Goal: Contribute content: Contribute content

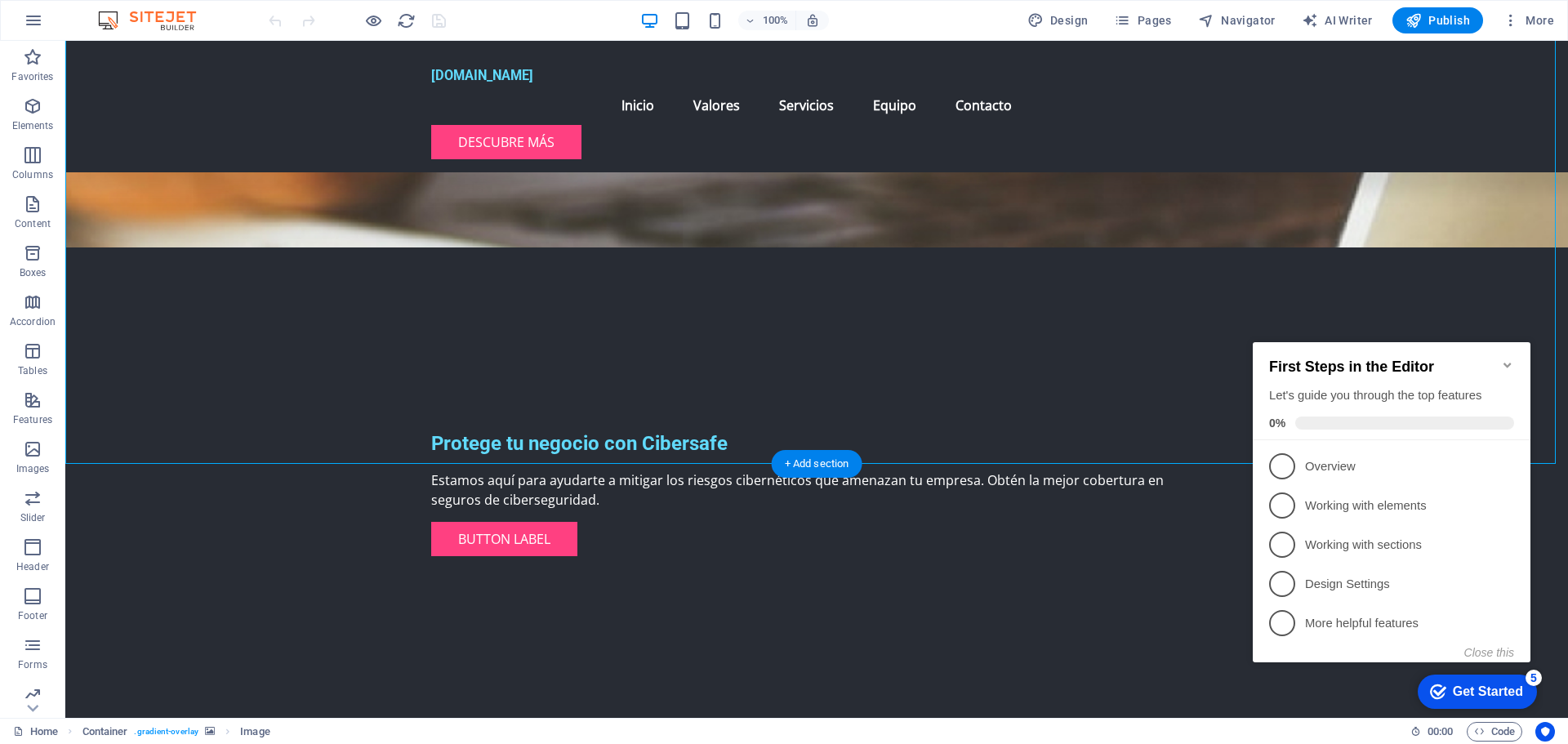
scroll to position [408, 0]
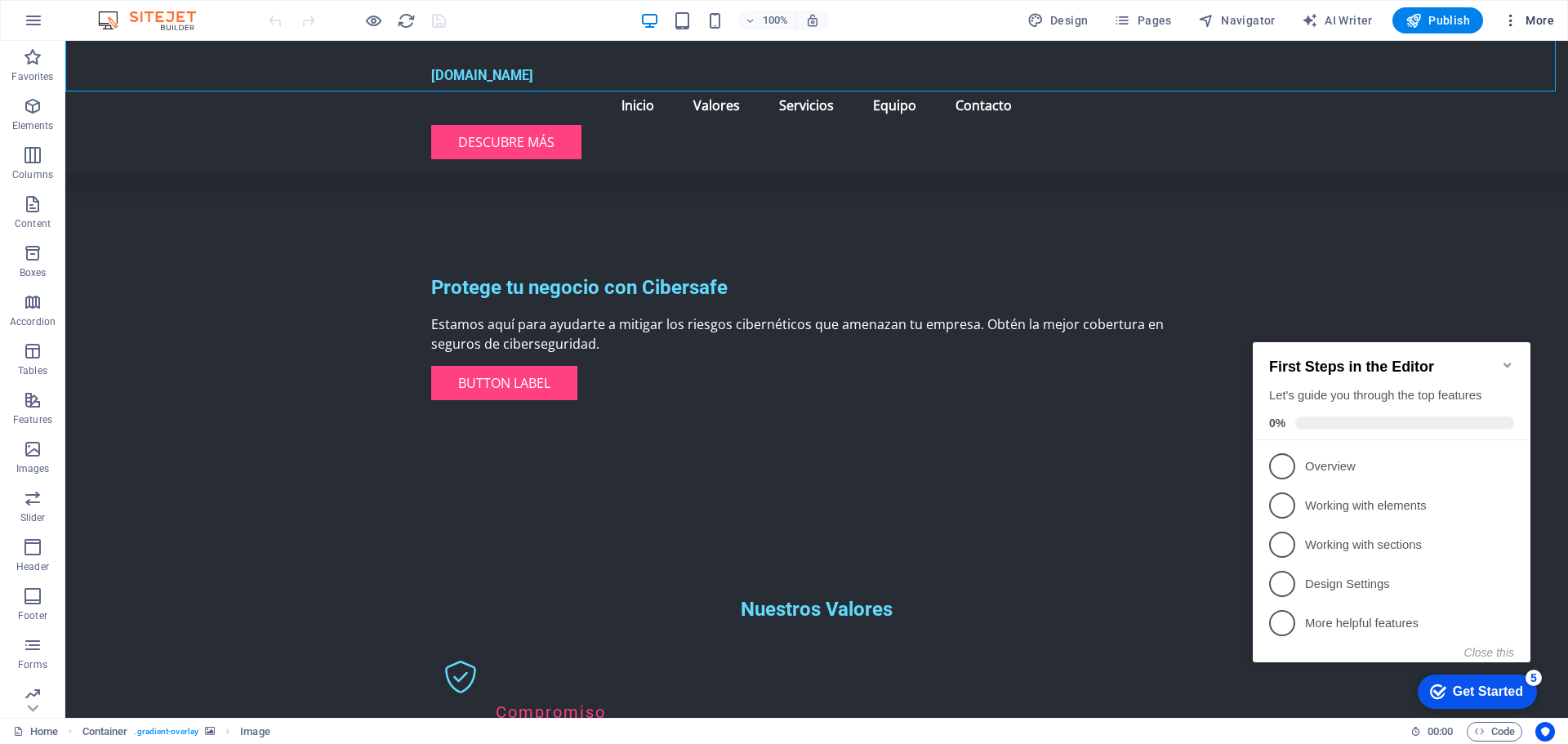
click at [1514, 24] on icon "button" at bounding box center [1511, 20] width 16 height 16
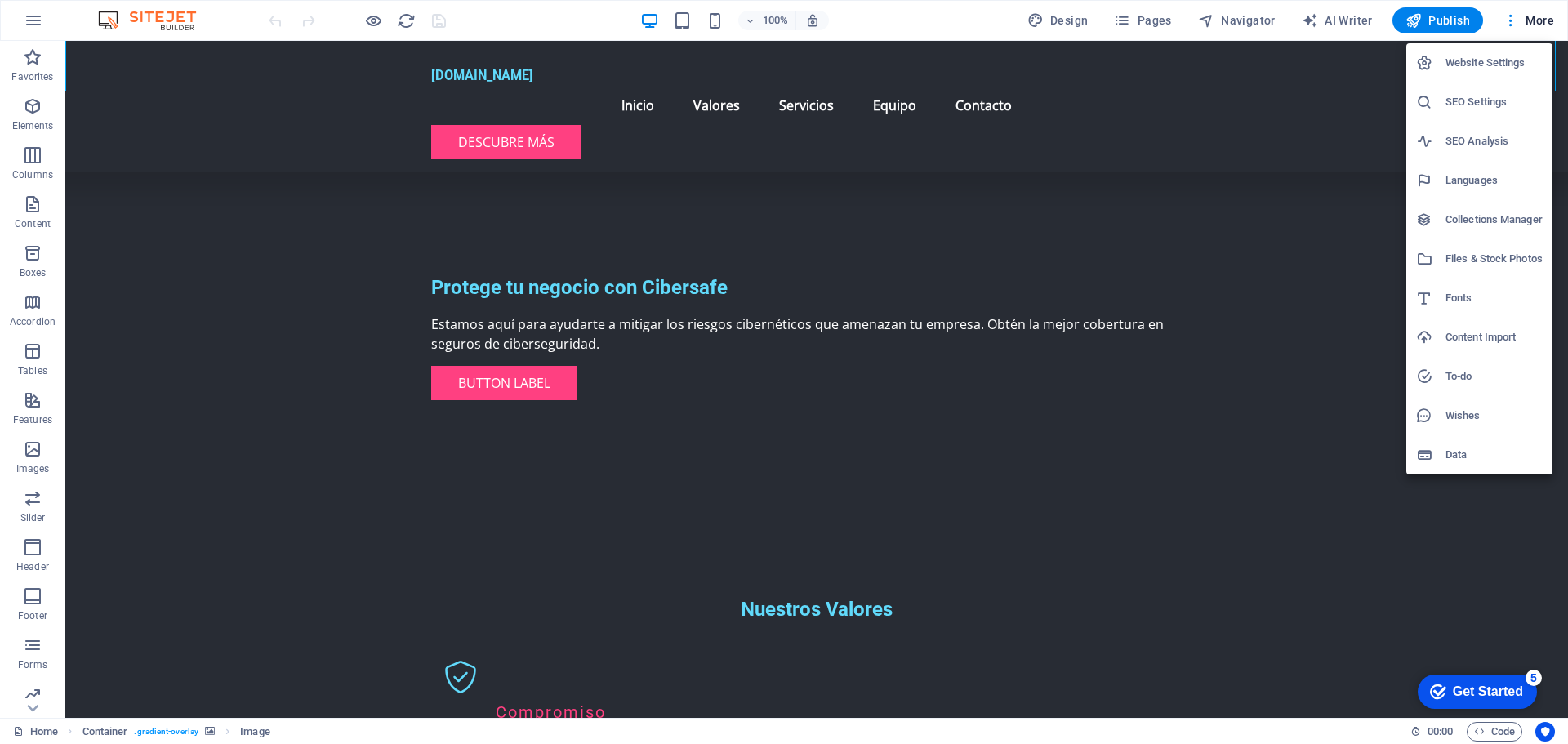
click at [1460, 177] on h6 "Languages" at bounding box center [1494, 181] width 97 height 20
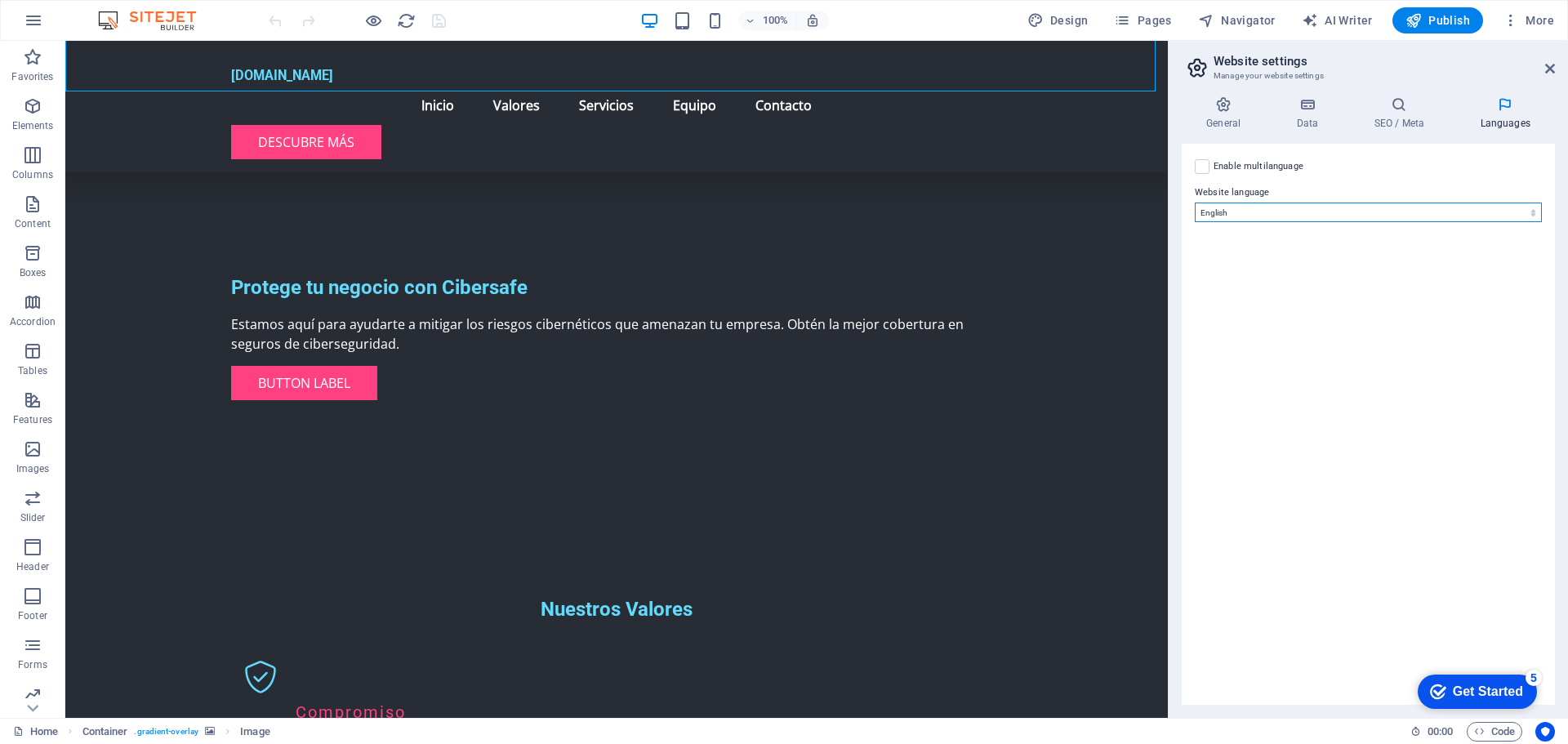
click at [1288, 214] on select "Abkhazian Afar Afrikaans Akan Albanian Amharic Arabic Aragonese Armenian Assame…" at bounding box center [1368, 212] width 347 height 20
select select "148"
click at [1195, 202] on select "Abkhazian Afar Afrikaans Akan Albanian Amharic Arabic Aragonese Armenian Assame…" at bounding box center [1368, 212] width 347 height 20
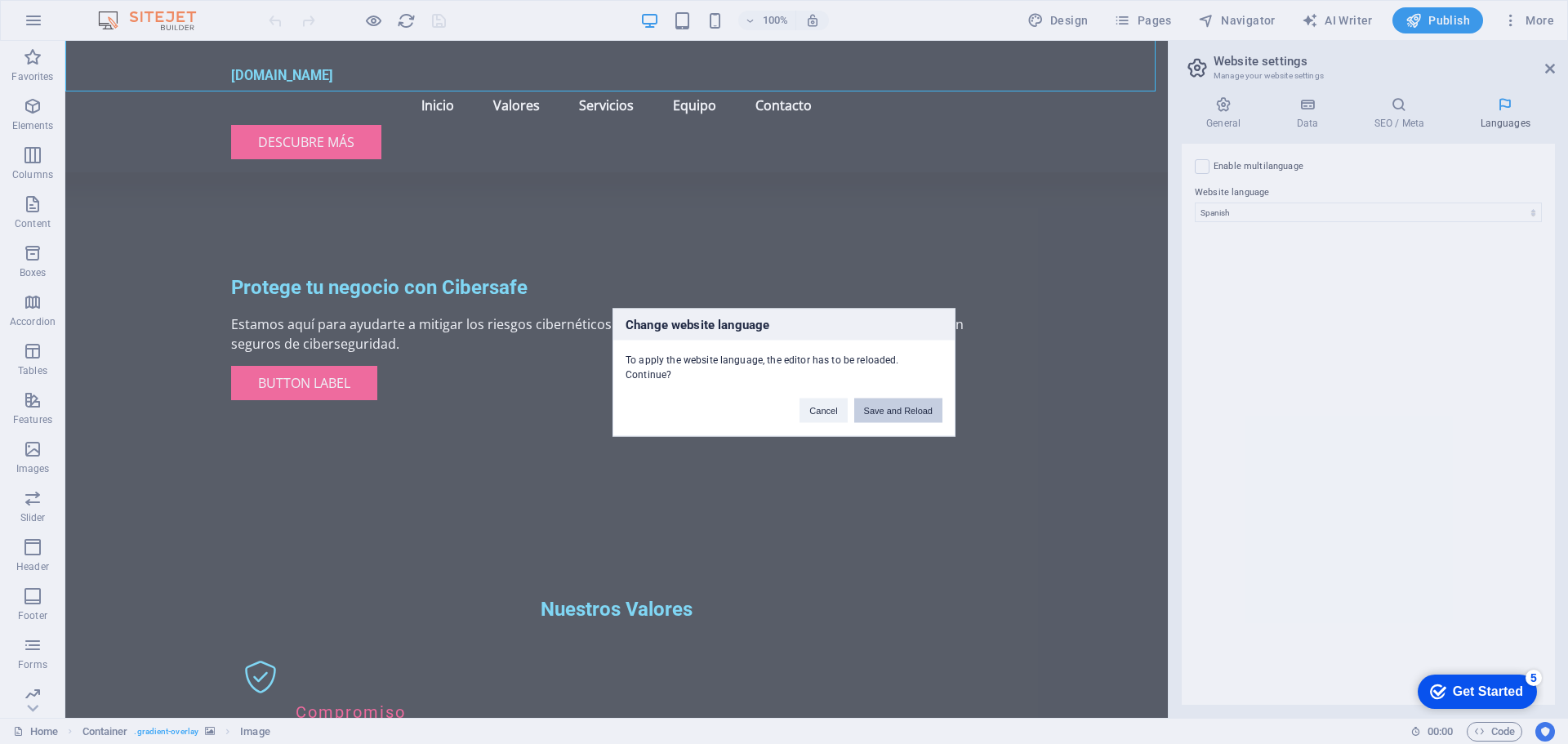
click at [899, 414] on button "Save and Reload" at bounding box center [898, 410] width 88 height 25
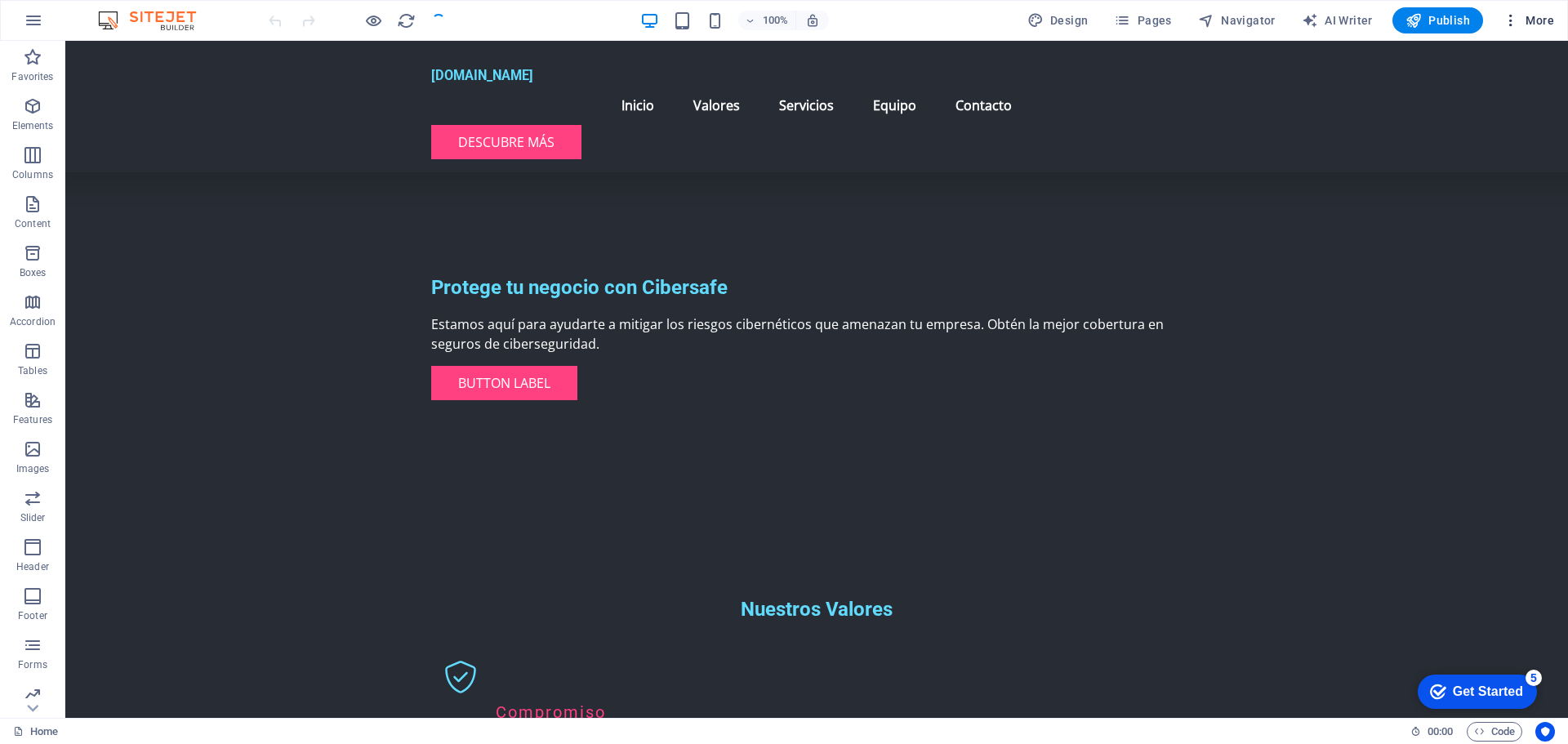
click at [1528, 20] on span "More" at bounding box center [1529, 20] width 52 height 16
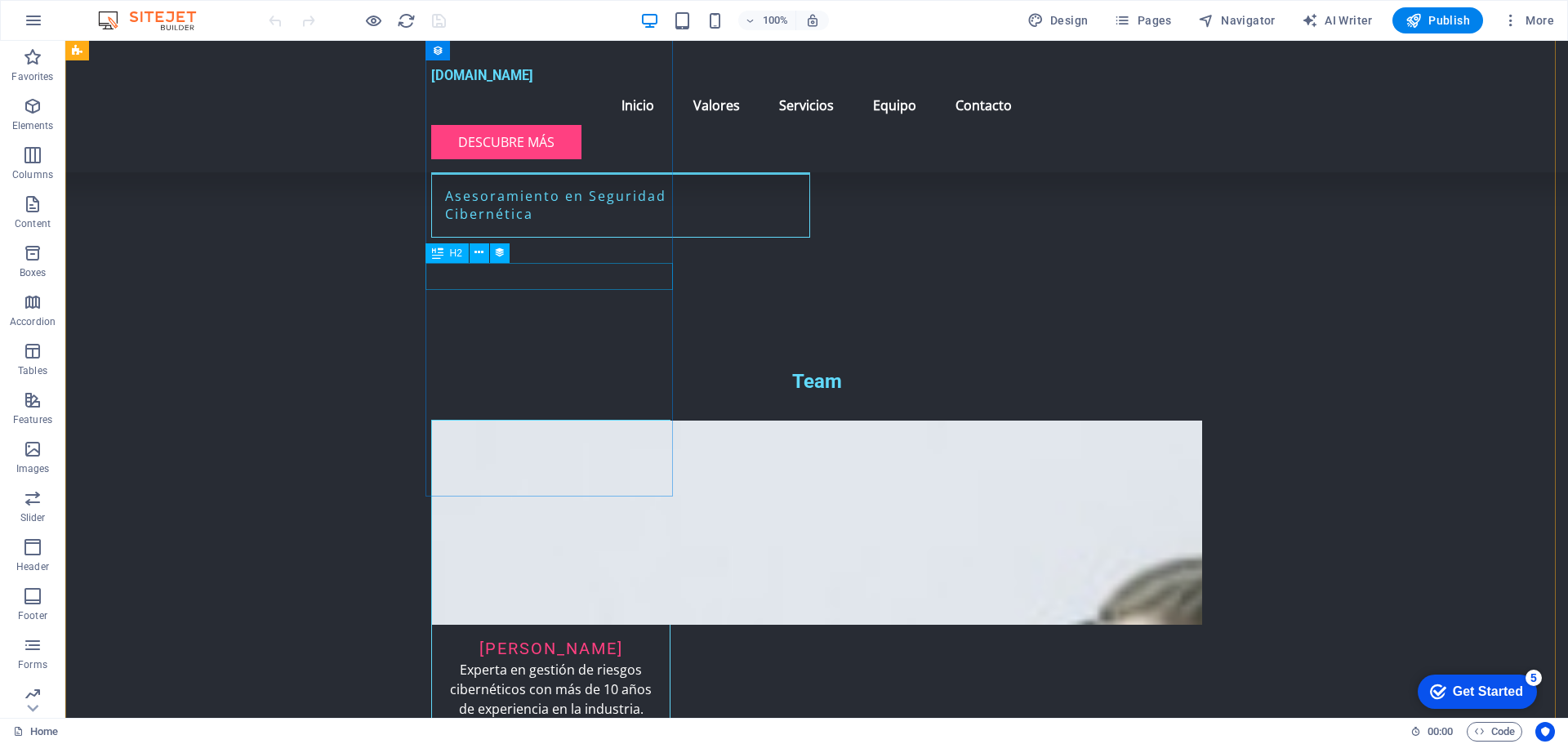
scroll to position [1960, 0]
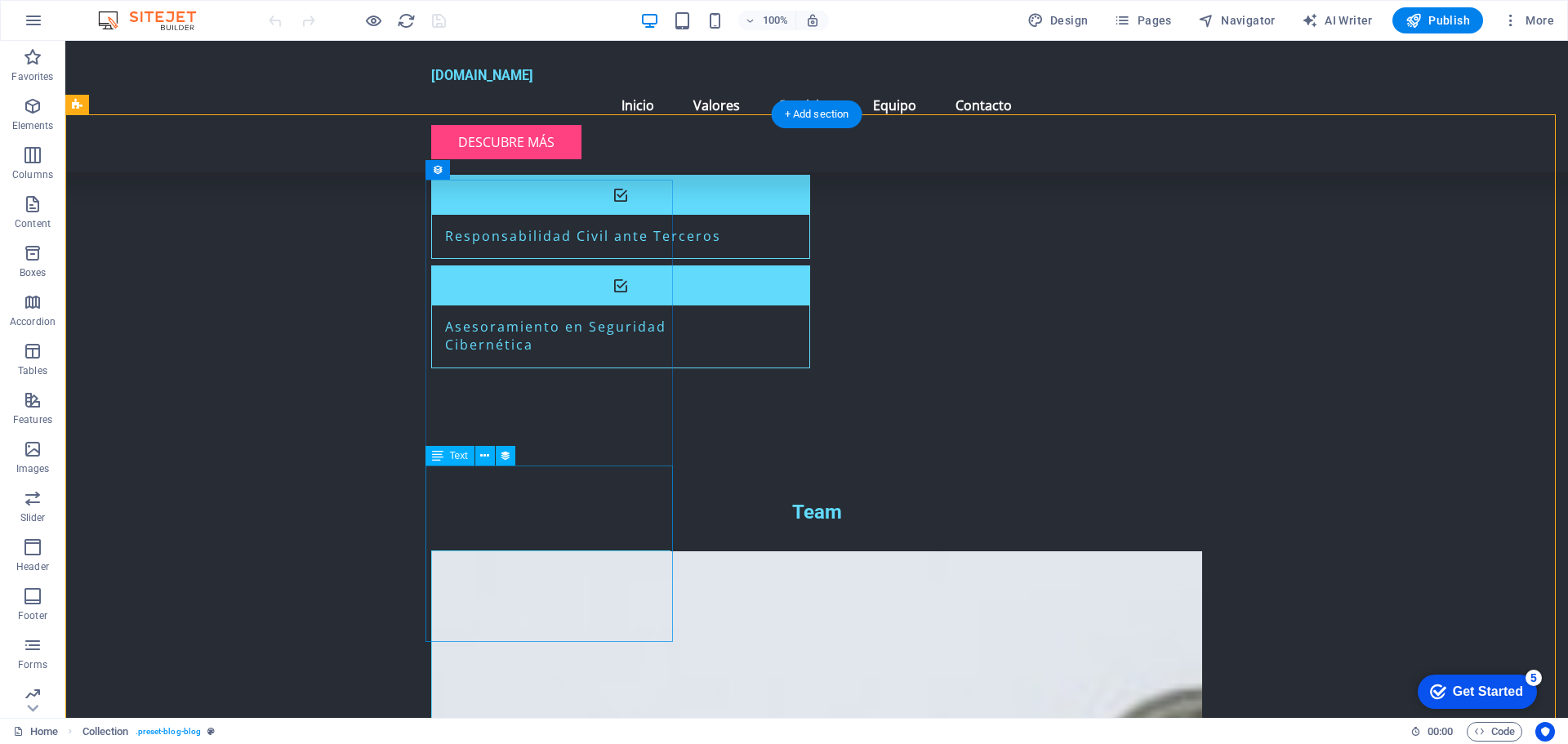
select select "description"
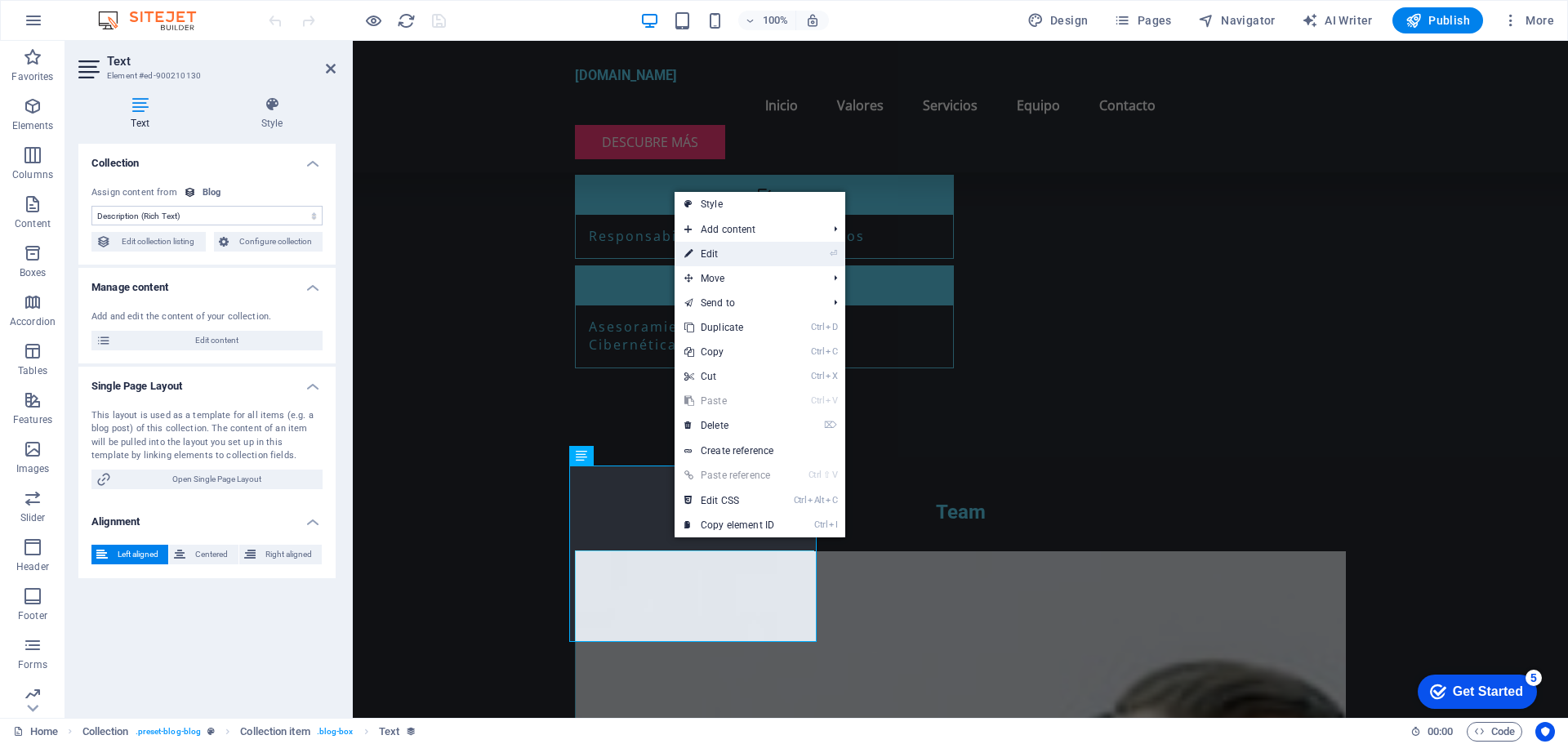
click at [708, 257] on link "⏎ Edit" at bounding box center [729, 254] width 110 height 25
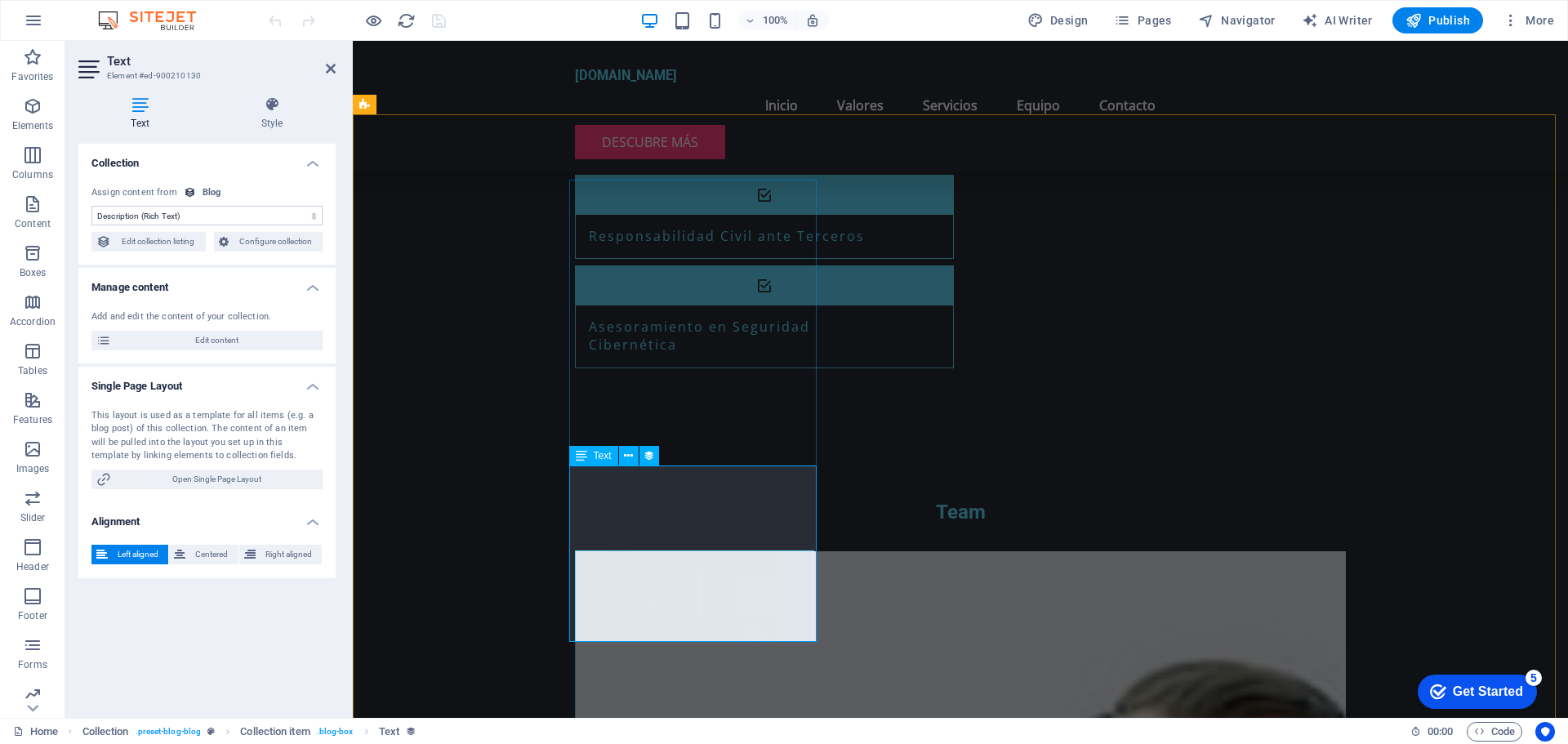
click at [602, 455] on span "Text" at bounding box center [602, 456] width 18 height 10
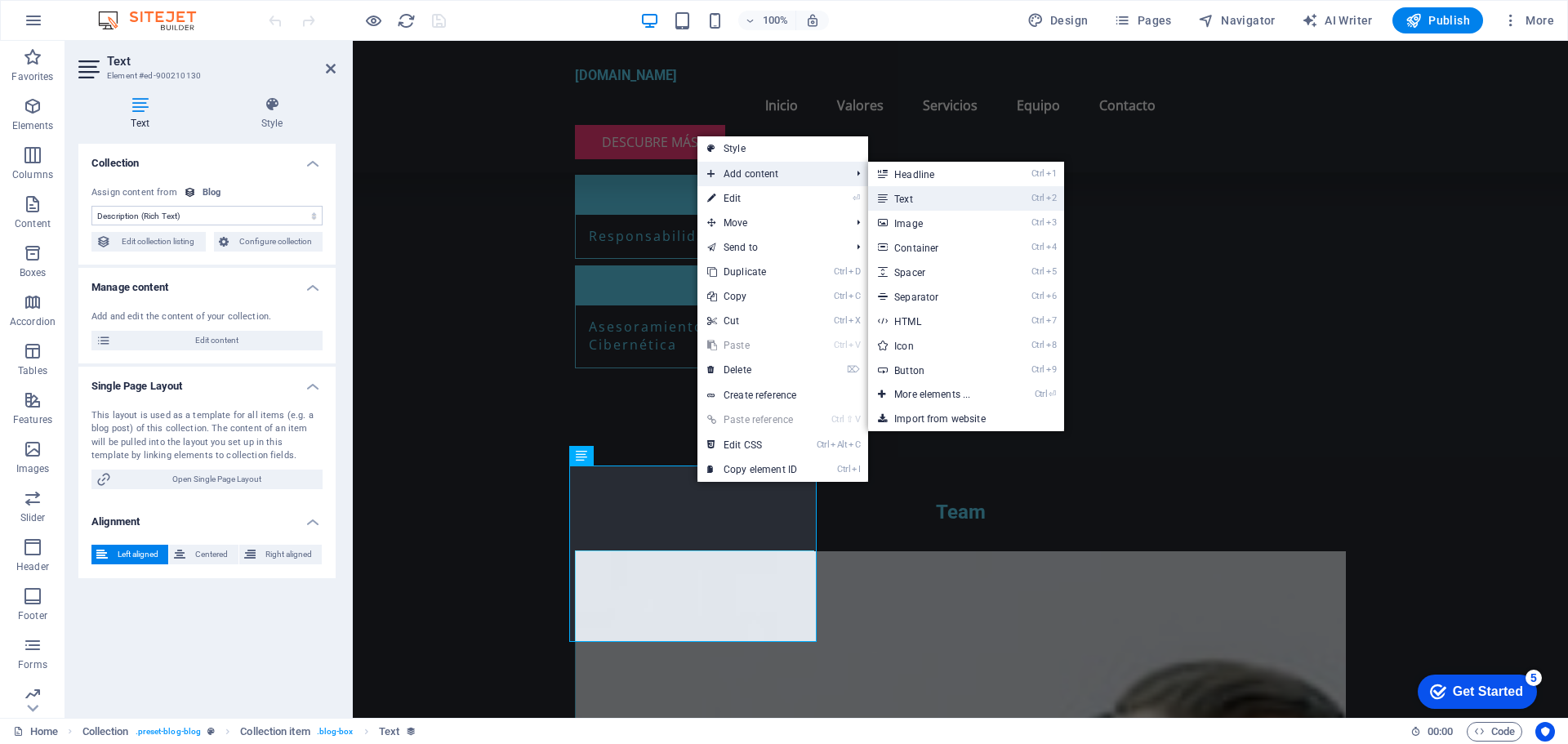
click at [935, 196] on link "Ctrl 2 Text" at bounding box center [935, 199] width 135 height 25
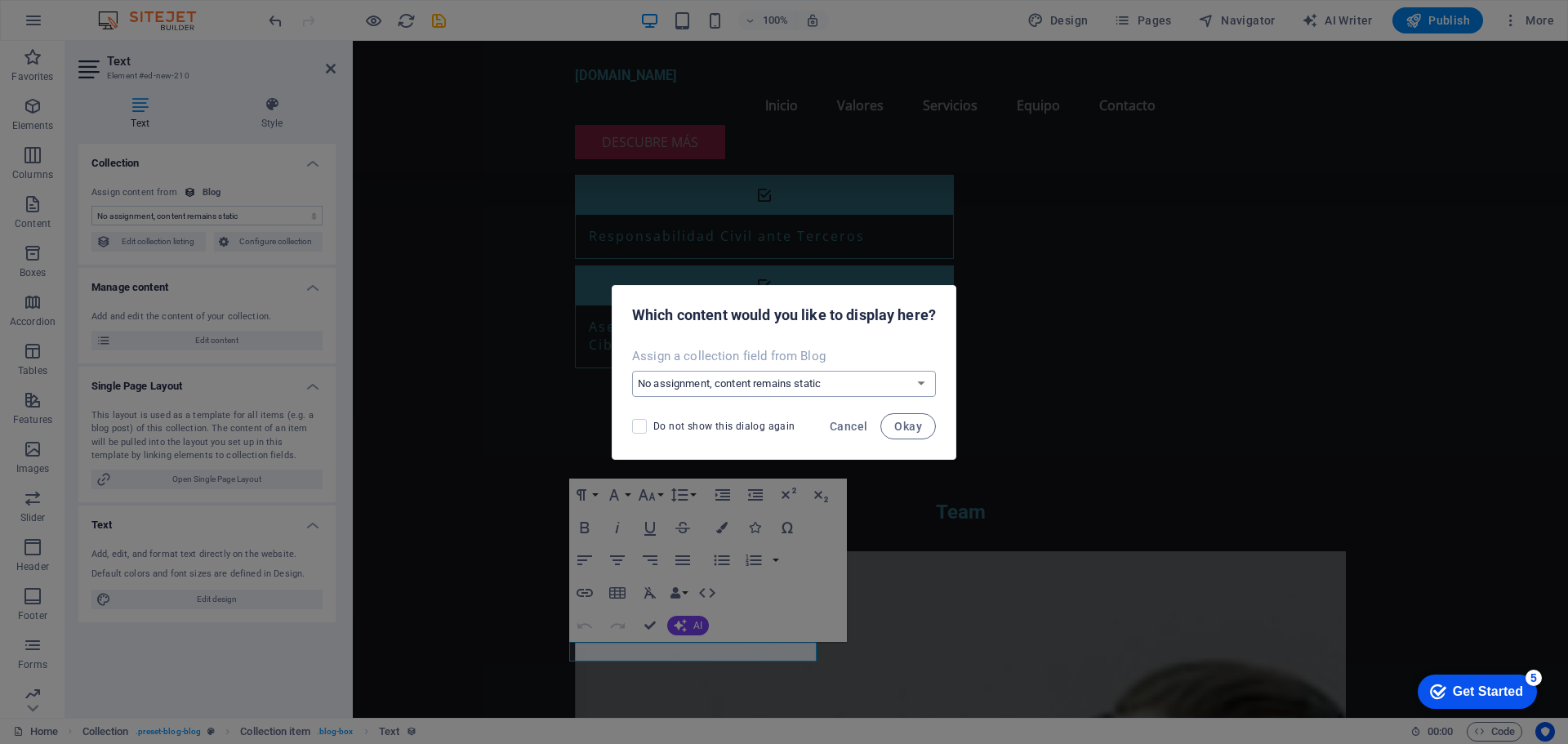
click at [923, 380] on select "No assignment, content remains static Create a new field Created at (Date) Upda…" at bounding box center [784, 383] width 304 height 26
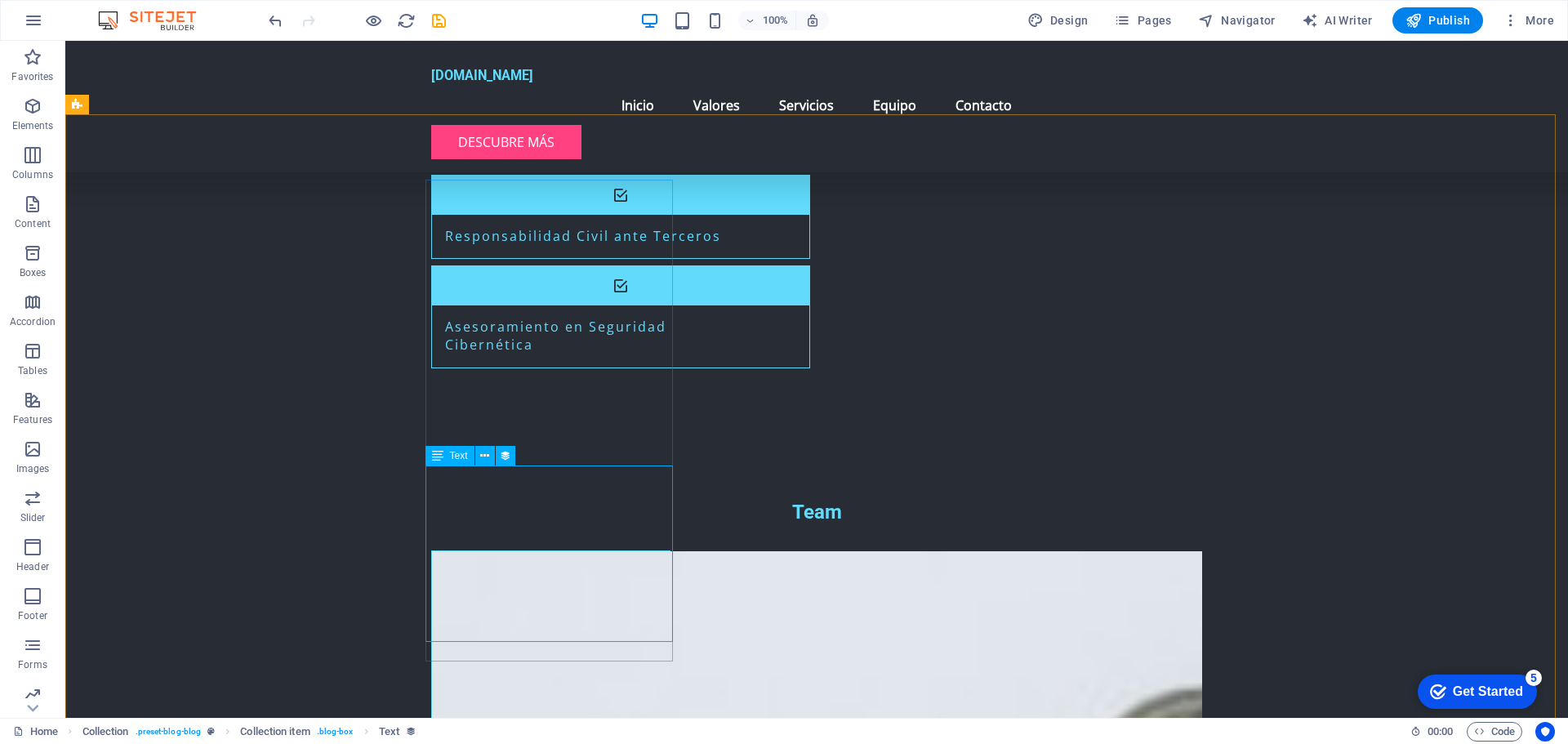
click at [468, 463] on div "Text" at bounding box center [449, 456] width 49 height 20
select select "description"
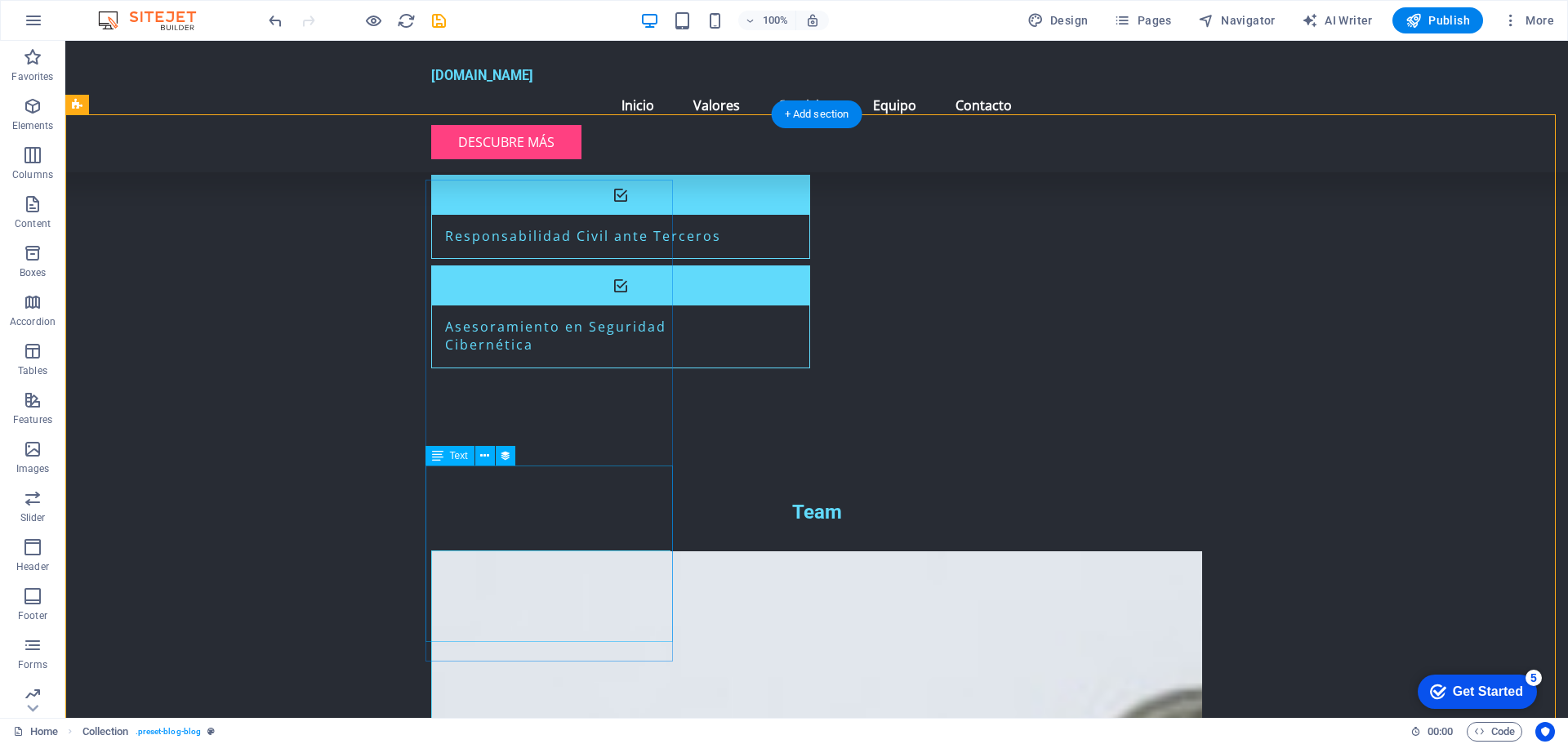
select select "description"
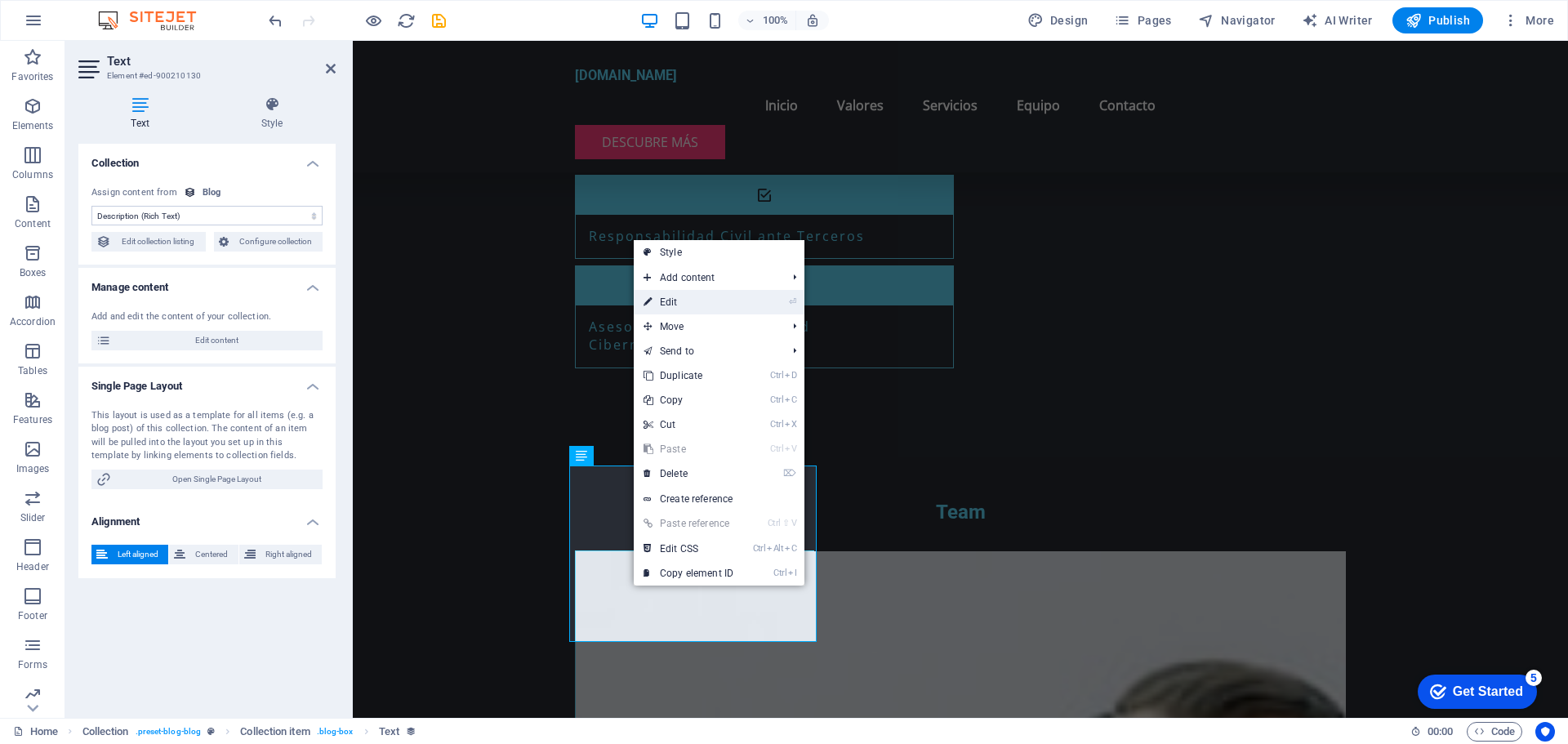
click at [761, 310] on li "⏎ Edit" at bounding box center [719, 302] width 171 height 25
click at [670, 303] on link "⏎ Edit" at bounding box center [688, 302] width 110 height 25
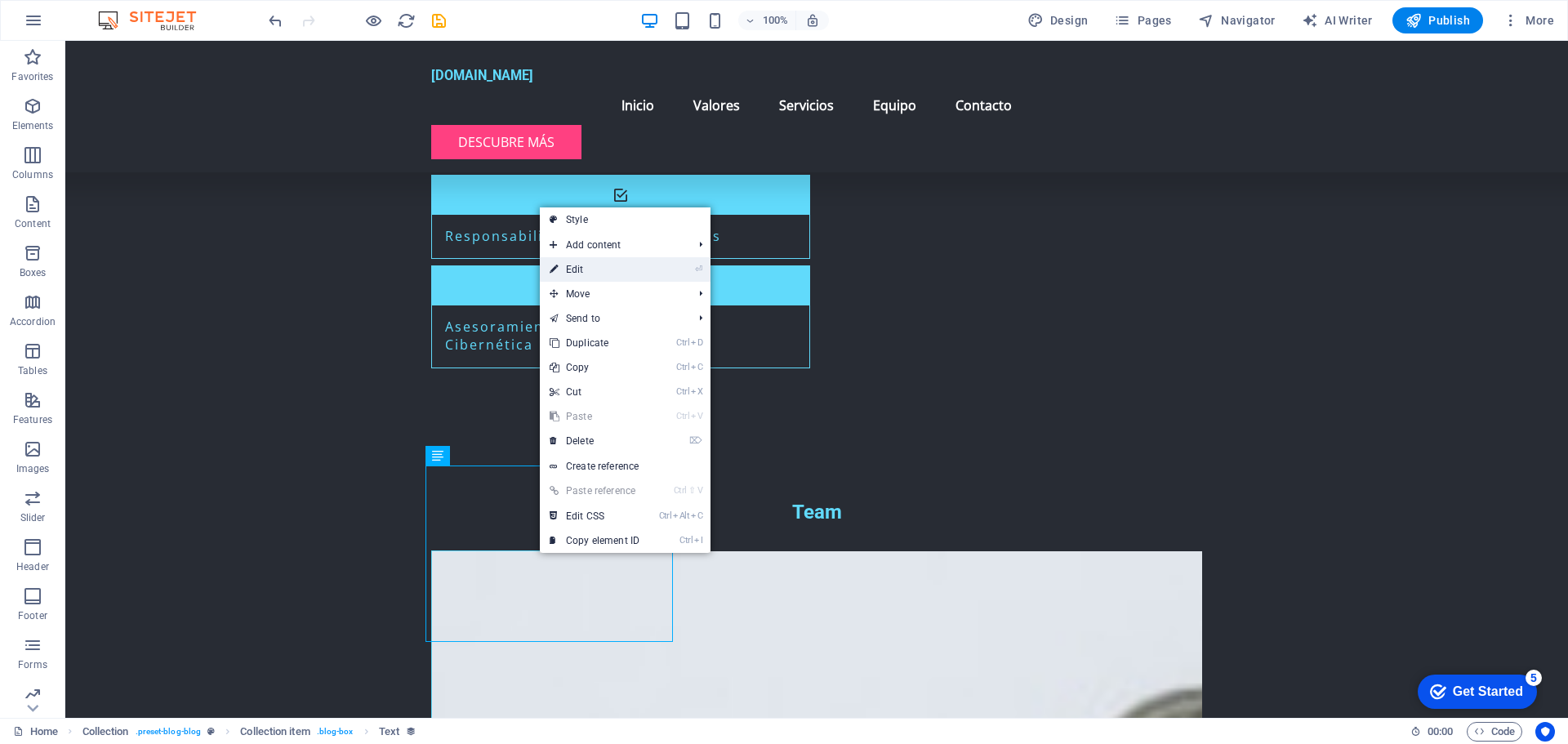
click at [626, 274] on link "⏎ Edit" at bounding box center [594, 269] width 110 height 25
select select "description"
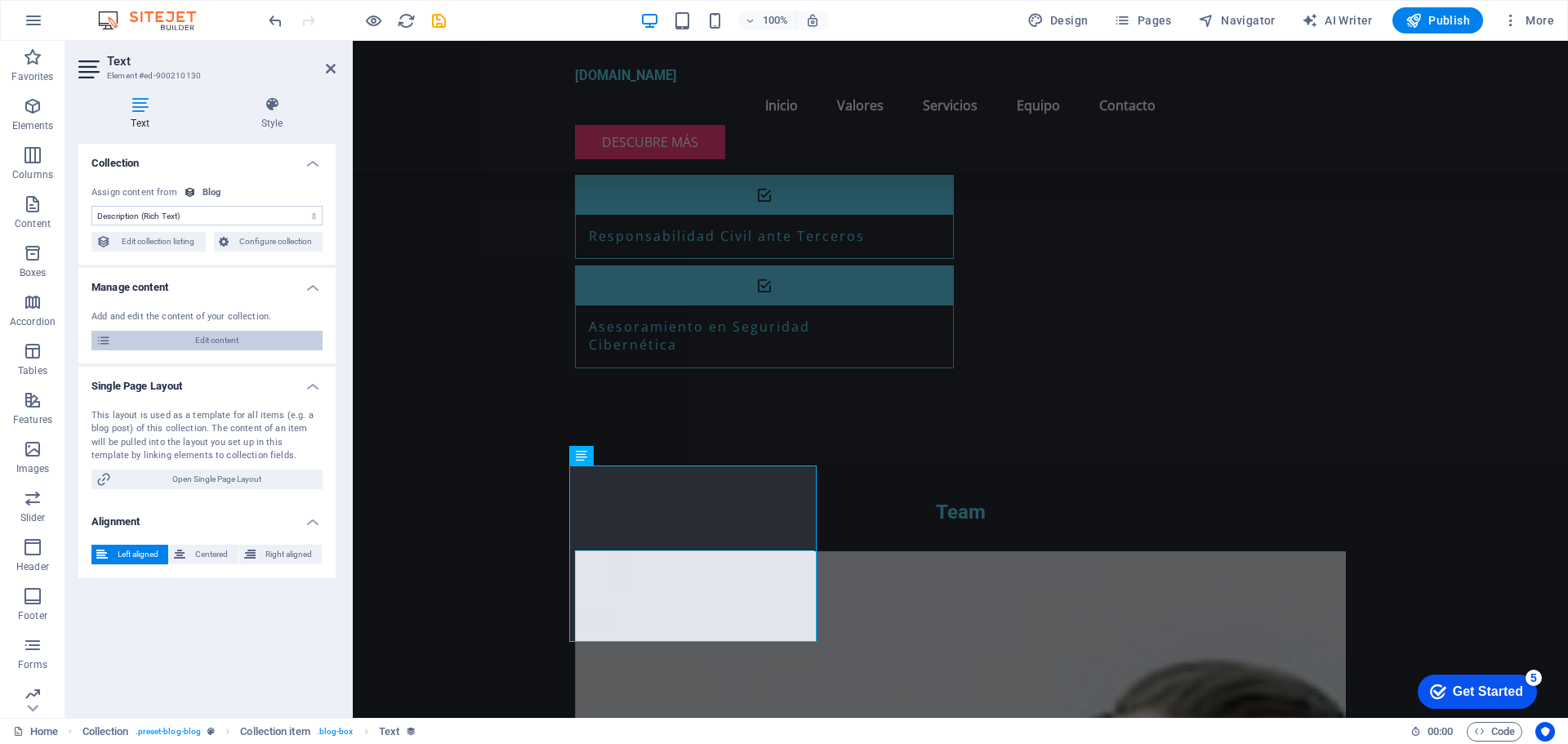
click at [224, 343] on span "Edit content" at bounding box center [216, 340] width 202 height 20
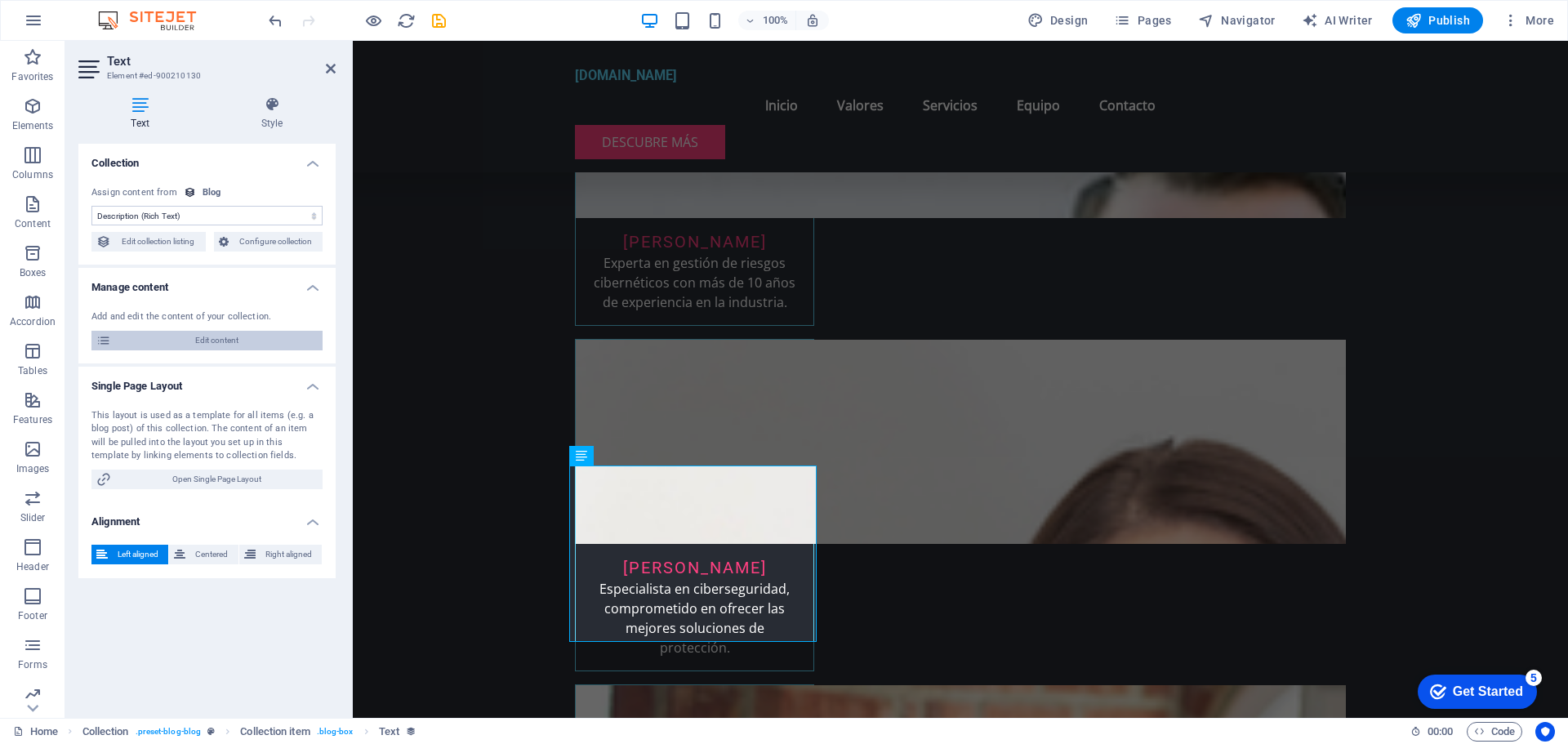
scroll to position [0, 0]
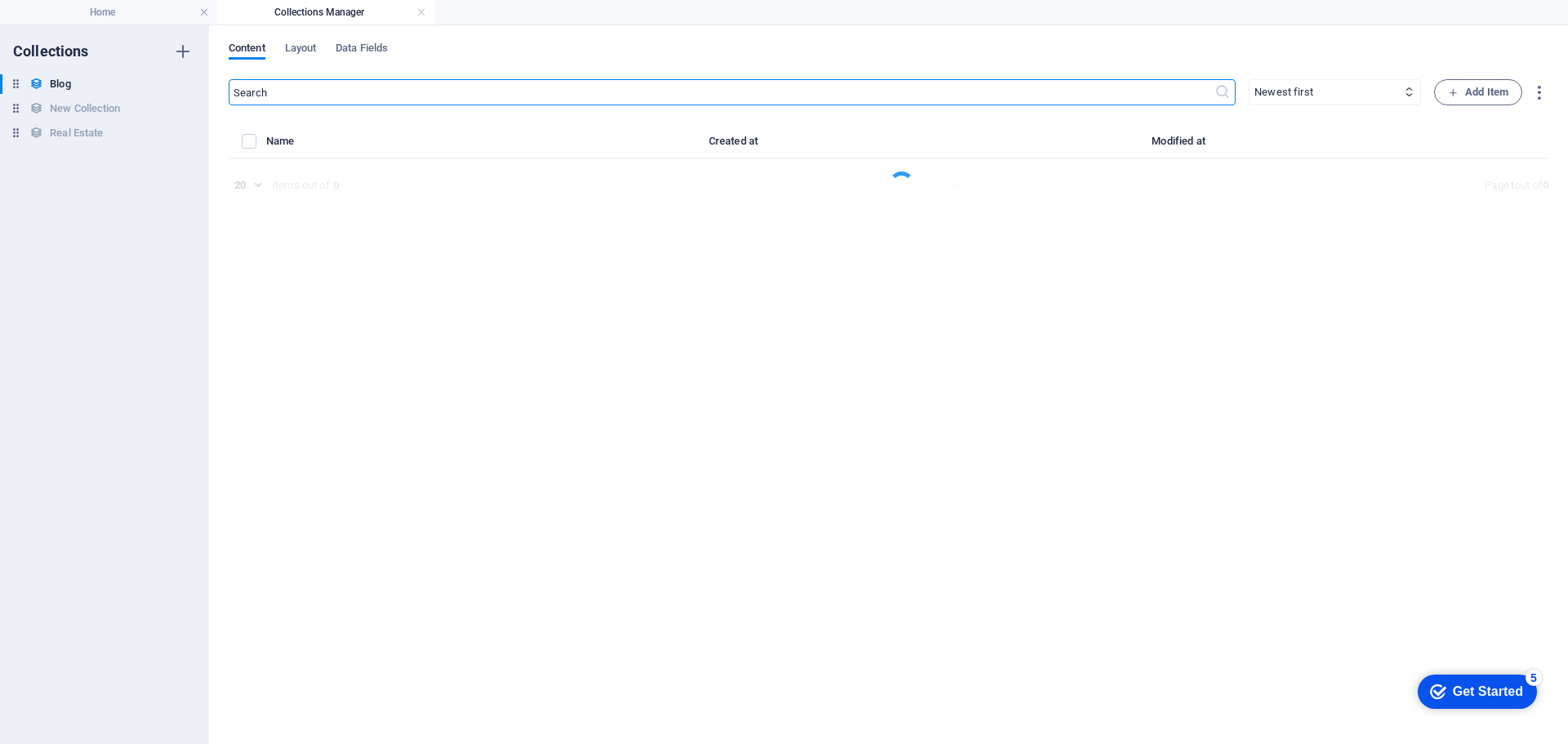
select select "Category 2"
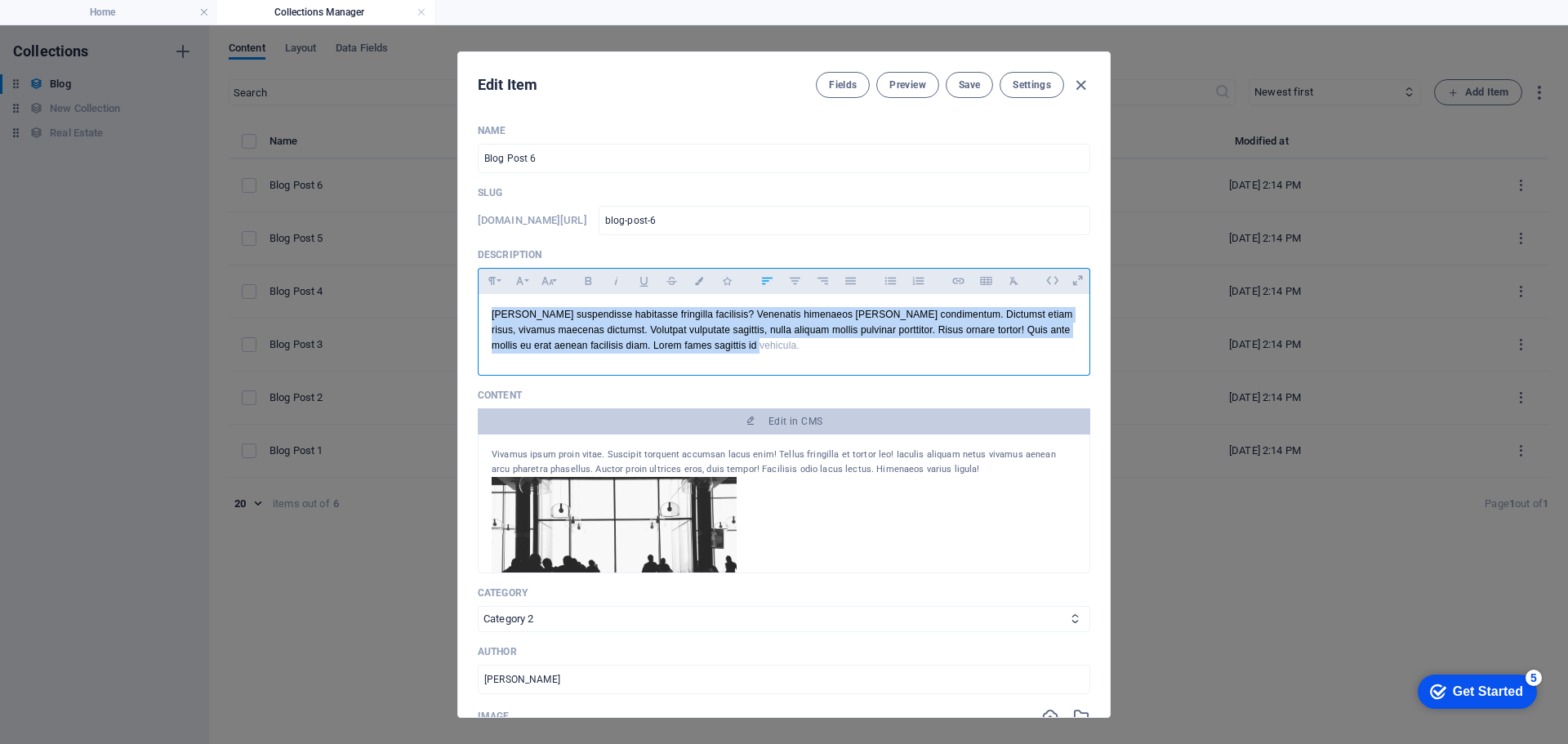
drag, startPoint x: 763, startPoint y: 354, endPoint x: 456, endPoint y: 312, distance: 309.9
click at [456, 312] on div "Edit Item Fields Preview Save Settings Name Blog Post 6 ​ Slug www.example.com/…" at bounding box center [784, 385] width 1568 height 718
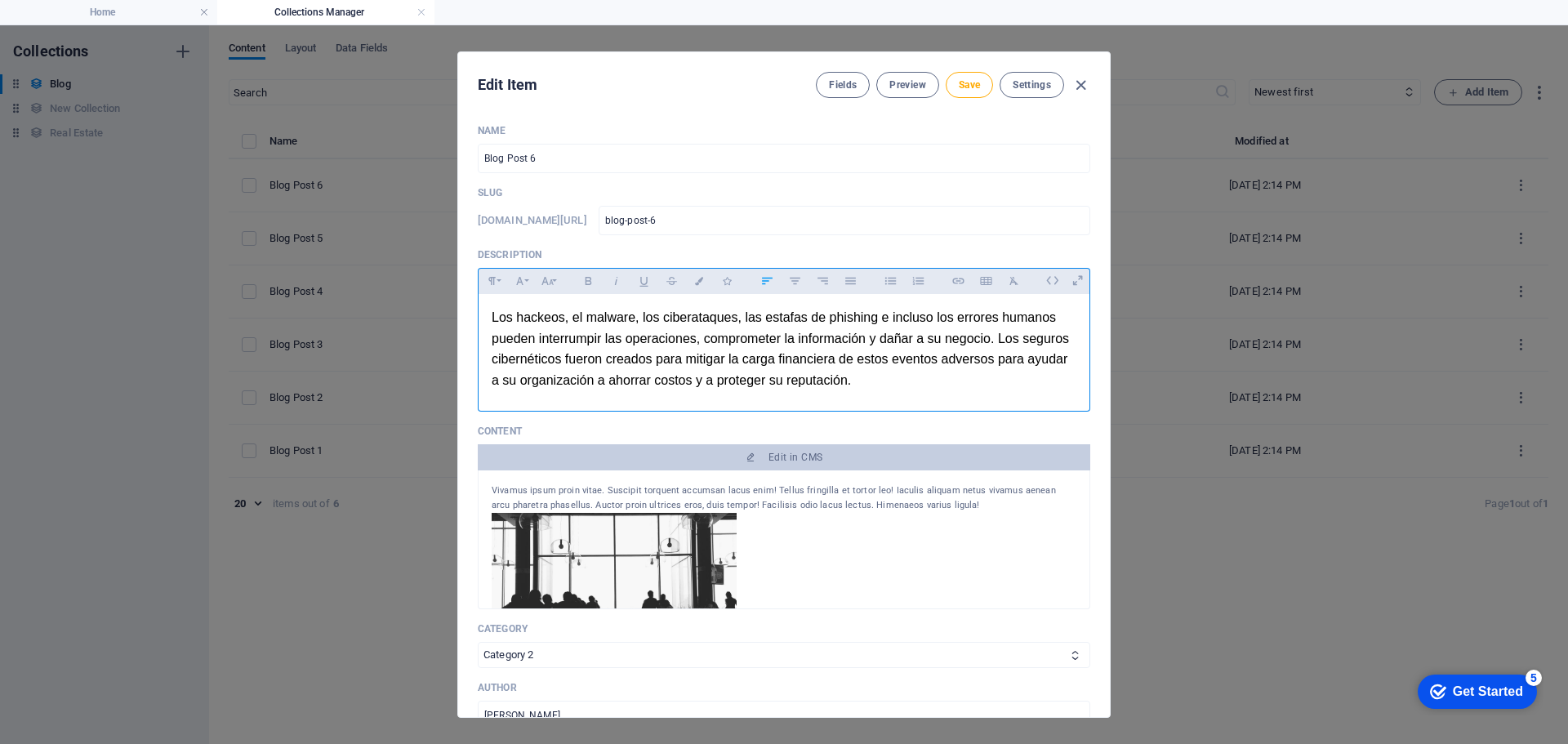
click at [505, 305] on div "​ Los hackeos, el malware, los ciberataques, las estafas de phishing e incluso …" at bounding box center [784, 349] width 611 height 110
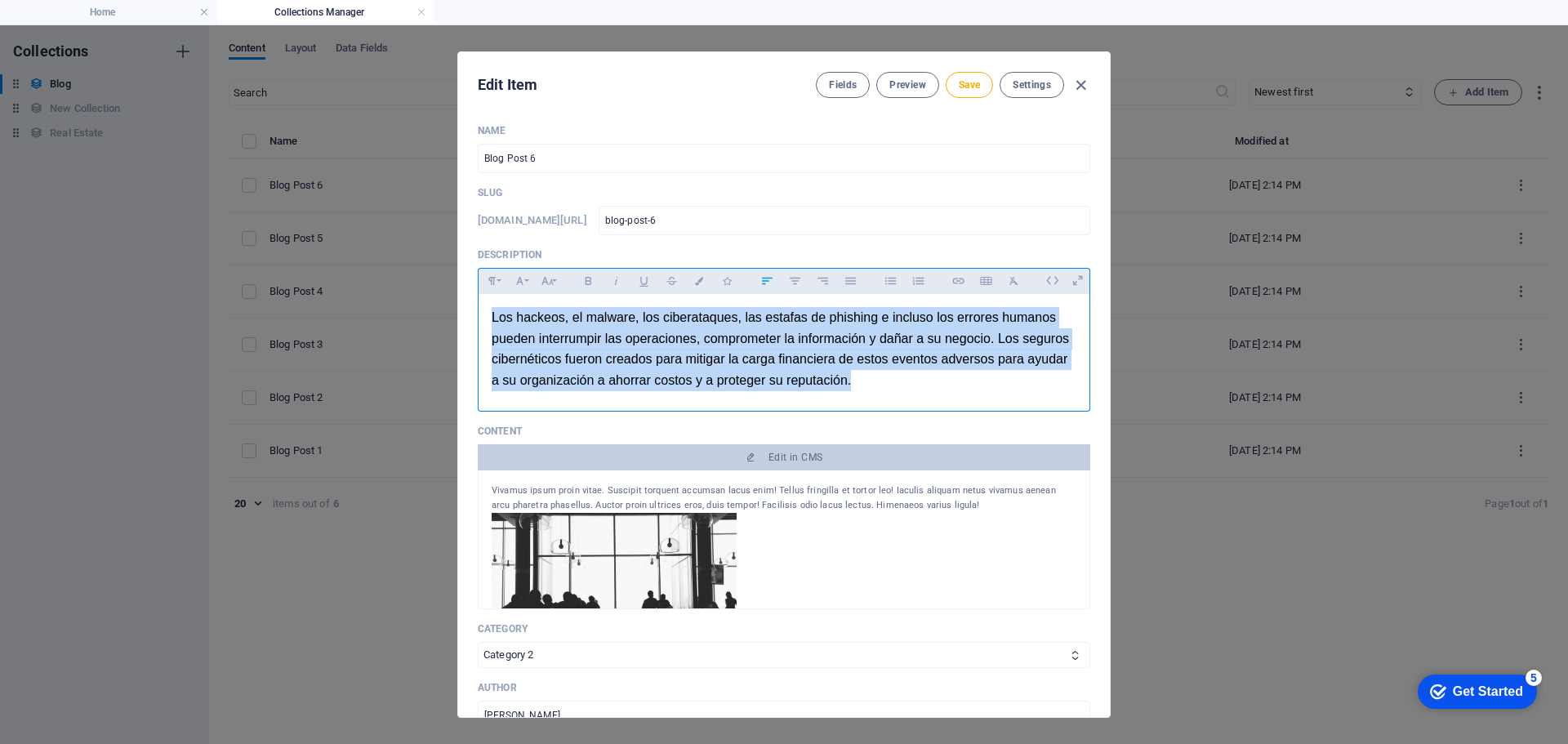
drag, startPoint x: 880, startPoint y: 385, endPoint x: 492, endPoint y: 323, distance: 392.9
click at [492, 323] on p "​ Los hackeos, el malware, los ciberataques, las estafas de phishing e incluso …" at bounding box center [784, 348] width 585 height 83
click at [524, 284] on icon "button" at bounding box center [520, 281] width 14 height 20
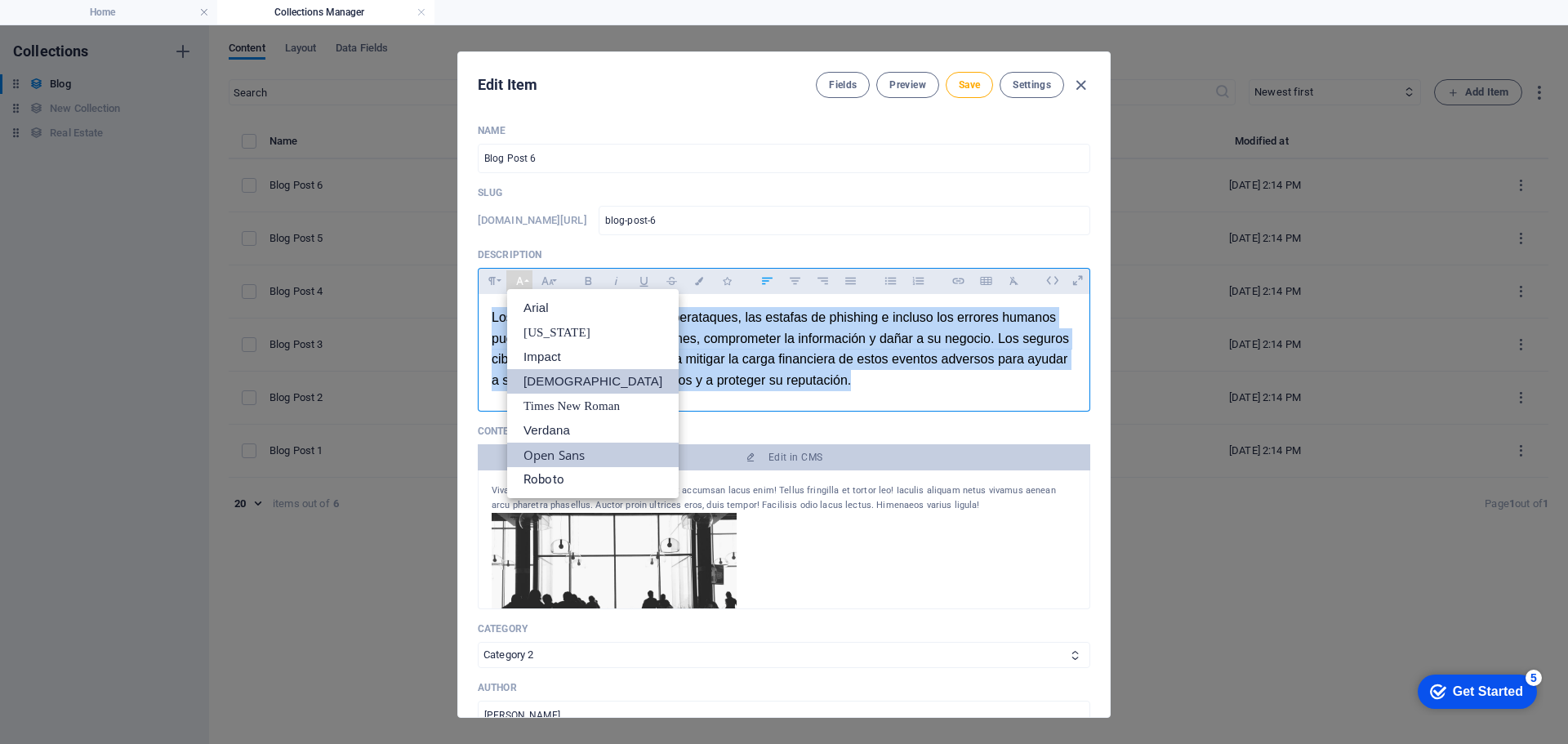
click at [560, 382] on link "[DEMOGRAPHIC_DATA]" at bounding box center [593, 381] width 172 height 25
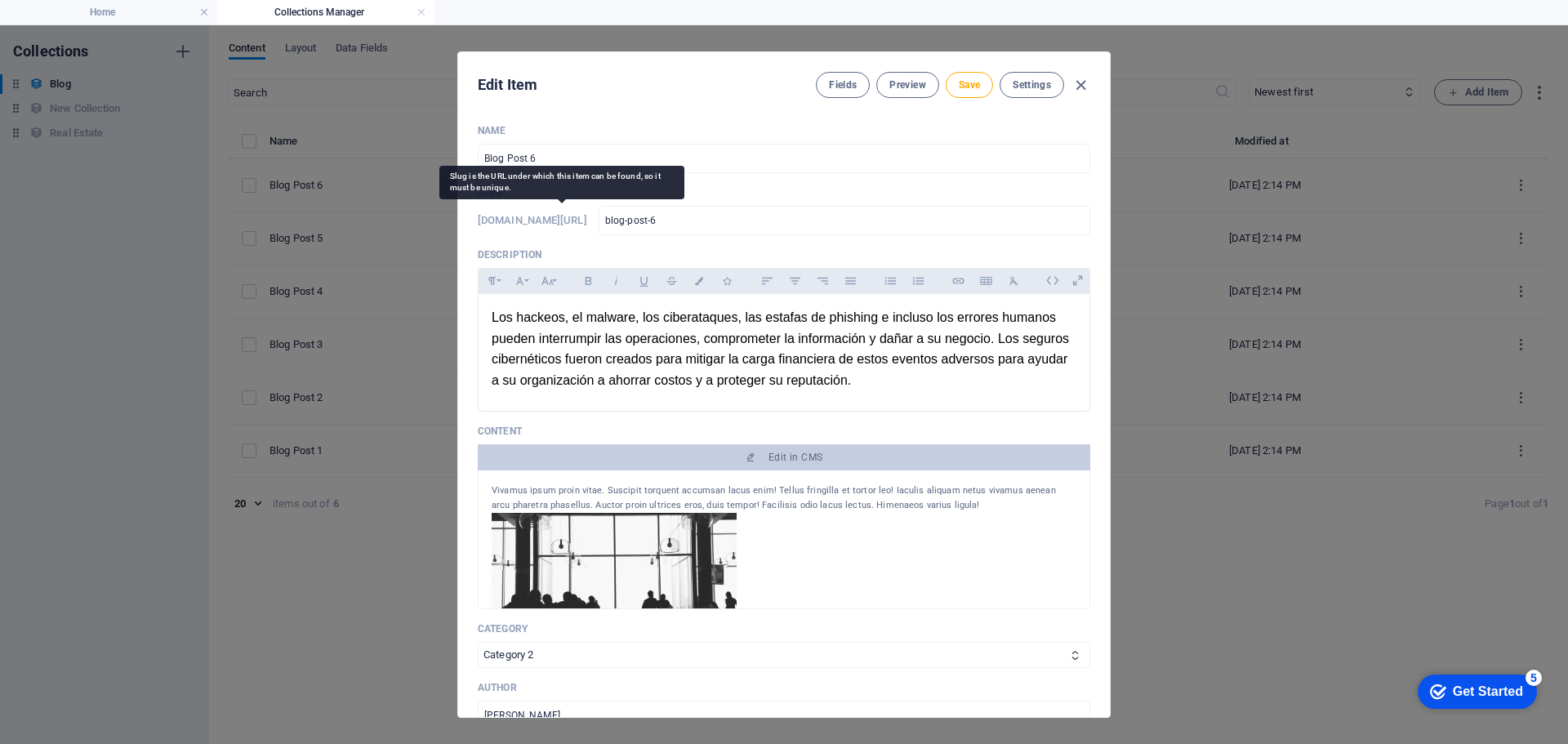
click at [498, 223] on h6 "[DOMAIN_NAME][URL]" at bounding box center [532, 221] width 110 height 20
click at [520, 223] on h6 "[DOMAIN_NAME][URL]" at bounding box center [532, 221] width 110 height 20
click at [968, 93] on button "Save" at bounding box center [970, 84] width 48 height 26
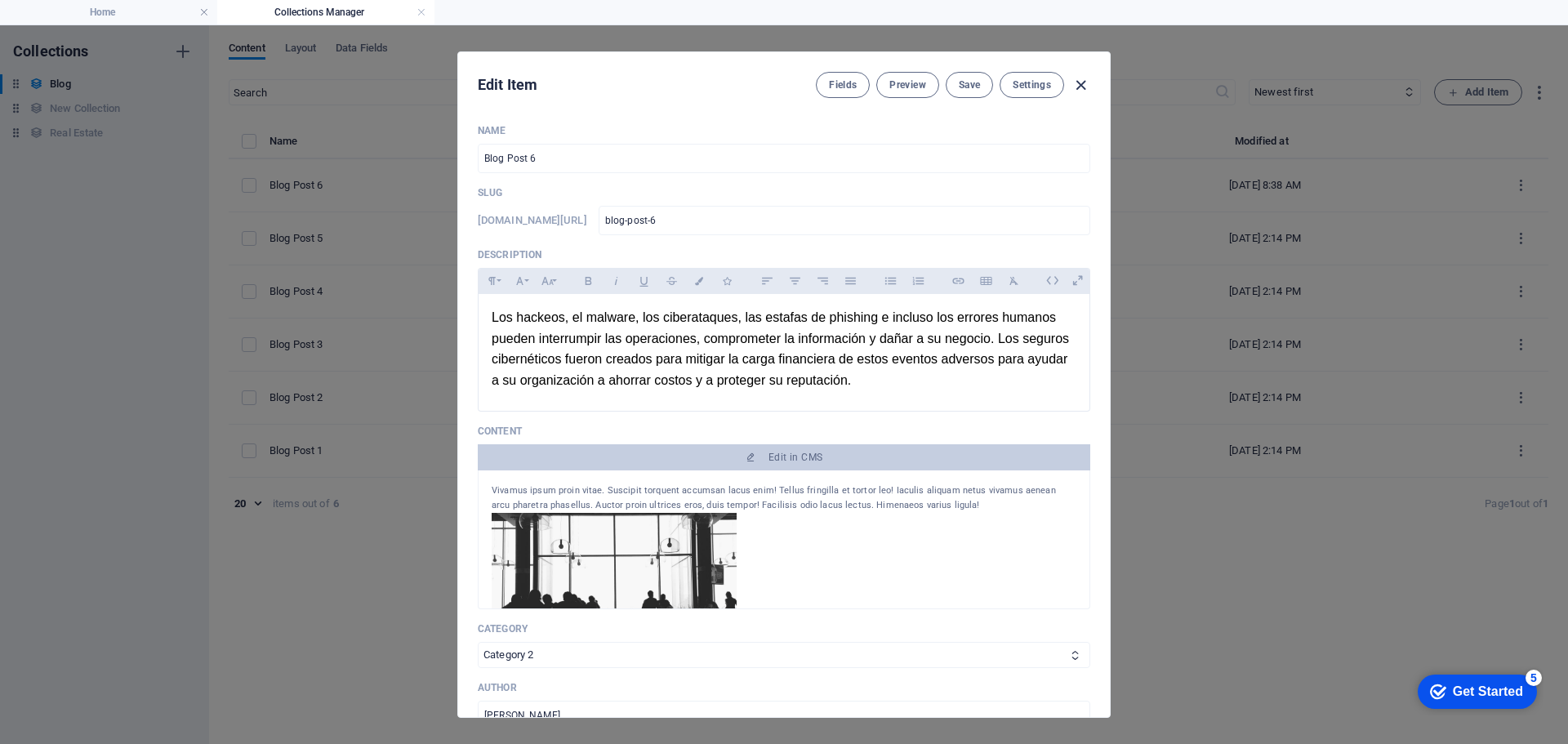
click at [1078, 86] on icon "button" at bounding box center [1082, 86] width 19 height 19
type input "[DATE]"
type input "blog-post-6"
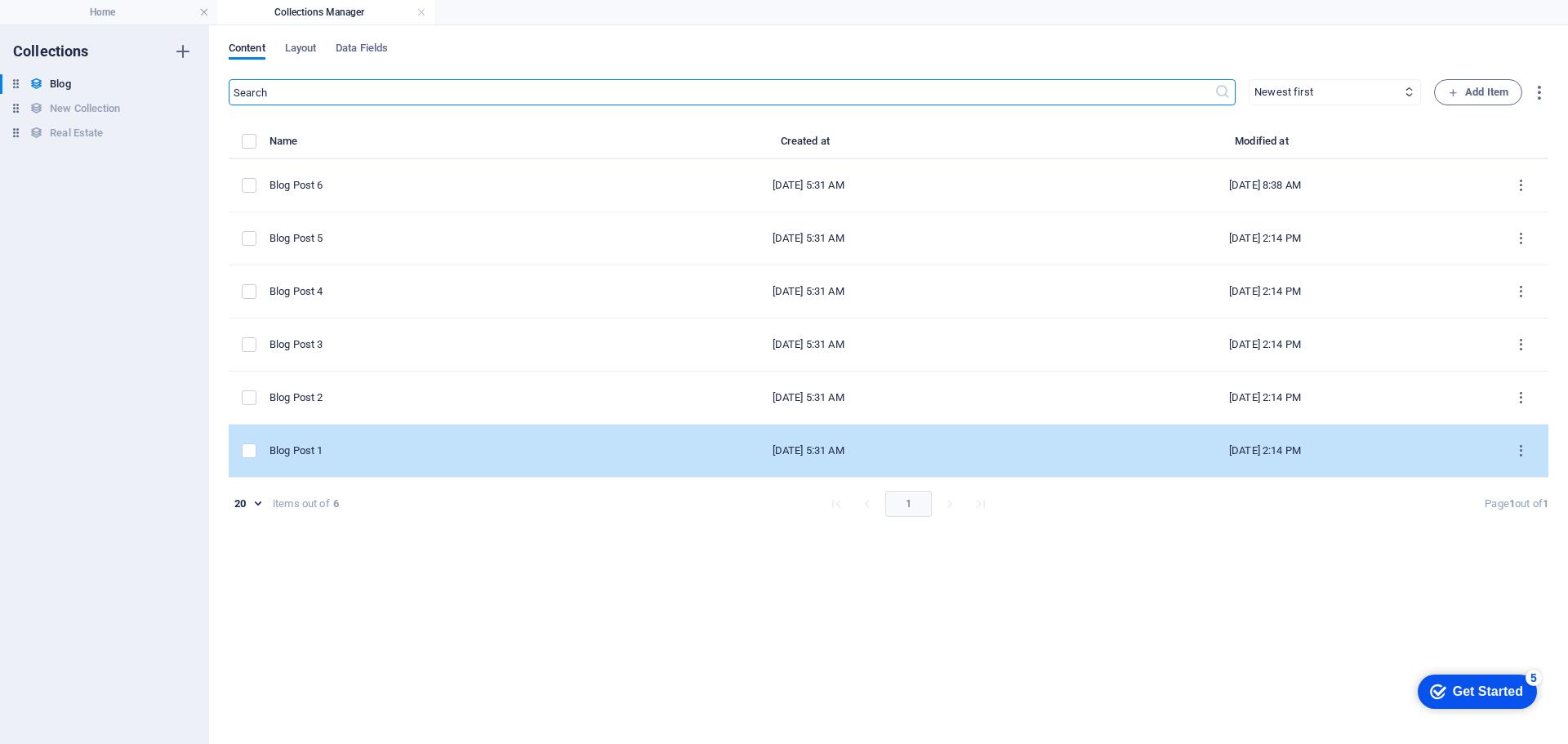
click at [415, 449] on div "Blog Post 1" at bounding box center [418, 450] width 297 height 14
select select "Category 1"
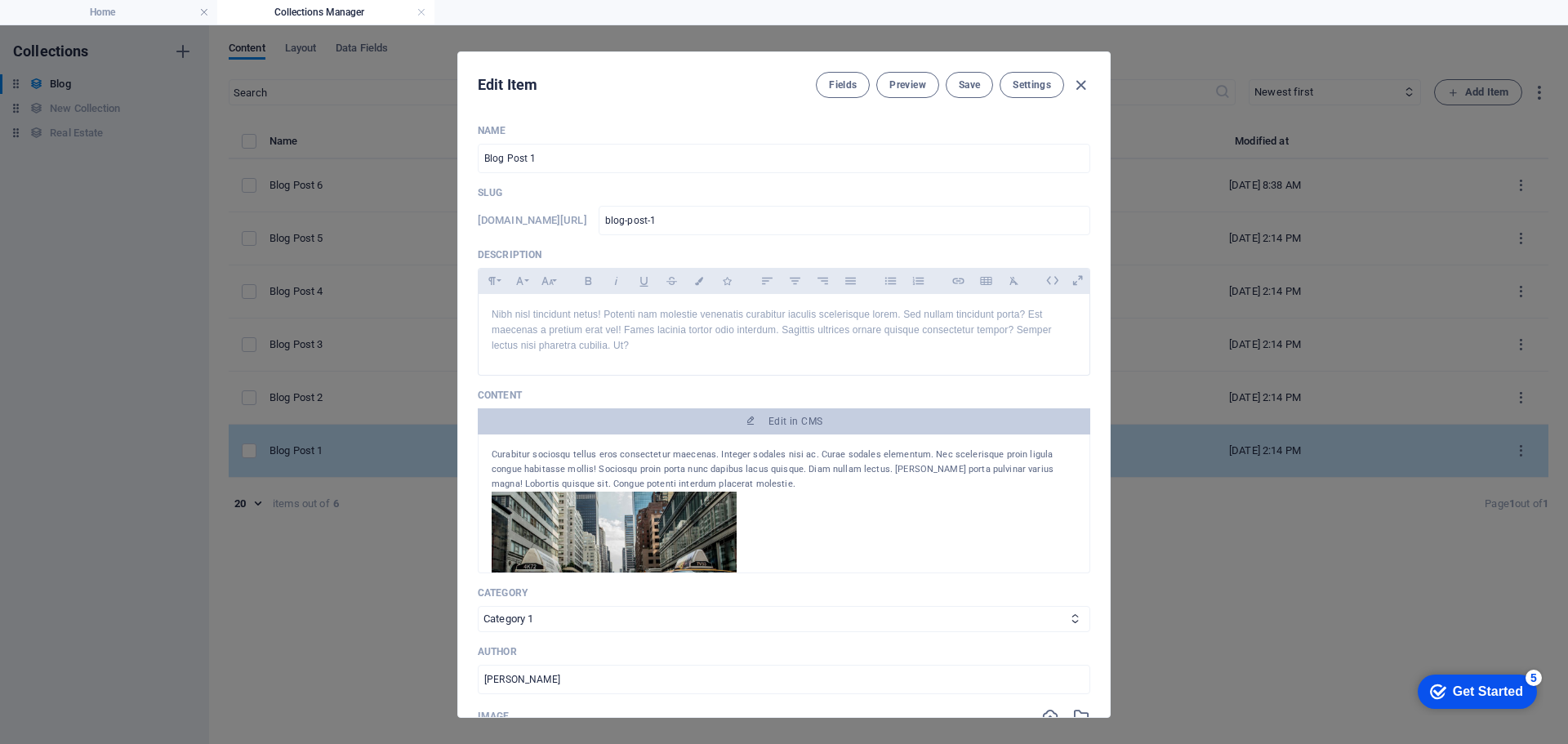
click at [415, 449] on div "Edit Item Fields Preview Save Settings Name Blog Post 1 ​ Slug www.example.com/…" at bounding box center [784, 385] width 1568 height 718
type input "[DATE]"
type input "blog-post-1"
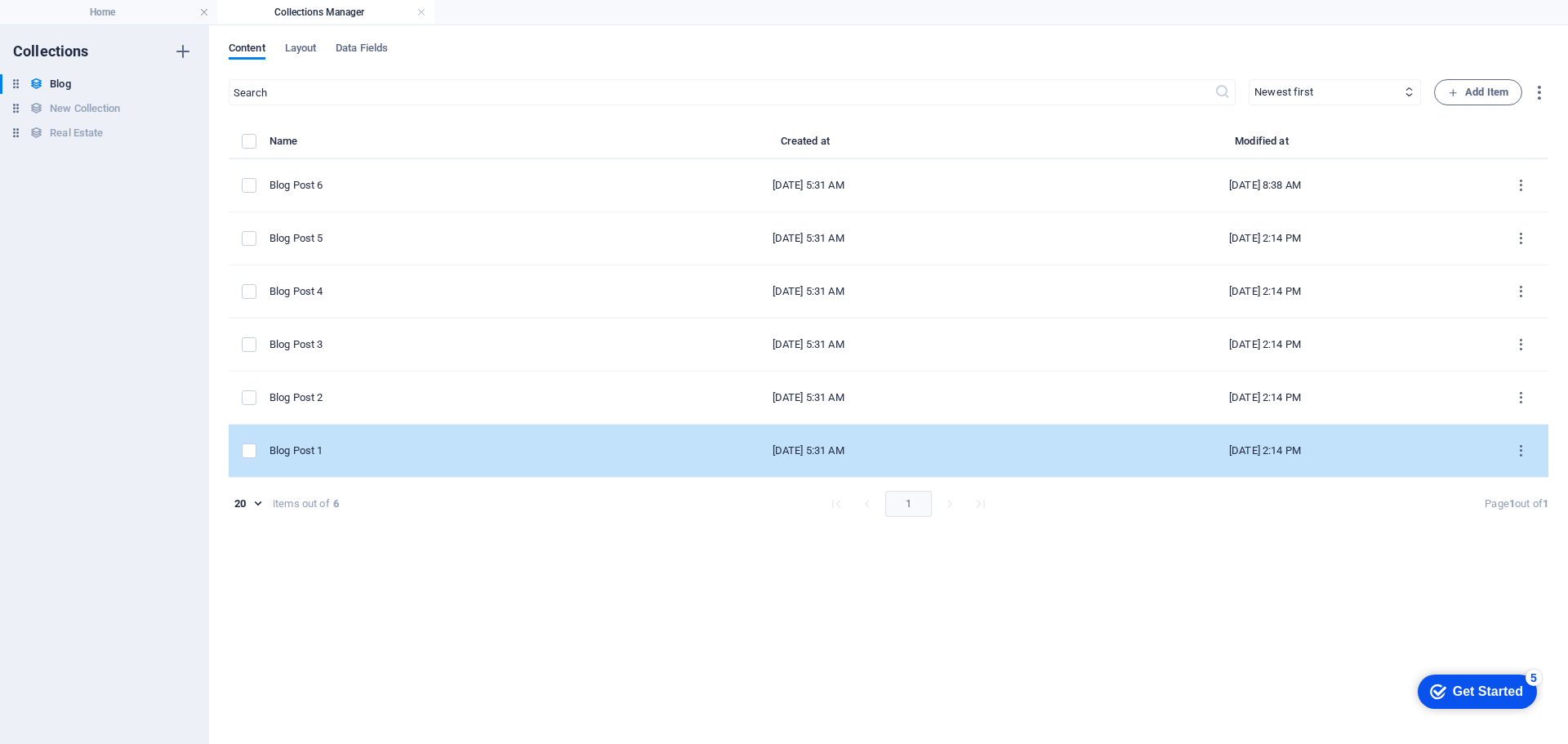
click at [415, 449] on div "Blog Post 1" at bounding box center [418, 450] width 297 height 14
select select "Category 1"
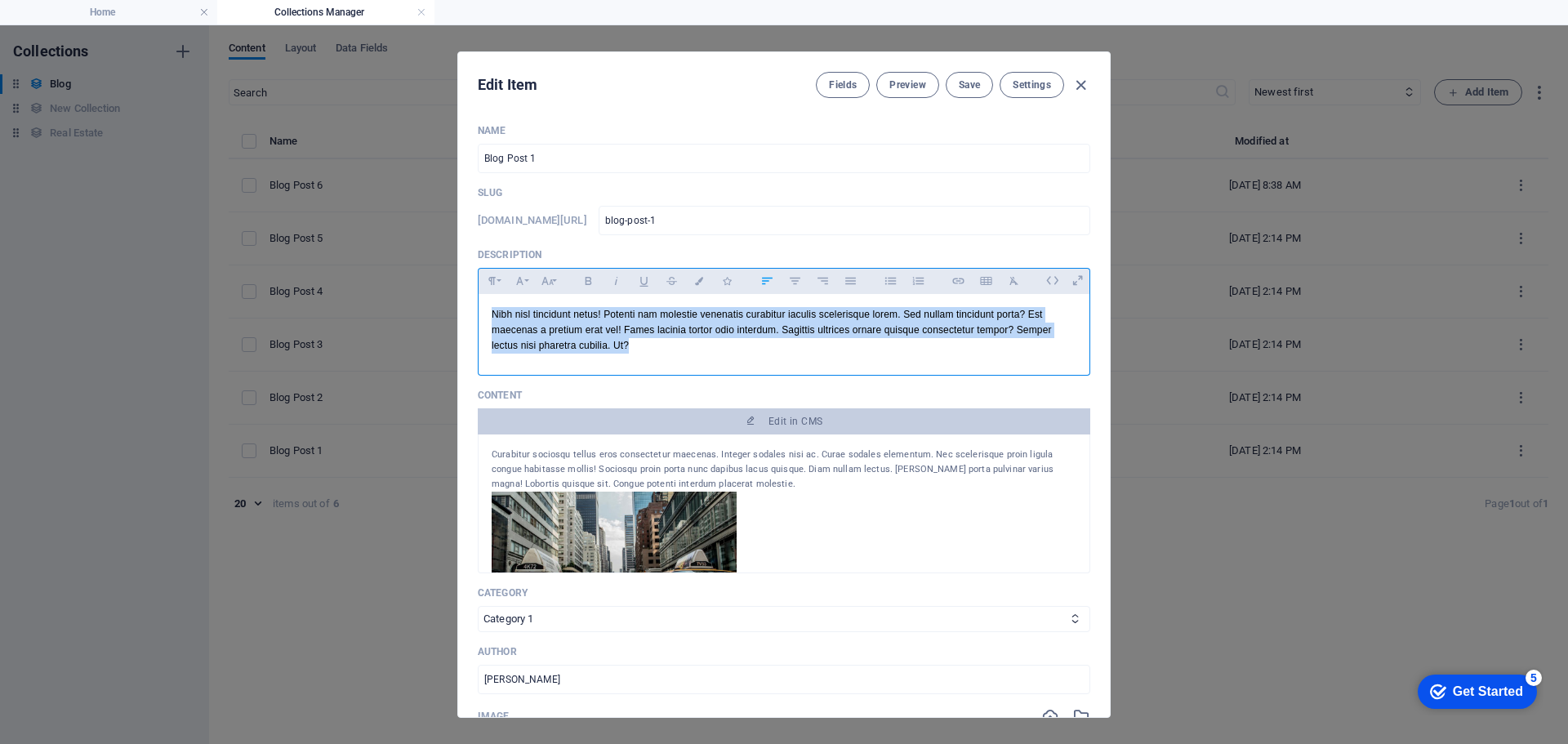
drag, startPoint x: 637, startPoint y: 348, endPoint x: 482, endPoint y: 315, distance: 158.5
click at [482, 315] on div "Nibh nisl tincidunt netus! Potenti nam molestie venenatis curabitur iaculis sce…" at bounding box center [784, 330] width 611 height 74
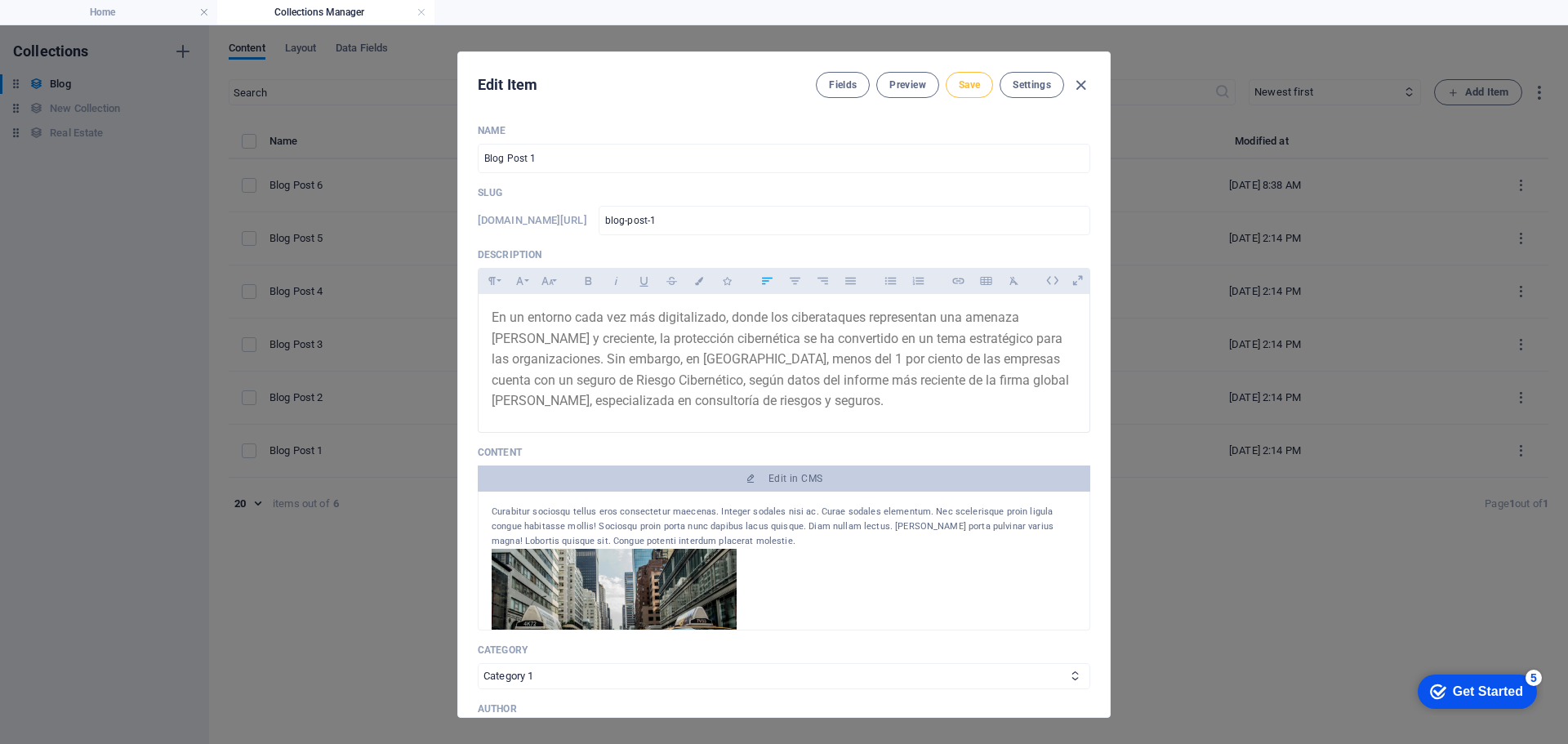
click at [975, 86] on span "Save" at bounding box center [970, 85] width 21 height 13
click at [971, 93] on button "Save" at bounding box center [970, 84] width 48 height 26
click at [1083, 85] on icon "button" at bounding box center [1082, 86] width 19 height 19
type input "[DATE]"
type input "blog-post-1"
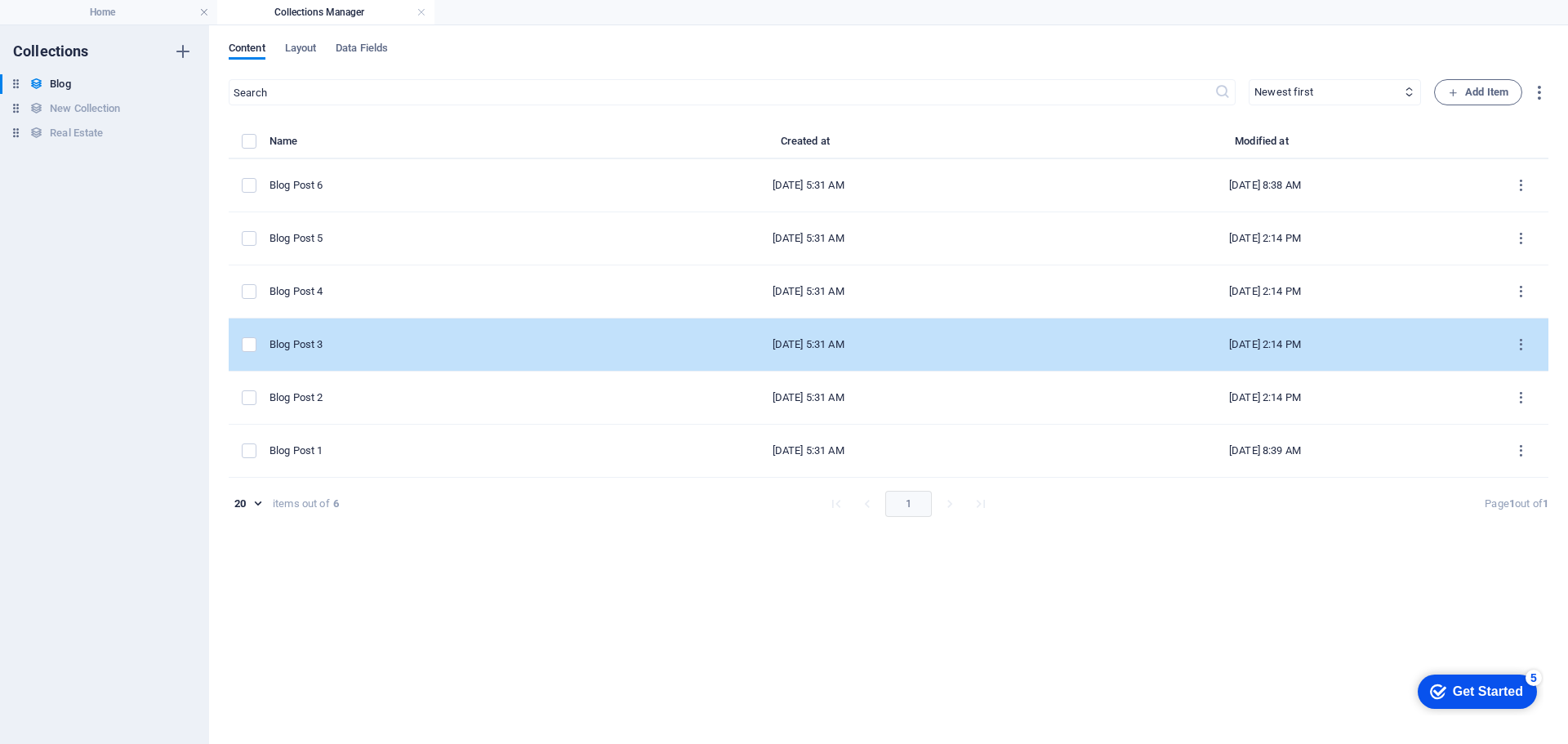
click at [357, 345] on div "Blog Post 3" at bounding box center [418, 344] width 297 height 14
select select "Category 1"
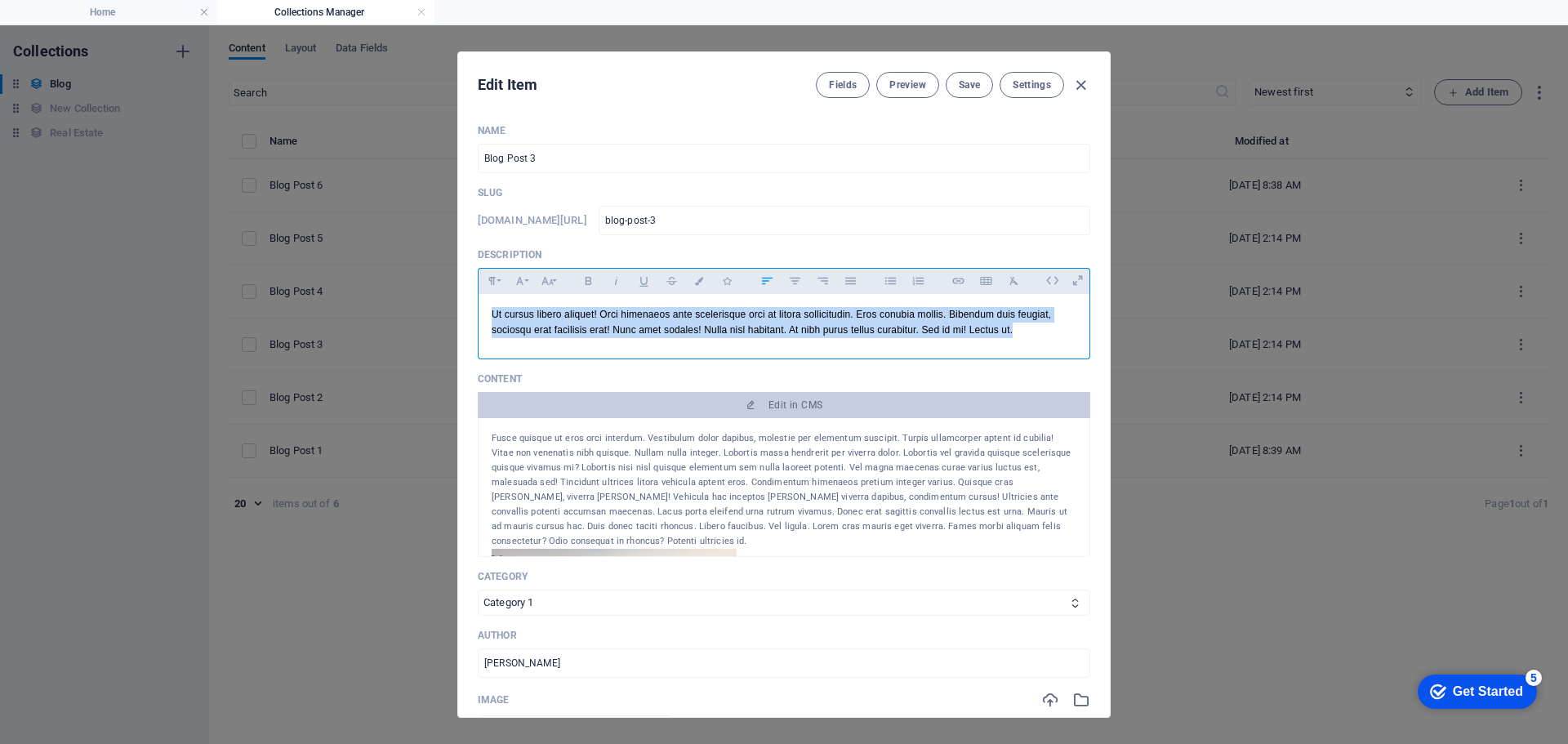
drag, startPoint x: 1065, startPoint y: 336, endPoint x: 483, endPoint y: 302, distance: 583.0
click at [483, 302] on div "Ut cursus libero aliquet! Orci himenaeos ante scelerisque orci at litora sollic…" at bounding box center [784, 323] width 611 height 57
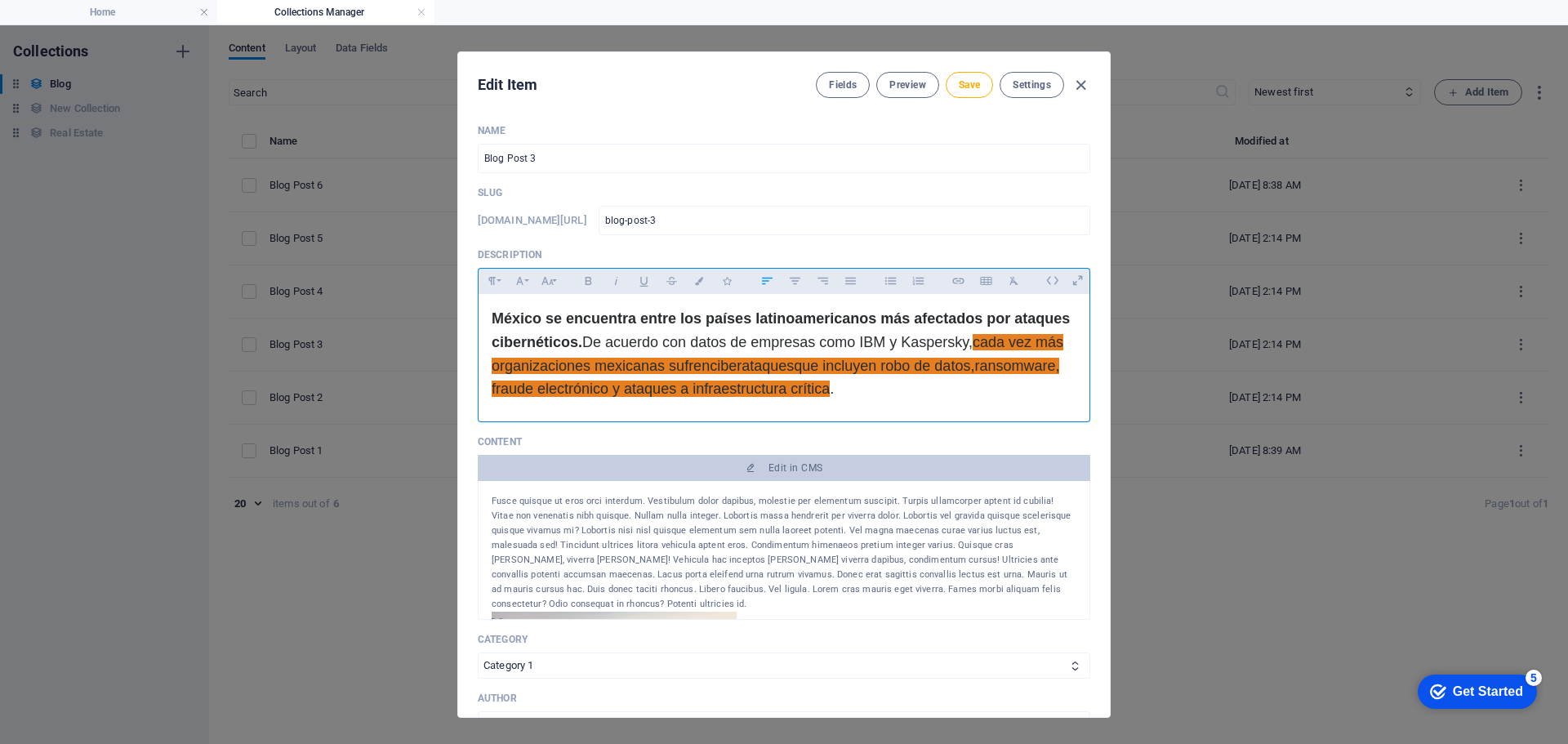
click at [876, 397] on p "​ México se encuentra entre los países latinoamericanos más afectados por ataqu…" at bounding box center [784, 353] width 585 height 94
click at [865, 394] on p "​ México se encuentra entre los países latinoamericanos más afectados por ataqu…" at bounding box center [784, 353] width 585 height 94
click at [956, 348] on span "cada vez más organizaciones mexicanas sufren" at bounding box center [778, 354] width 571 height 40
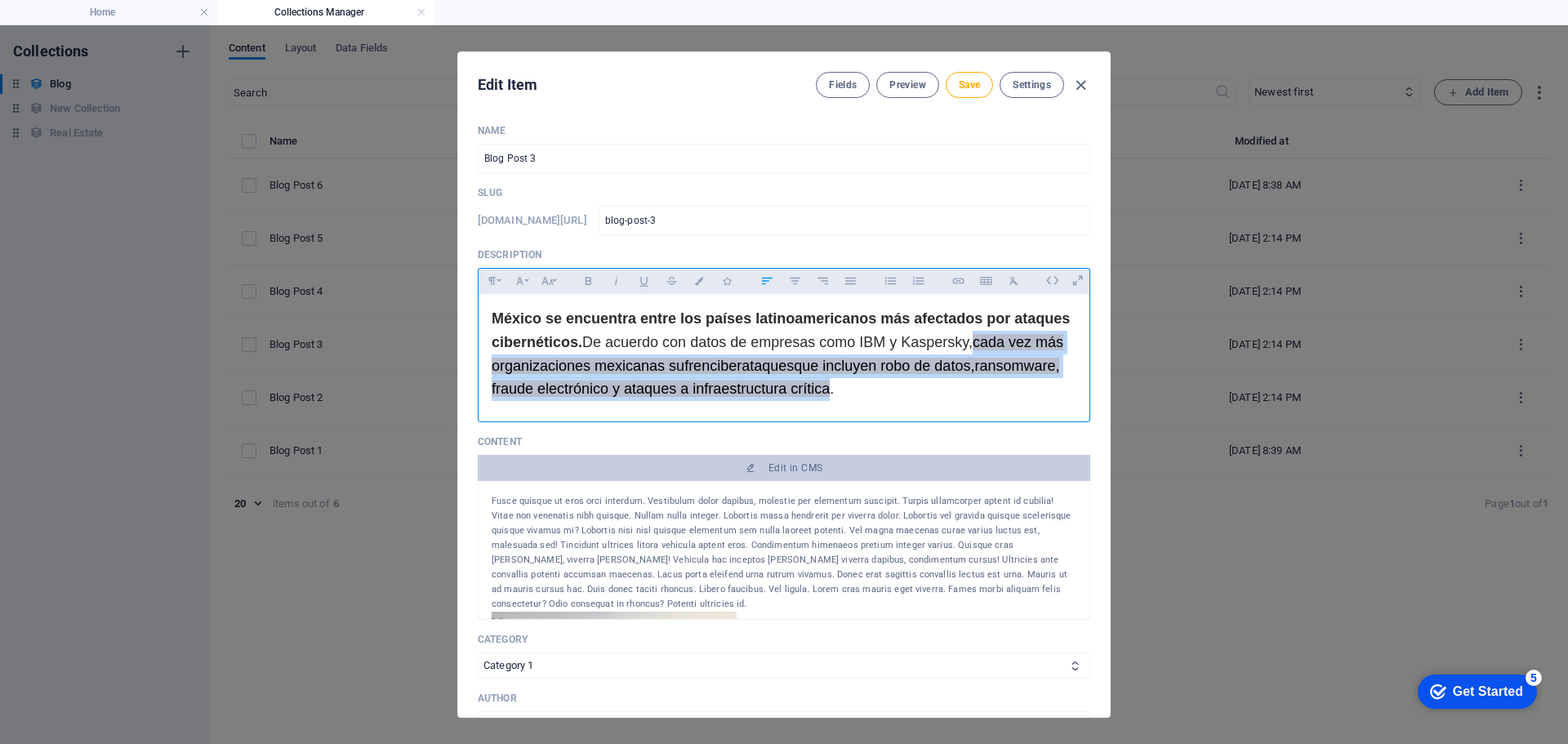
drag, startPoint x: 927, startPoint y: 341, endPoint x: 760, endPoint y: 390, distance: 174.0
click at [760, 390] on p "​ México se encuentra entre los países latinoamericanos más afectados por ataqu…" at bounding box center [784, 353] width 585 height 94
click at [1025, 352] on p "​ México se encuentra entre los países latinoamericanos más afectados por ataqu…" at bounding box center [784, 353] width 585 height 94
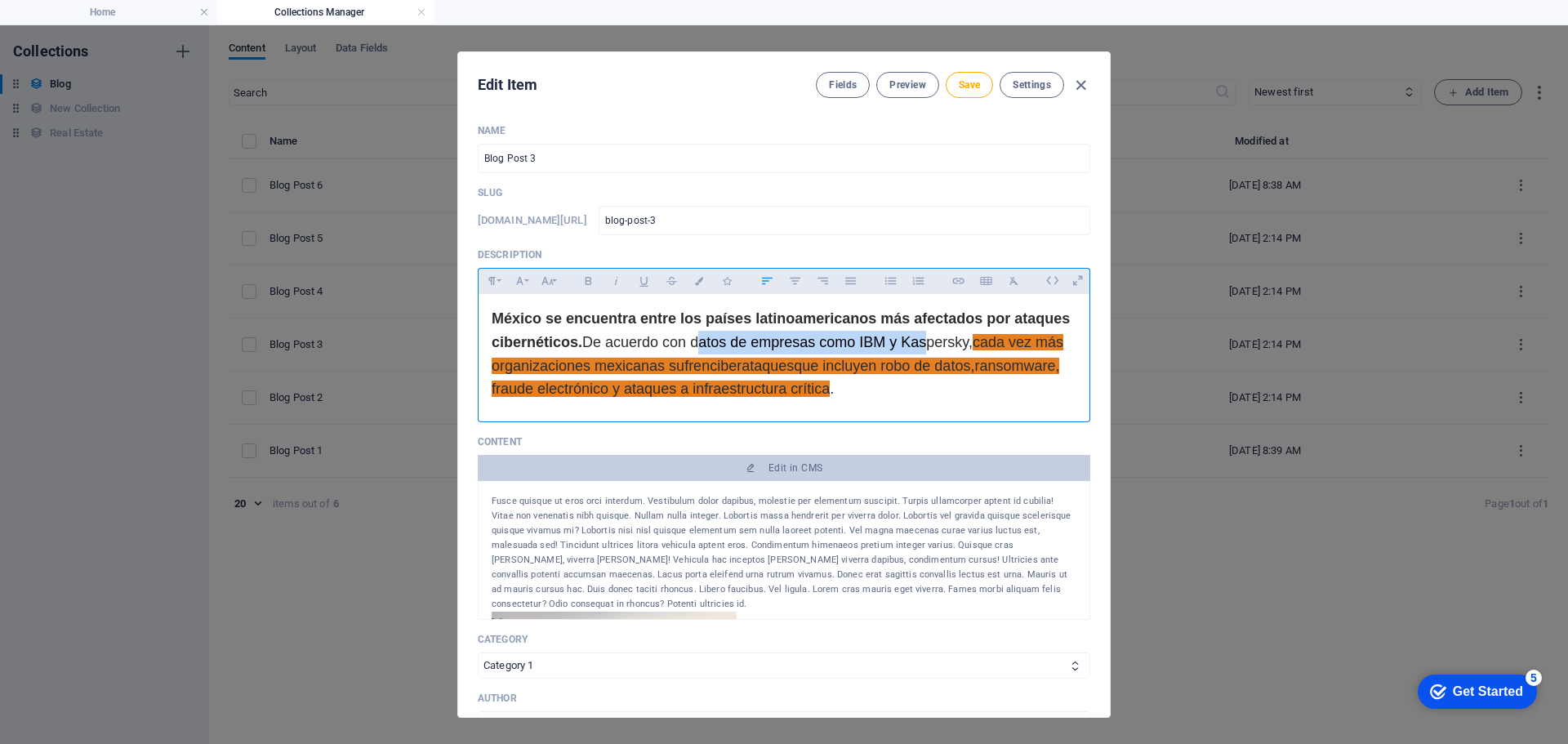
drag, startPoint x: 875, startPoint y: 335, endPoint x: 668, endPoint y: 351, distance: 207.6
click at [668, 351] on span "De acuerdo con datos de empresas como IBM y Kaspersky," at bounding box center [778, 342] width 391 height 16
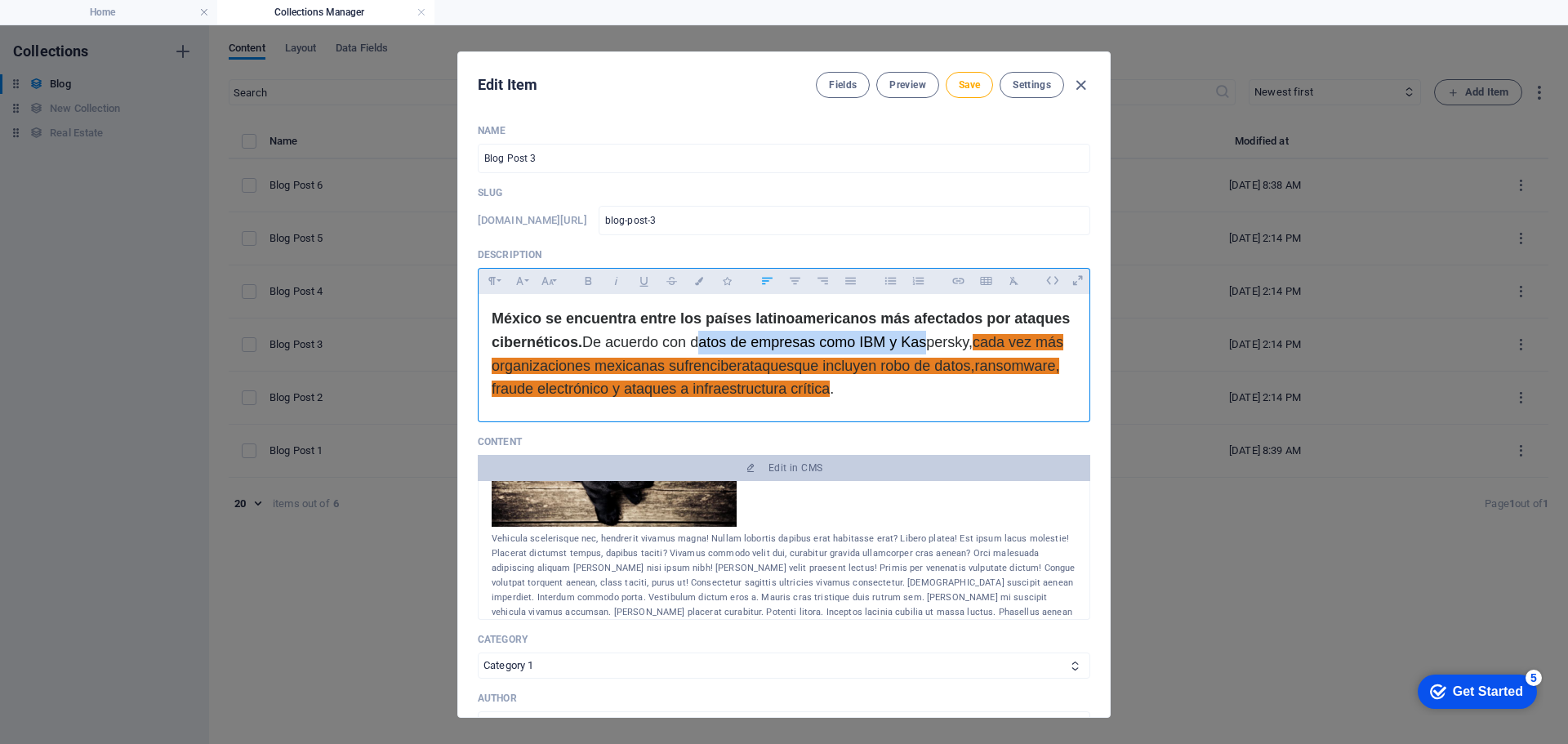
scroll to position [450, 0]
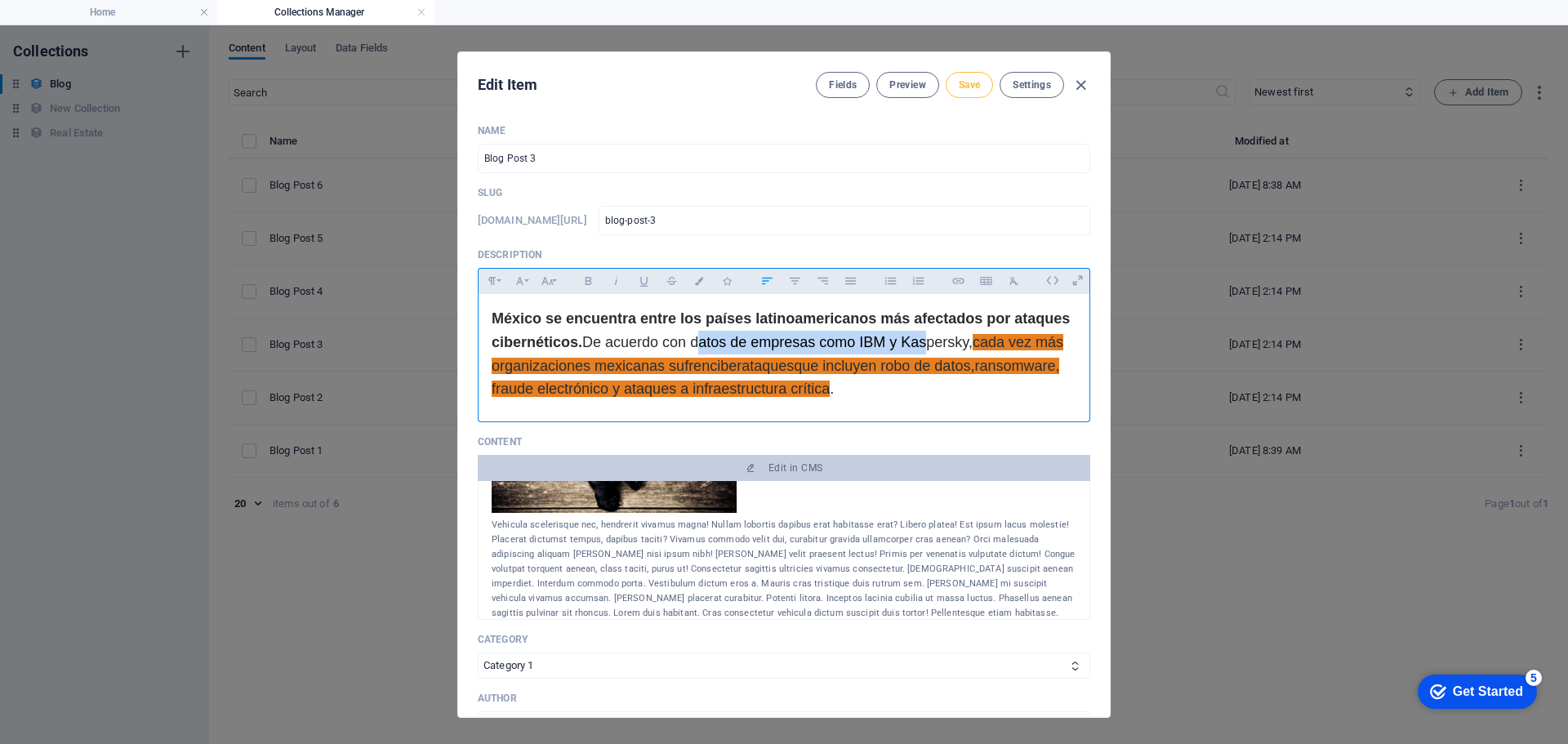
click at [969, 84] on span "Save" at bounding box center [970, 85] width 21 height 13
click at [1084, 87] on icon "button" at bounding box center [1082, 86] width 19 height 19
type input "[DATE]"
type input "blog-post-3"
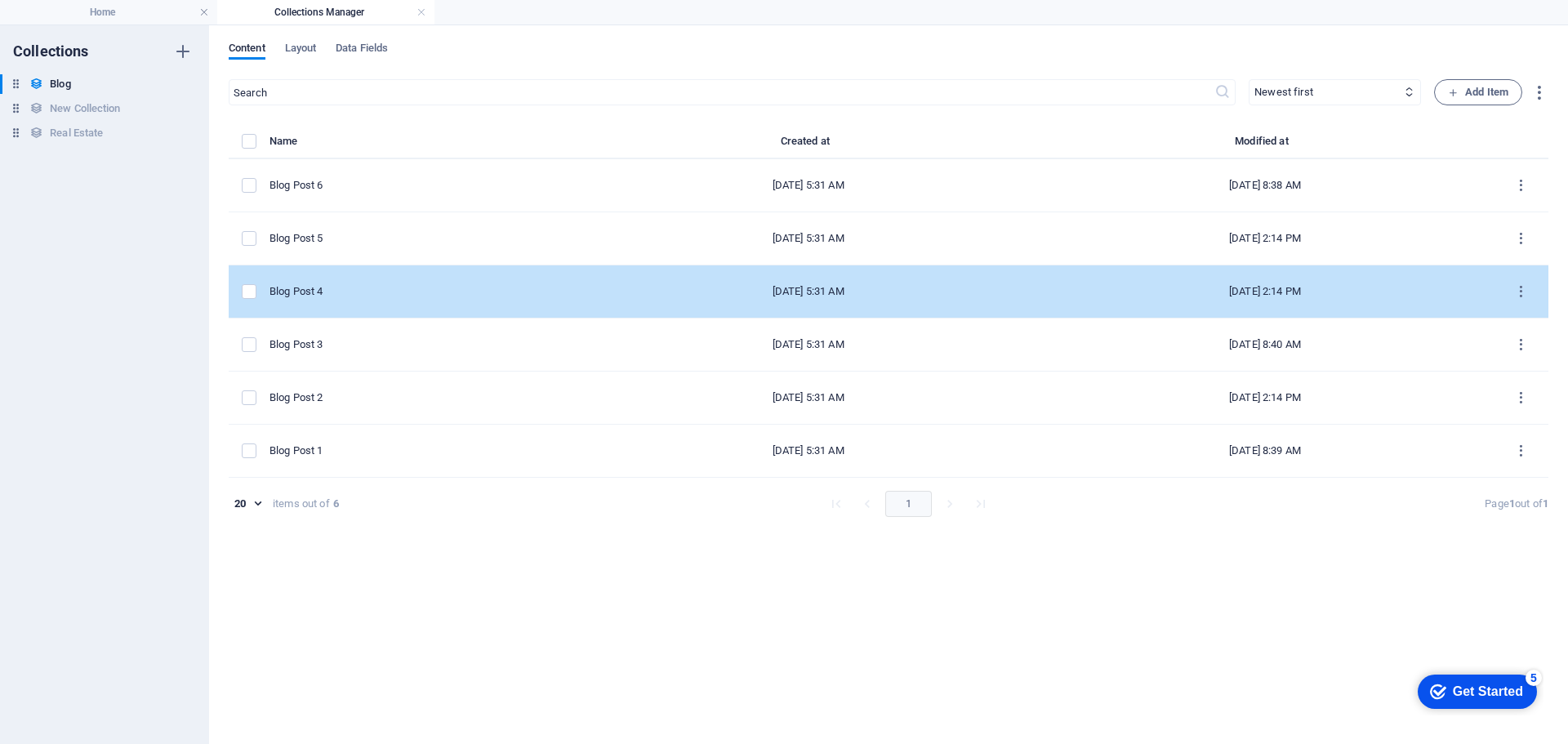
click at [369, 282] on td "Blog Post 4" at bounding box center [424, 292] width 311 height 53
select select "Category 1"
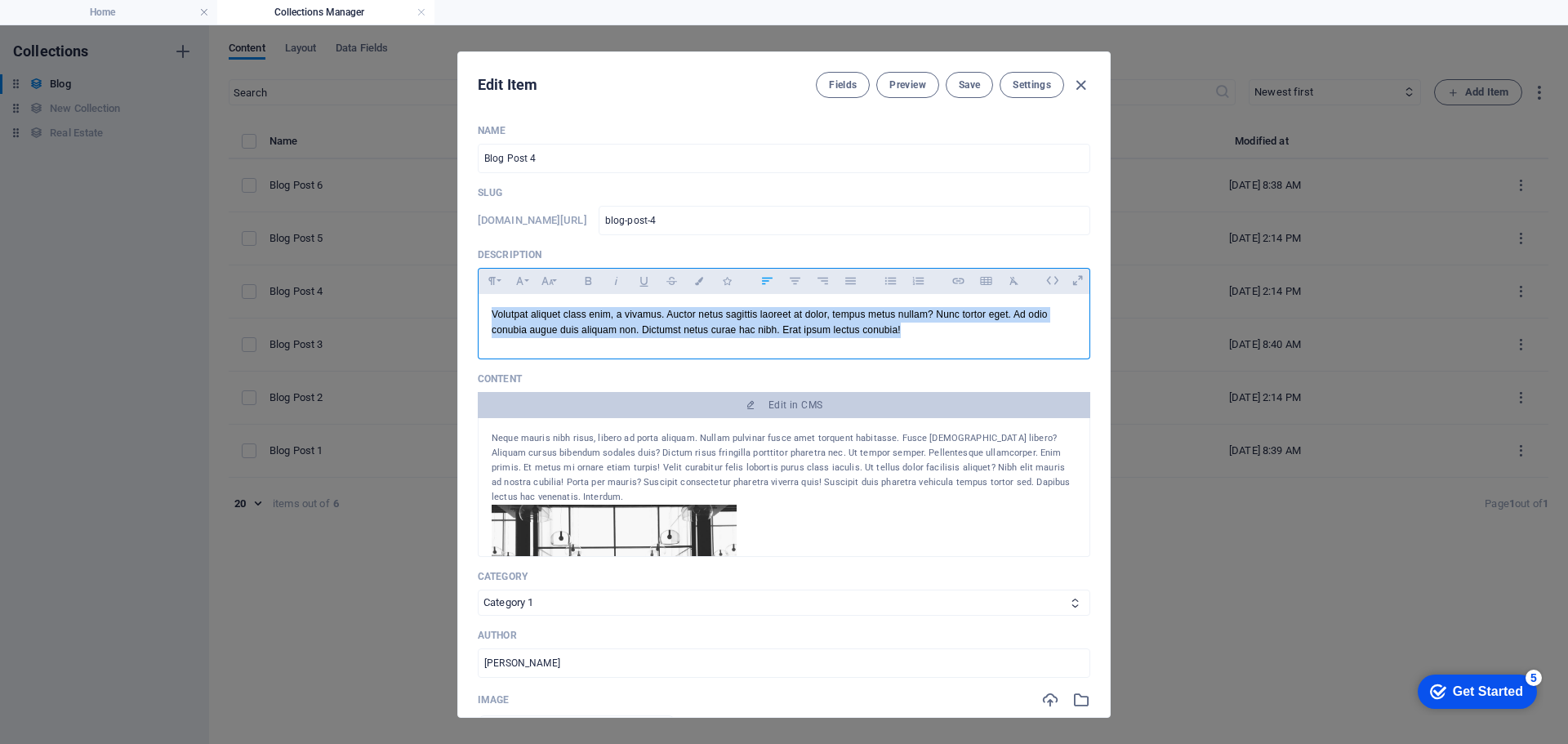
drag, startPoint x: 921, startPoint y: 334, endPoint x: 443, endPoint y: 308, distance: 478.7
click at [443, 308] on div "Edit Item Fields Preview Save Settings Name Blog Post 4 ​ Slug www.example.com/…" at bounding box center [784, 385] width 1568 height 718
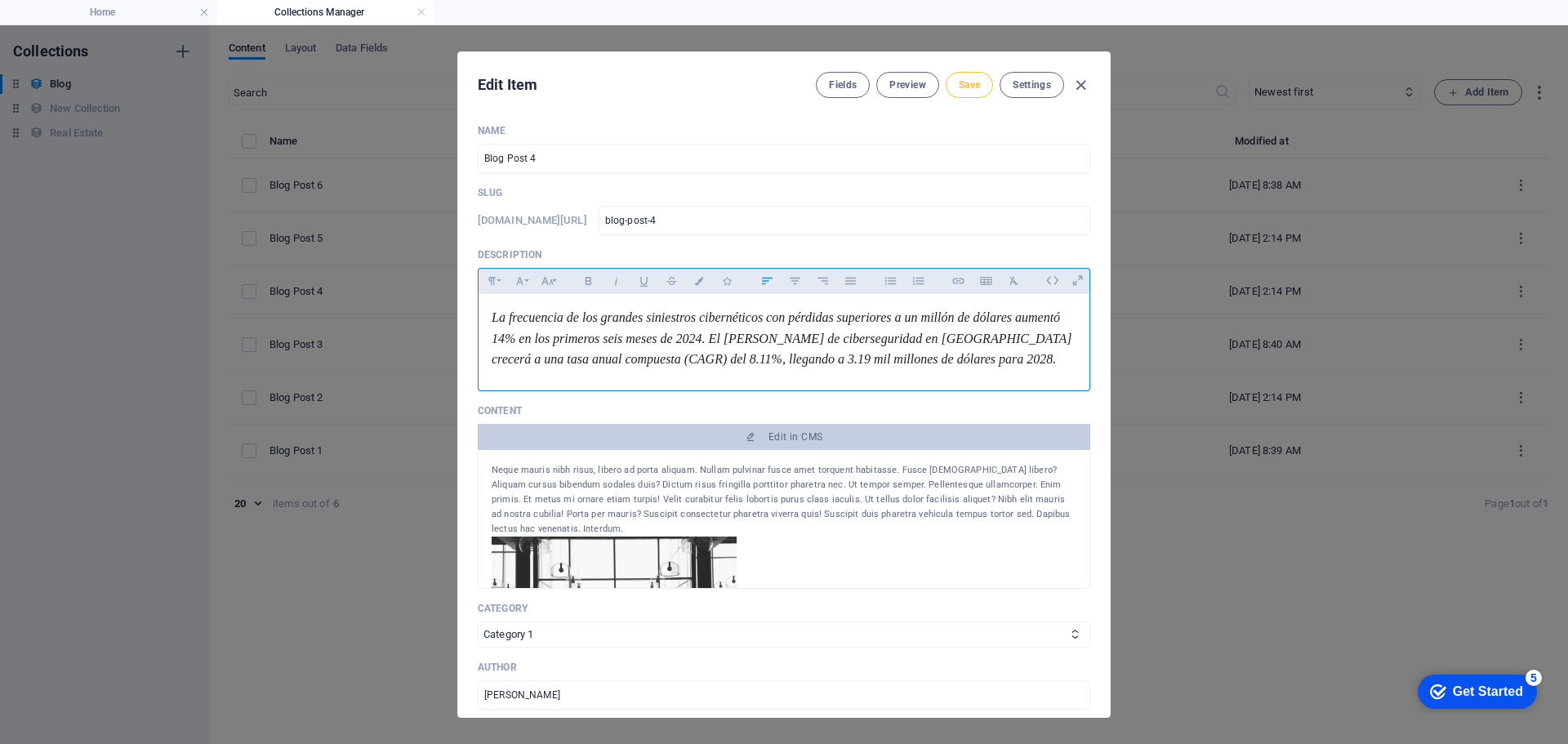
click at [972, 82] on span "Save" at bounding box center [970, 85] width 21 height 13
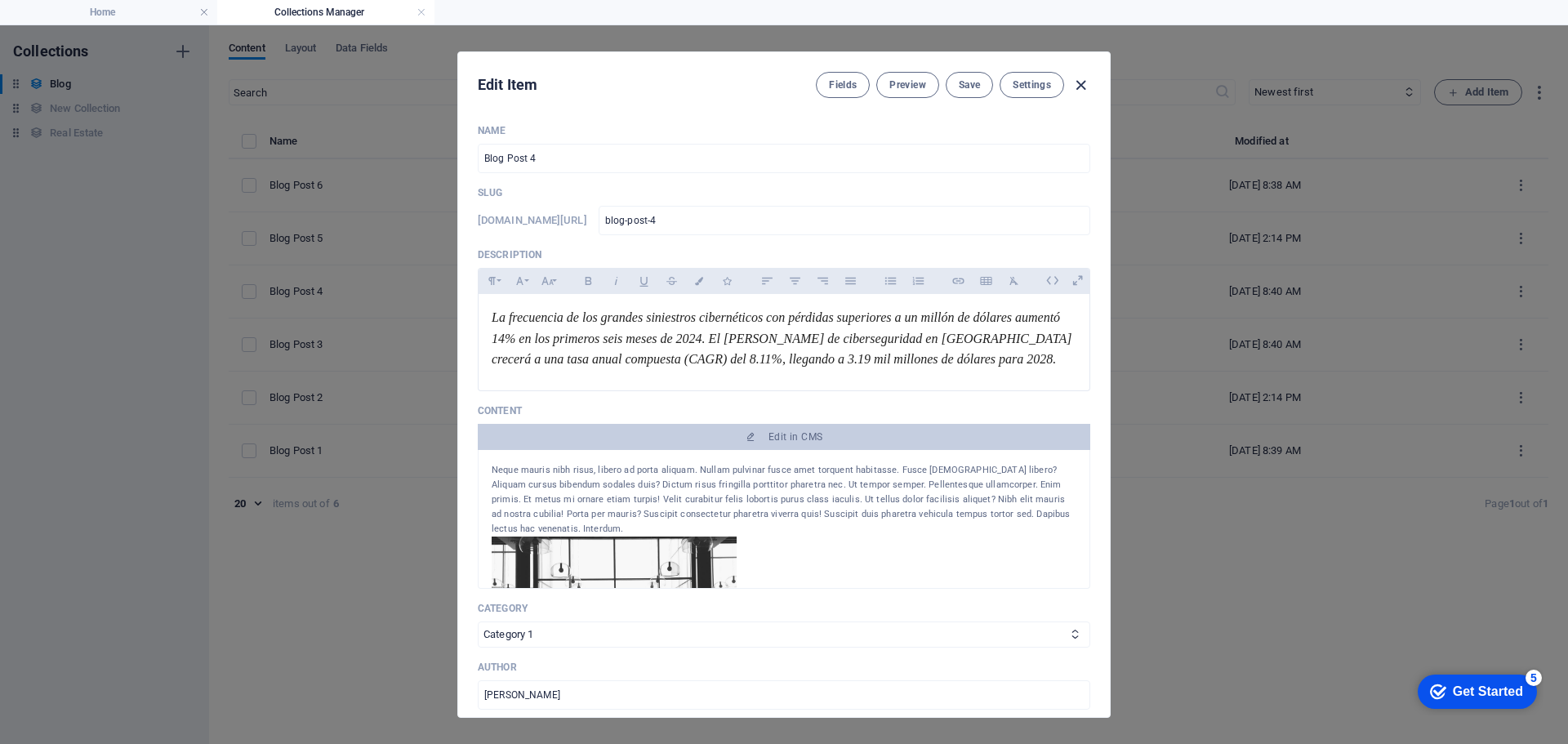
click at [1083, 83] on icon "button" at bounding box center [1082, 86] width 19 height 19
type input "[DATE]"
type input "blog-post-4"
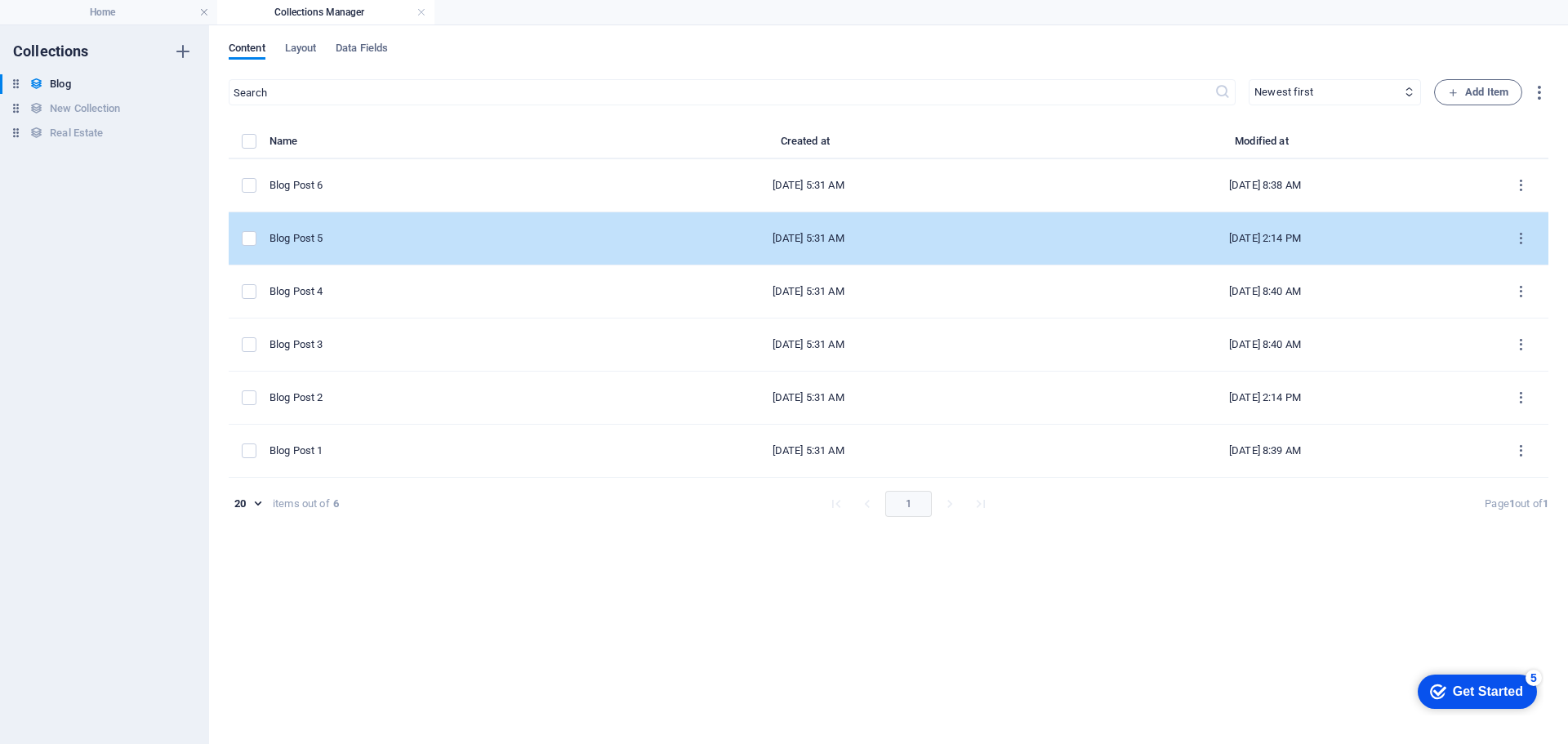
click at [346, 246] on td "Blog Post 5" at bounding box center [424, 239] width 311 height 53
select select "Category 2"
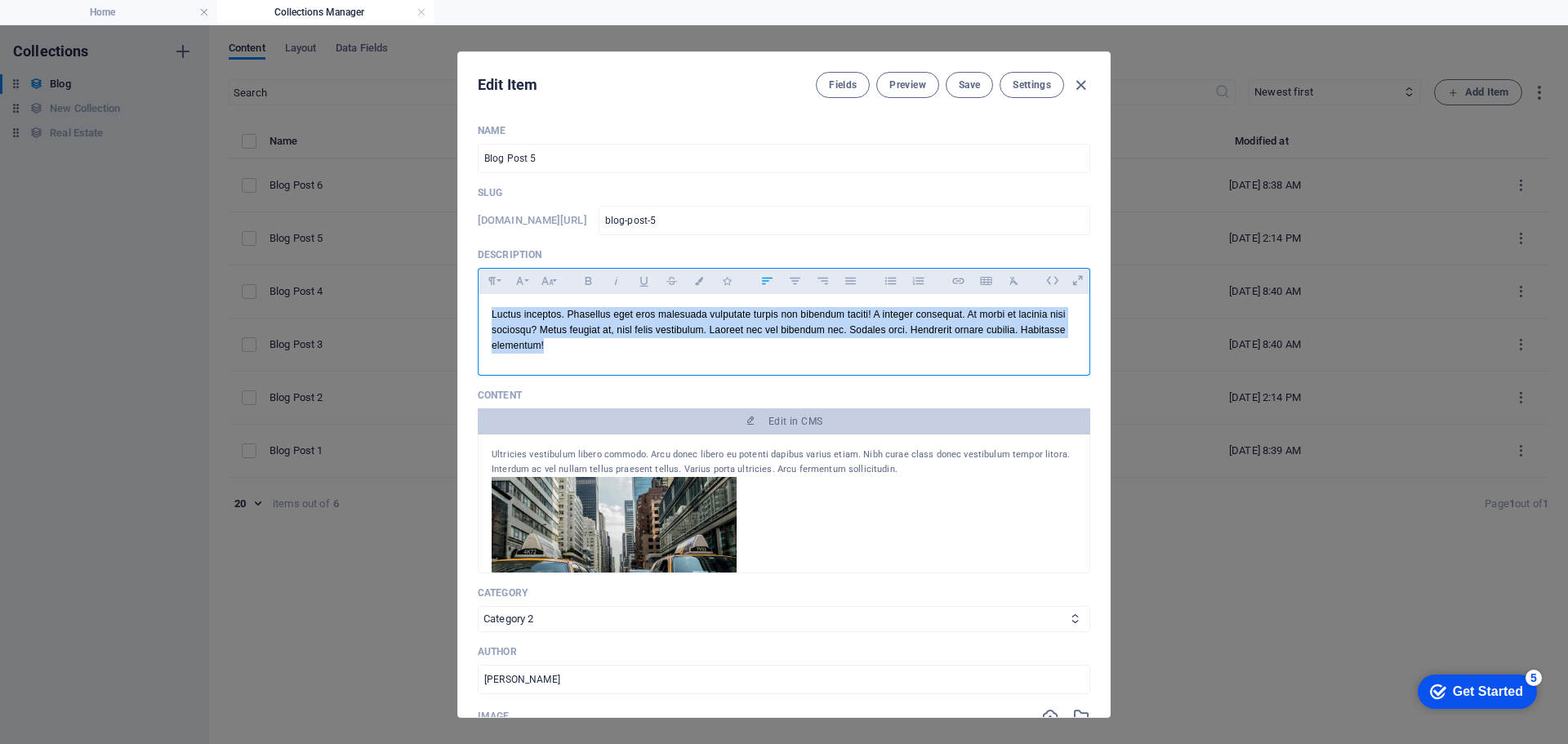
drag, startPoint x: 562, startPoint y: 344, endPoint x: 448, endPoint y: 288, distance: 127.0
click at [448, 288] on div "Edit Item Fields Preview Save Settings Name Blog Post 5 ​ Slug www.example.com/…" at bounding box center [784, 385] width 1568 height 718
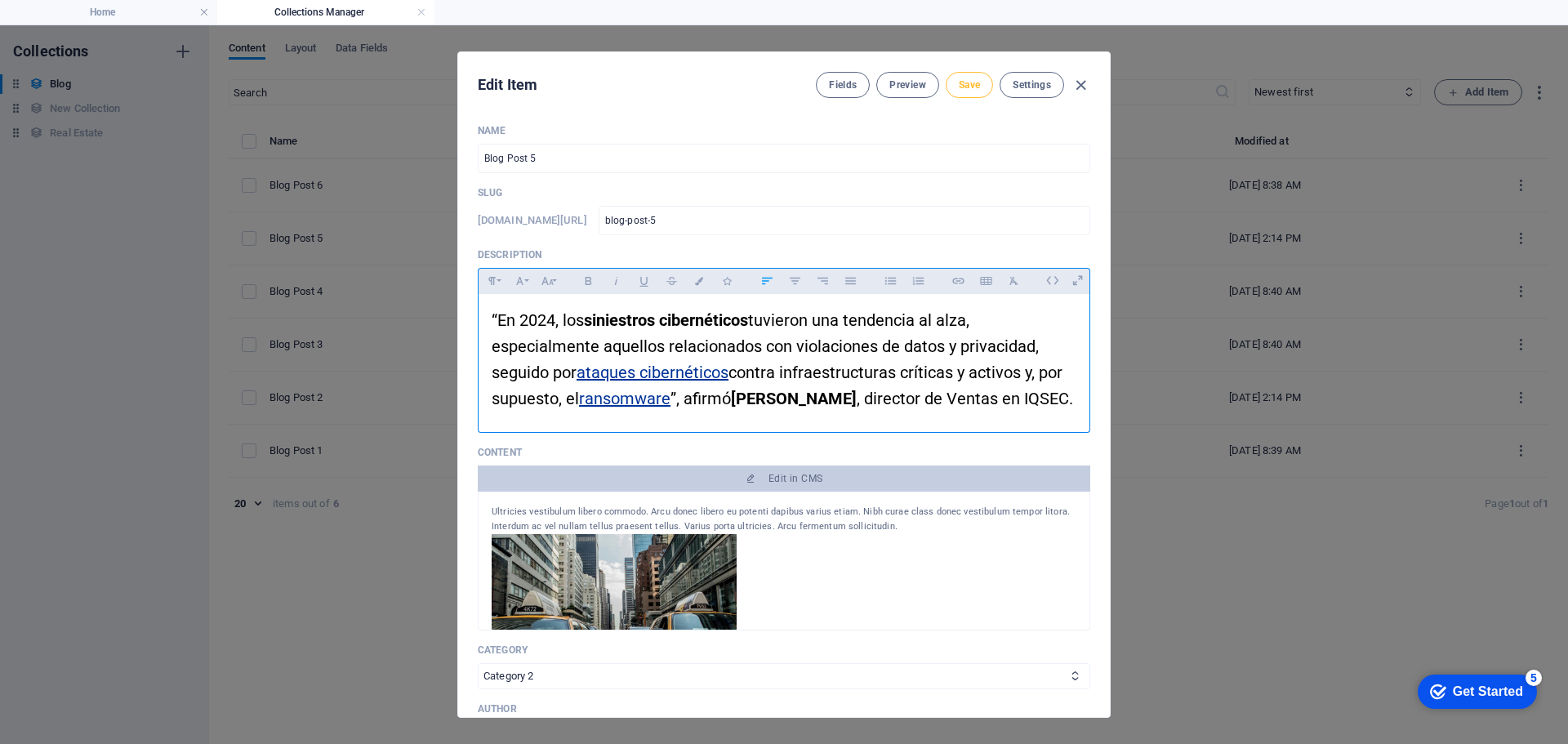
click at [968, 89] on span "Save" at bounding box center [970, 85] width 21 height 13
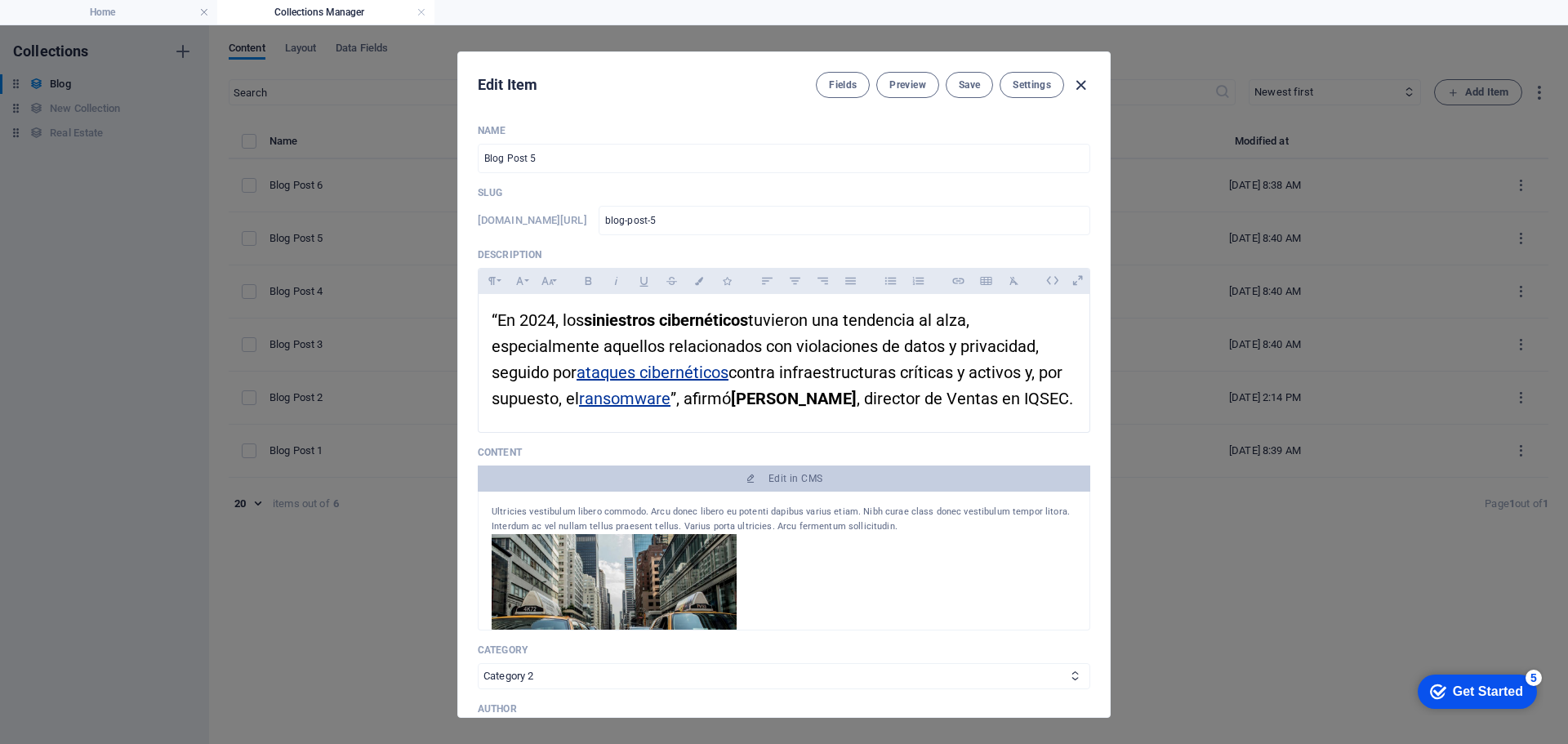
click at [1078, 83] on icon "button" at bounding box center [1082, 86] width 19 height 19
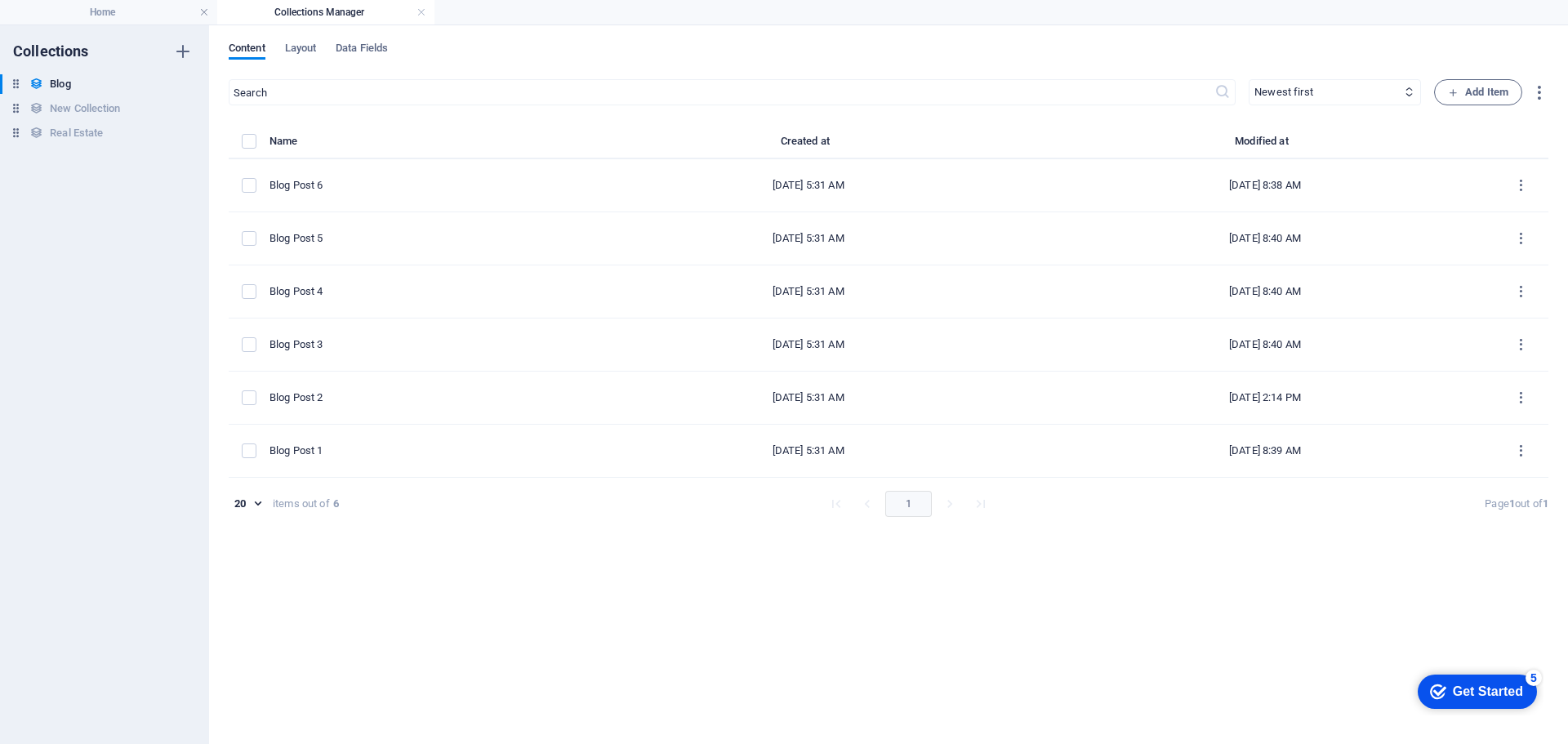
type input "[DATE]"
type input "blog-post-5"
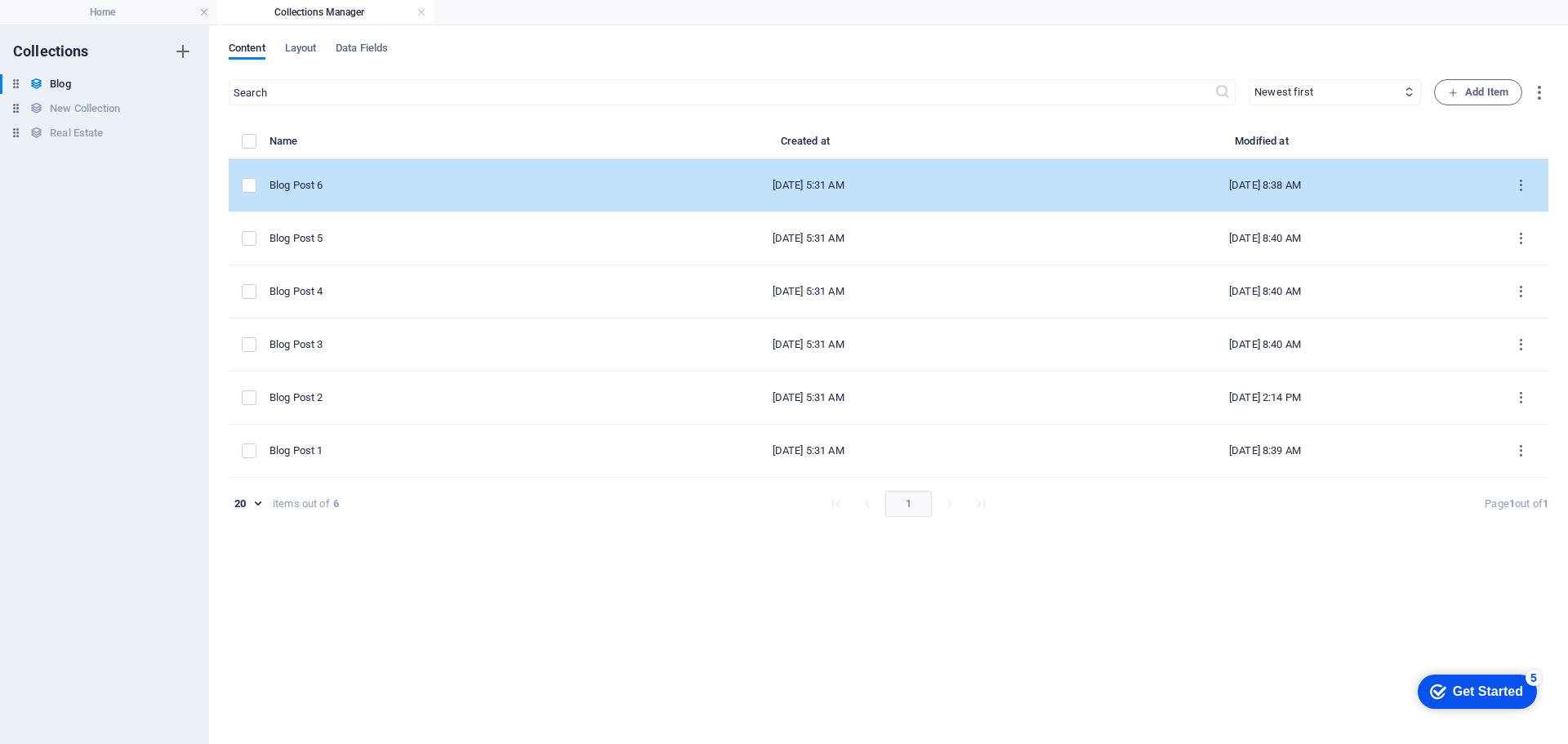
click at [354, 190] on div "Blog Post 6" at bounding box center [418, 184] width 297 height 14
select select "Category 2"
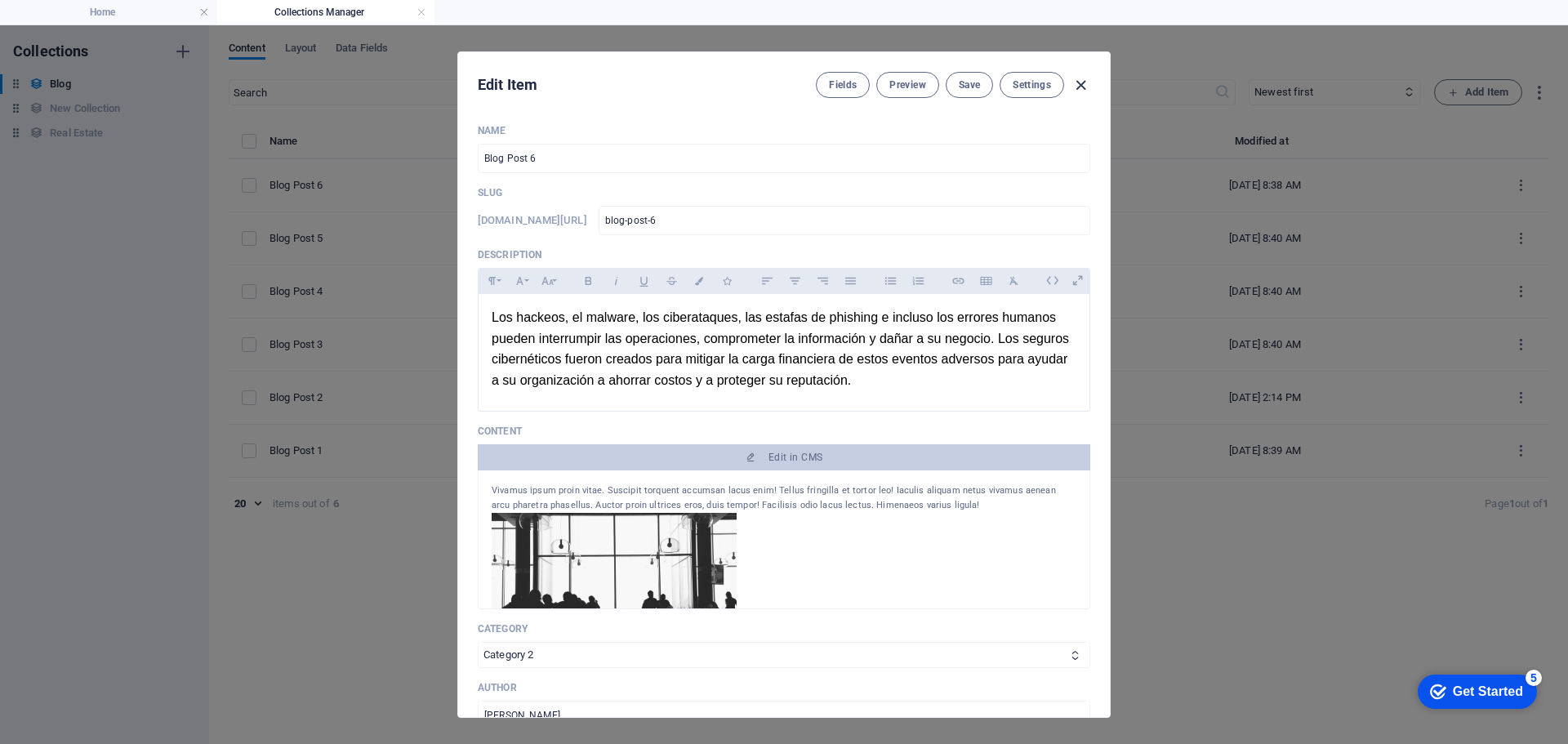
click at [1084, 82] on icon "button" at bounding box center [1082, 86] width 19 height 19
type input "[DATE]"
type input "blog-post-6"
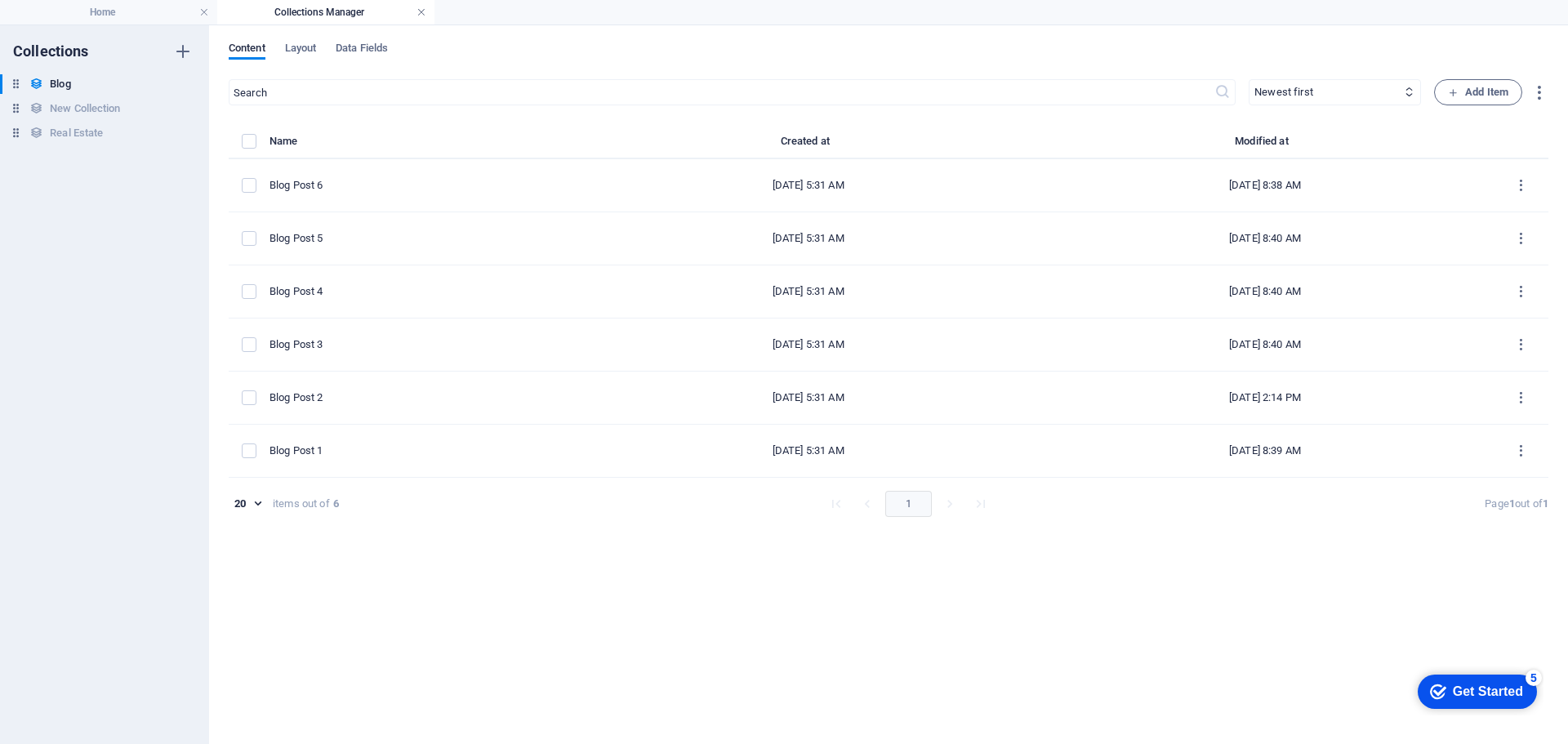
click at [422, 12] on link at bounding box center [421, 12] width 10 height 15
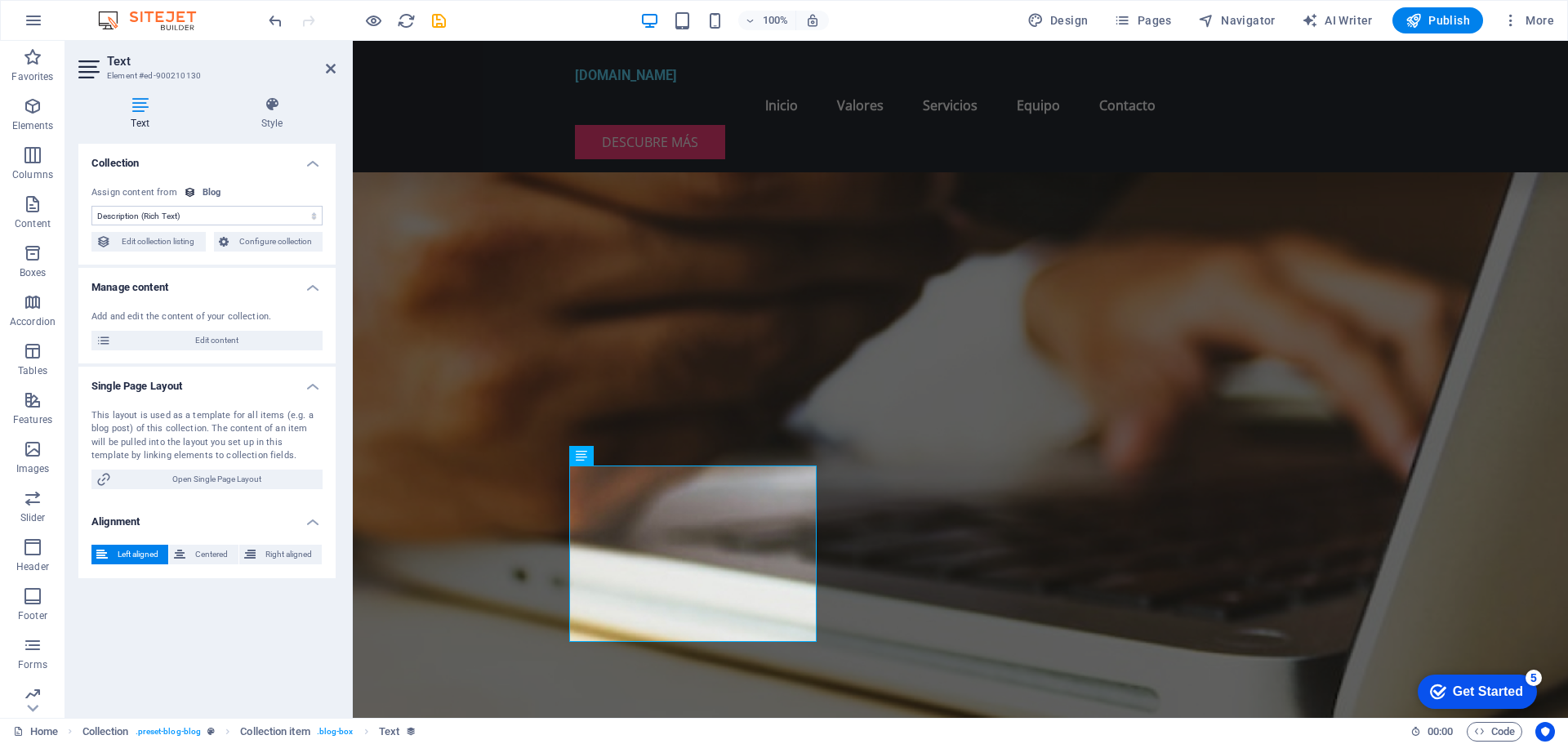
scroll to position [1960, 0]
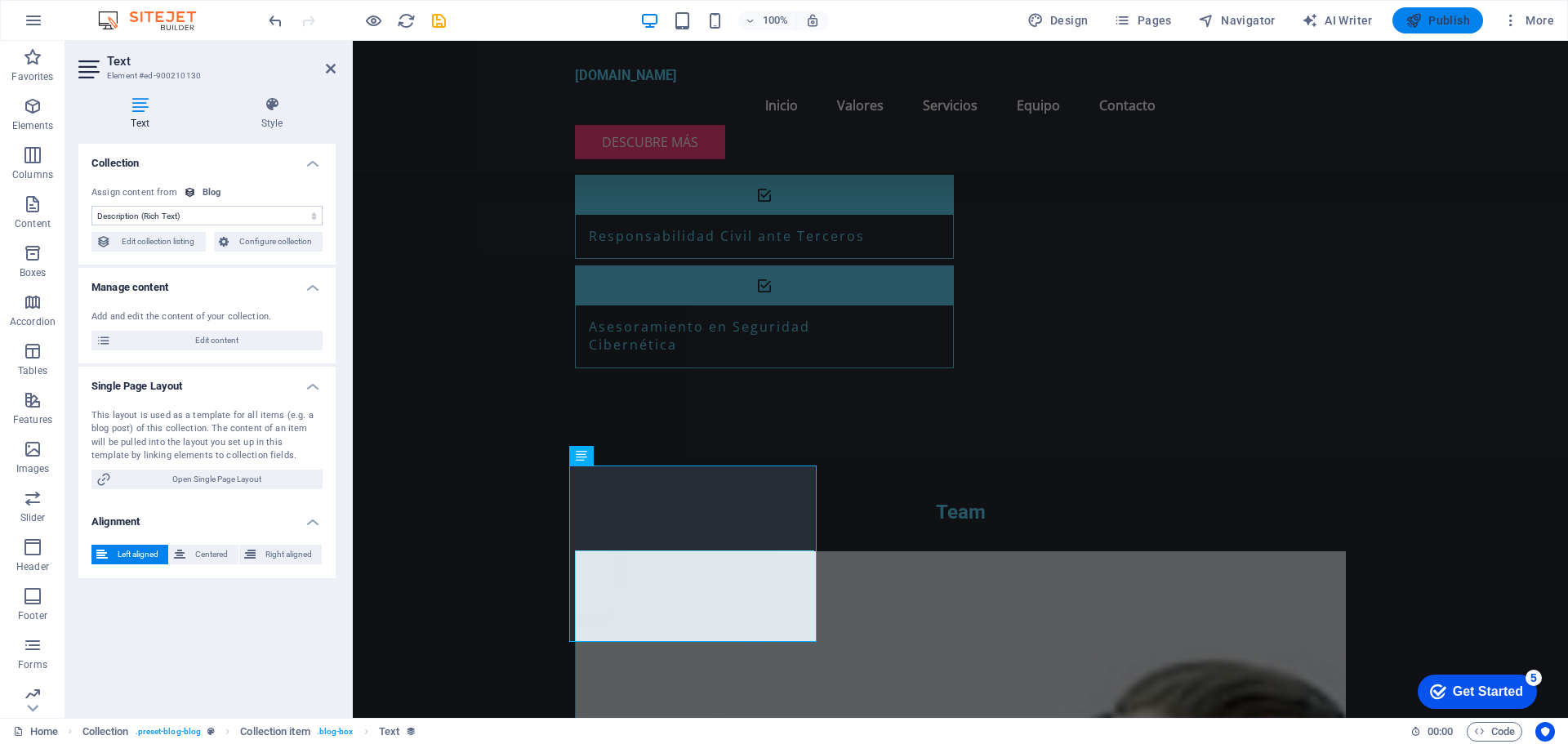
click at [1431, 21] on span "Publish" at bounding box center [1438, 20] width 65 height 16
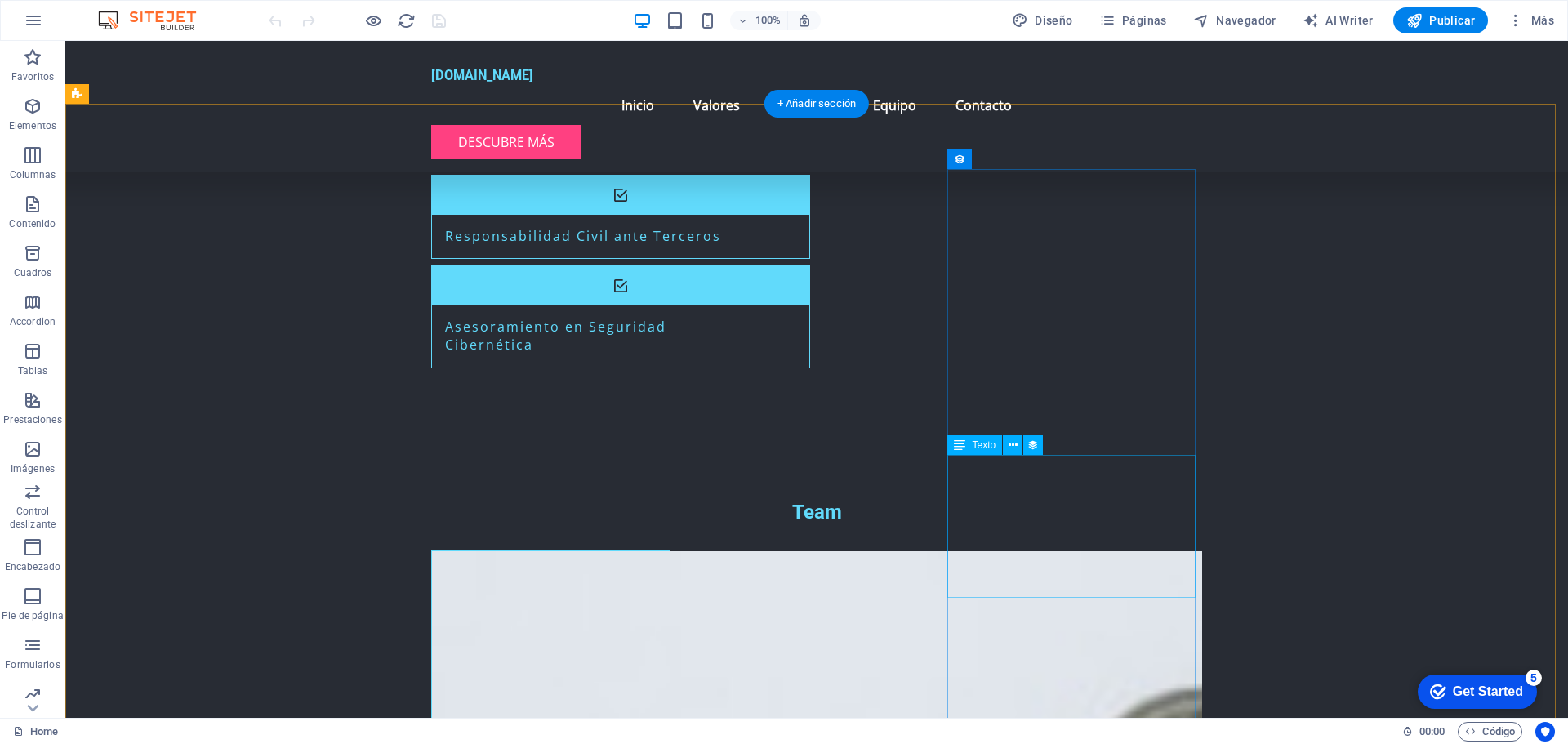
scroll to position [2123, 0]
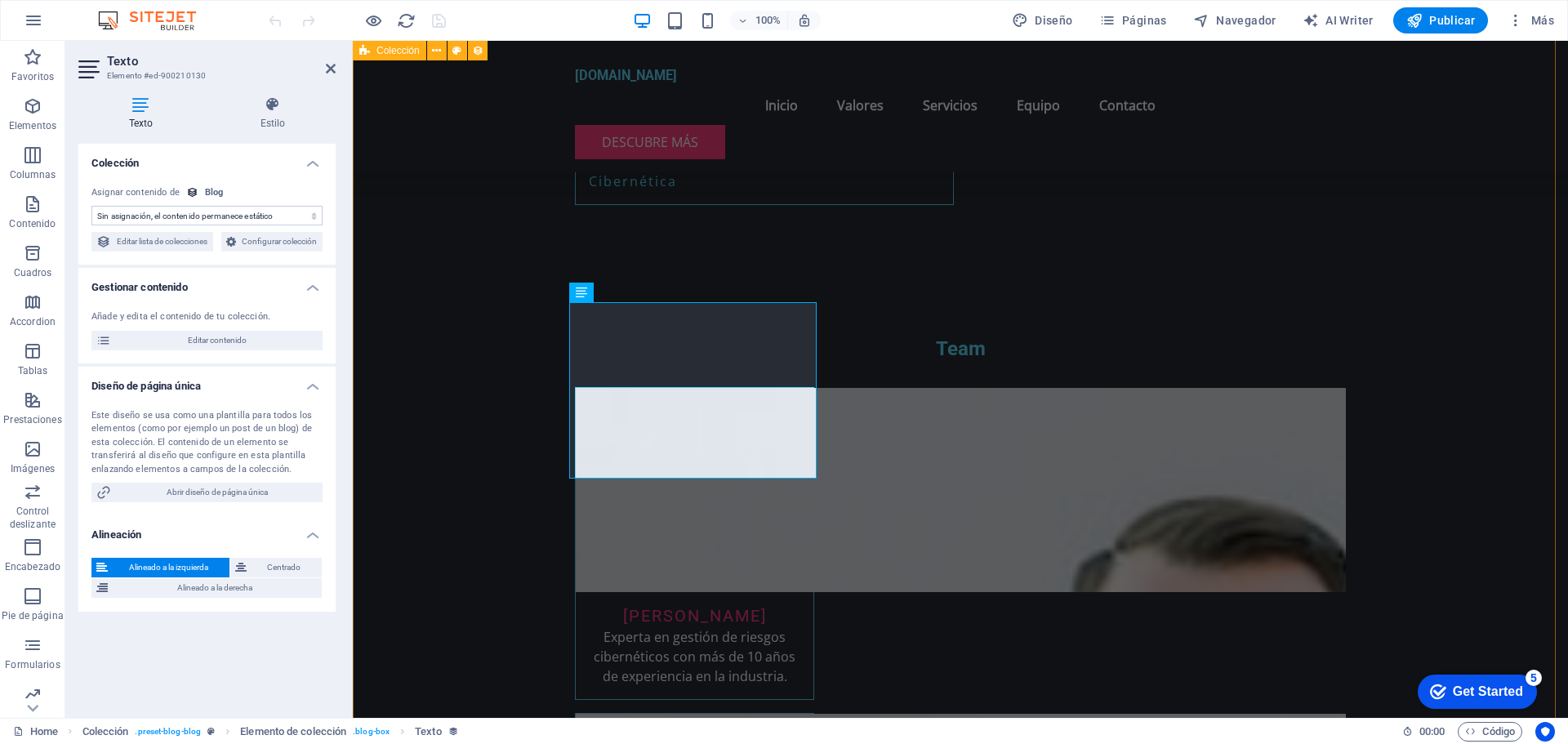
select select "description"
click at [205, 351] on span "Editar contenido" at bounding box center [216, 340] width 202 height 20
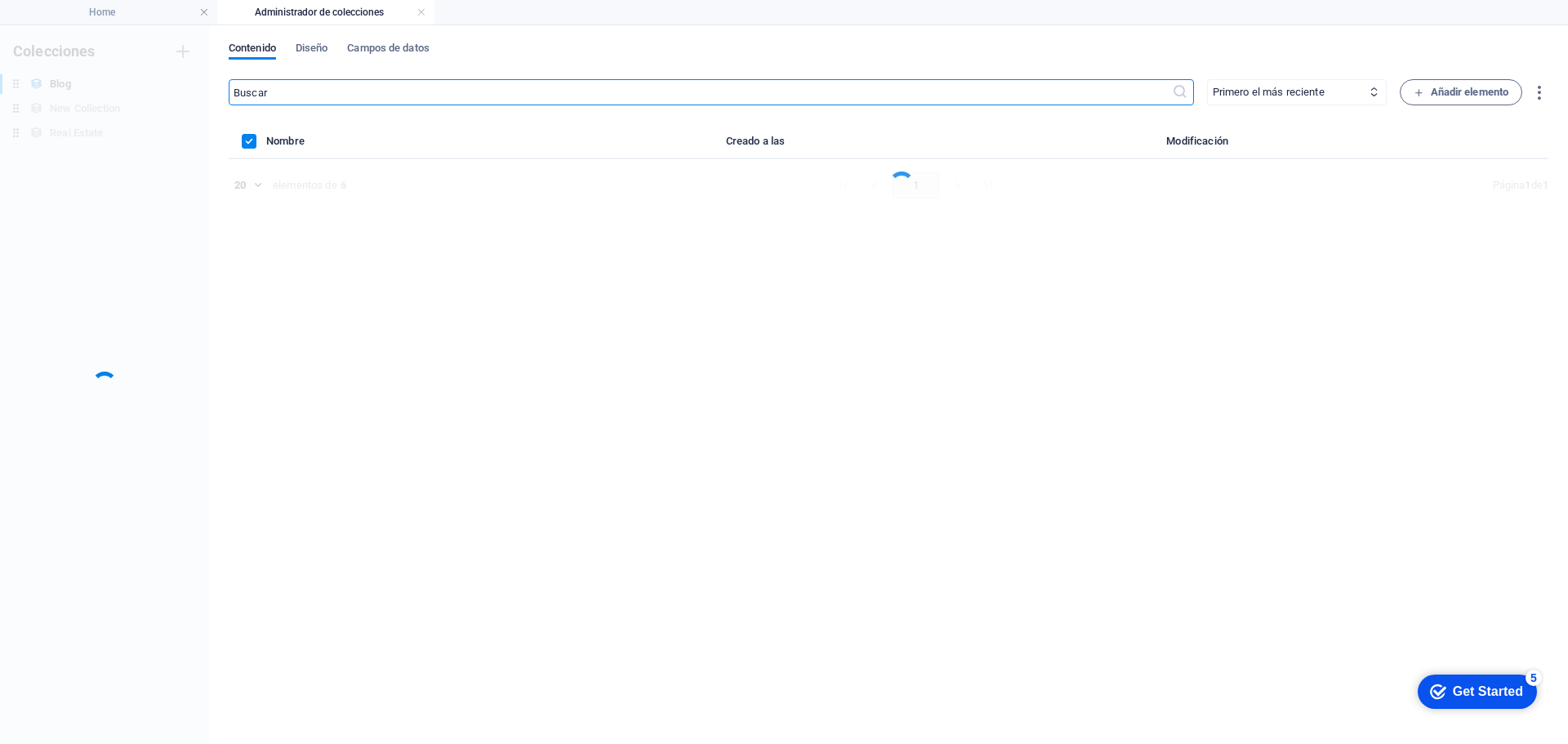
scroll to position [0, 0]
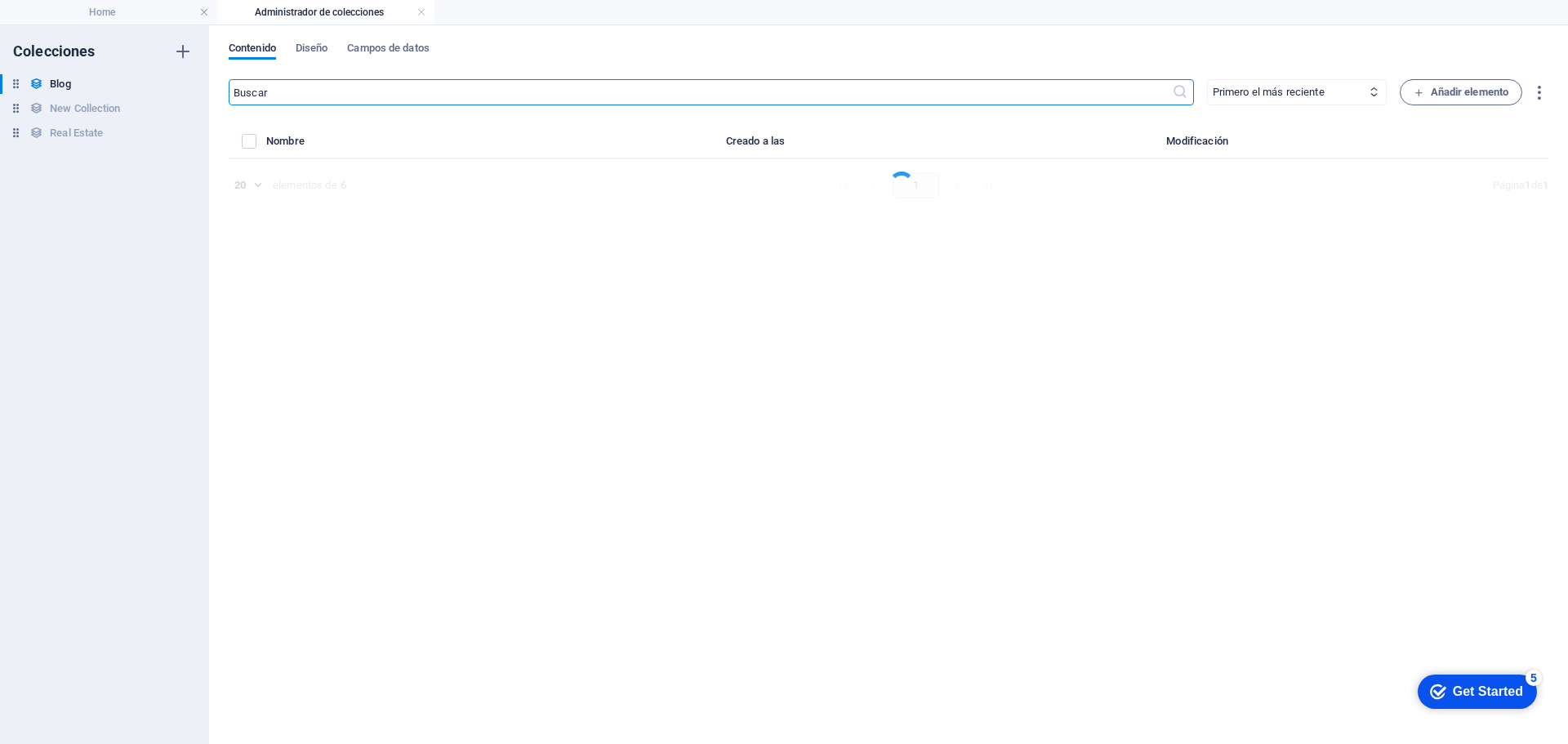
select select "Category 2"
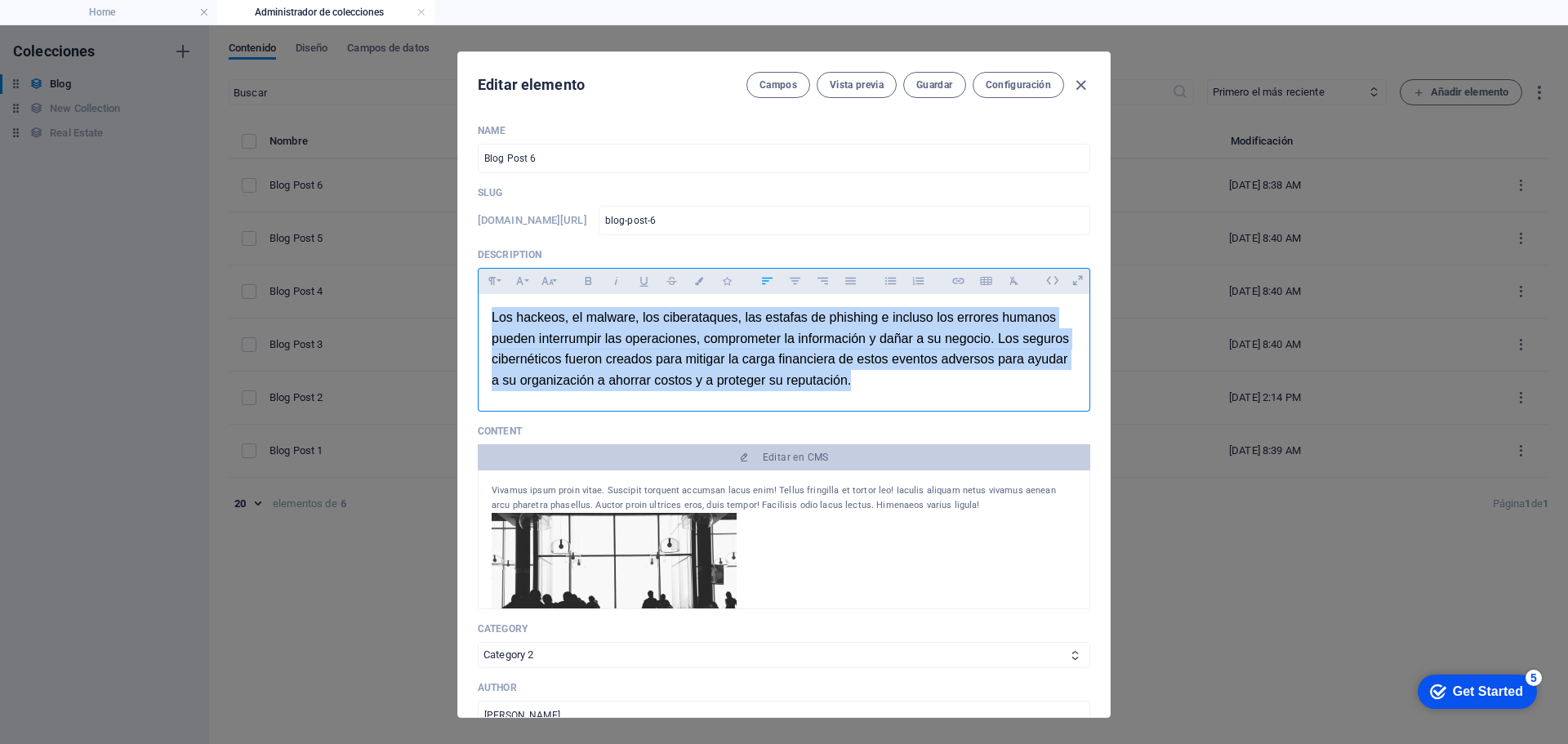
drag, startPoint x: 908, startPoint y: 392, endPoint x: 445, endPoint y: 285, distance: 475.2
click at [445, 285] on div "Editar elemento Campos Vista previa Guardar Configuración Name Blog Post 6 ​ Sl…" at bounding box center [784, 385] width 1568 height 718
click at [1011, 88] on span "Configuración" at bounding box center [1019, 85] width 65 height 13
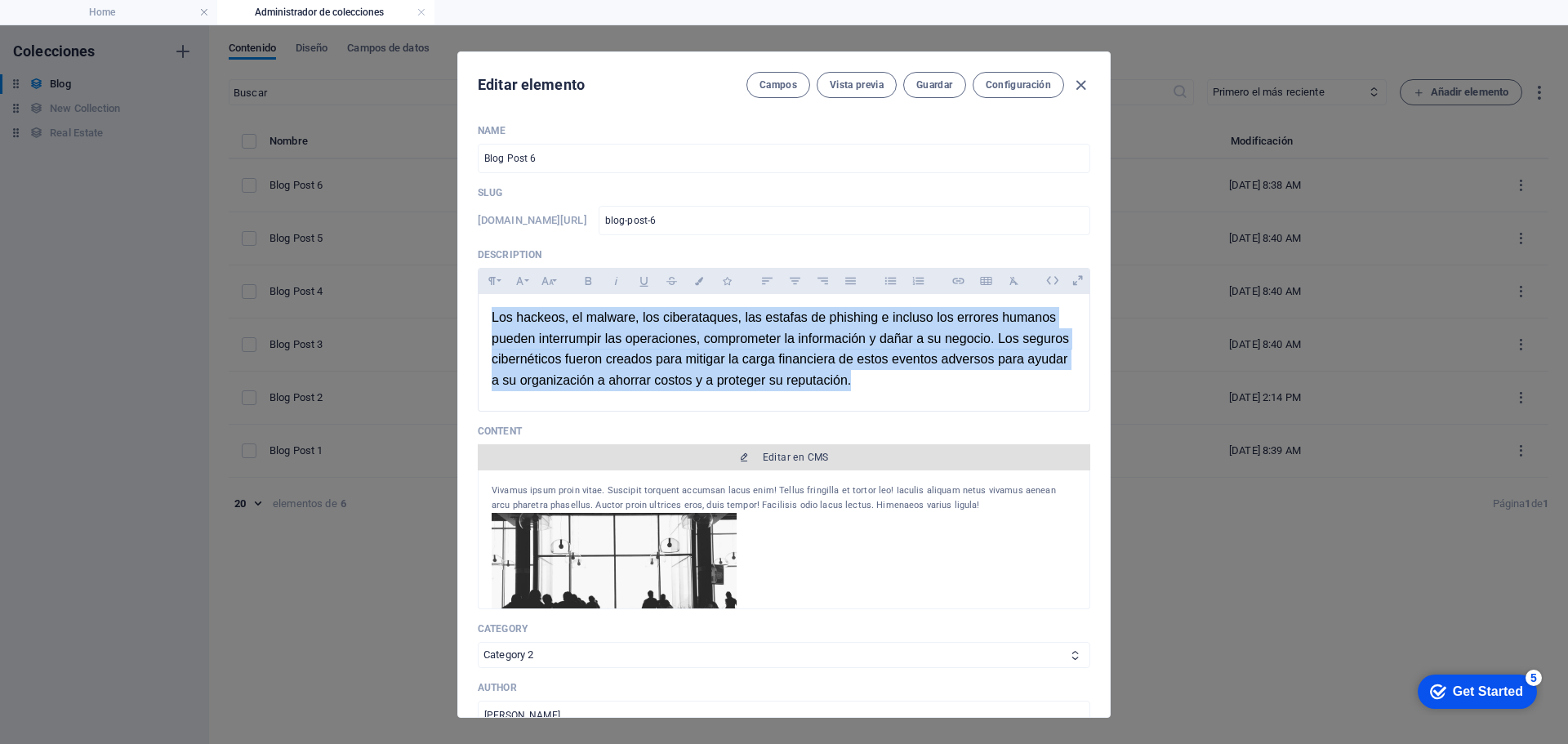
click at [745, 458] on icon "button" at bounding box center [744, 457] width 10 height 10
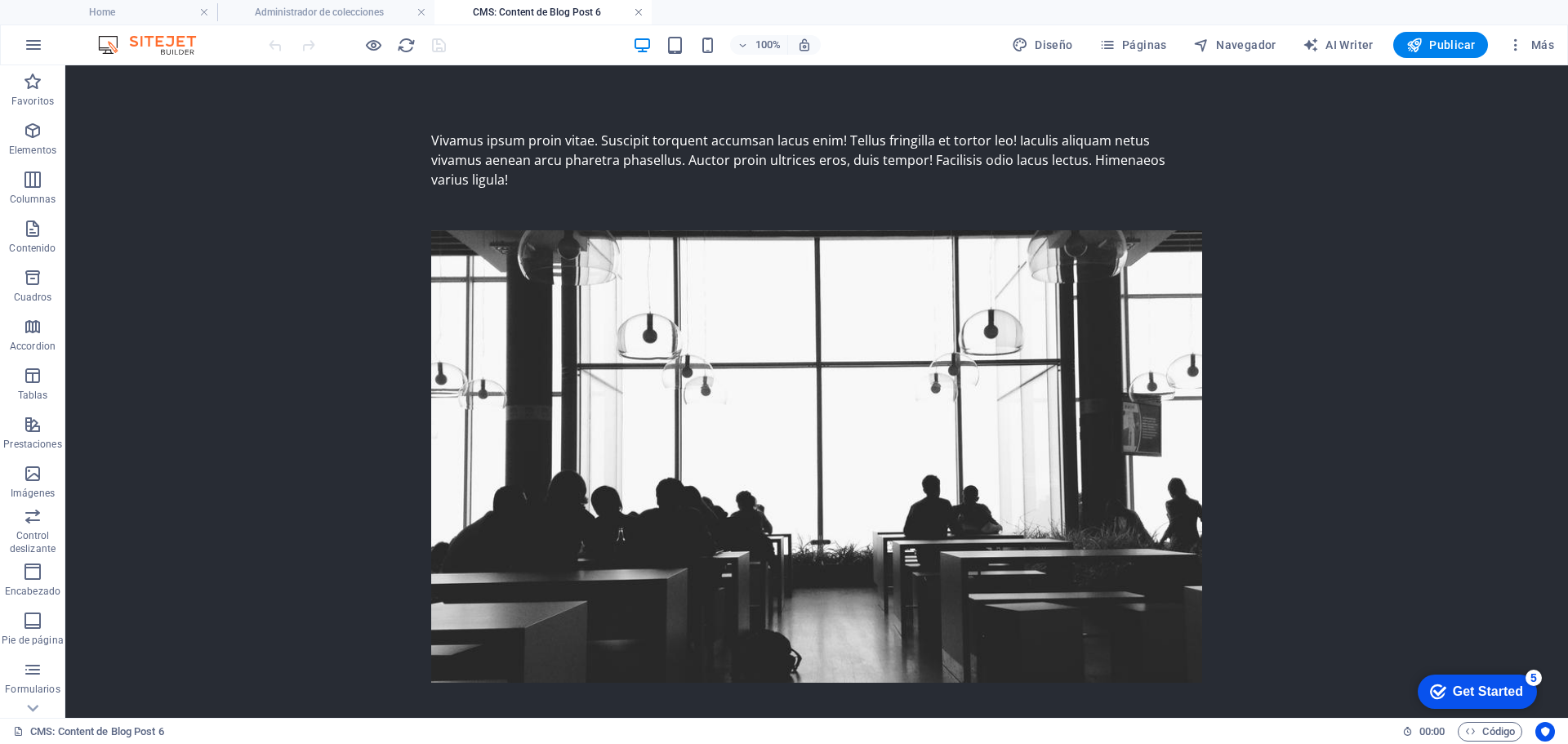
click at [639, 14] on link at bounding box center [638, 12] width 10 height 15
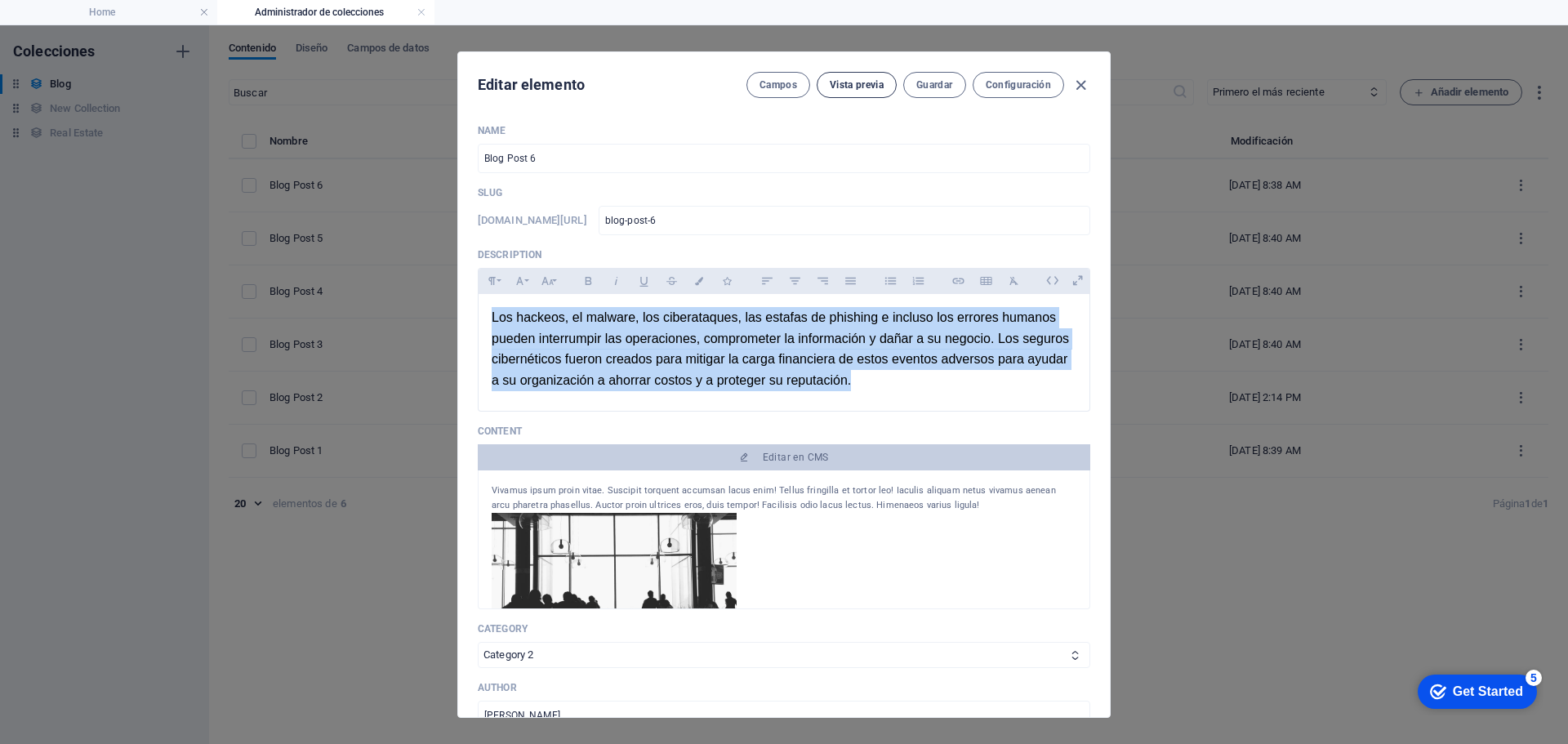
click at [861, 87] on span "Vista previa" at bounding box center [857, 85] width 54 height 13
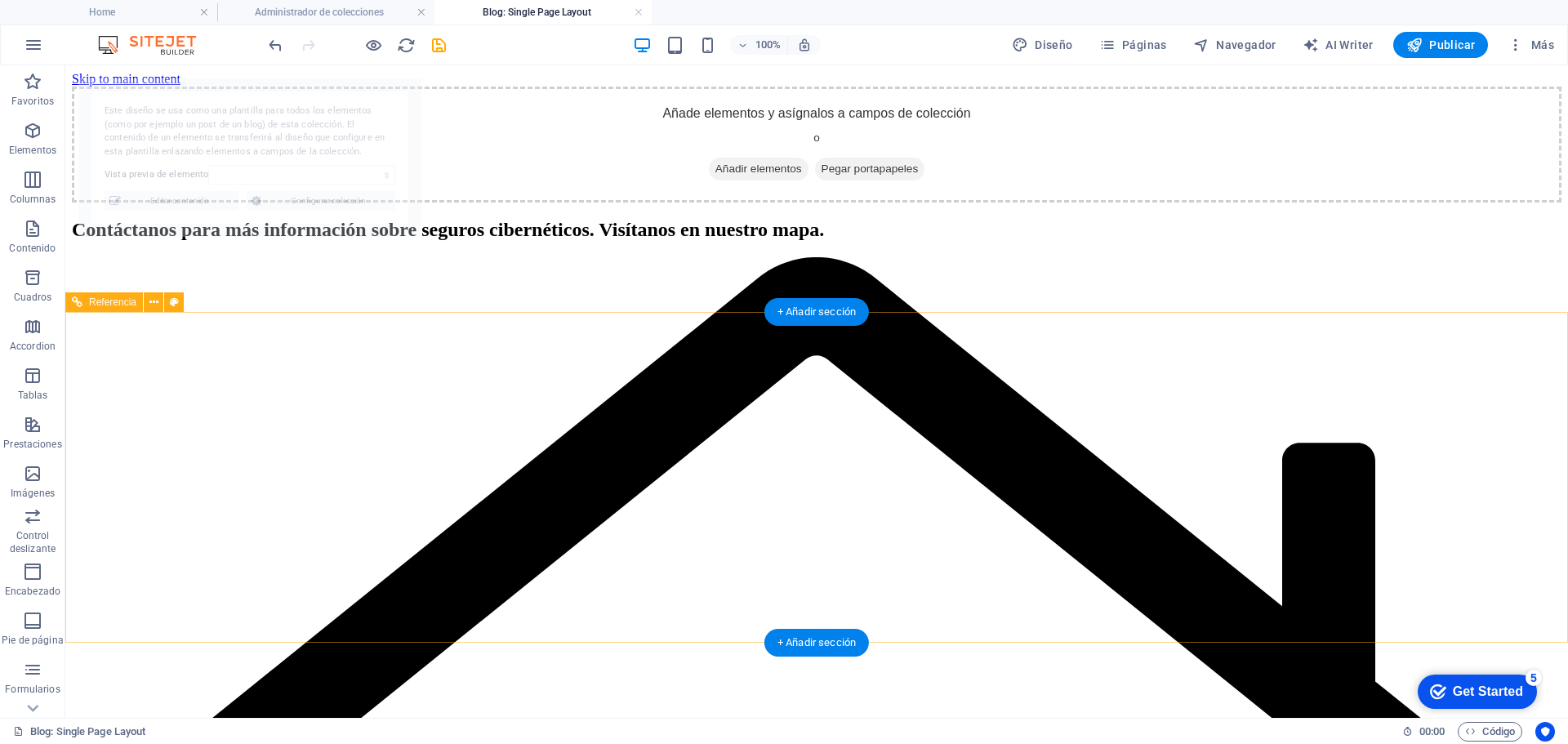
select select "68b750220380118de80a0988"
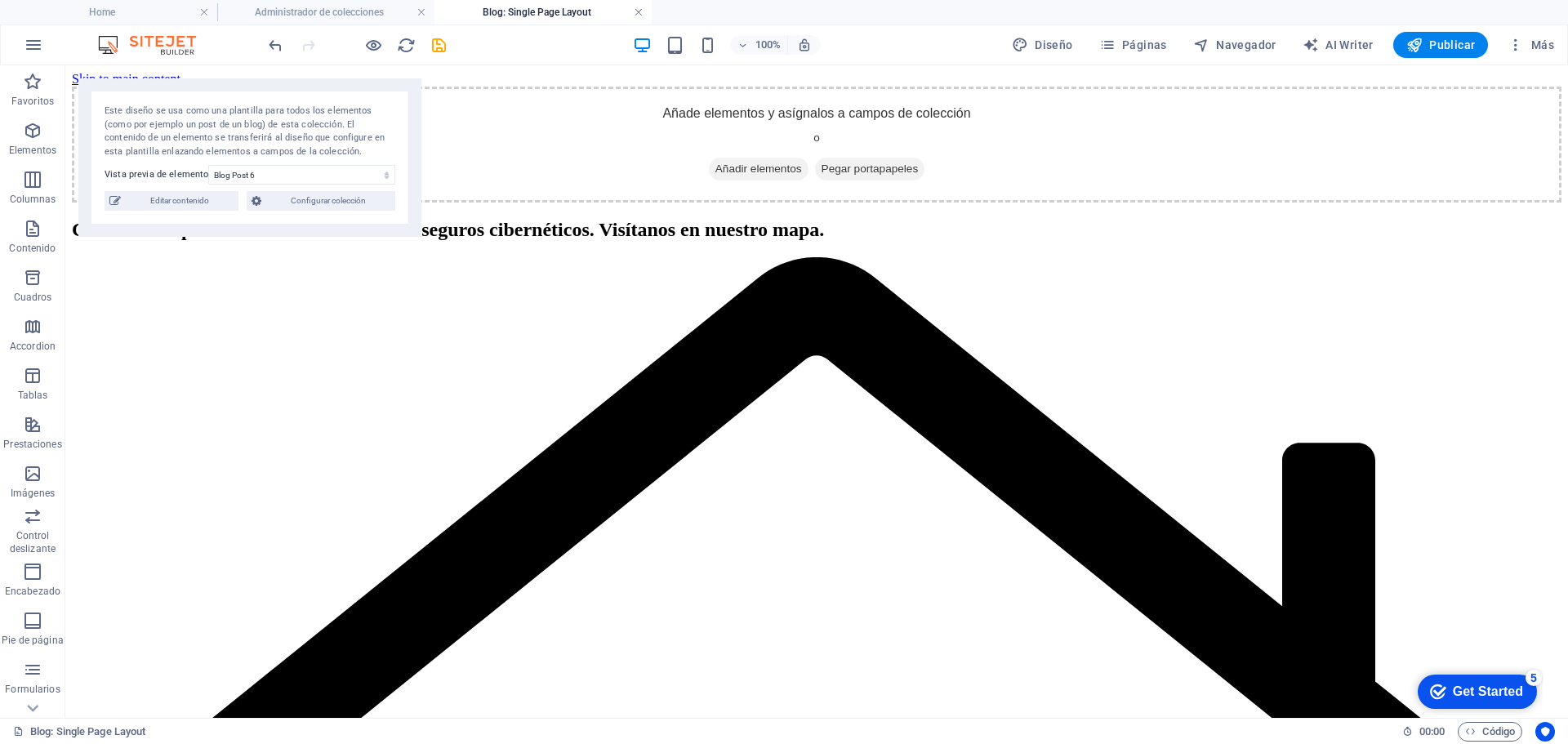
click at [639, 13] on link at bounding box center [638, 12] width 10 height 15
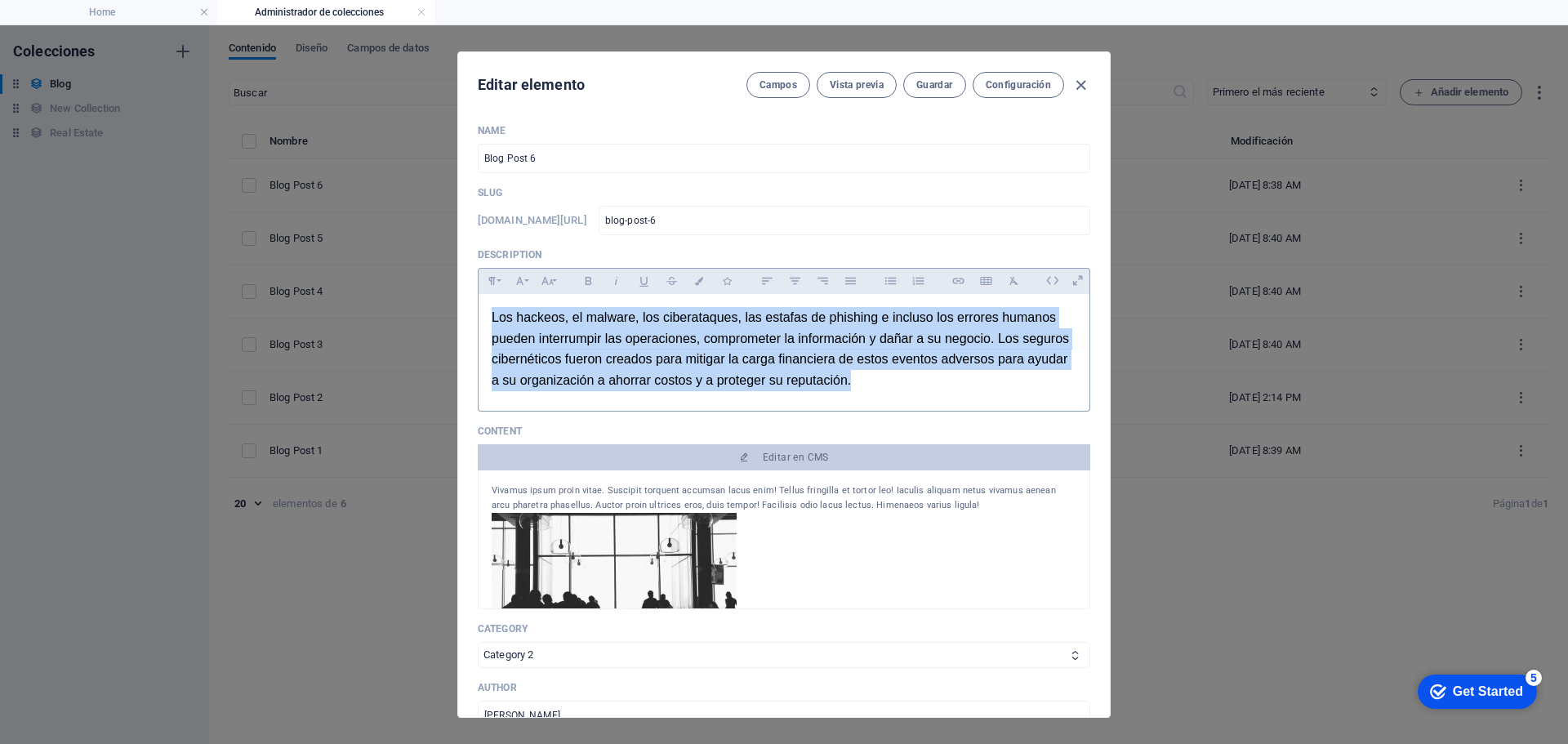
click at [670, 372] on span "Los hackeos, el malware, los ciberataques, las estafas de phishing e incluso lo…" at bounding box center [781, 349] width 577 height 76
drag, startPoint x: 849, startPoint y: 377, endPoint x: 462, endPoint y: 300, distance: 394.6
click at [462, 300] on div "Name Blog Post 6 ​ Slug [DOMAIN_NAME][URL] blog-post-6 ​ Description Paragraph …" at bounding box center [784, 414] width 652 height 606
click at [526, 276] on button "Font Family" at bounding box center [519, 281] width 26 height 21
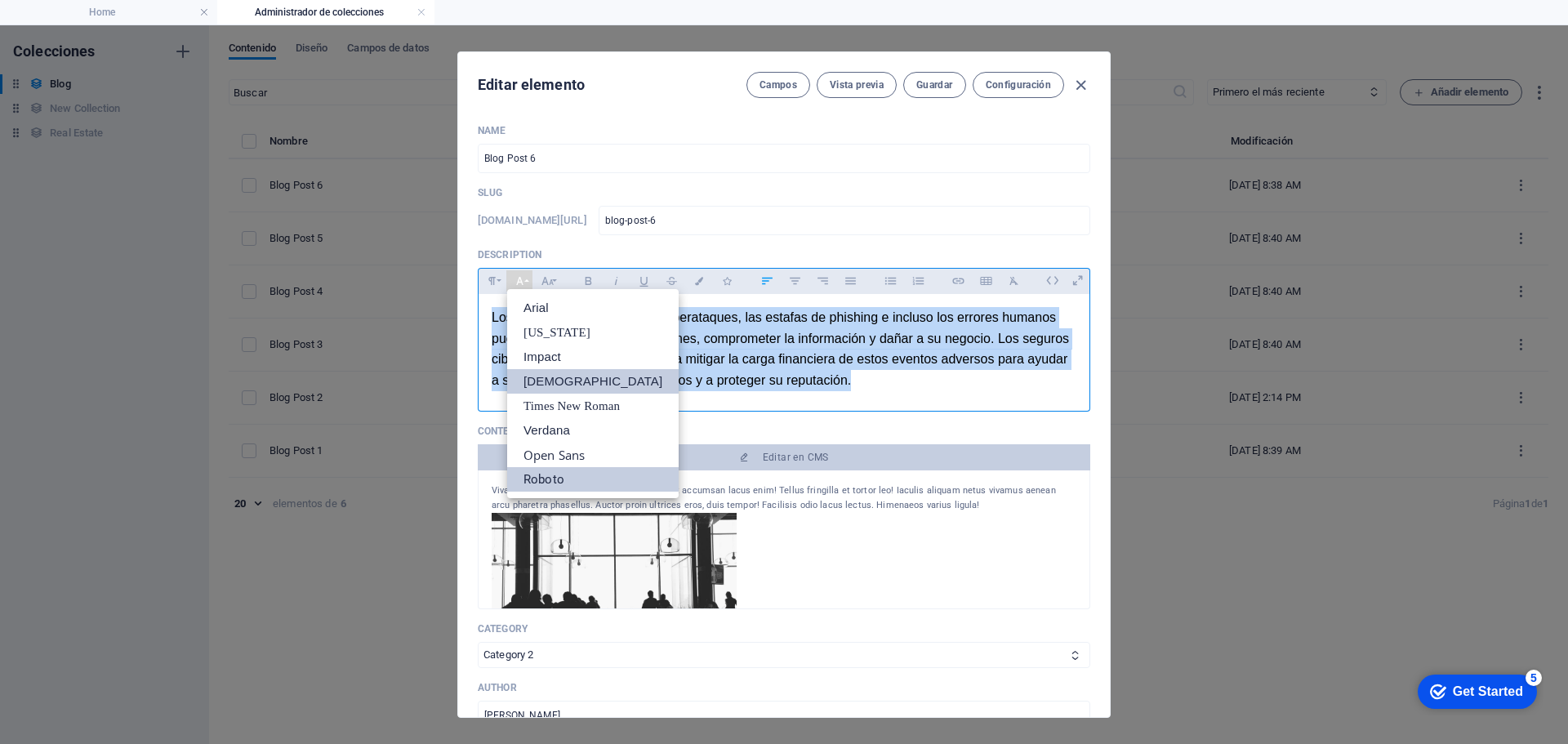
click at [556, 481] on link "Roboto" at bounding box center [593, 479] width 172 height 25
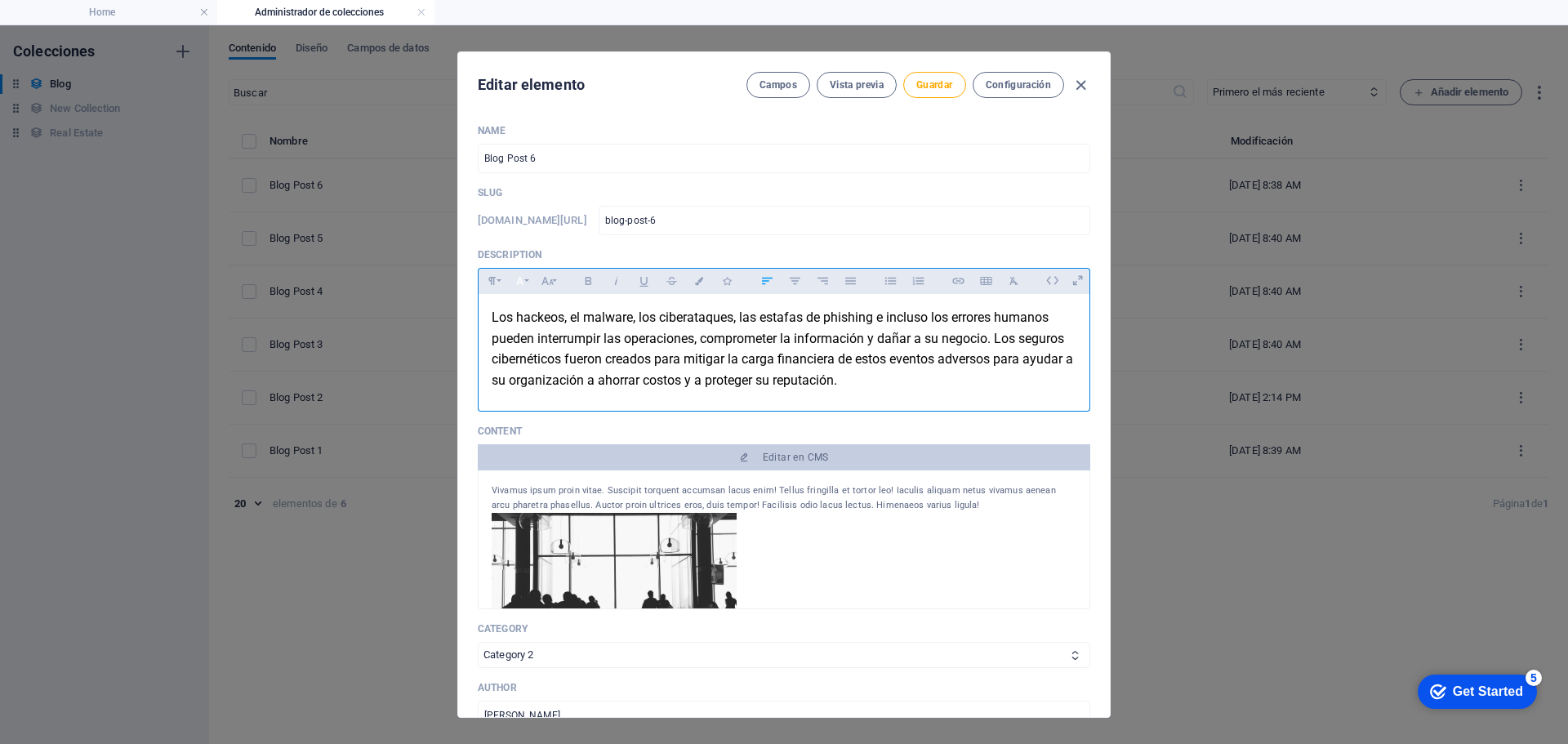
click at [526, 282] on icon "button" at bounding box center [520, 281] width 14 height 20
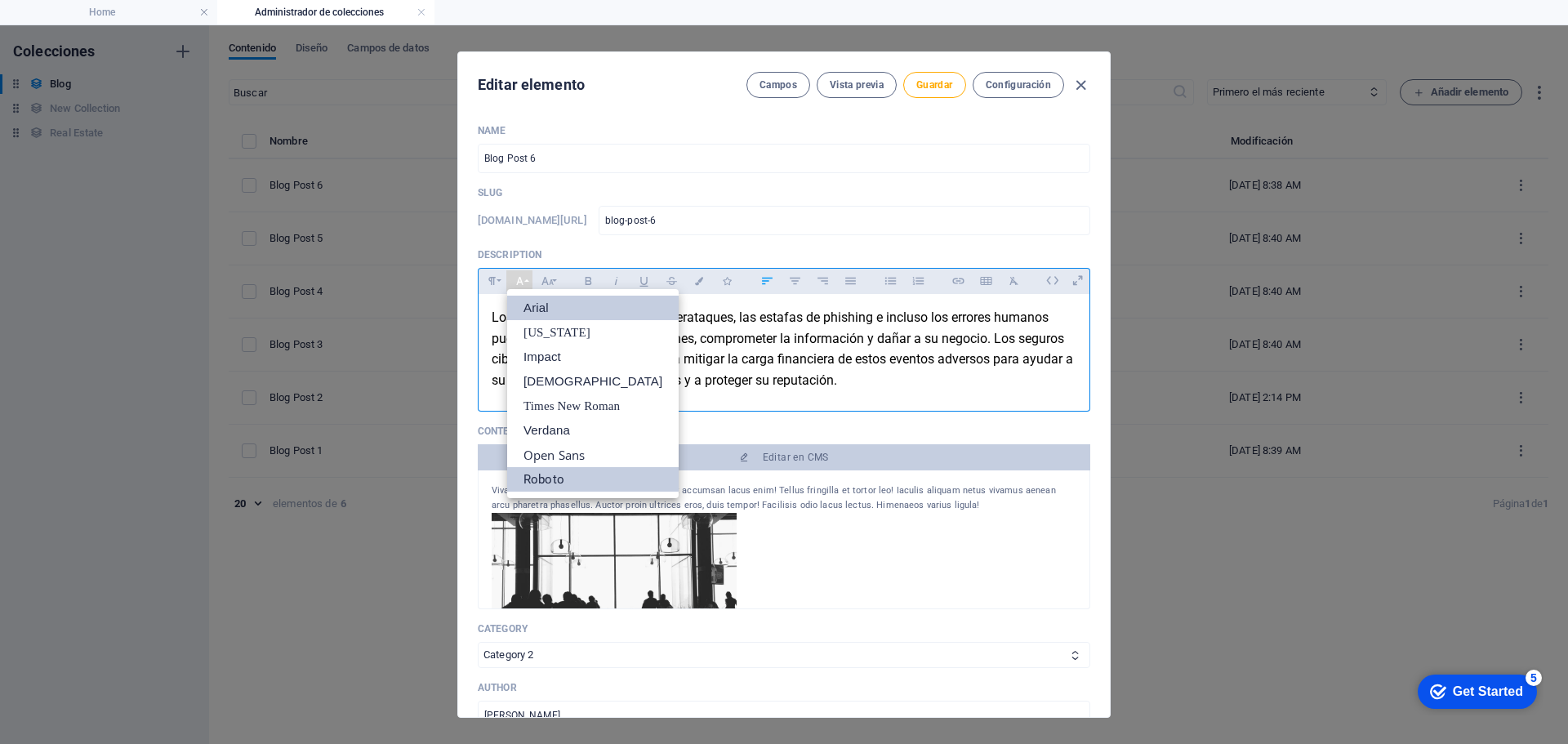
click at [539, 303] on link "Arial" at bounding box center [593, 308] width 172 height 25
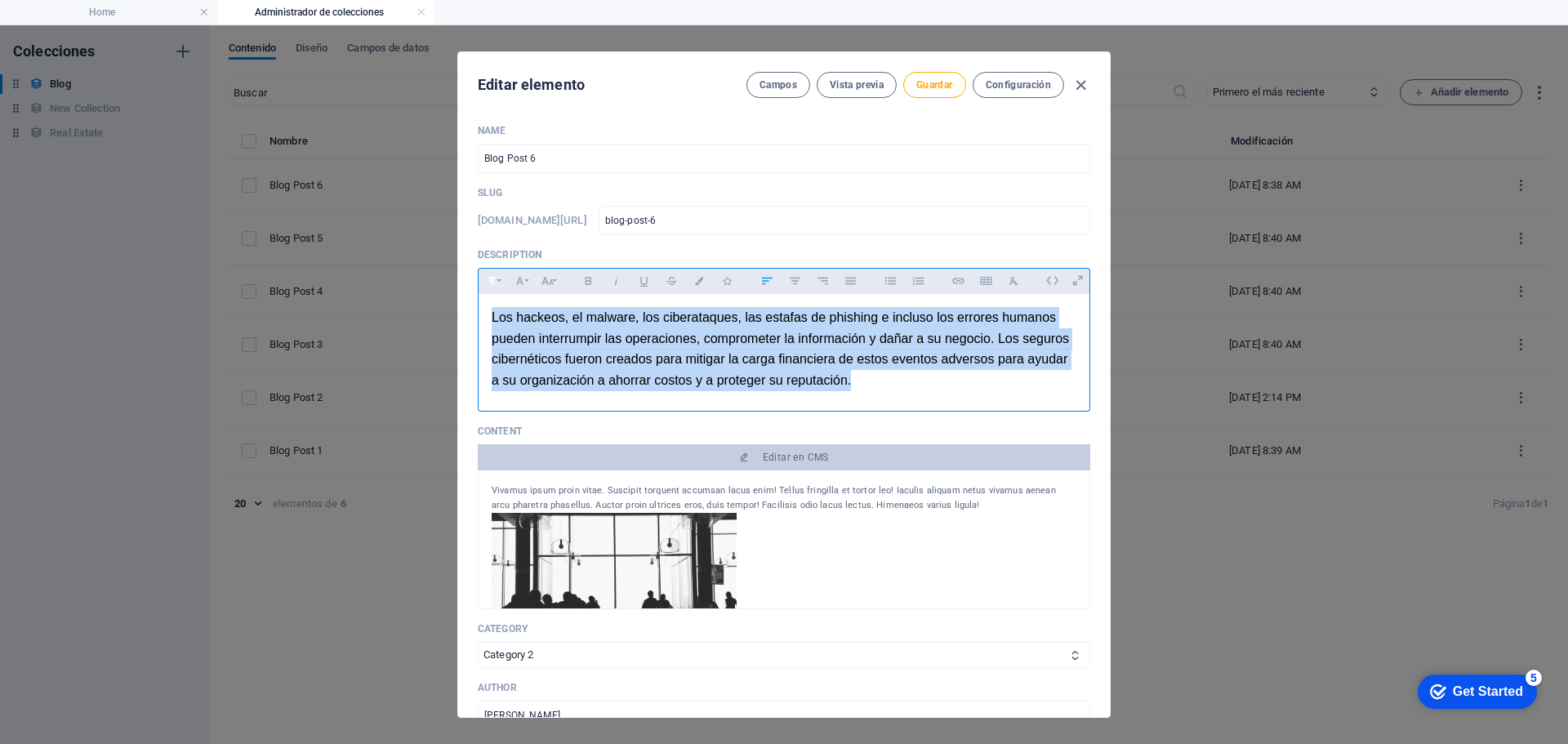
click at [493, 286] on icon "button" at bounding box center [492, 281] width 14 height 20
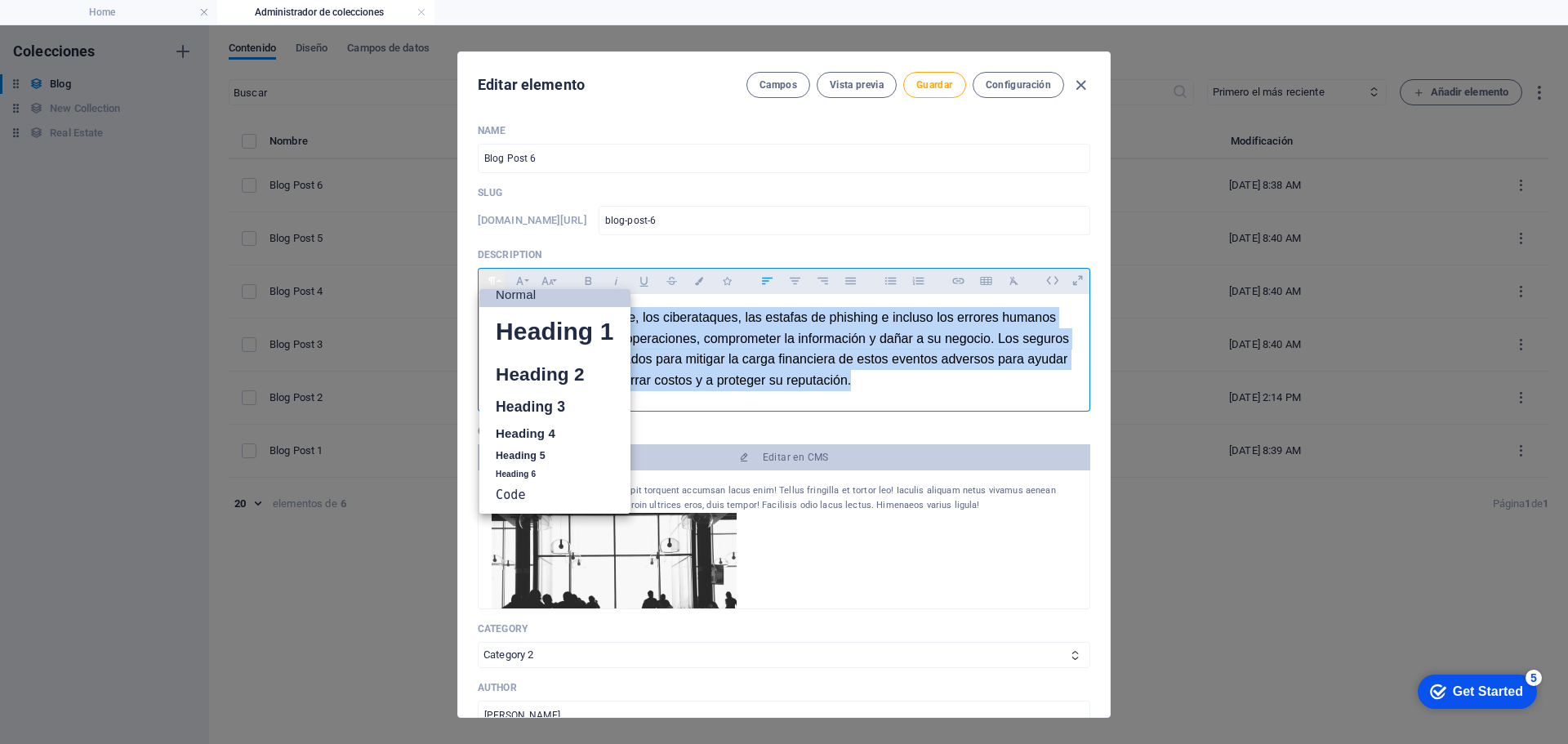
scroll to position [13, 0]
click at [515, 496] on link "Code" at bounding box center [555, 495] width 151 height 25
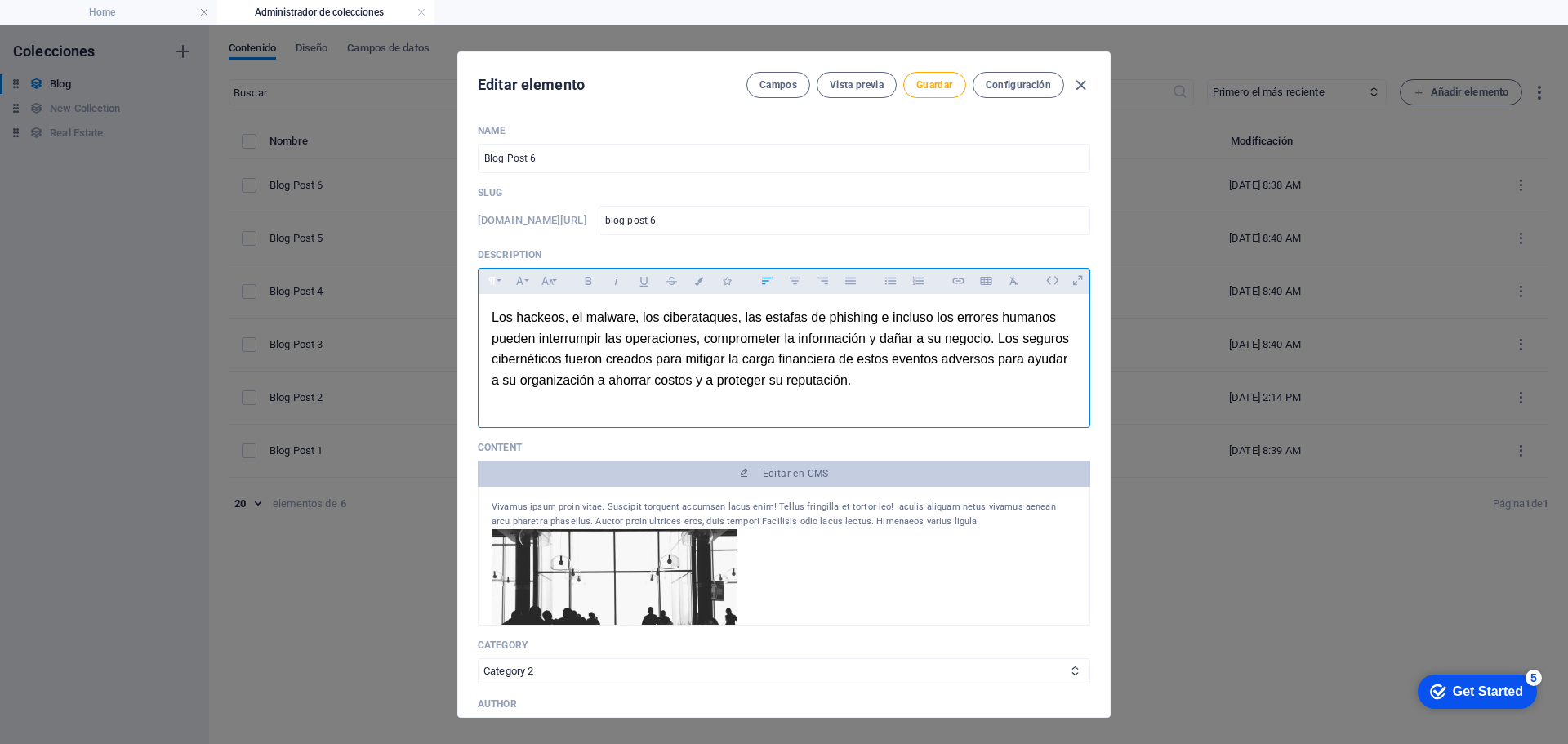
click at [498, 284] on icon "button" at bounding box center [492, 281] width 14 height 20
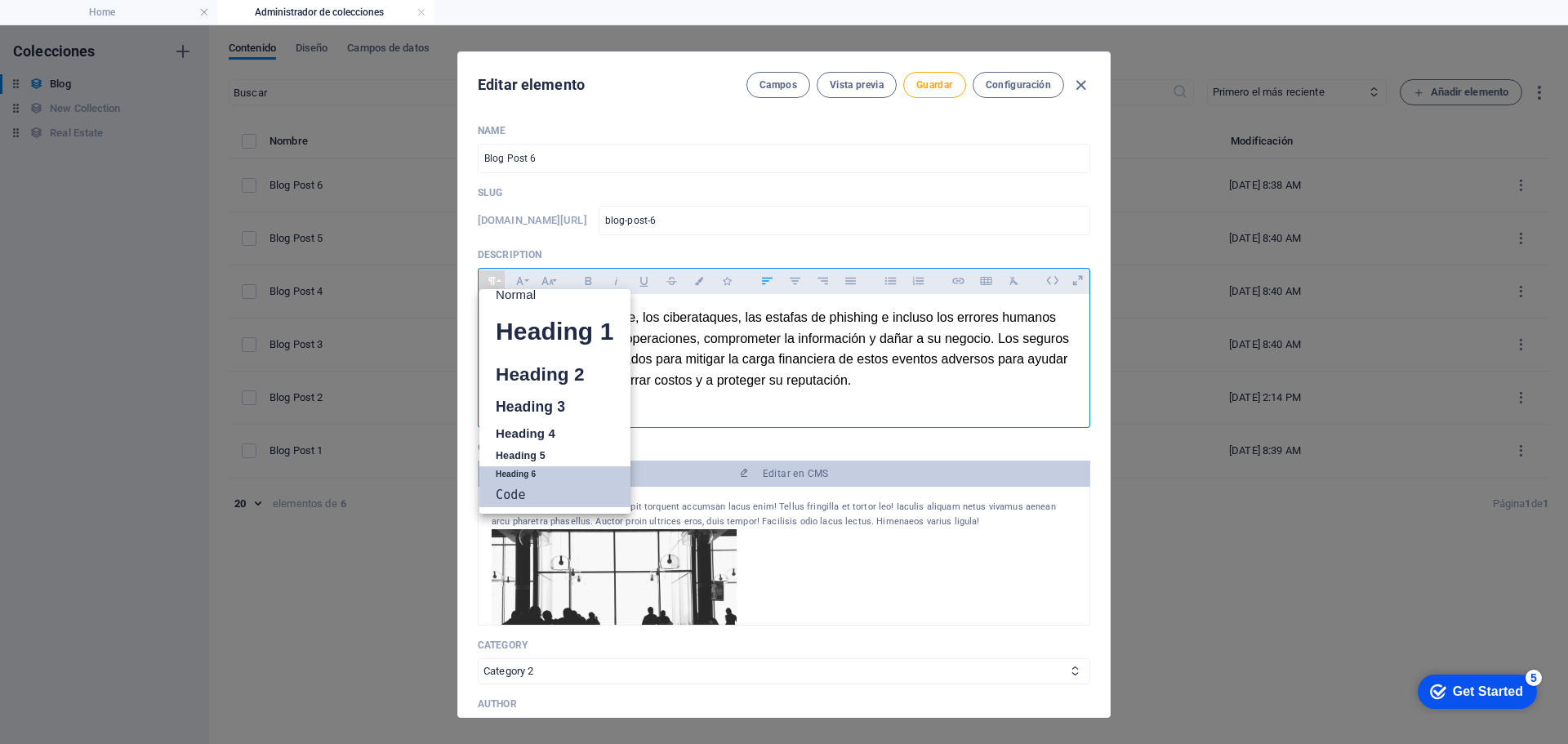
click at [525, 477] on link "Heading 6" at bounding box center [555, 474] width 151 height 16
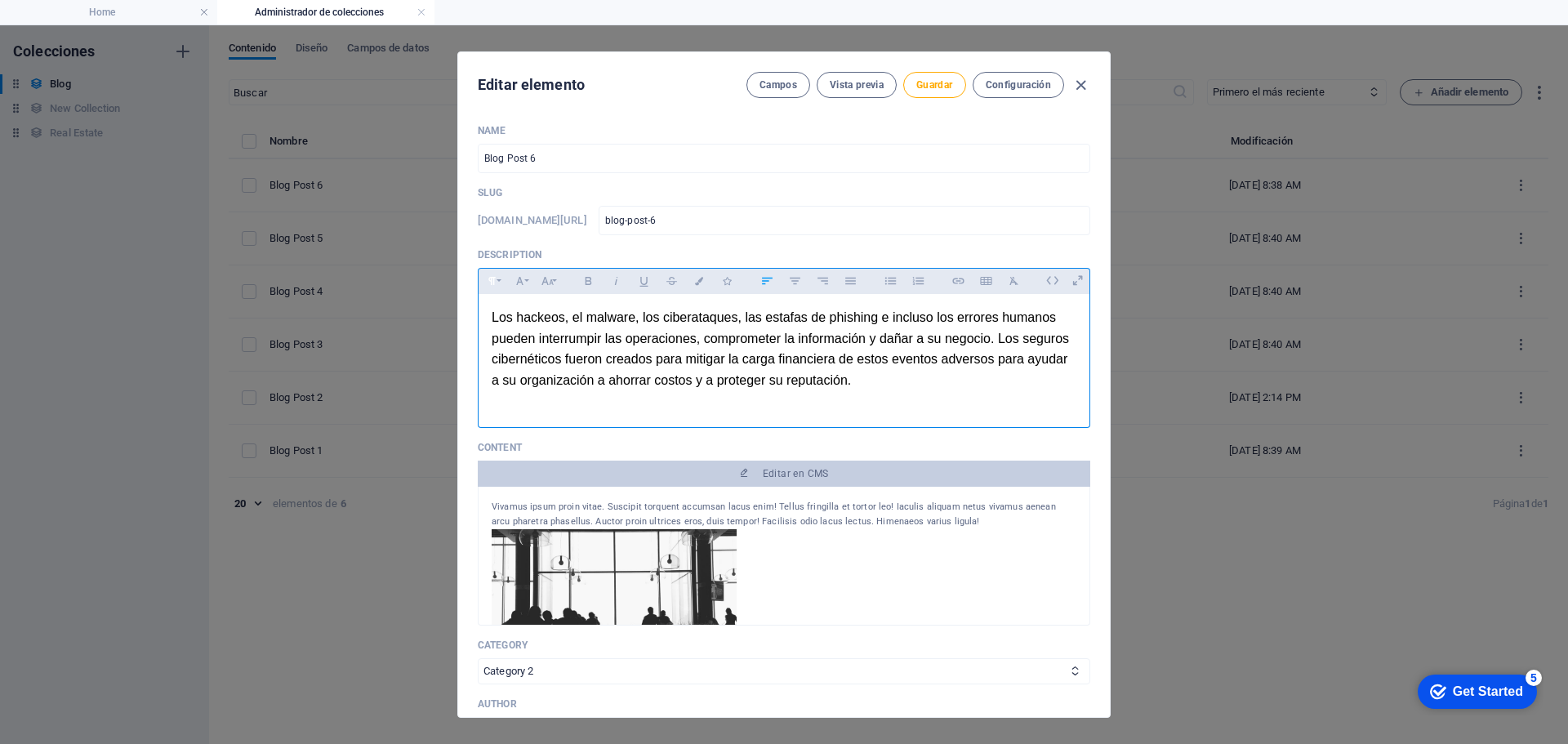
click at [495, 279] on icon "button" at bounding box center [492, 281] width 14 height 20
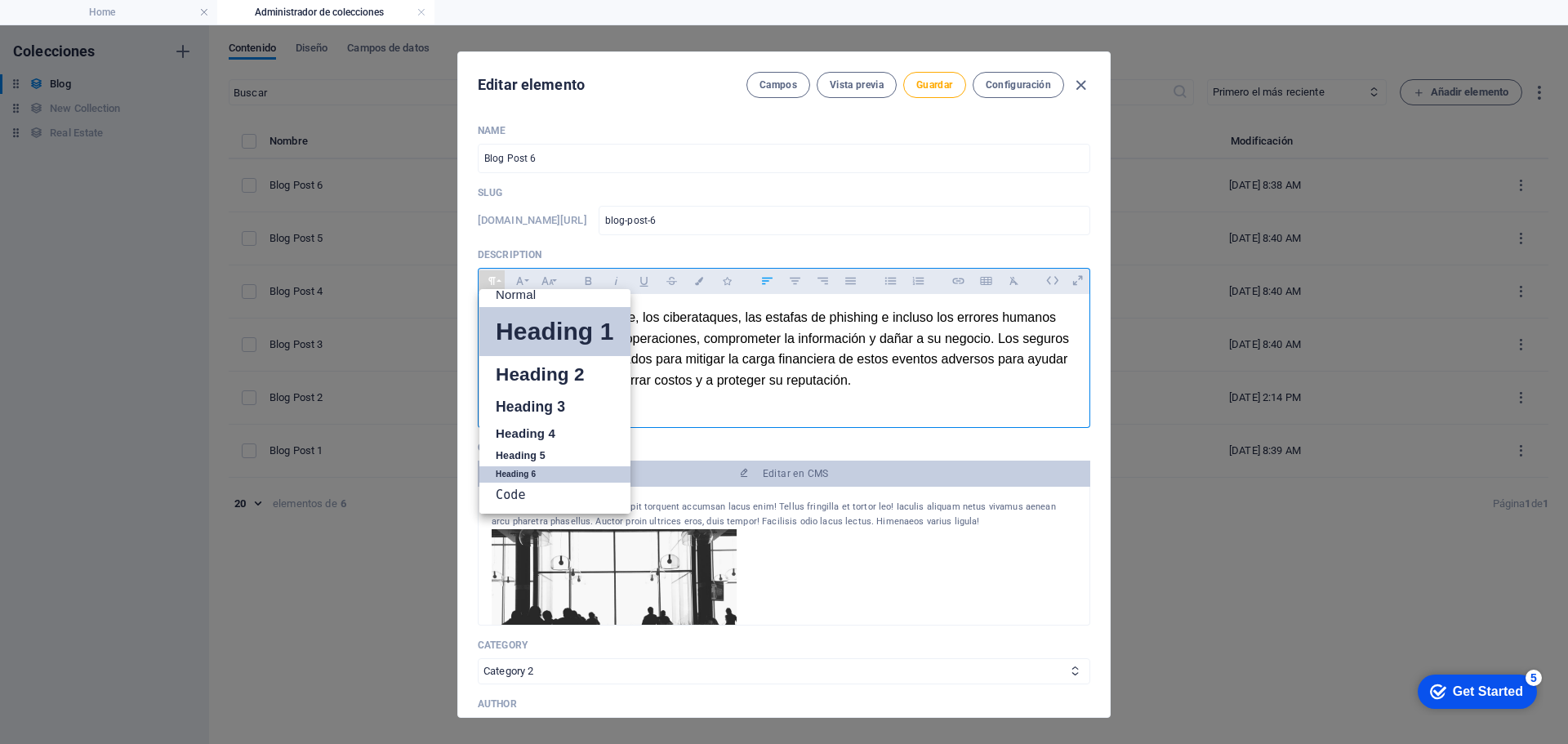
click at [511, 335] on link "Heading 1" at bounding box center [555, 330] width 151 height 49
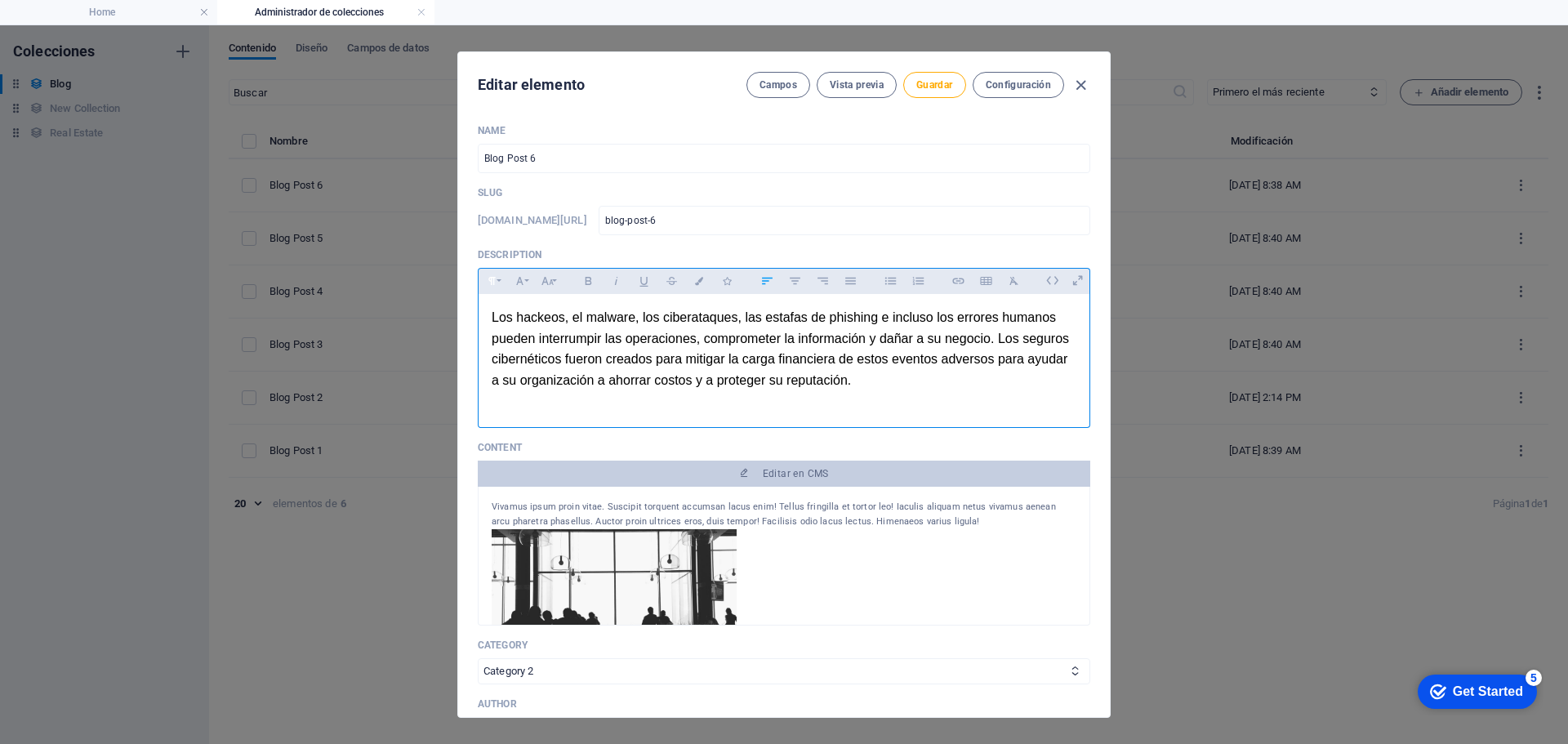
click at [501, 279] on button "Paragraph Format" at bounding box center [491, 281] width 26 height 21
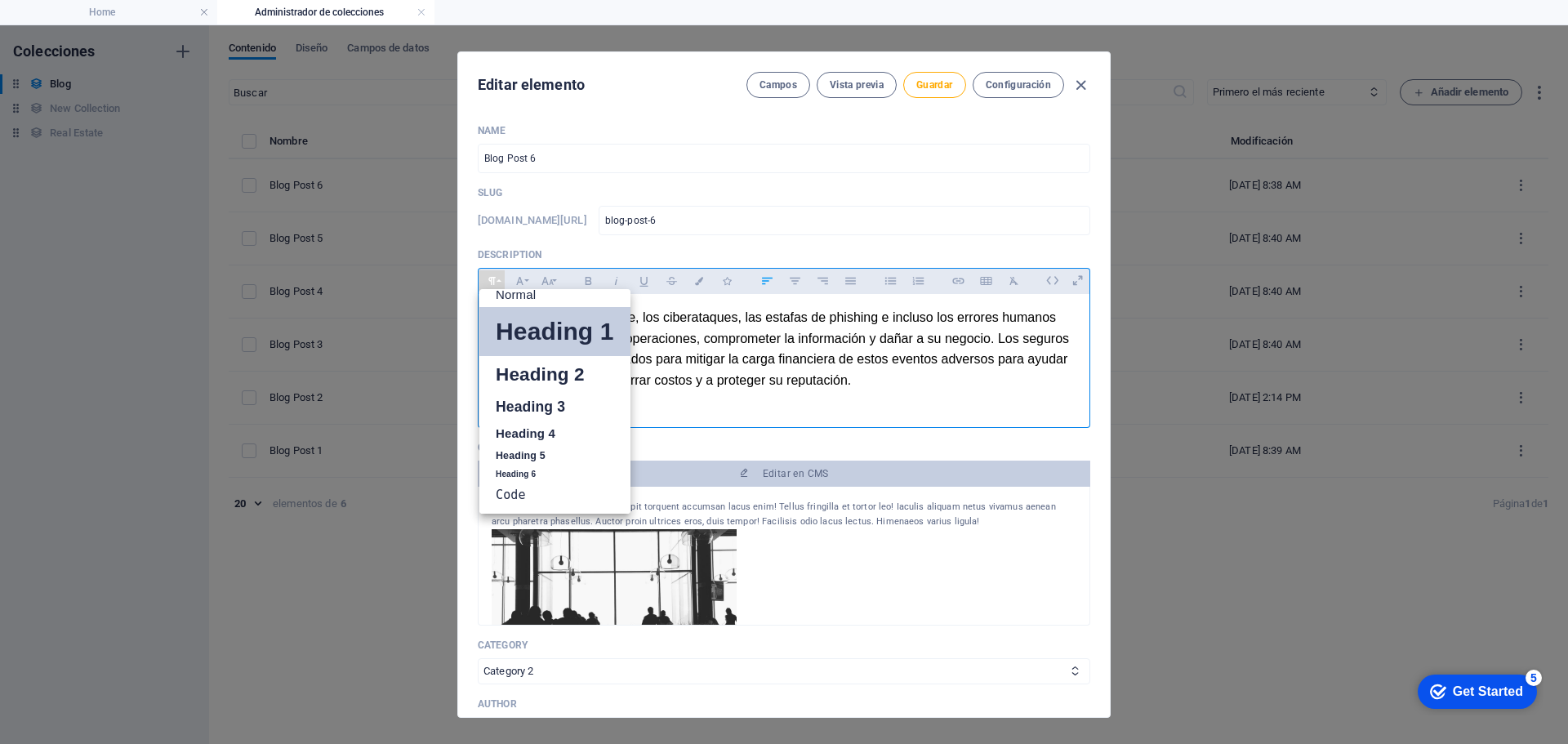
scroll to position [0, 0]
click at [528, 313] on link "Normal" at bounding box center [555, 308] width 151 height 25
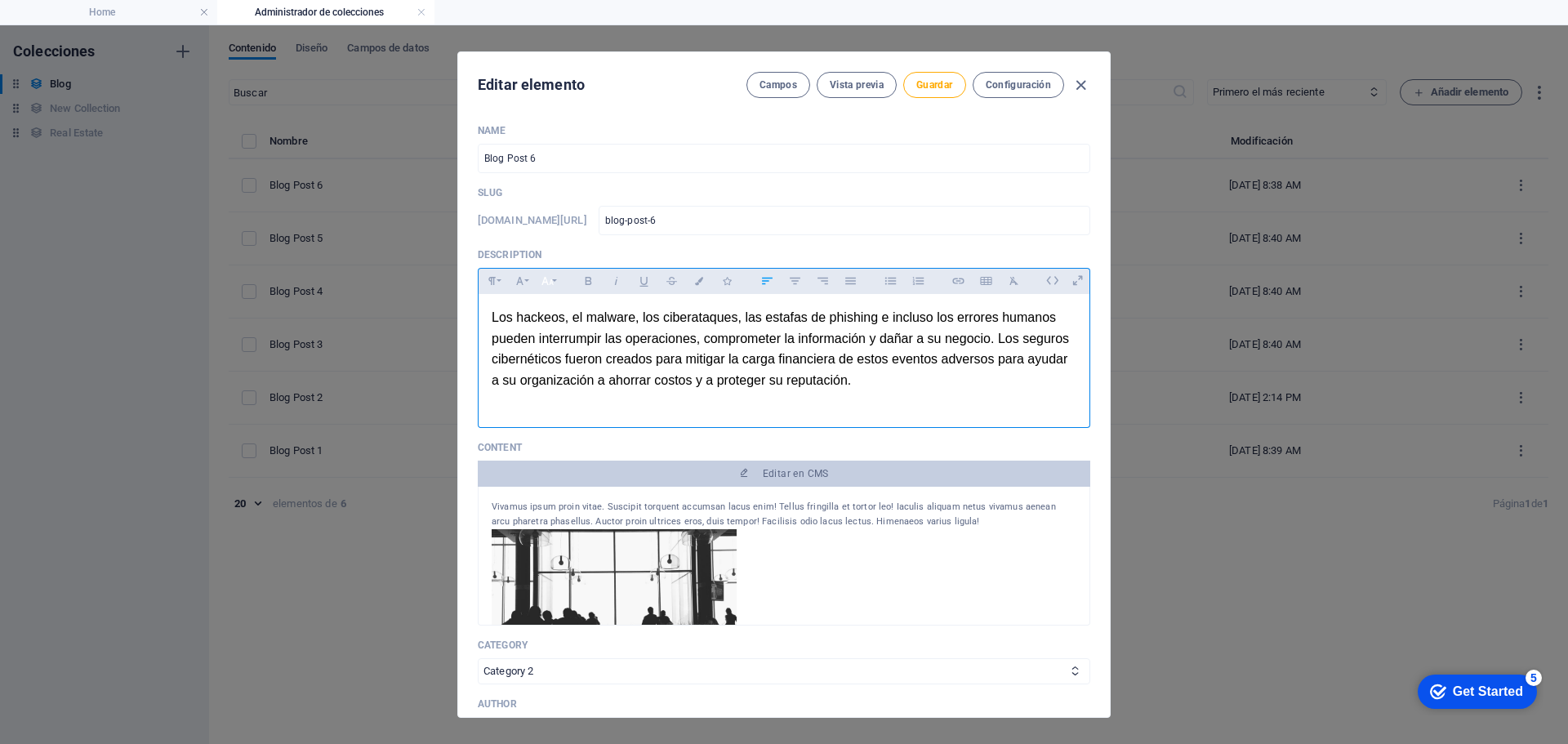
click at [551, 285] on icon "button" at bounding box center [548, 281] width 14 height 20
click at [559, 310] on link "8" at bounding box center [565, 308] width 59 height 25
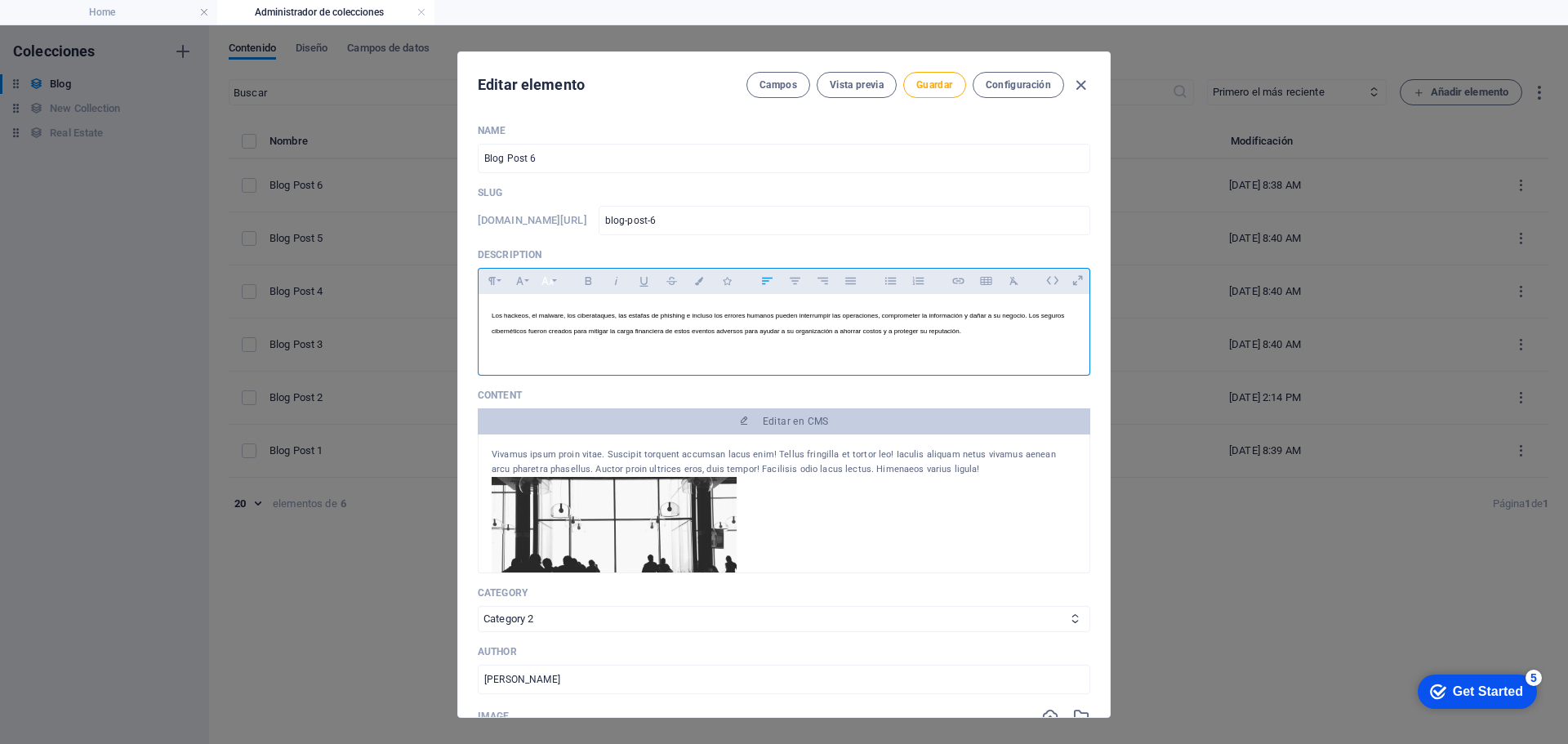
click at [554, 287] on icon "button" at bounding box center [548, 281] width 14 height 20
click at [569, 388] on link "12" at bounding box center [565, 387] width 59 height 25
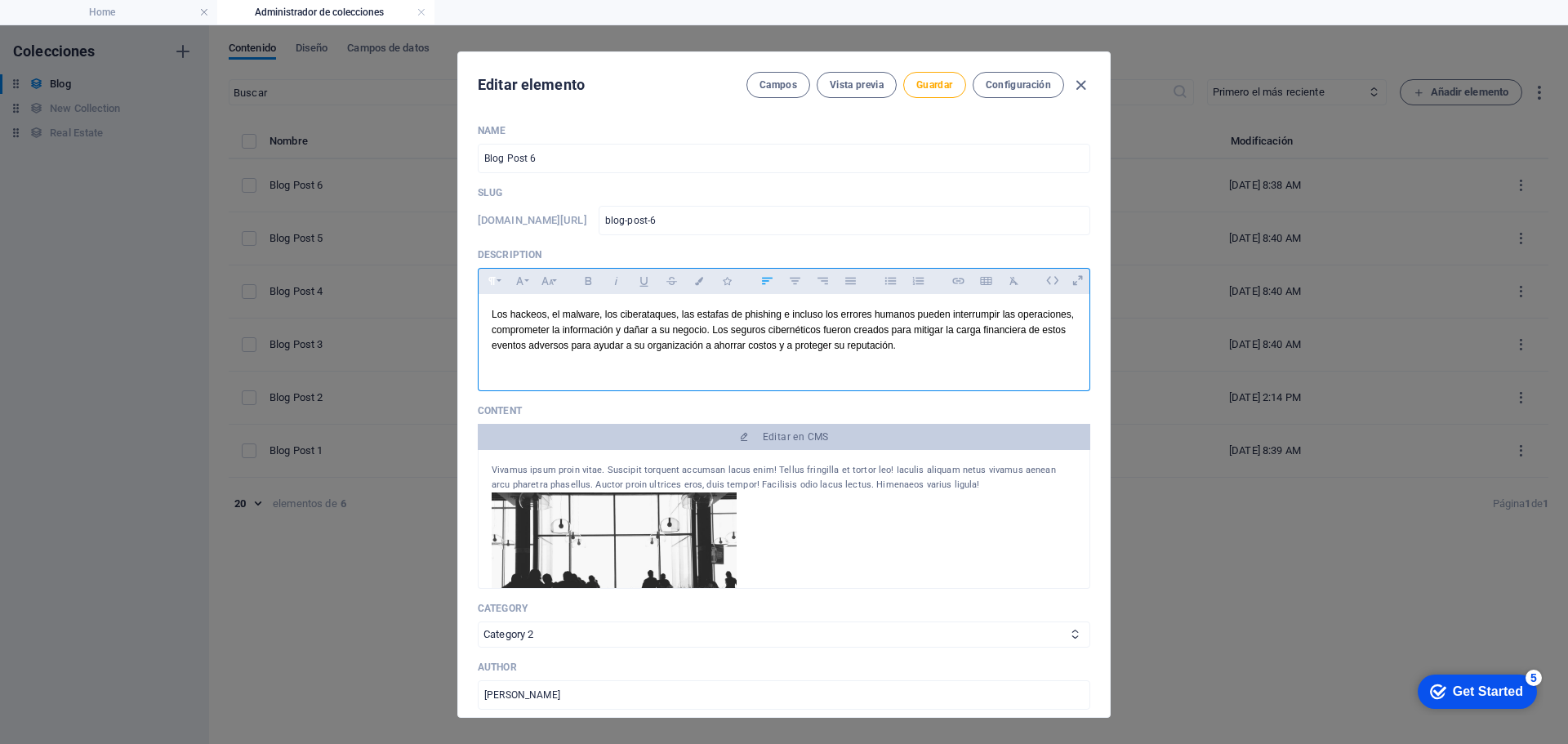
click at [492, 278] on icon "button" at bounding box center [492, 281] width 8 height 9
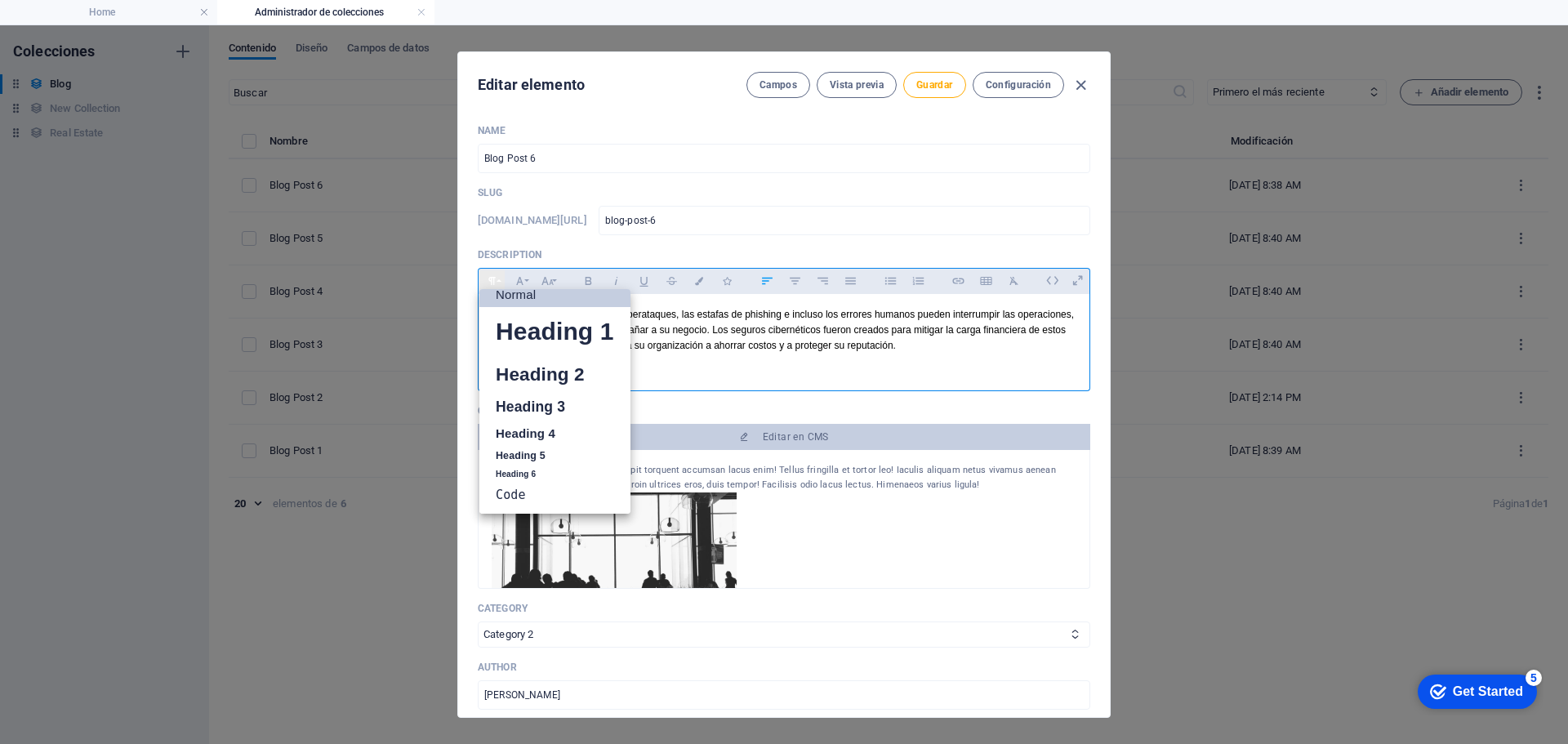
scroll to position [13, 0]
click at [522, 296] on link "Normal" at bounding box center [555, 295] width 151 height 25
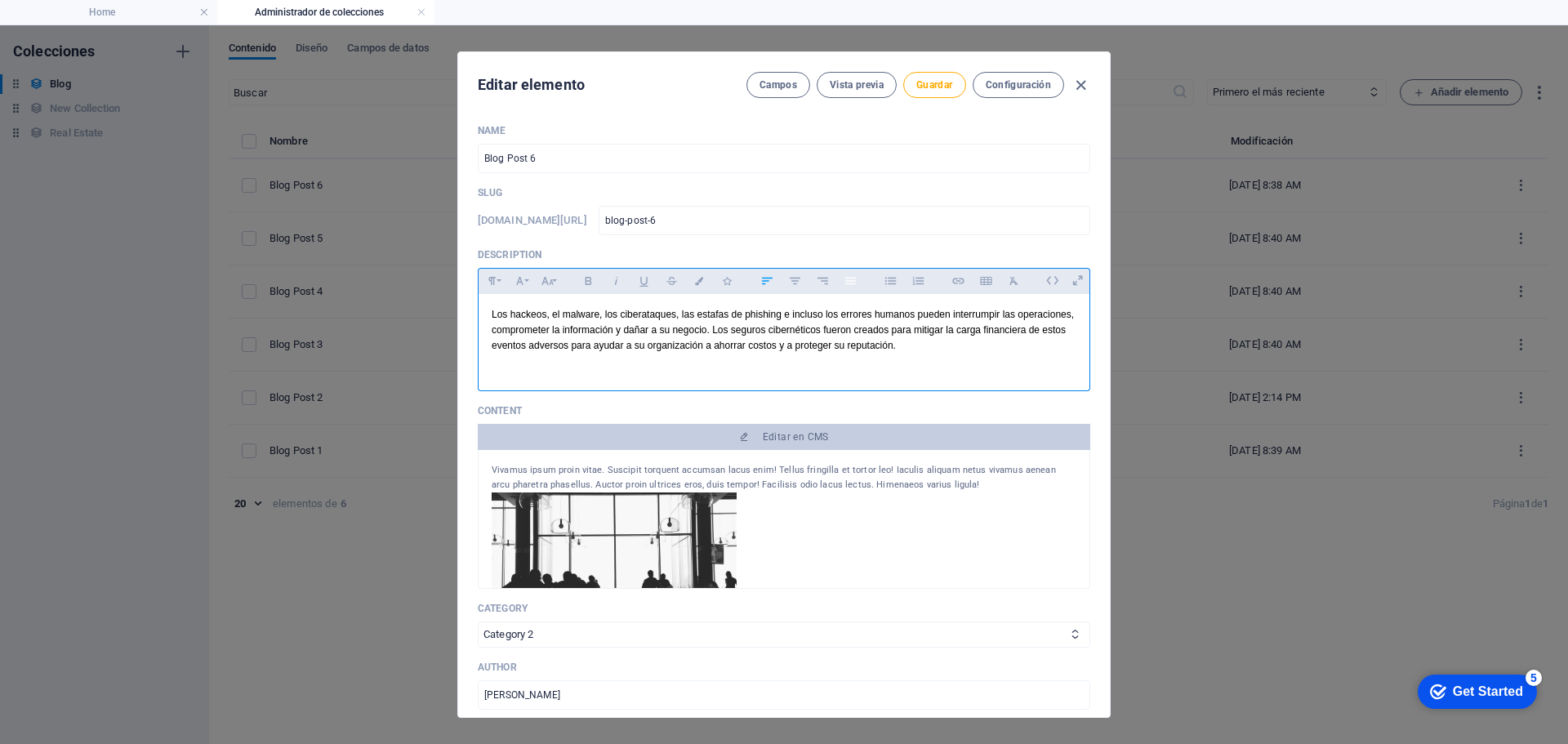
click at [849, 286] on icon "button" at bounding box center [850, 281] width 14 height 20
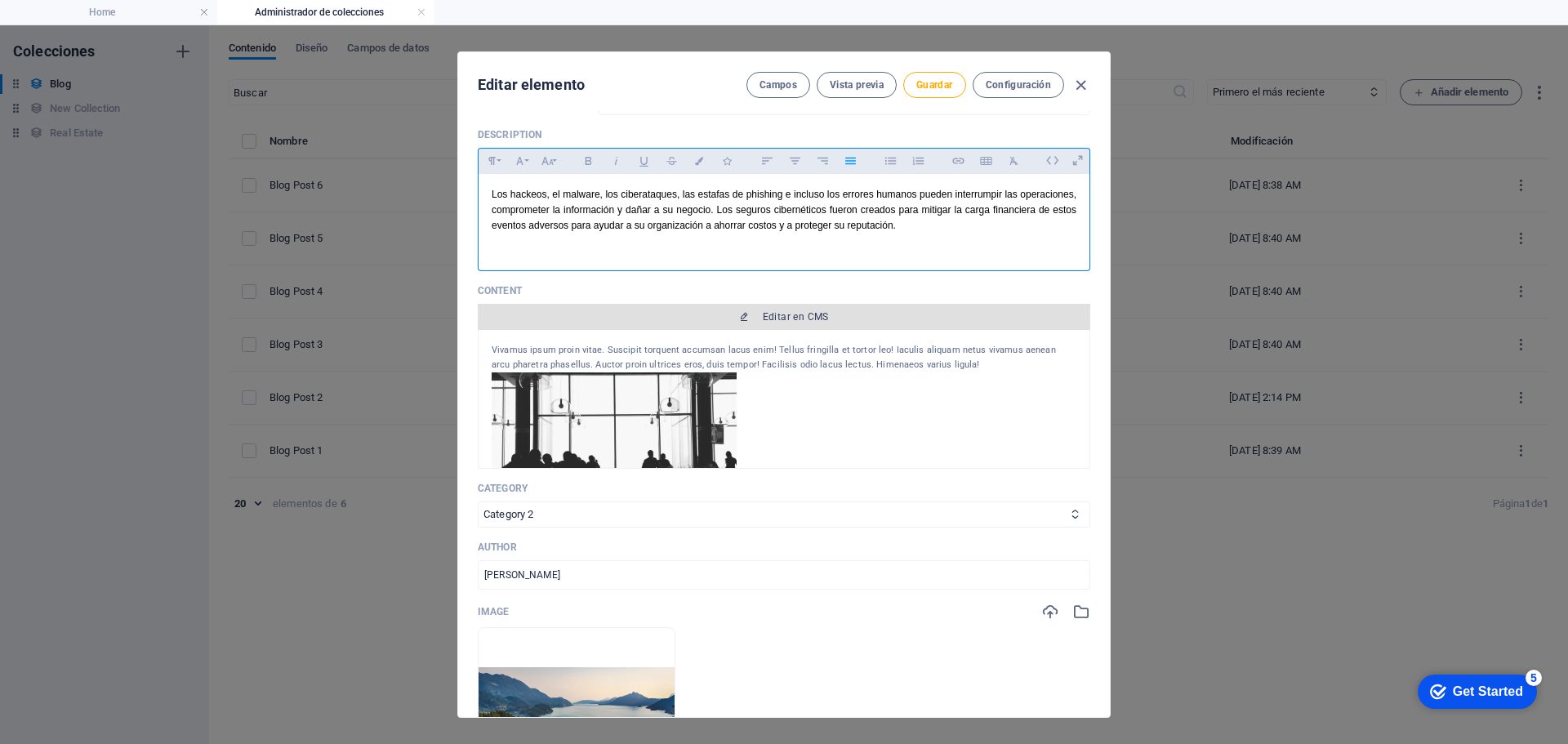
scroll to position [0, 0]
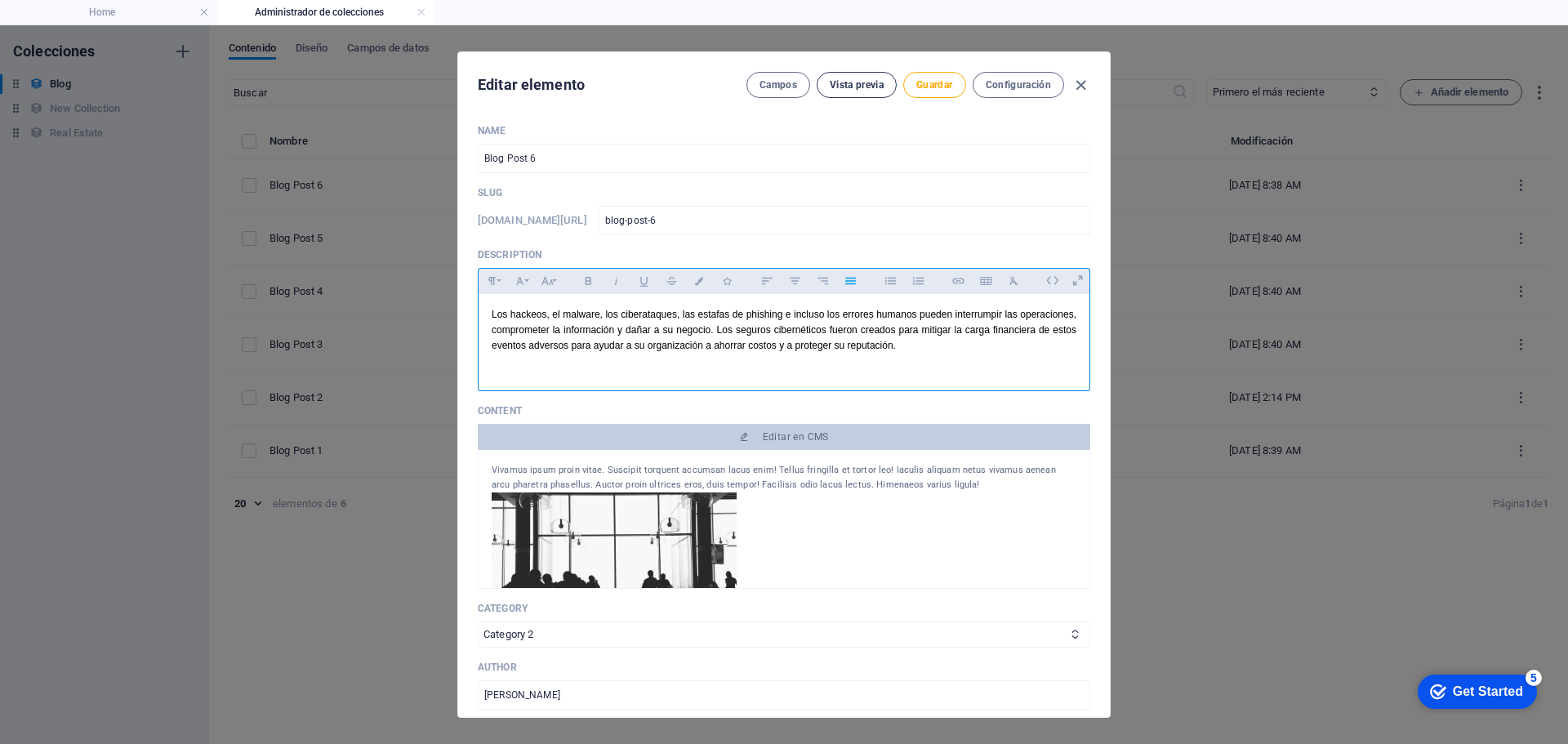
click at [853, 87] on span "Vista previa" at bounding box center [857, 85] width 54 height 13
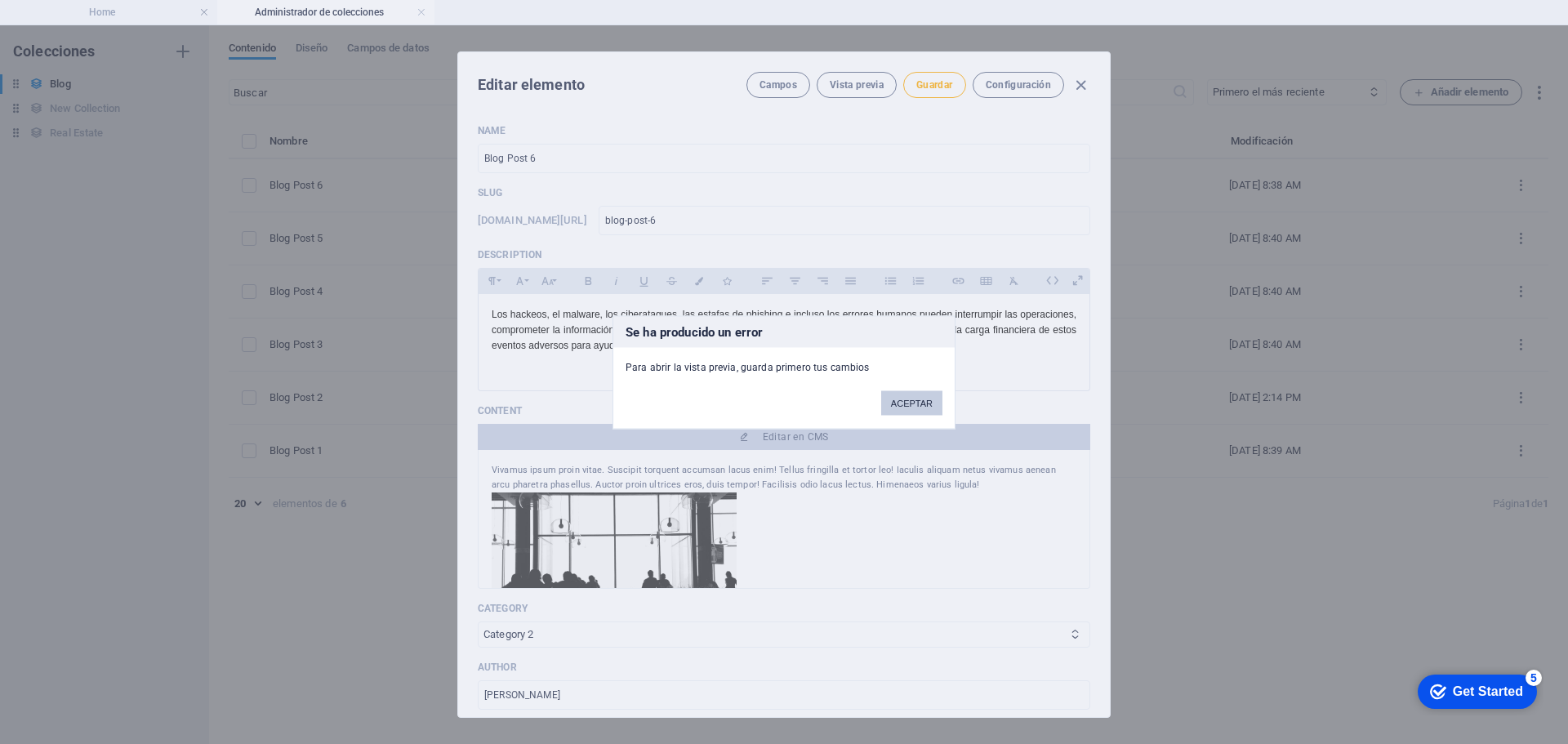
click at [901, 412] on button "ACEPTAR" at bounding box center [912, 403] width 61 height 25
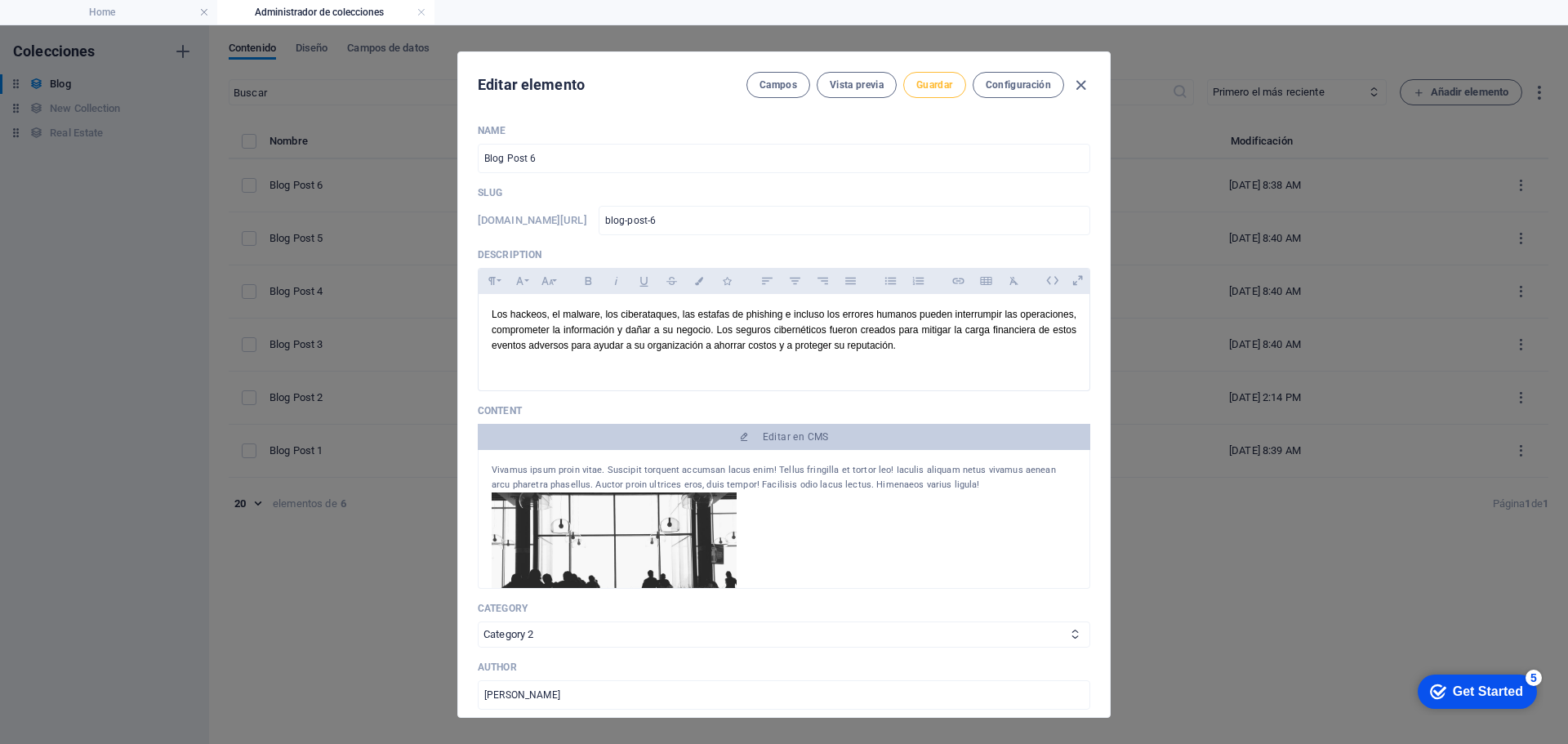
click at [931, 80] on span "Guardar" at bounding box center [934, 85] width 36 height 13
click at [526, 333] on span "Los hackeos, el malware, los ciberataques, las estafas de phishing e incluso lo…" at bounding box center [784, 329] width 585 height 42
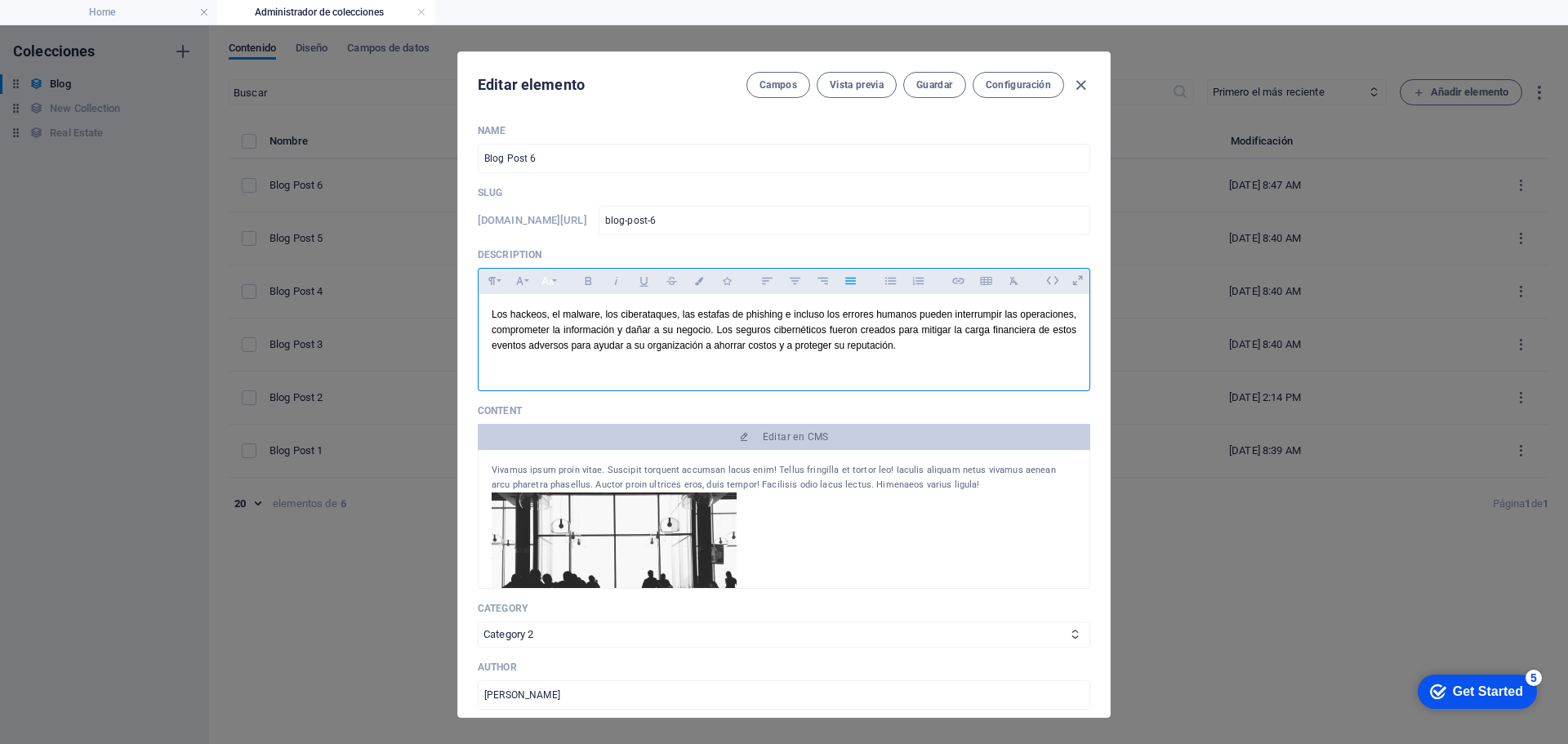
click at [546, 287] on icon "button" at bounding box center [548, 281] width 14 height 20
click at [574, 298] on link "12" at bounding box center [565, 289] width 59 height 25
click at [556, 279] on button "Font Size" at bounding box center [547, 281] width 26 height 21
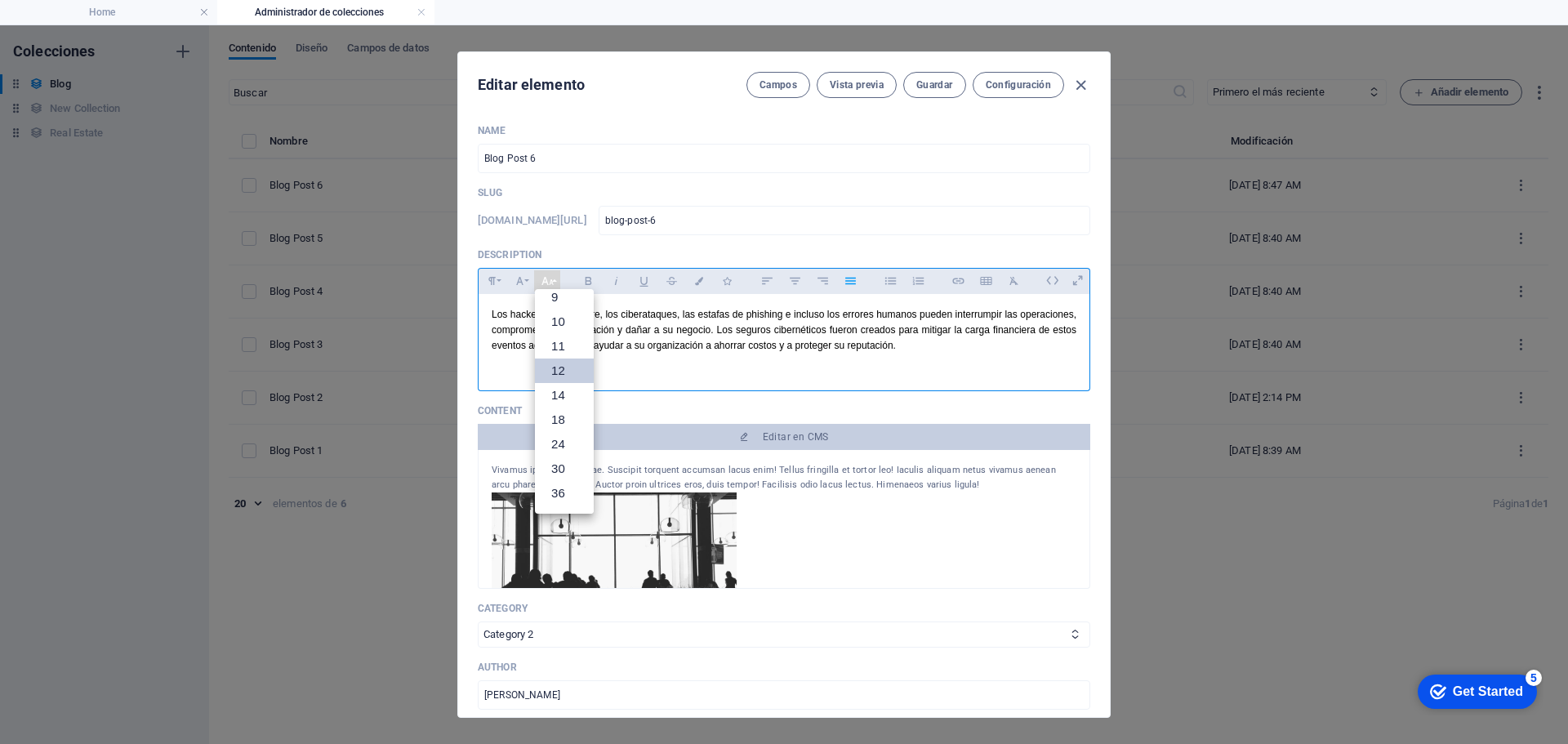
click at [564, 372] on link "12" at bounding box center [565, 371] width 59 height 25
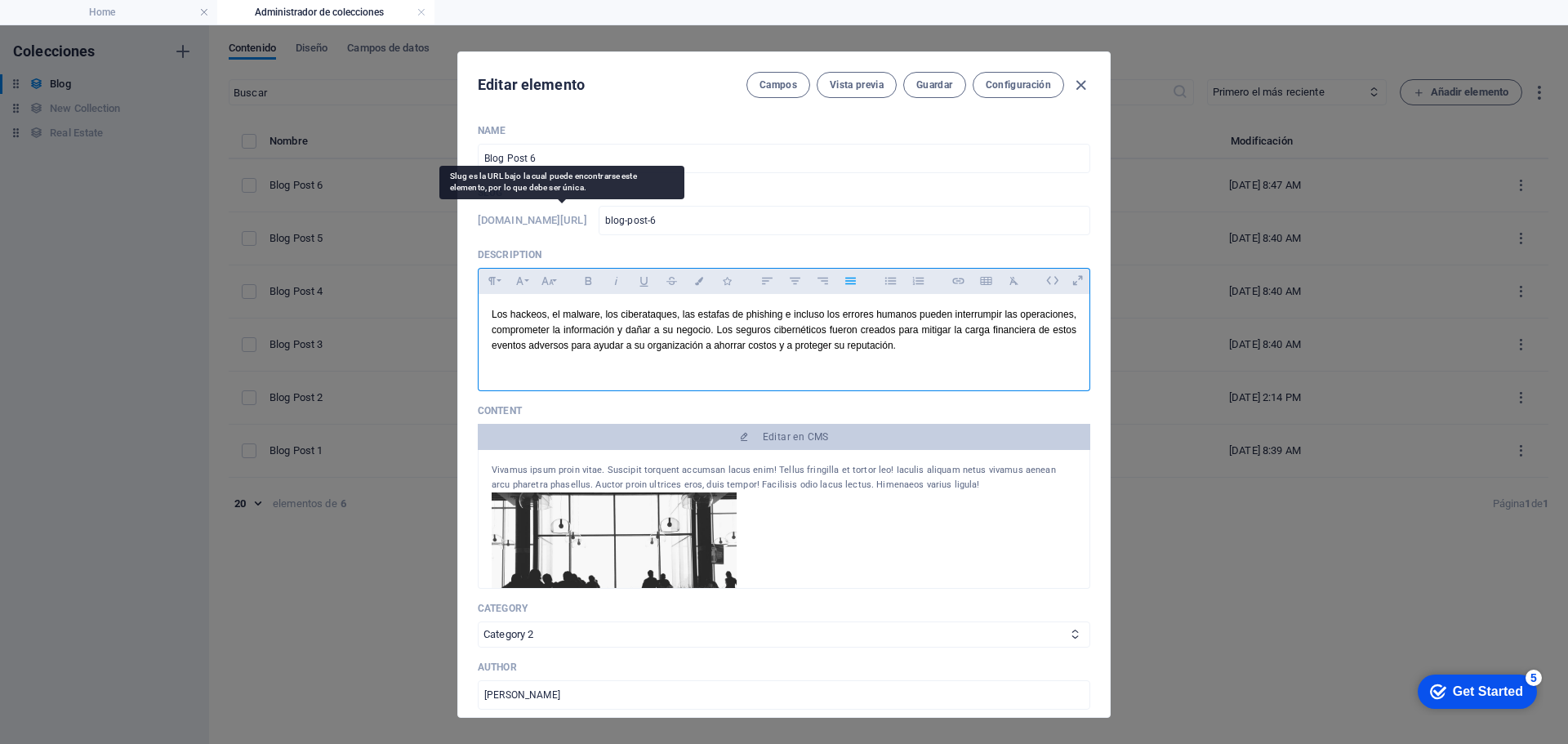
click at [588, 221] on h6 "[DOMAIN_NAME][URL]" at bounding box center [532, 221] width 110 height 20
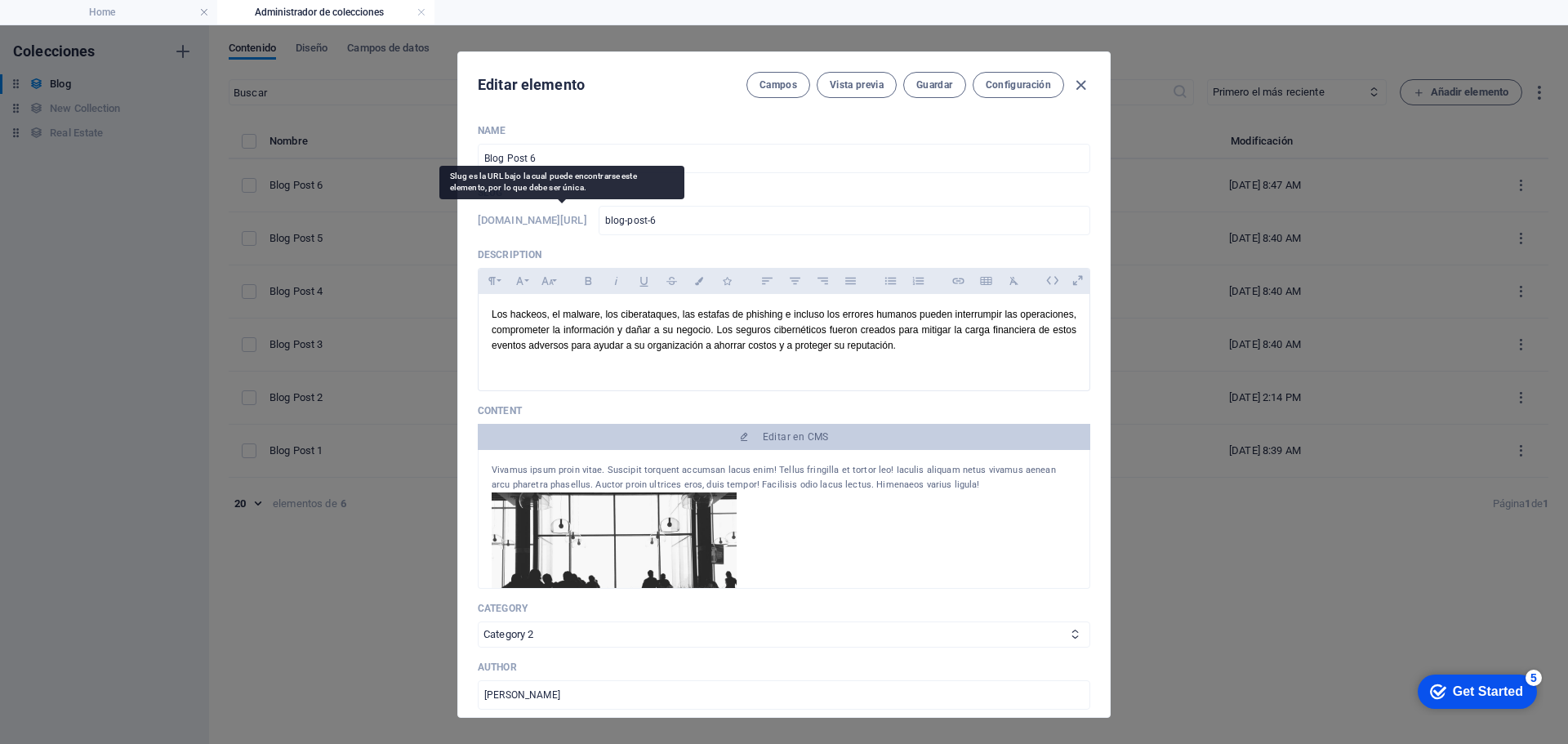
click at [588, 221] on h6 "[DOMAIN_NAME][URL]" at bounding box center [532, 221] width 110 height 20
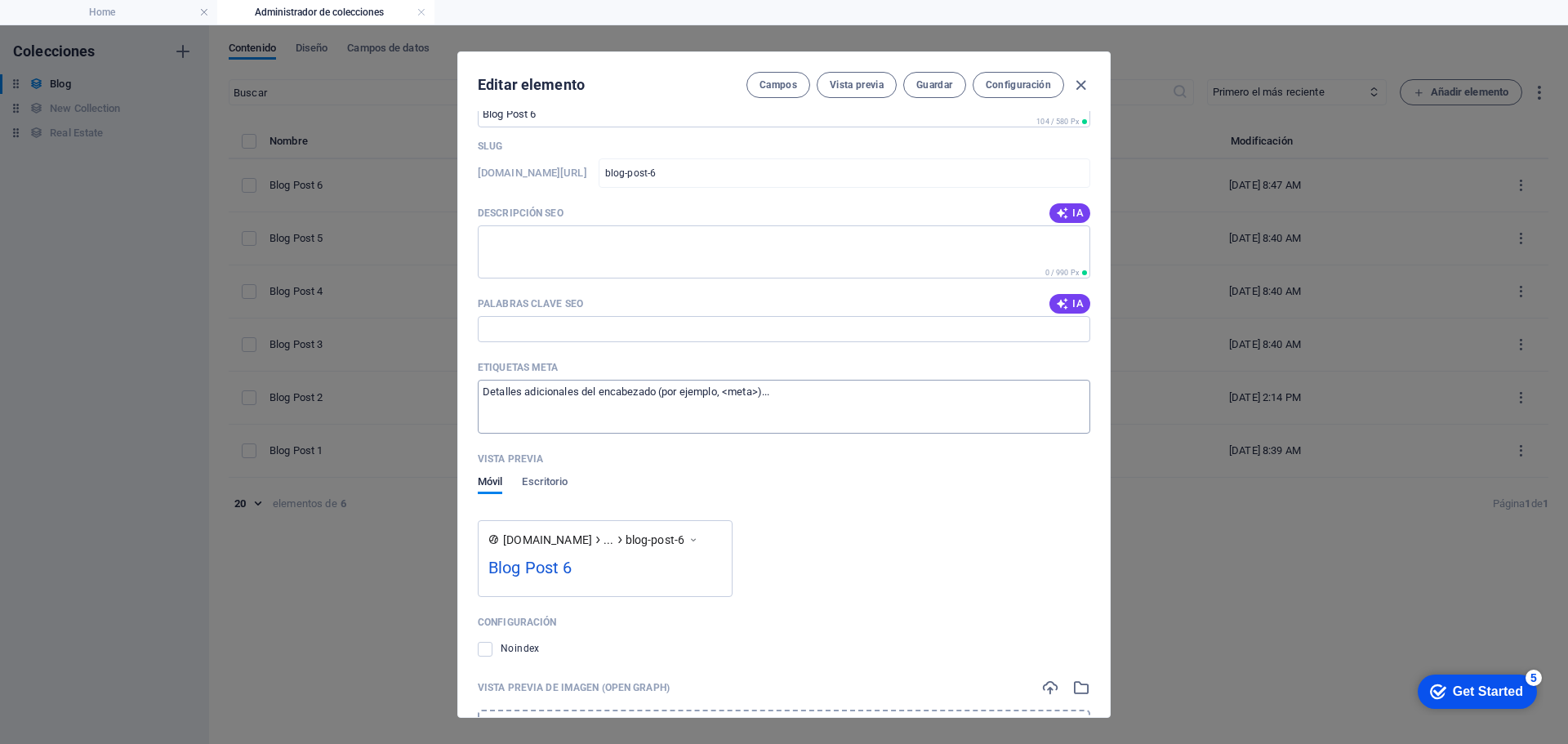
scroll to position [1307, 0]
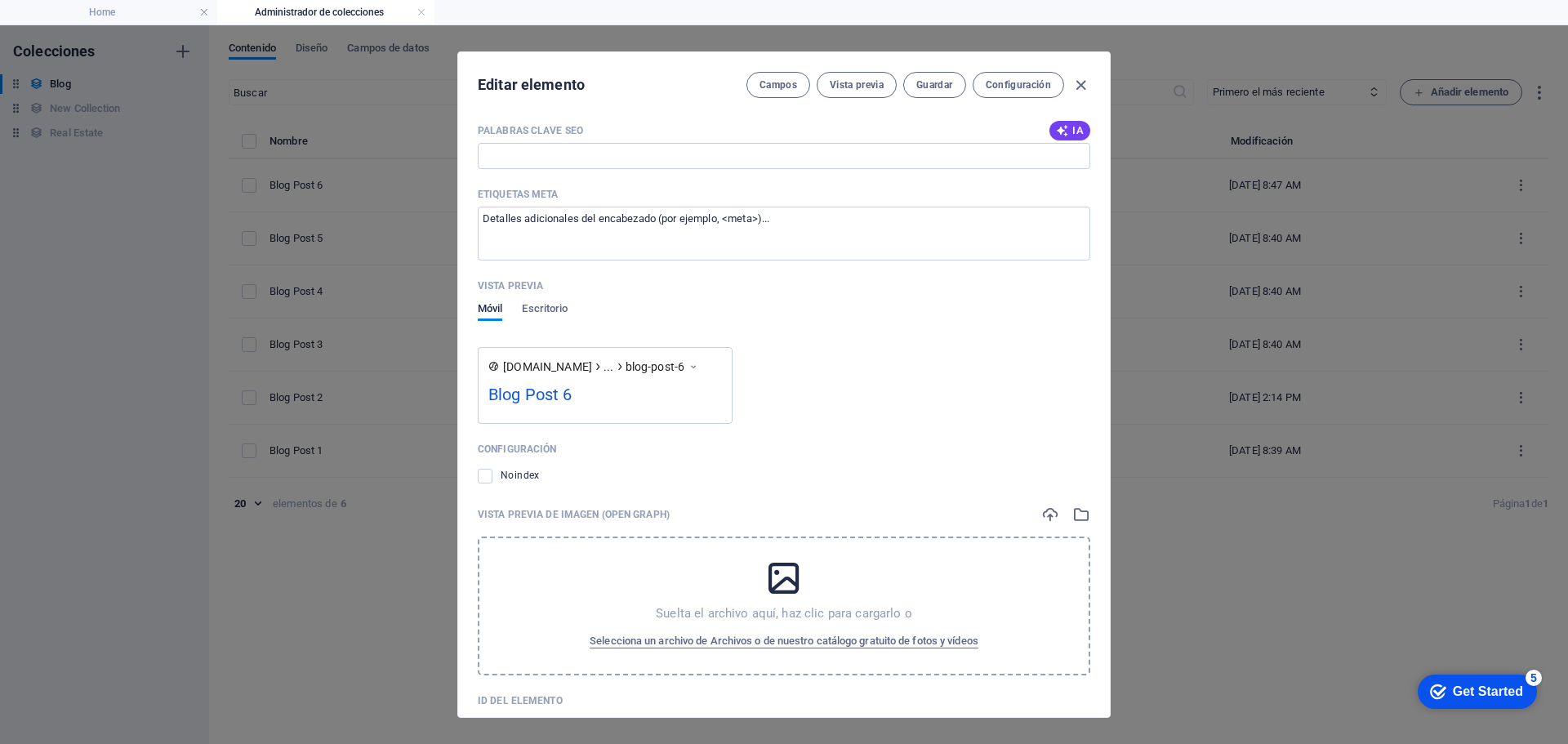
click at [542, 363] on span "[DOMAIN_NAME]" at bounding box center [548, 366] width 89 height 16
click at [699, 365] on icon at bounding box center [694, 366] width 11 height 16
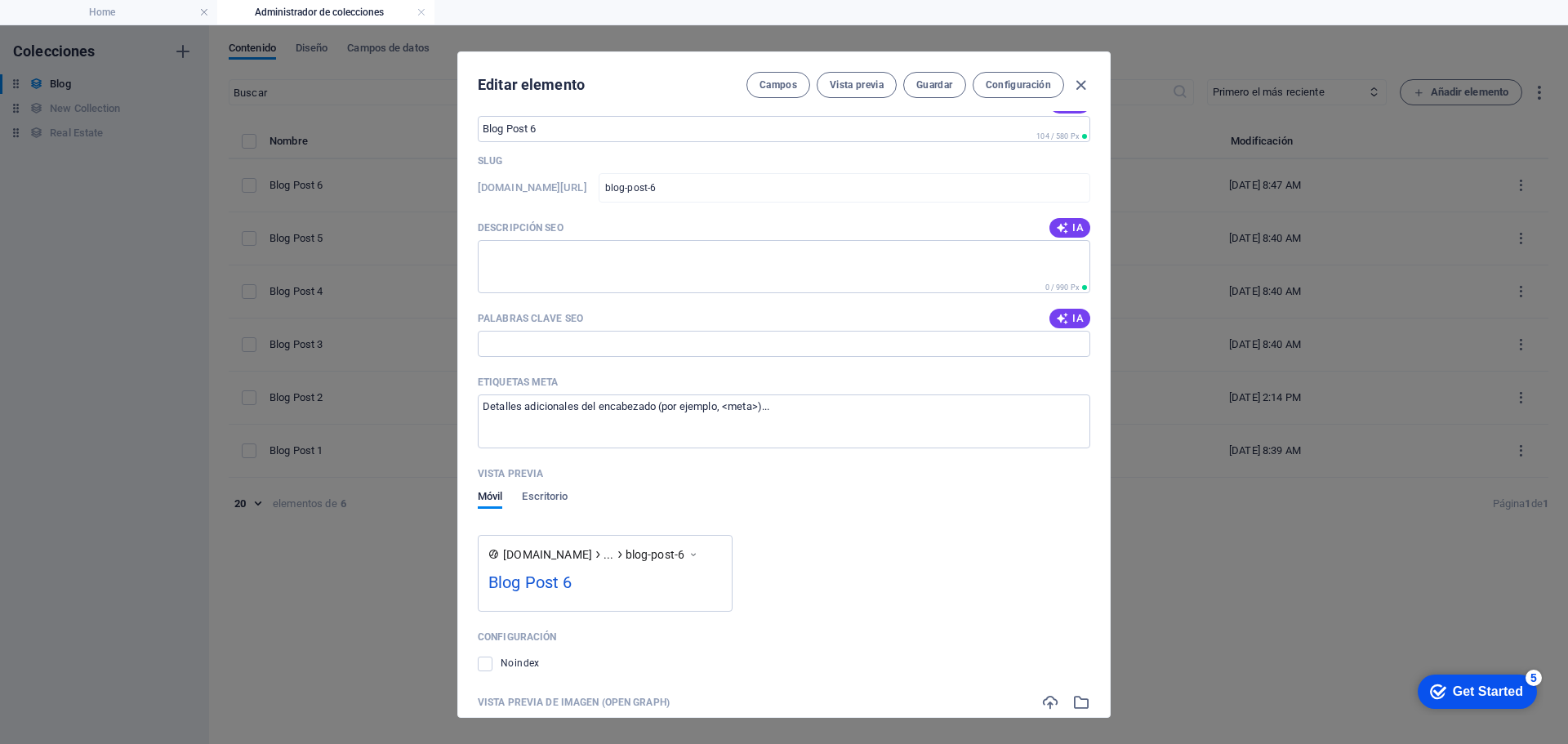
scroll to position [1115, 0]
click at [789, 565] on div "[DOMAIN_NAME] ... blog-post-6 Blog Post 6" at bounding box center [784, 584] width 612 height 64
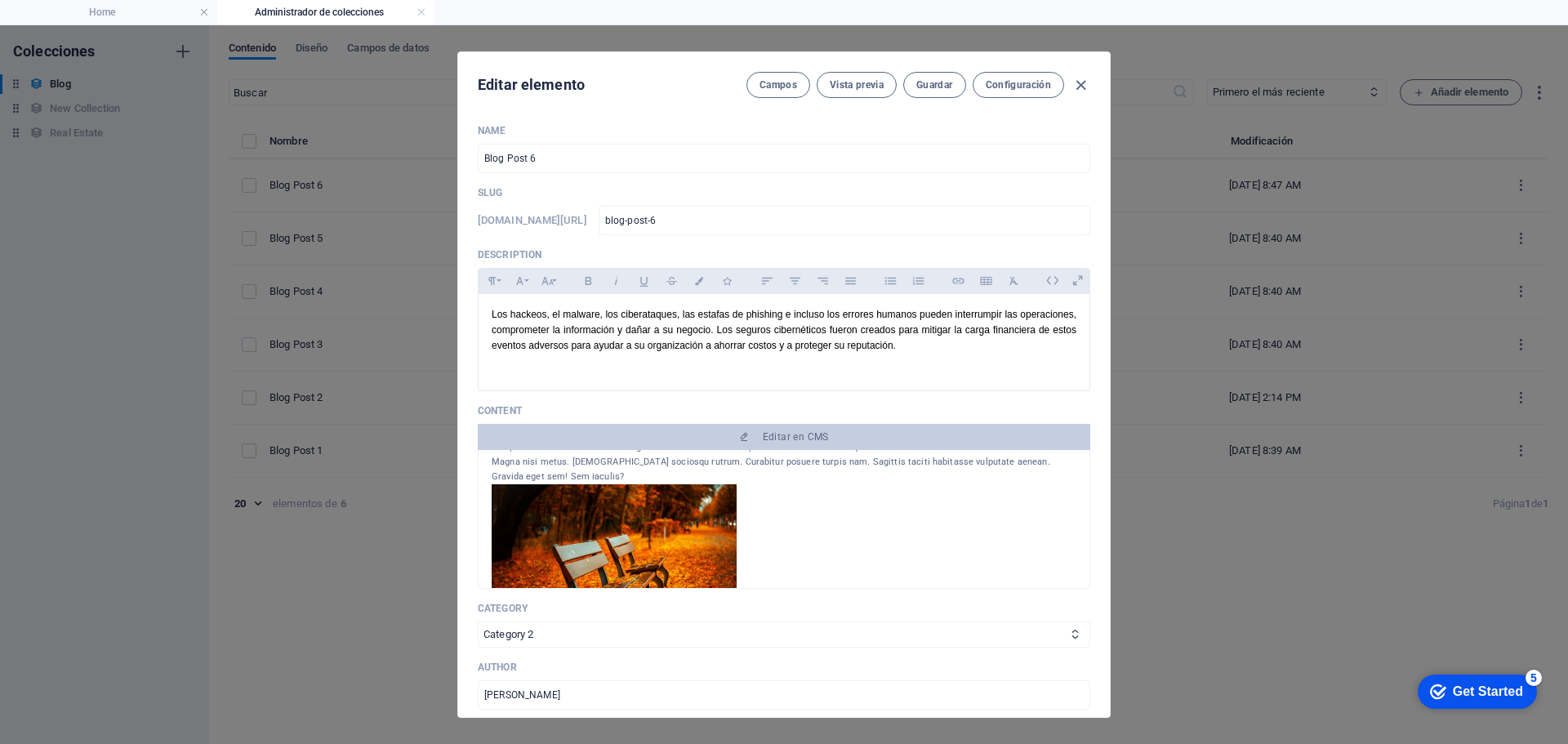
scroll to position [0, 0]
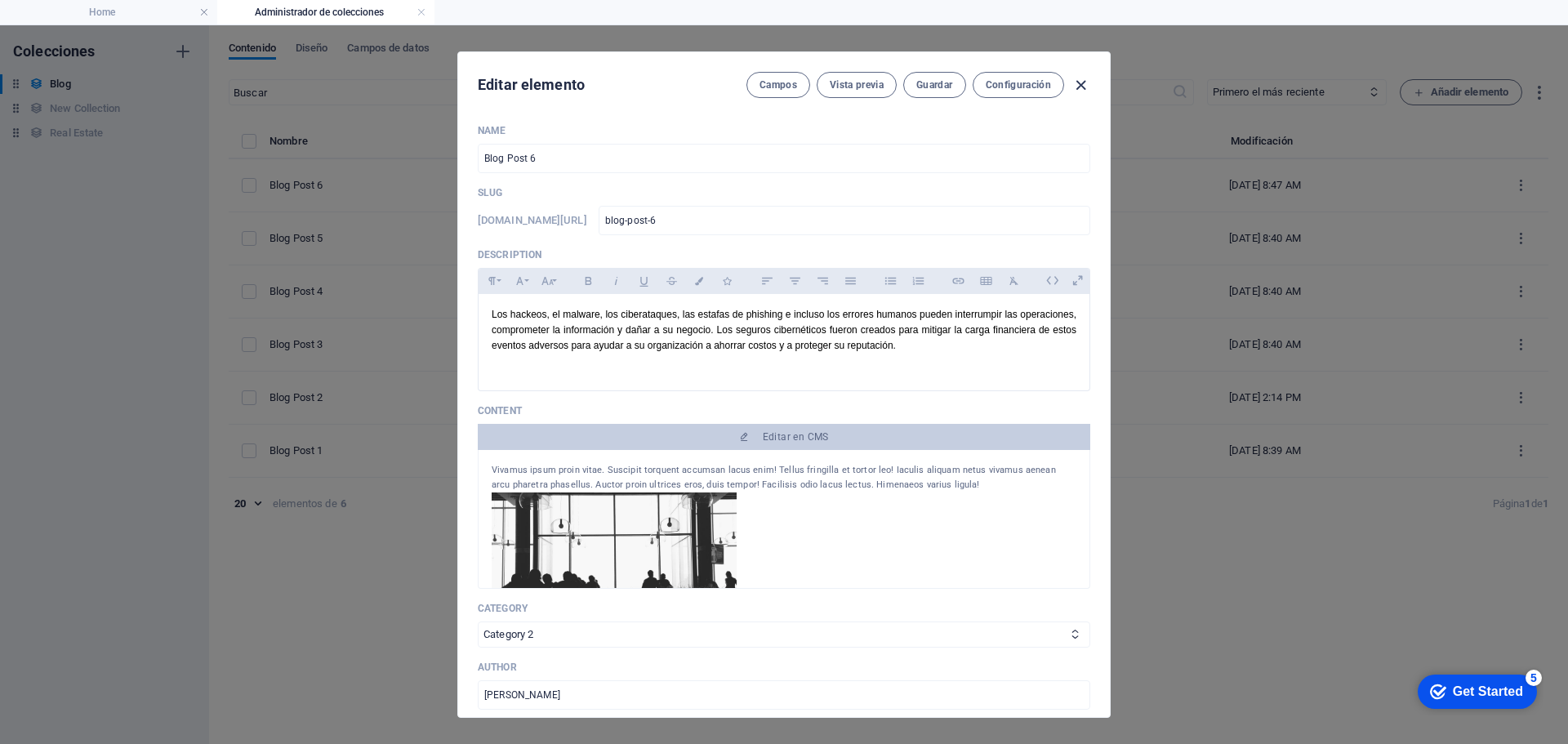
click at [1080, 83] on icon "button" at bounding box center [1082, 86] width 19 height 19
type input "[DATE]"
type input "blog-post-6"
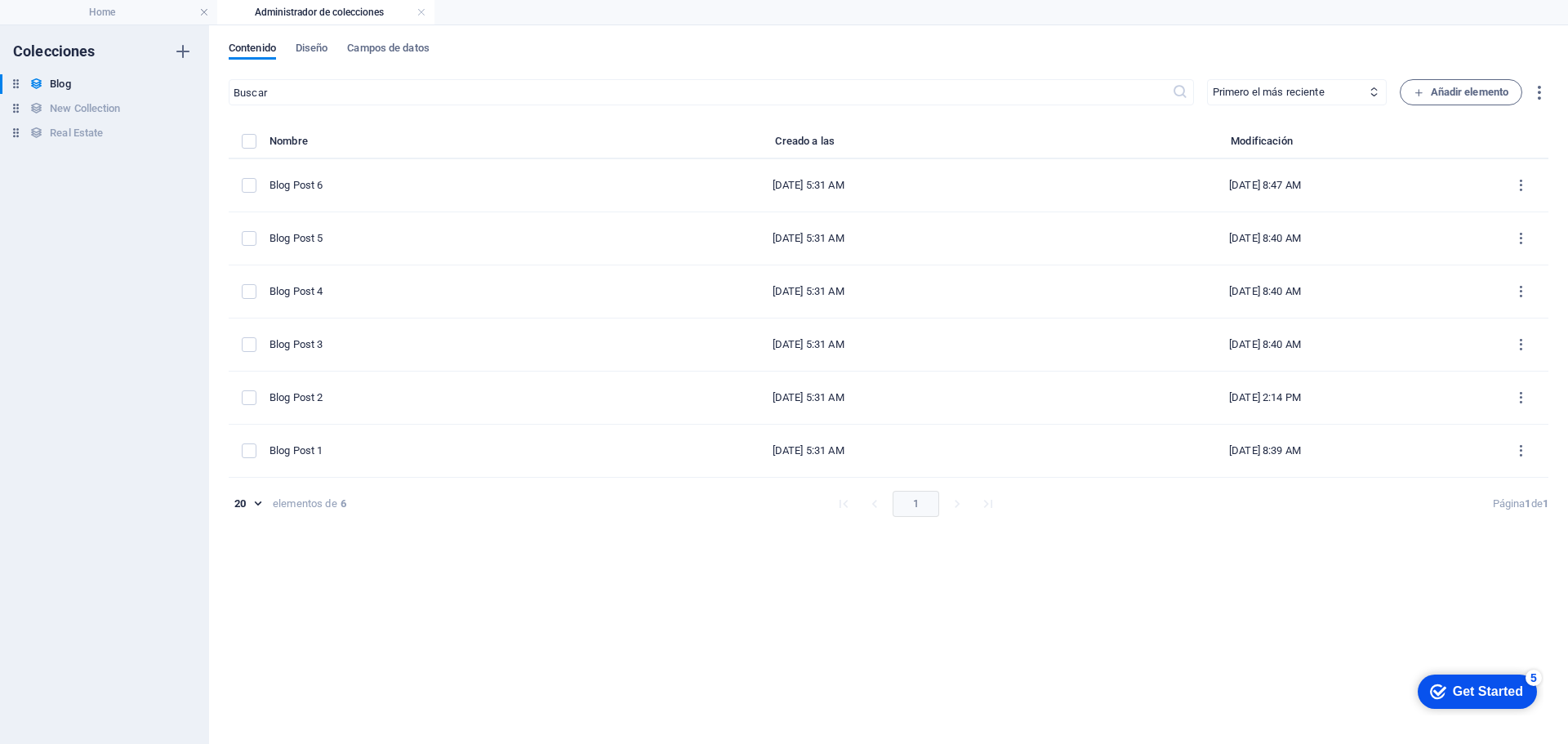
click at [1467, 693] on div "Get Started" at bounding box center [1489, 691] width 71 height 14
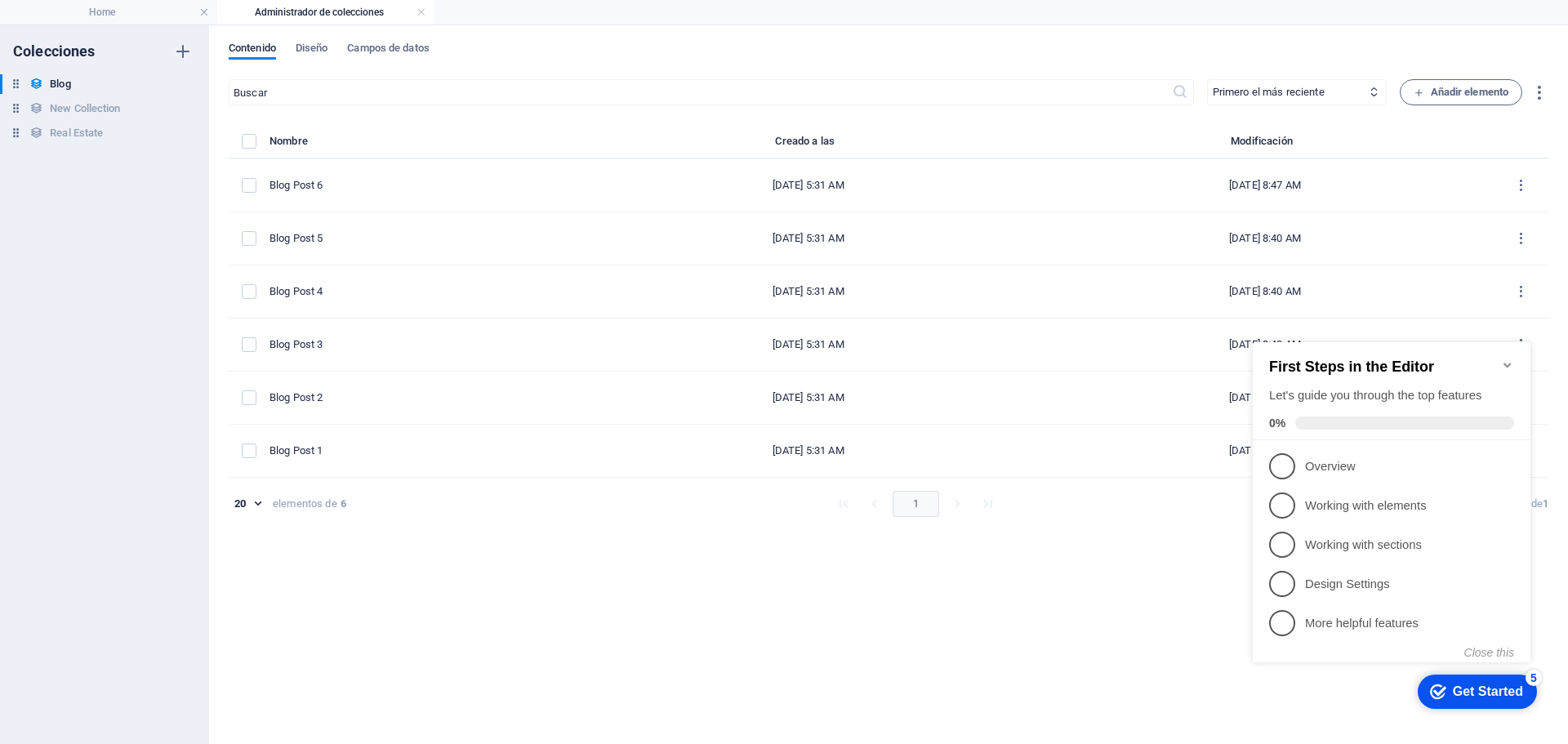
click at [1506, 363] on icon "Minimize checklist" at bounding box center [1508, 365] width 8 height 5
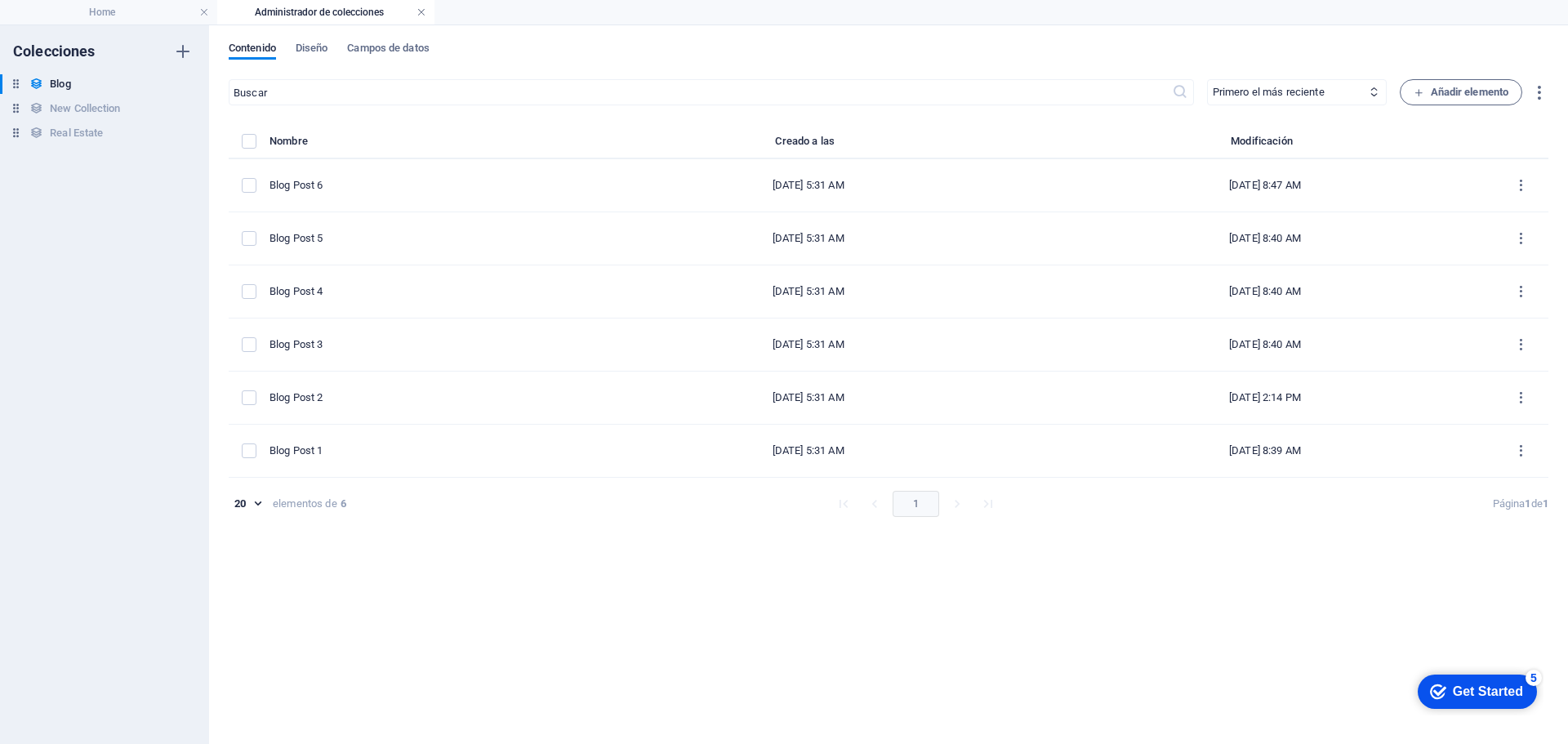
click at [422, 13] on link at bounding box center [421, 12] width 10 height 15
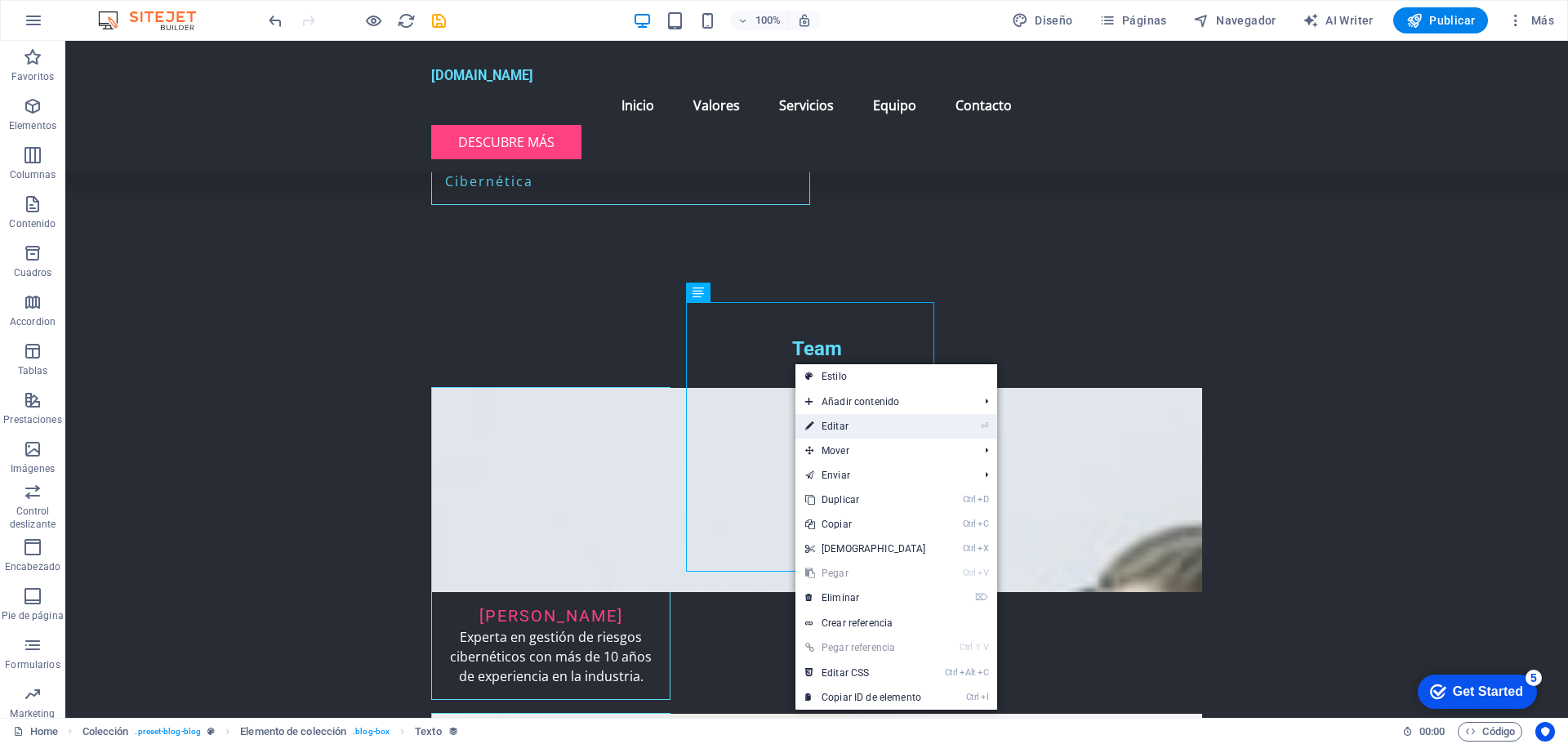
click at [819, 427] on link "⏎ Editar" at bounding box center [866, 426] width 140 height 25
select select "description"
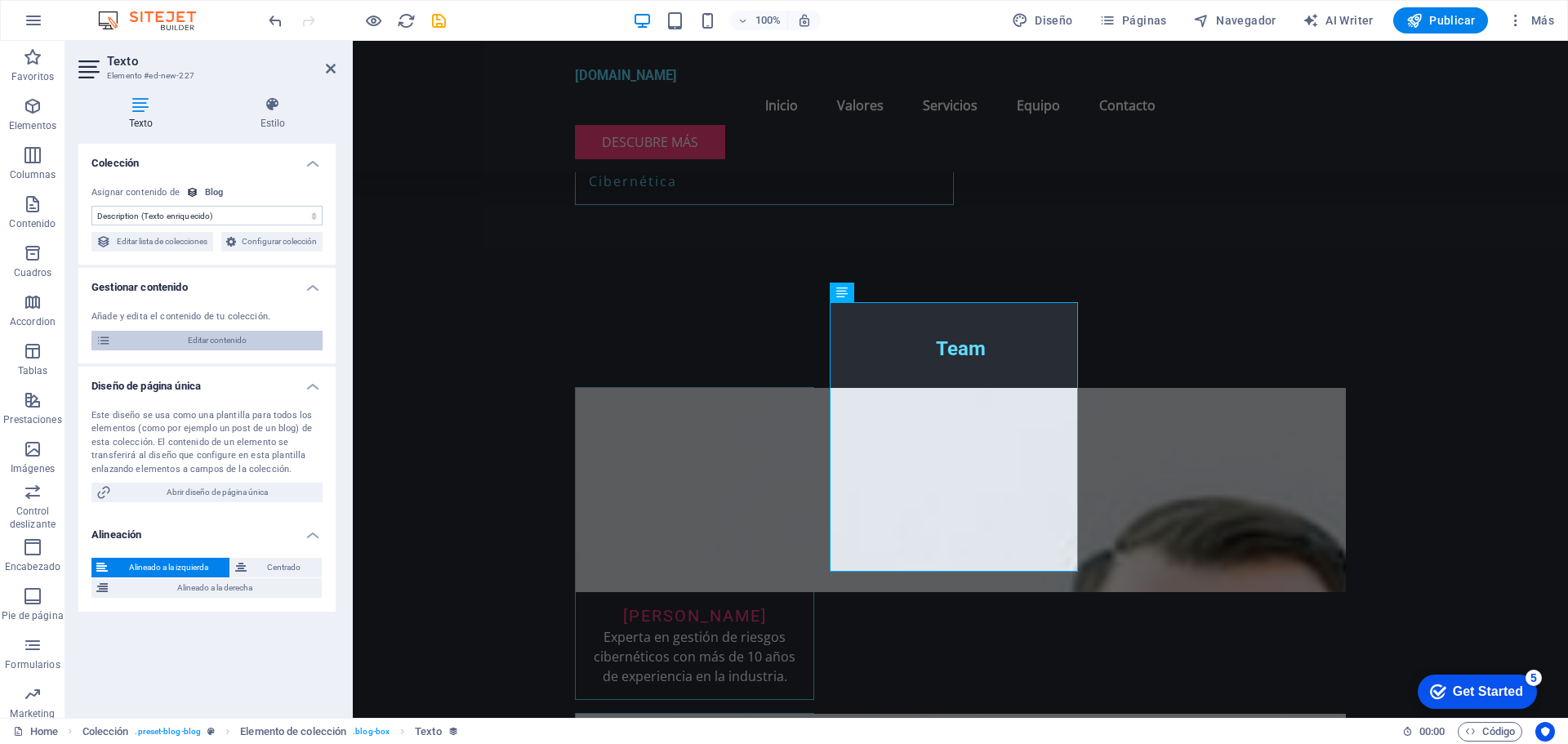
click at [183, 351] on span "Editar contenido" at bounding box center [216, 340] width 202 height 20
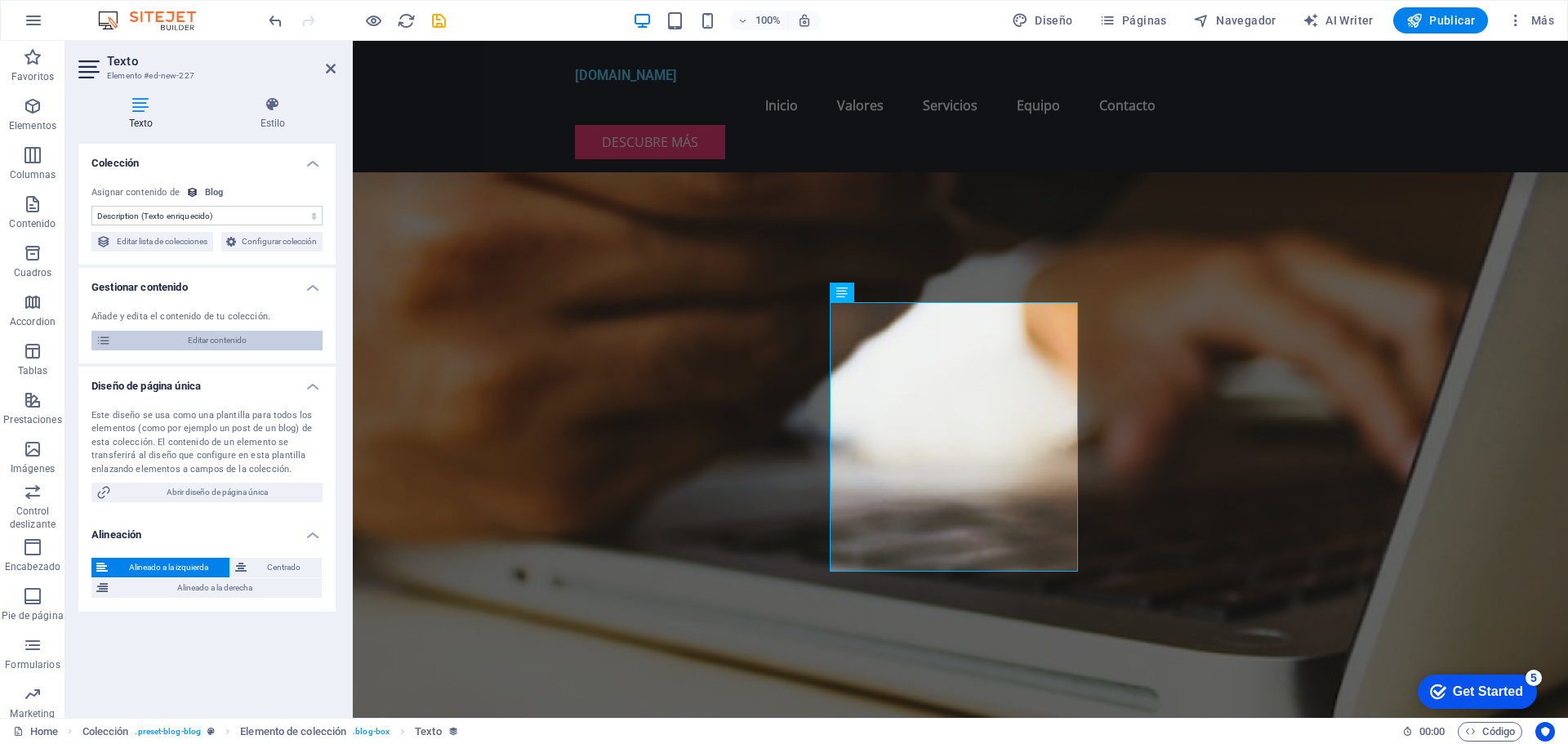
select select "Category 2"
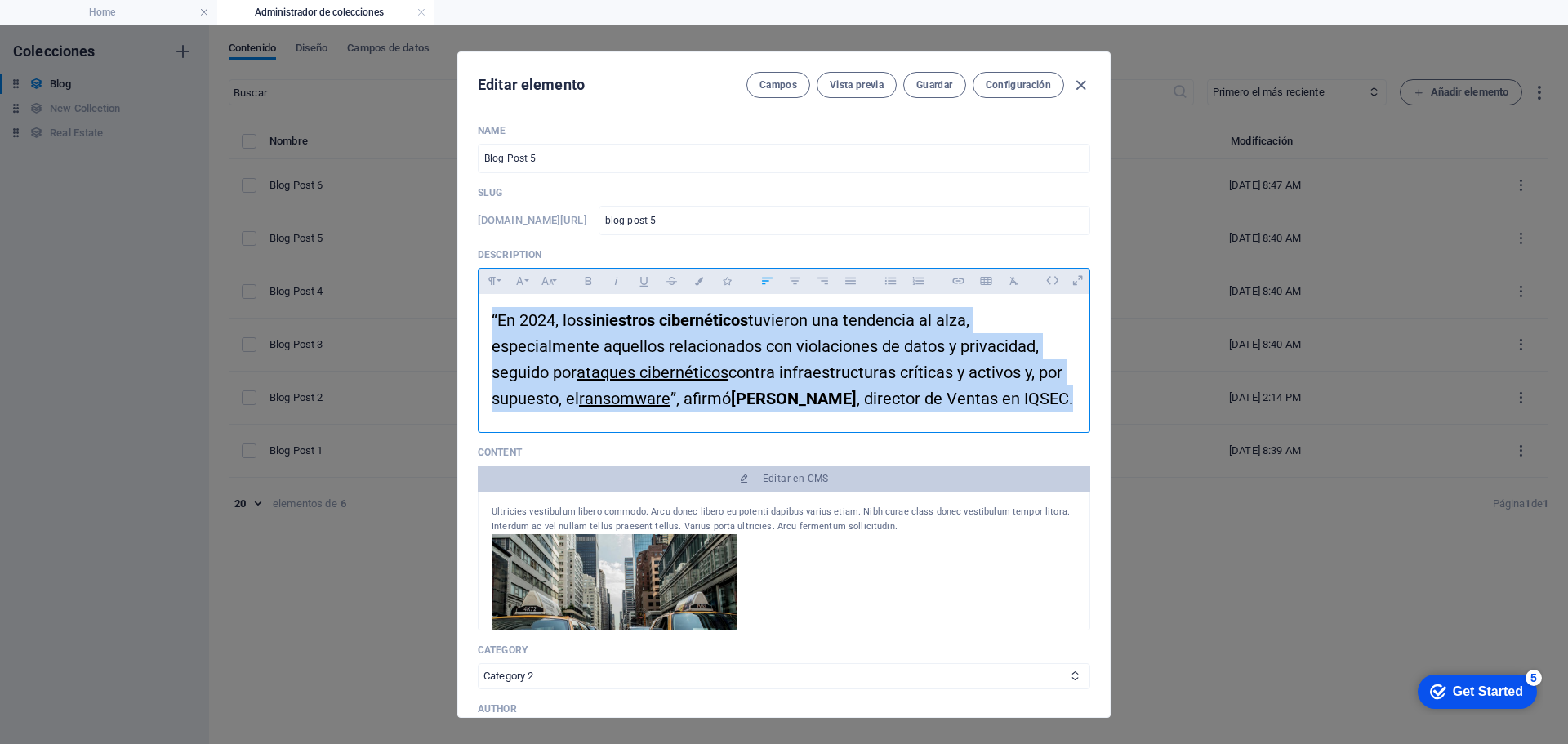
drag, startPoint x: 1073, startPoint y: 398, endPoint x: 434, endPoint y: 304, distance: 645.9
click at [434, 304] on div "Editar elemento Campos Vista previa Guardar Configuración Name Blog Post 5 ​ Sl…" at bounding box center [784, 385] width 1568 height 718
click at [501, 278] on button "Paragraph Format" at bounding box center [491, 281] width 26 height 21
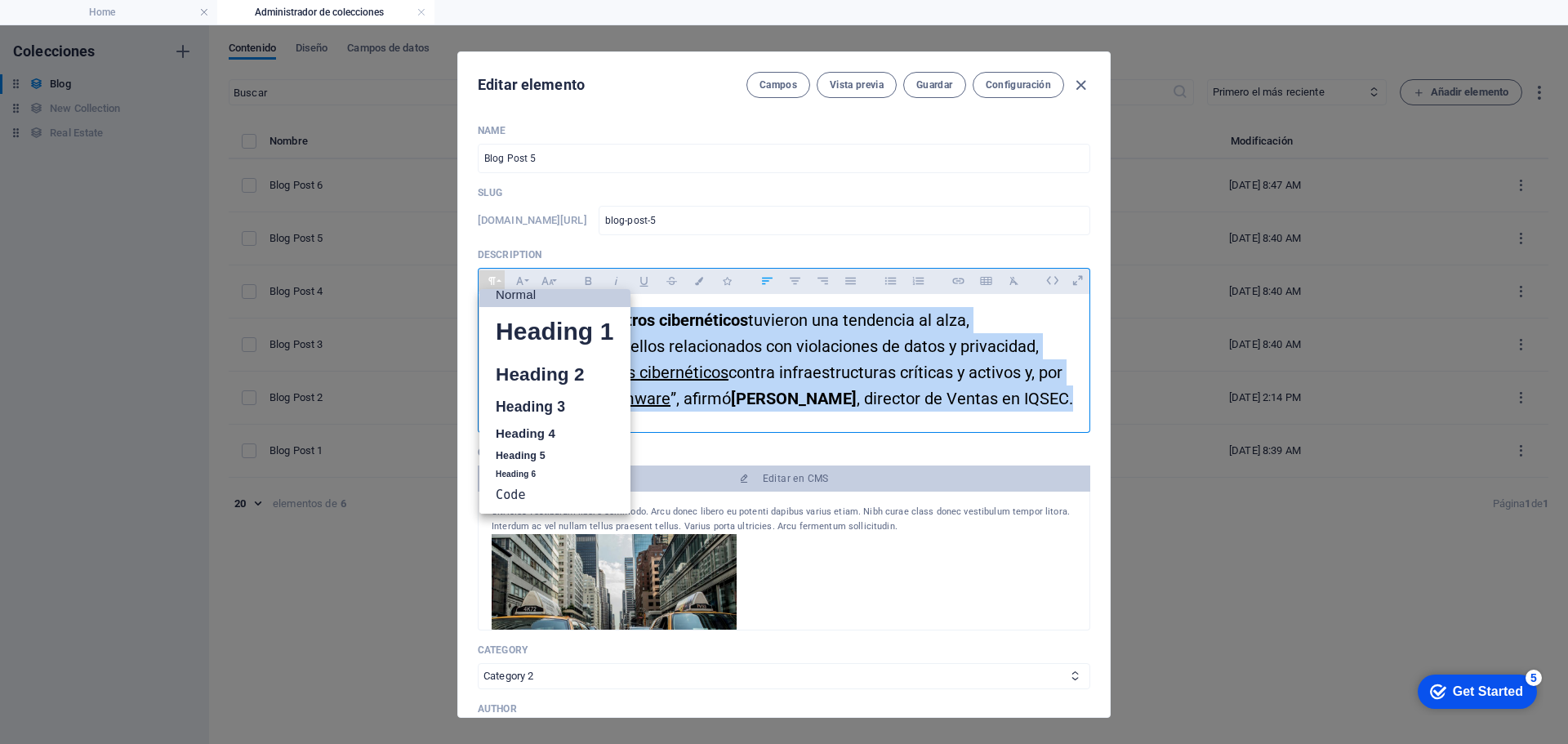
scroll to position [13, 0]
click at [509, 300] on link "Normal" at bounding box center [555, 295] width 151 height 25
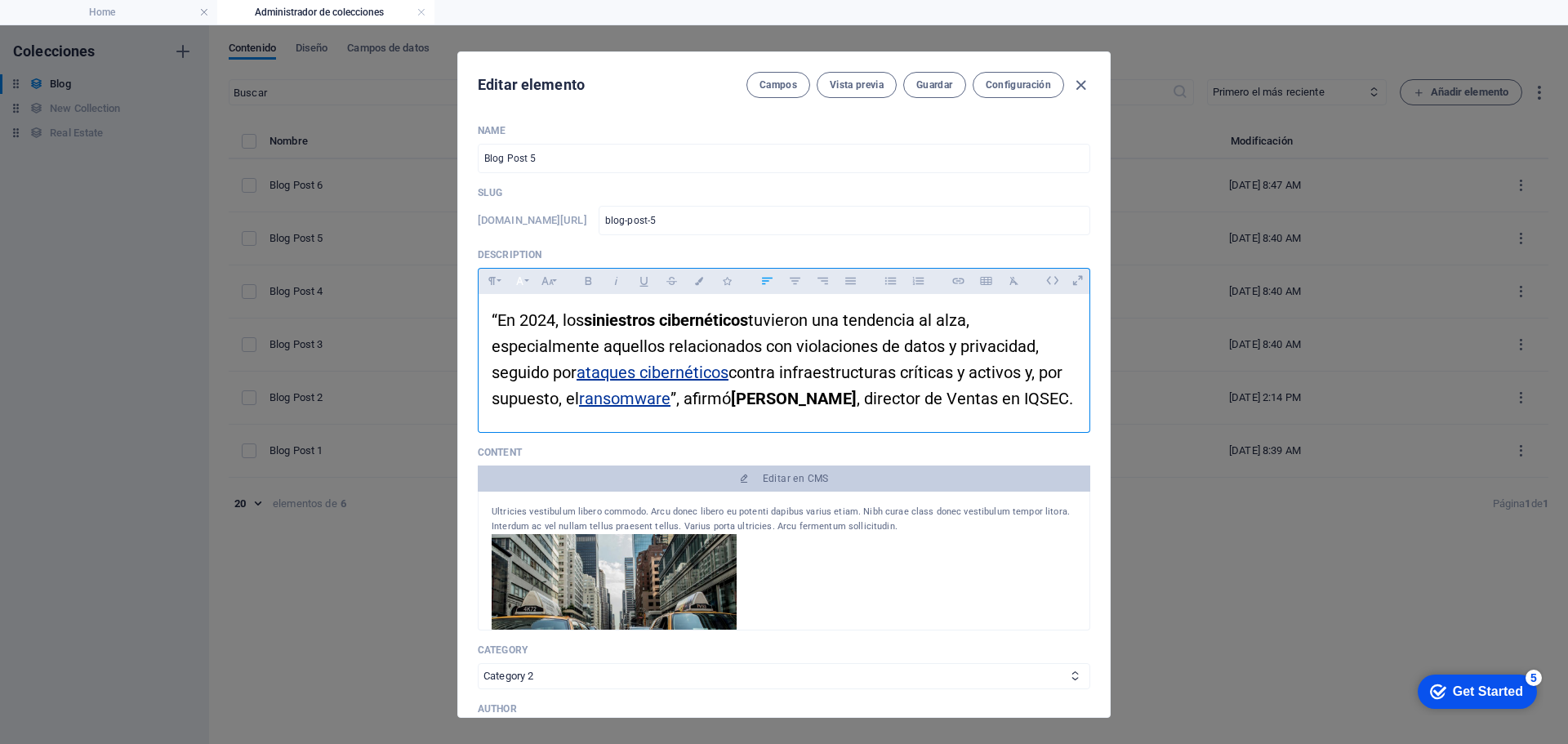
click at [525, 279] on button "Font Family" at bounding box center [519, 281] width 26 height 21
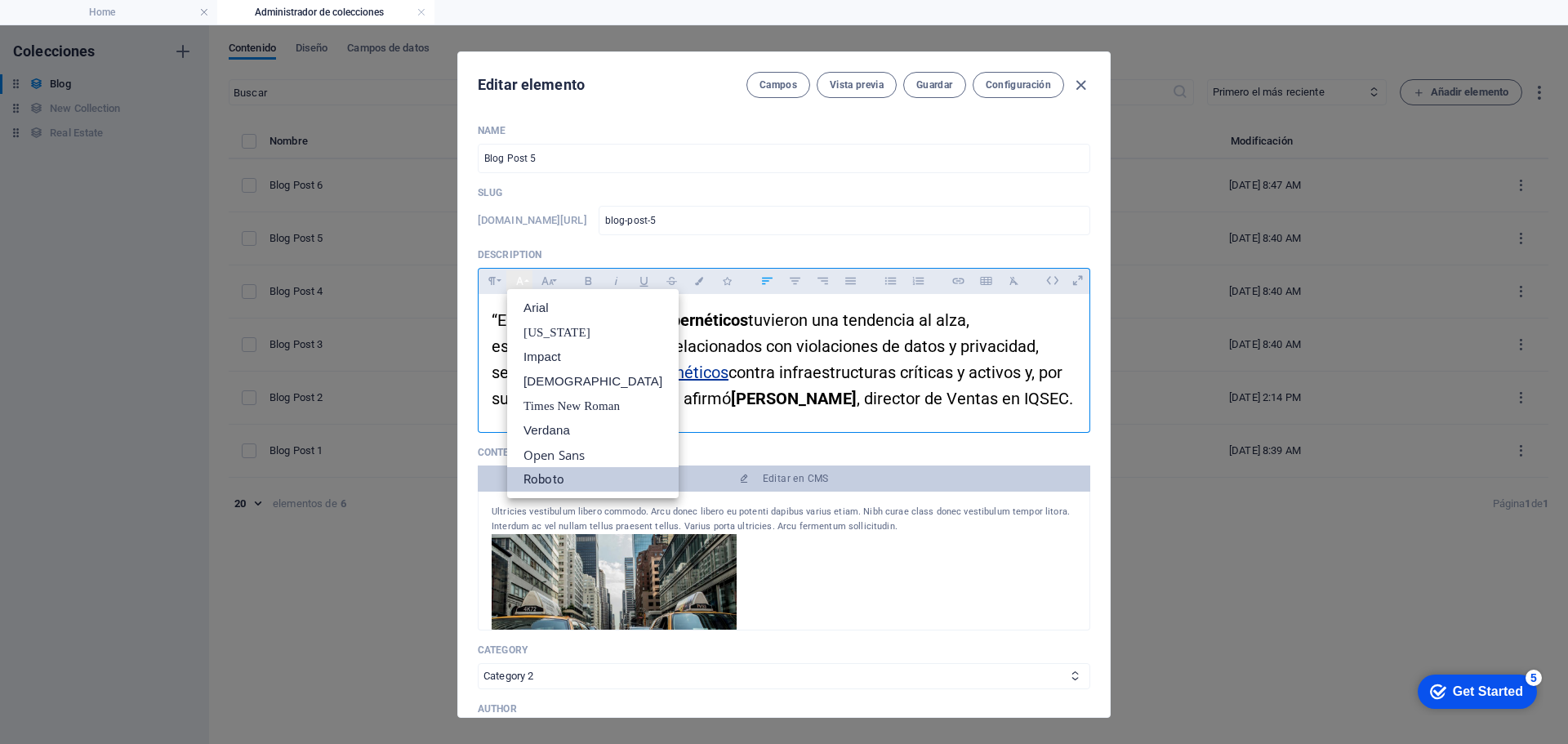
scroll to position [0, 0]
click at [553, 481] on link "Roboto" at bounding box center [593, 479] width 172 height 25
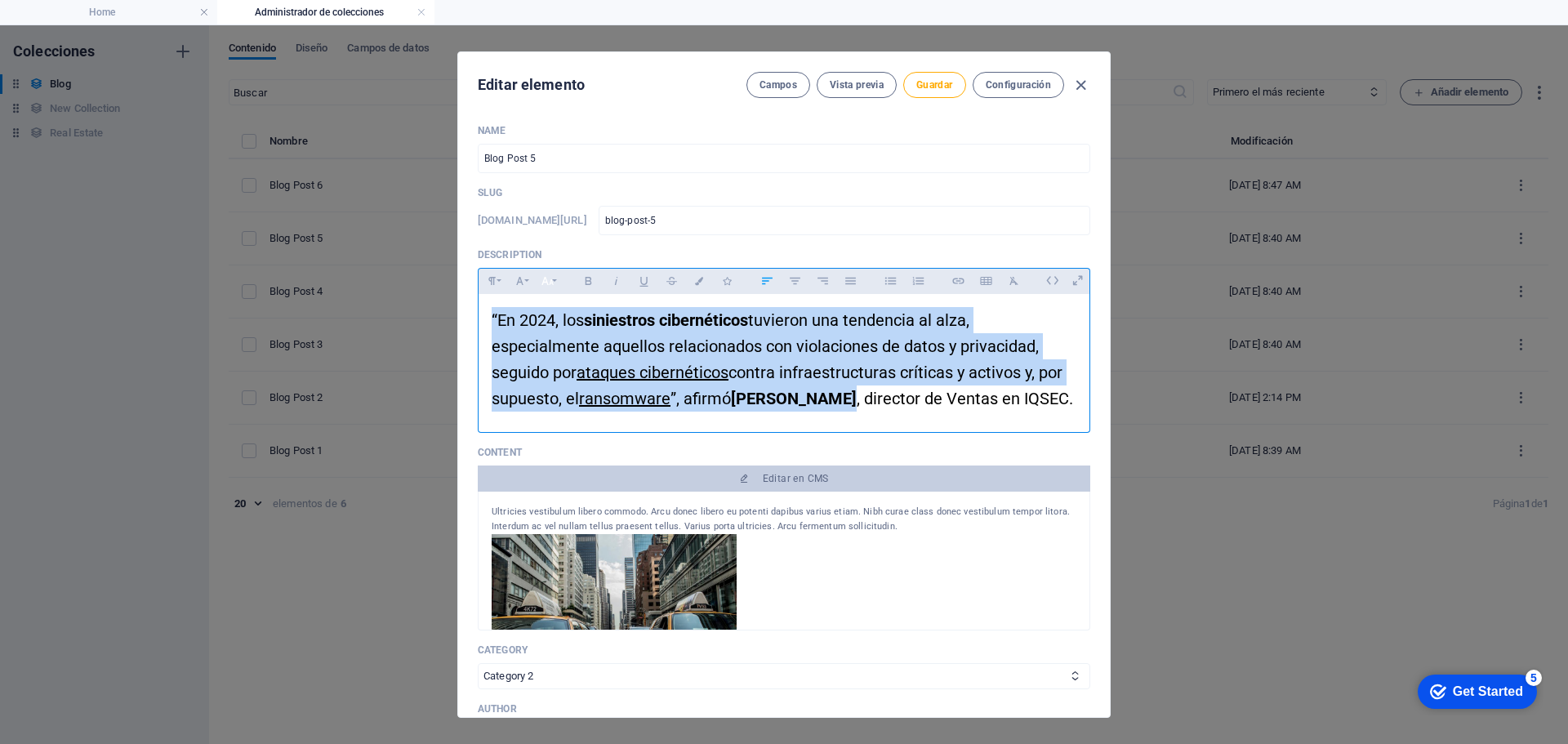
click at [553, 283] on icon "button" at bounding box center [548, 281] width 14 height 20
click at [566, 402] on link "12" at bounding box center [565, 406] width 59 height 25
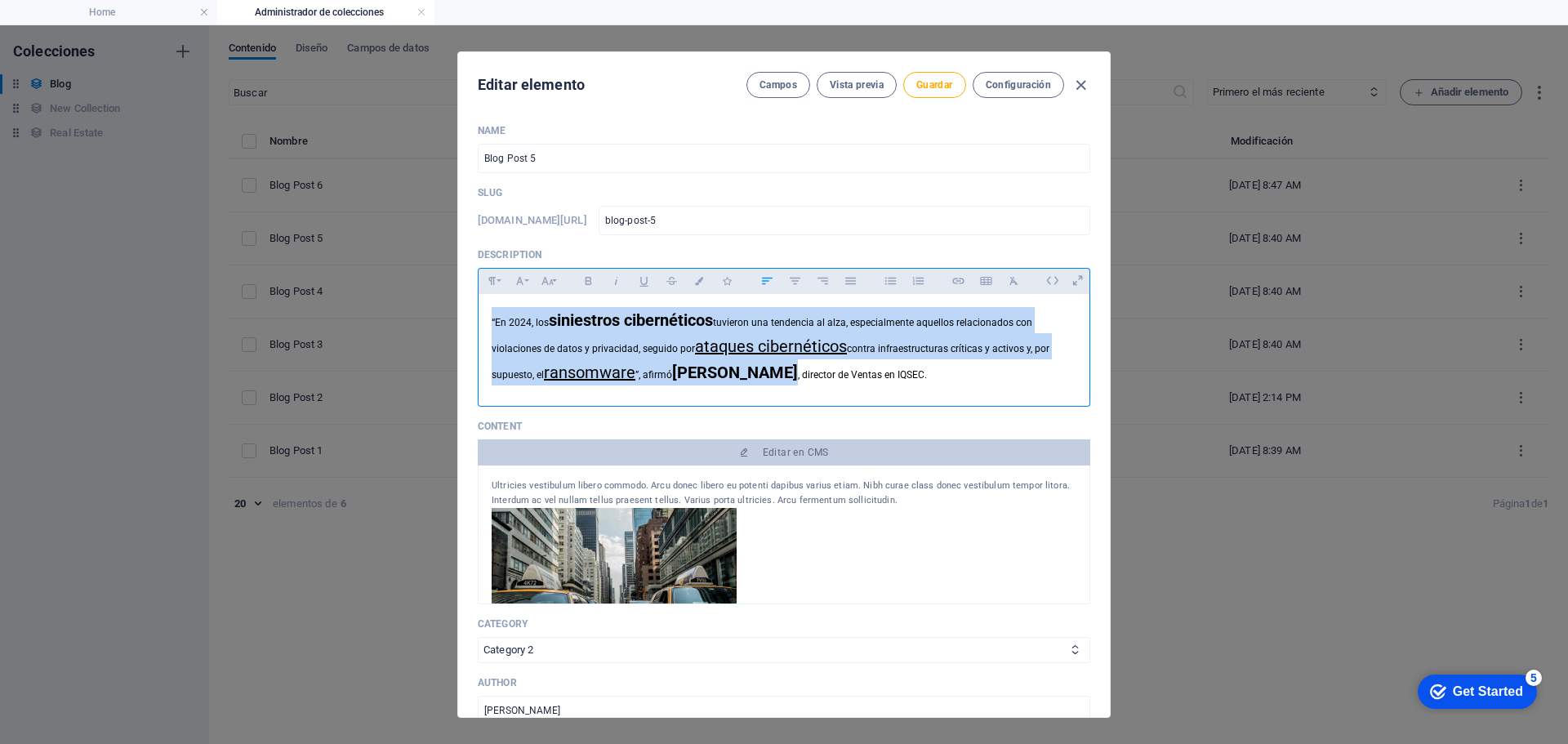
click at [957, 365] on p "“En 2024, los siniestros cibernéticos tuvieron una tendencia al alza, especialm…" at bounding box center [784, 346] width 585 height 78
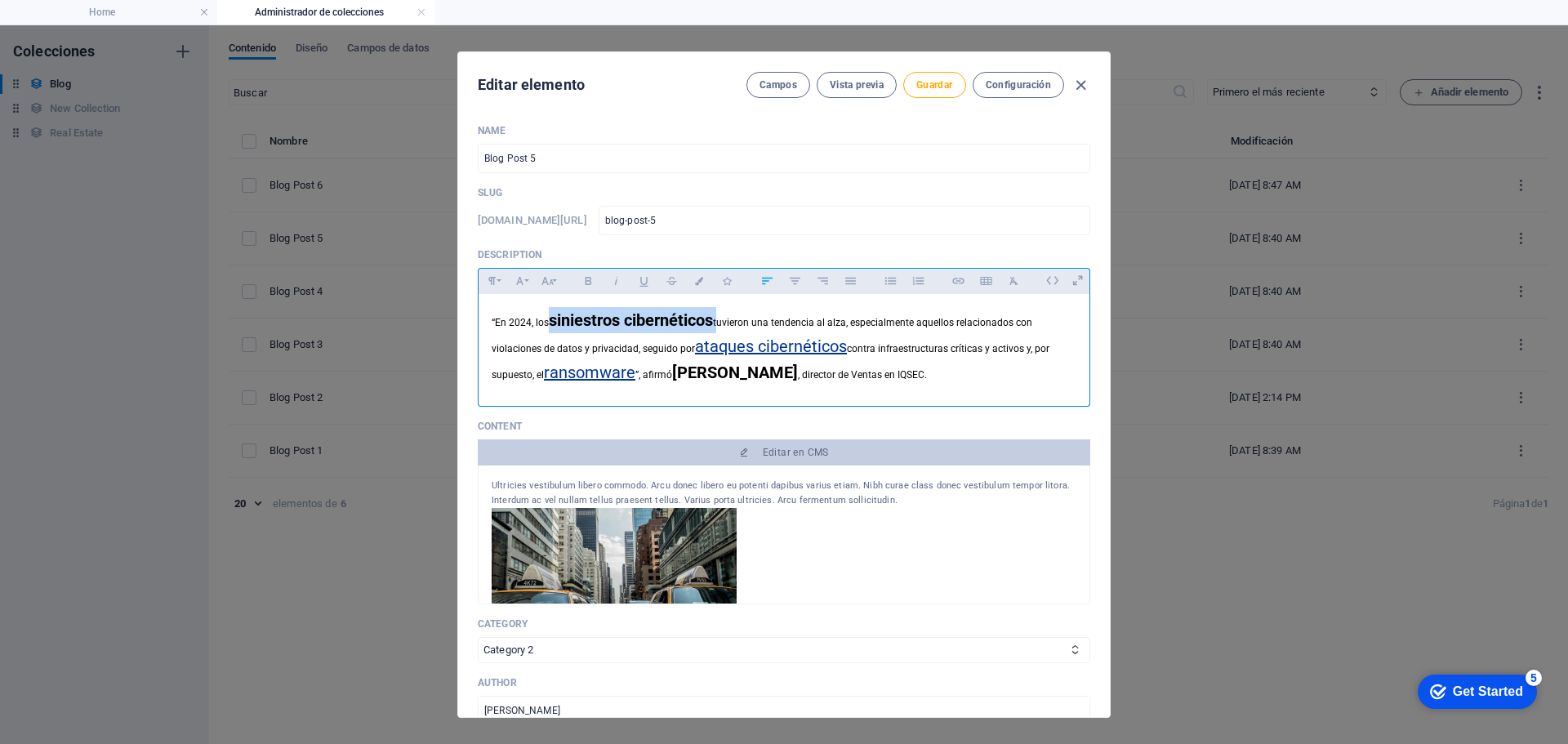
drag, startPoint x: 551, startPoint y: 319, endPoint x: 720, endPoint y: 318, distance: 169.0
click at [720, 318] on p "“En 2024, los siniestros cibernéticos tuvieron una tendencia al alza, especialm…" at bounding box center [784, 346] width 585 height 78
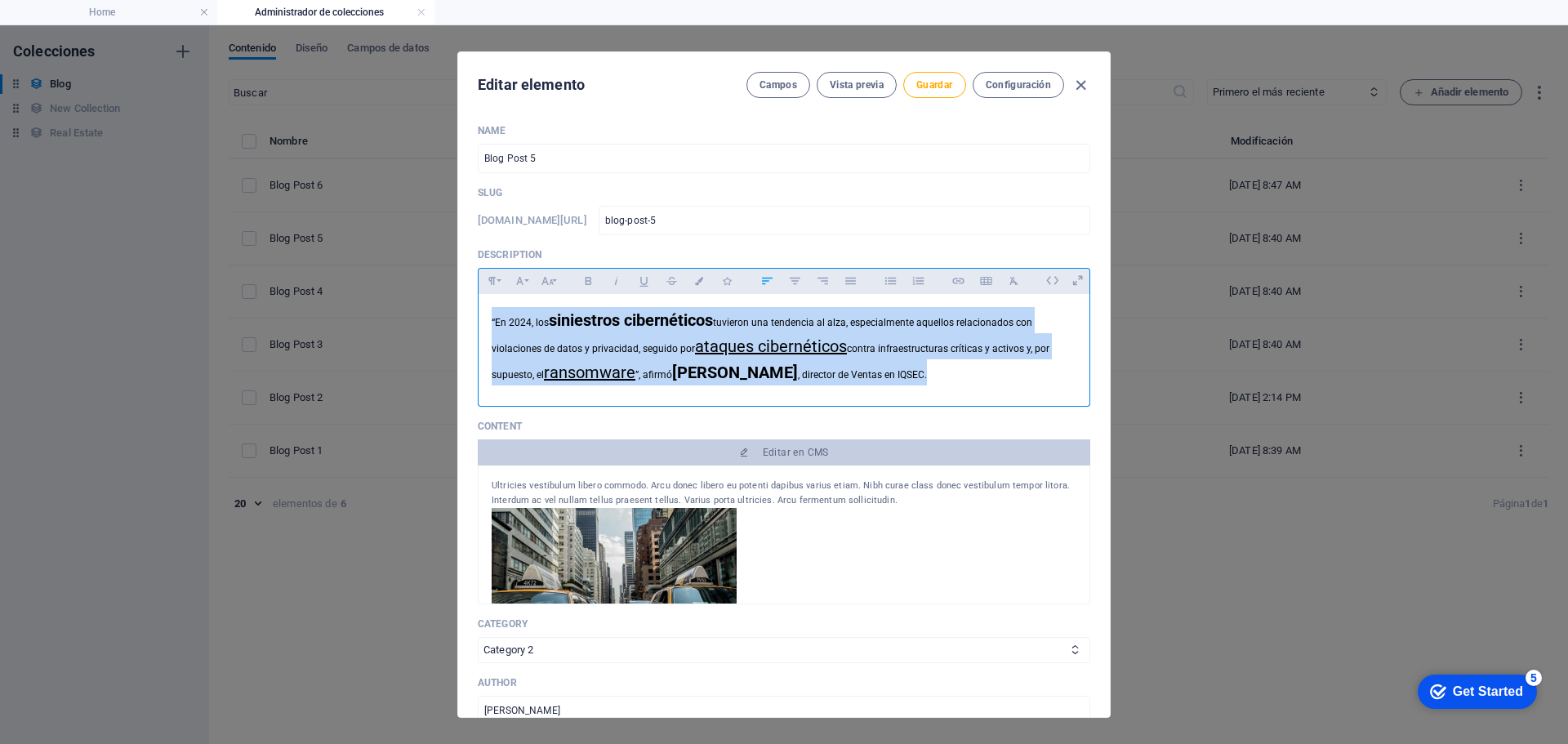
drag, startPoint x: 917, startPoint y: 375, endPoint x: 423, endPoint y: 284, distance: 502.3
click at [423, 284] on div "Editar elemento Campos Vista previa Guardar Configuración Name Blog Post 5 ​ Sl…" at bounding box center [784, 385] width 1568 height 718
click at [549, 288] on icon "button" at bounding box center [548, 281] width 14 height 20
click at [554, 317] on link "14" at bounding box center [565, 313] width 59 height 25
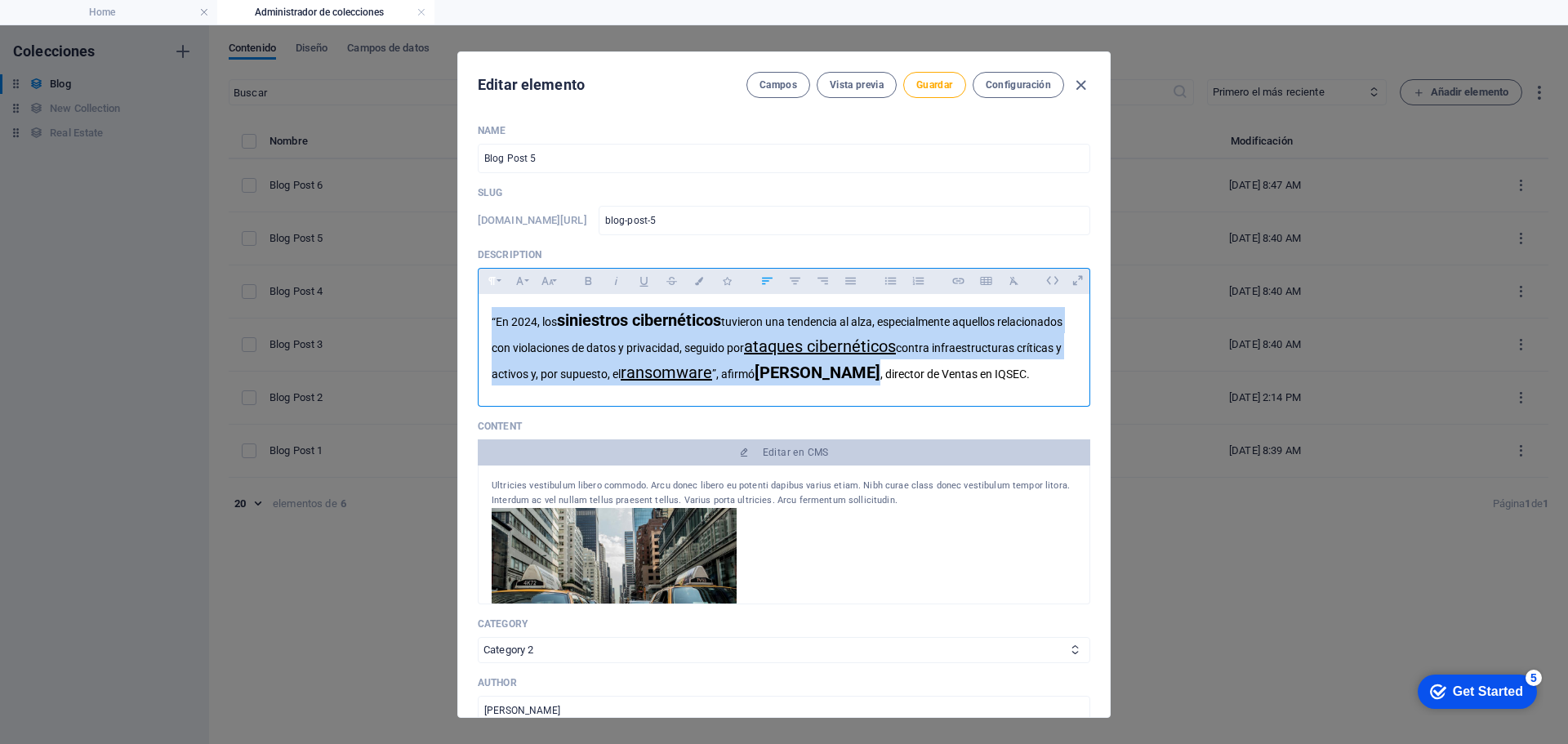
click at [498, 281] on button "Paragraph Format" at bounding box center [491, 281] width 26 height 21
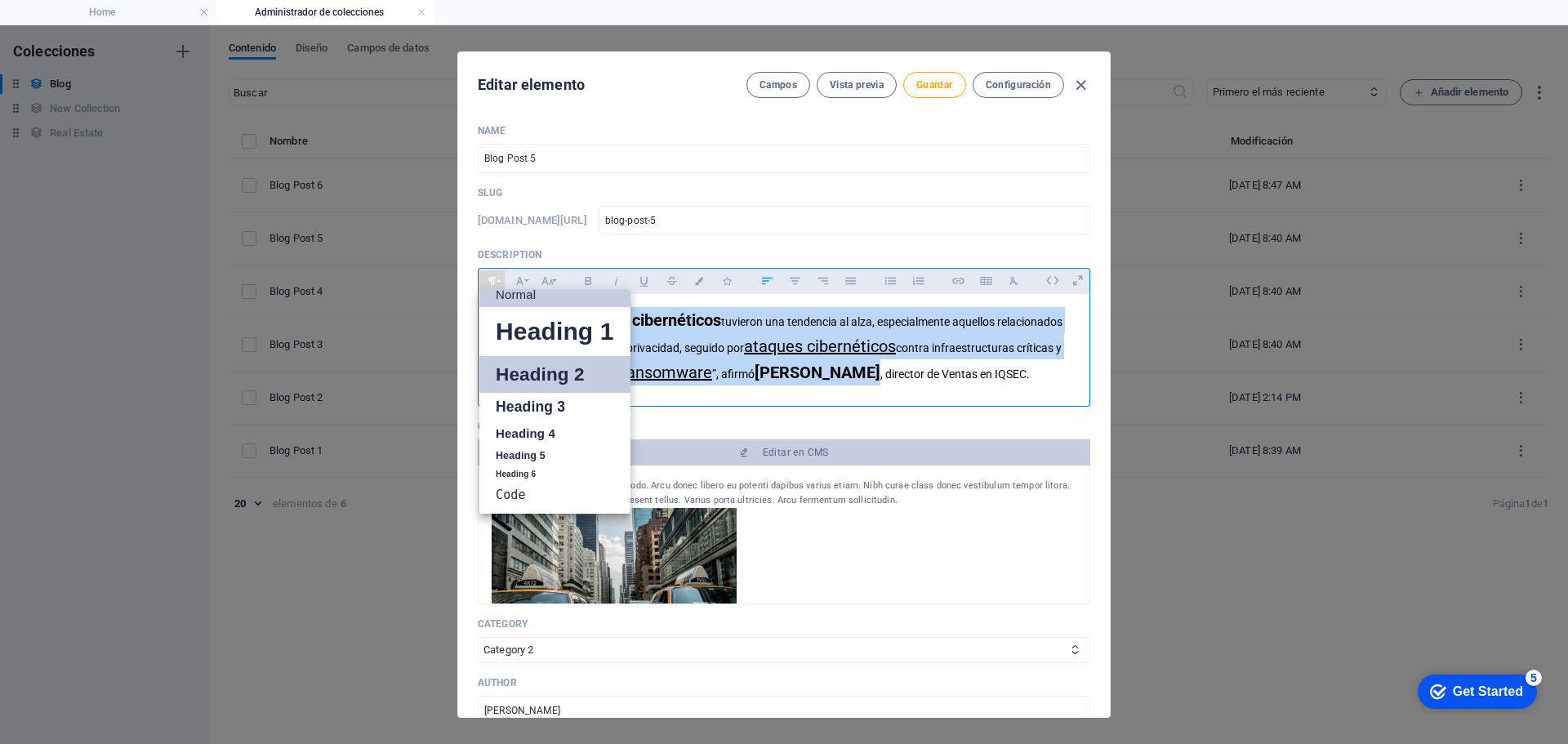
click at [526, 370] on link "Heading 2" at bounding box center [555, 374] width 151 height 36
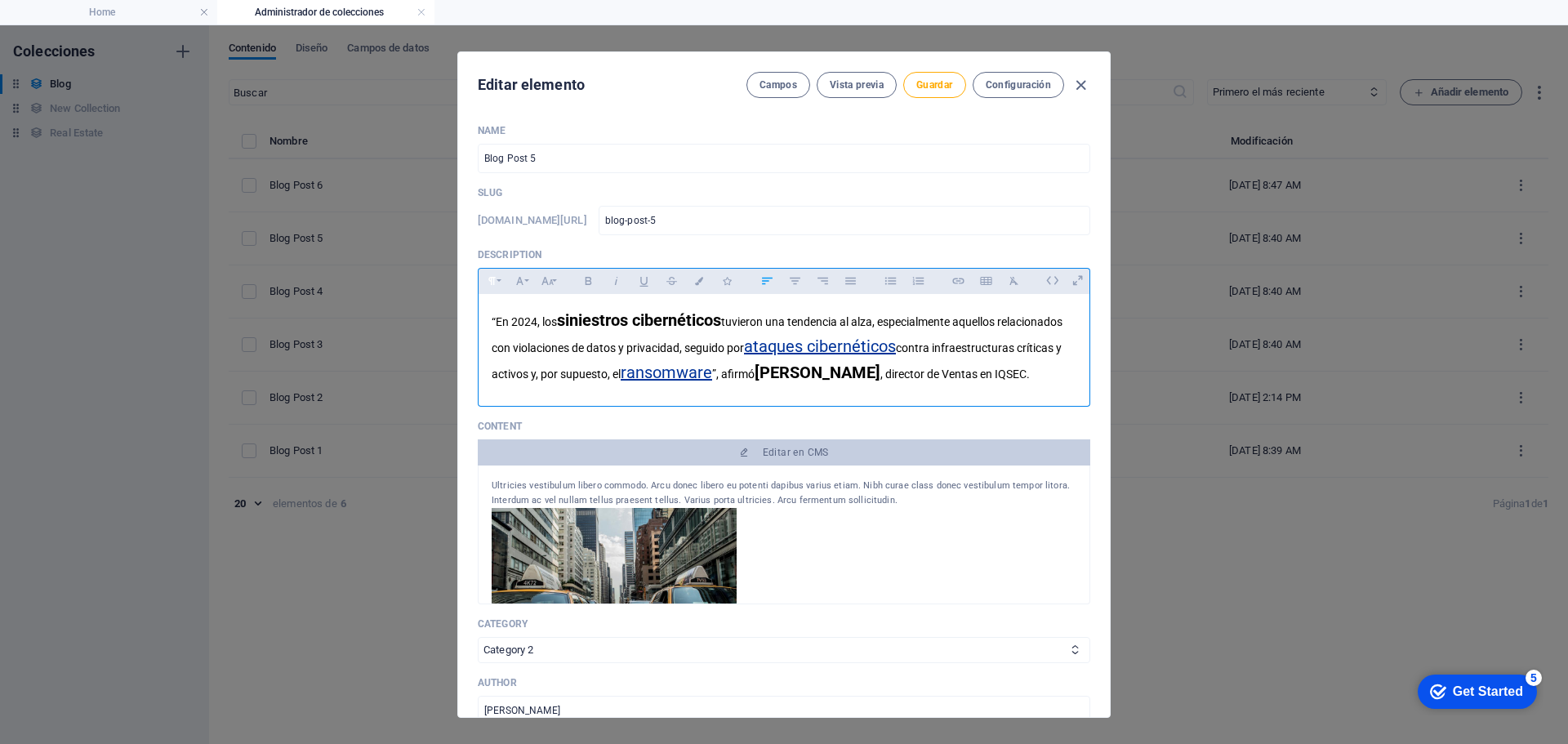
click at [495, 284] on icon "button" at bounding box center [492, 281] width 14 height 20
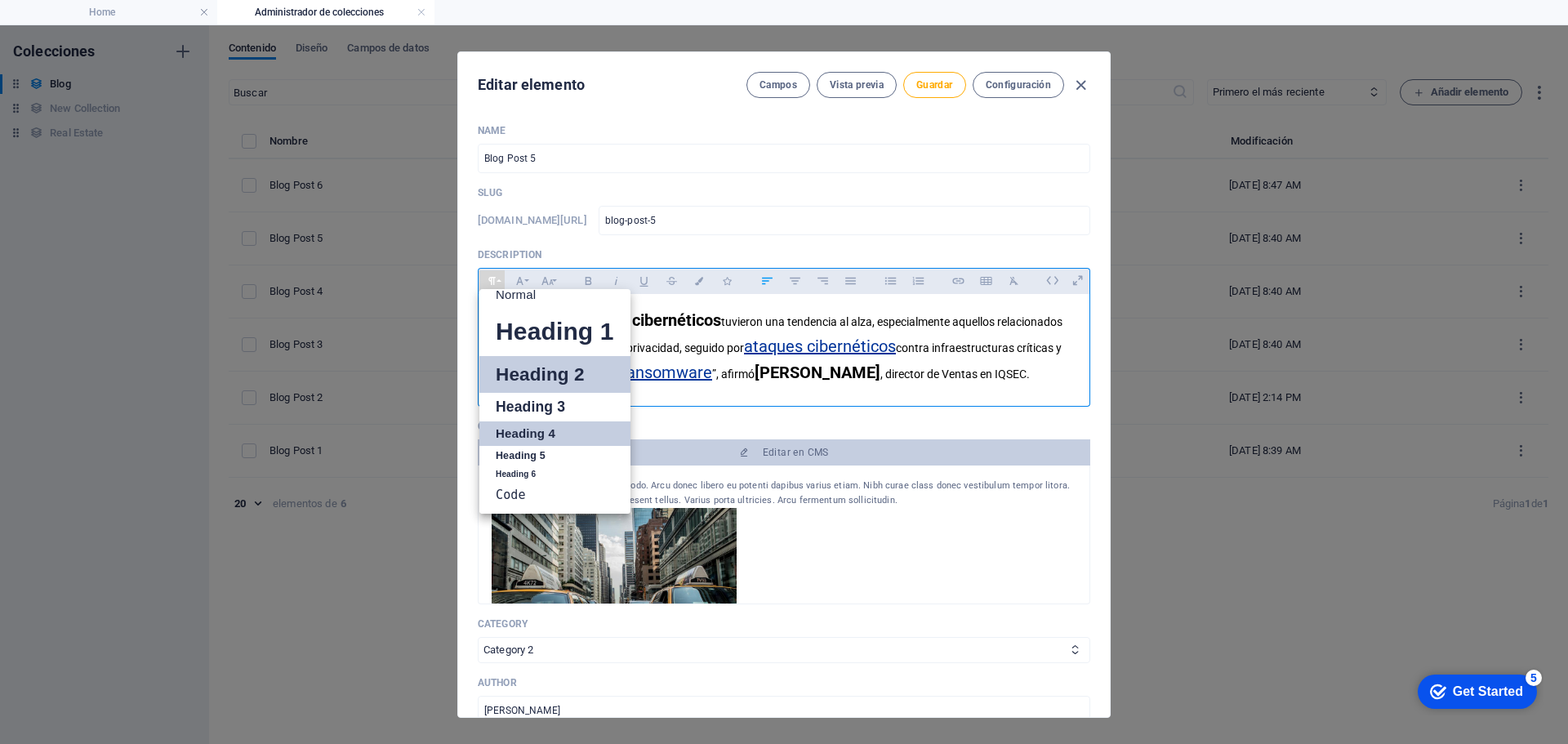
scroll to position [13, 0]
click at [528, 490] on link "Code" at bounding box center [555, 495] width 151 height 25
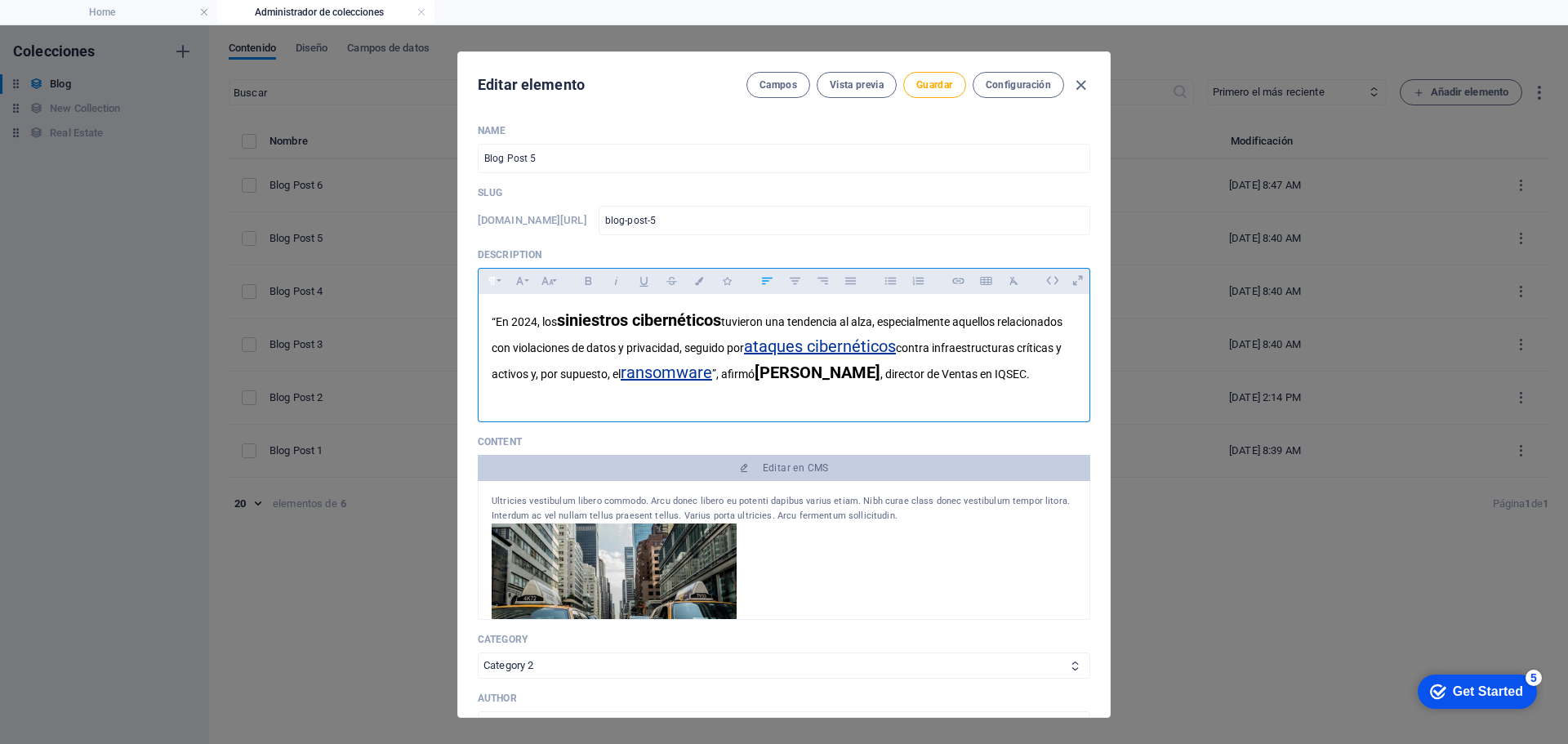
click at [485, 280] on icon "button" at bounding box center [492, 281] width 14 height 20
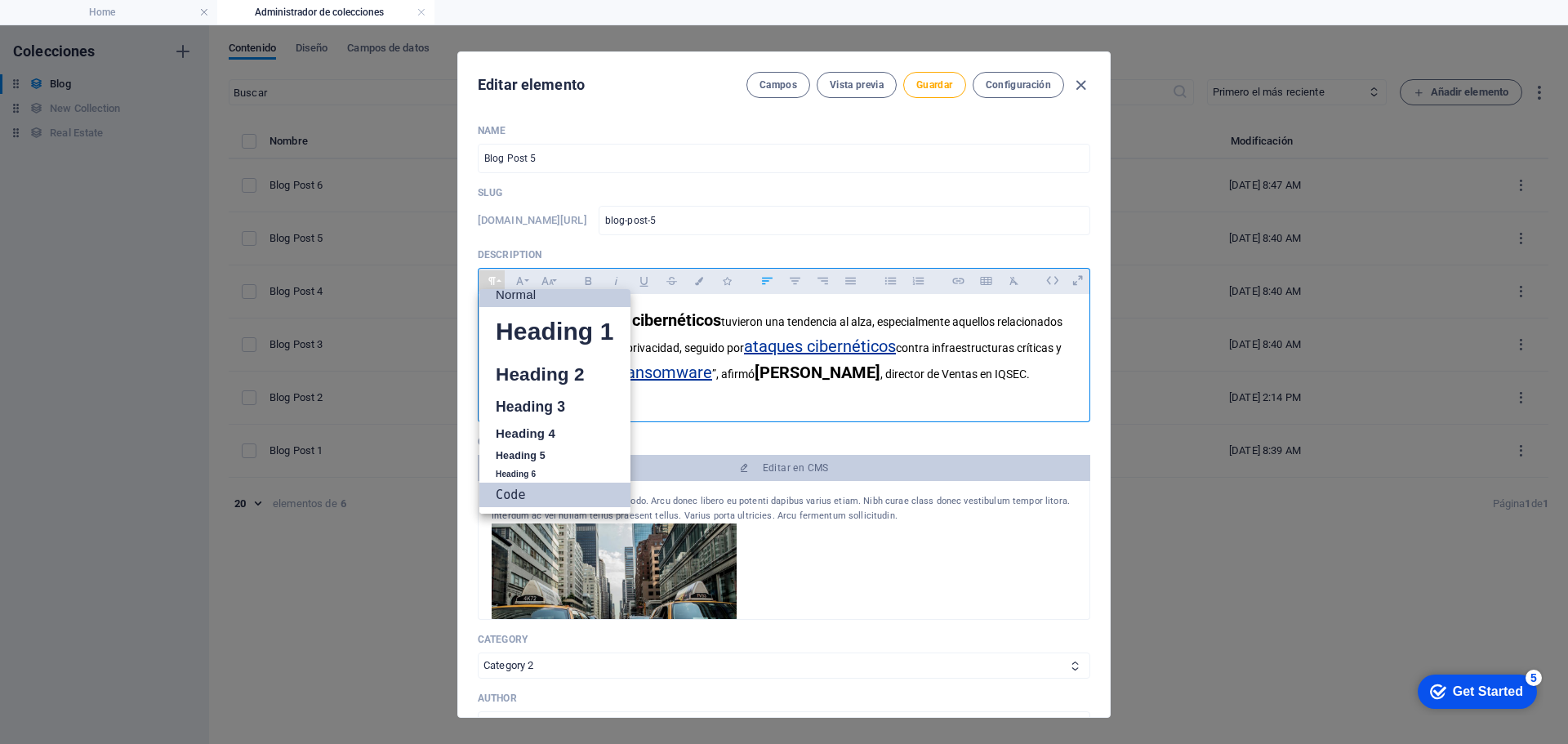
click at [492, 302] on link "Normal" at bounding box center [555, 295] width 151 height 25
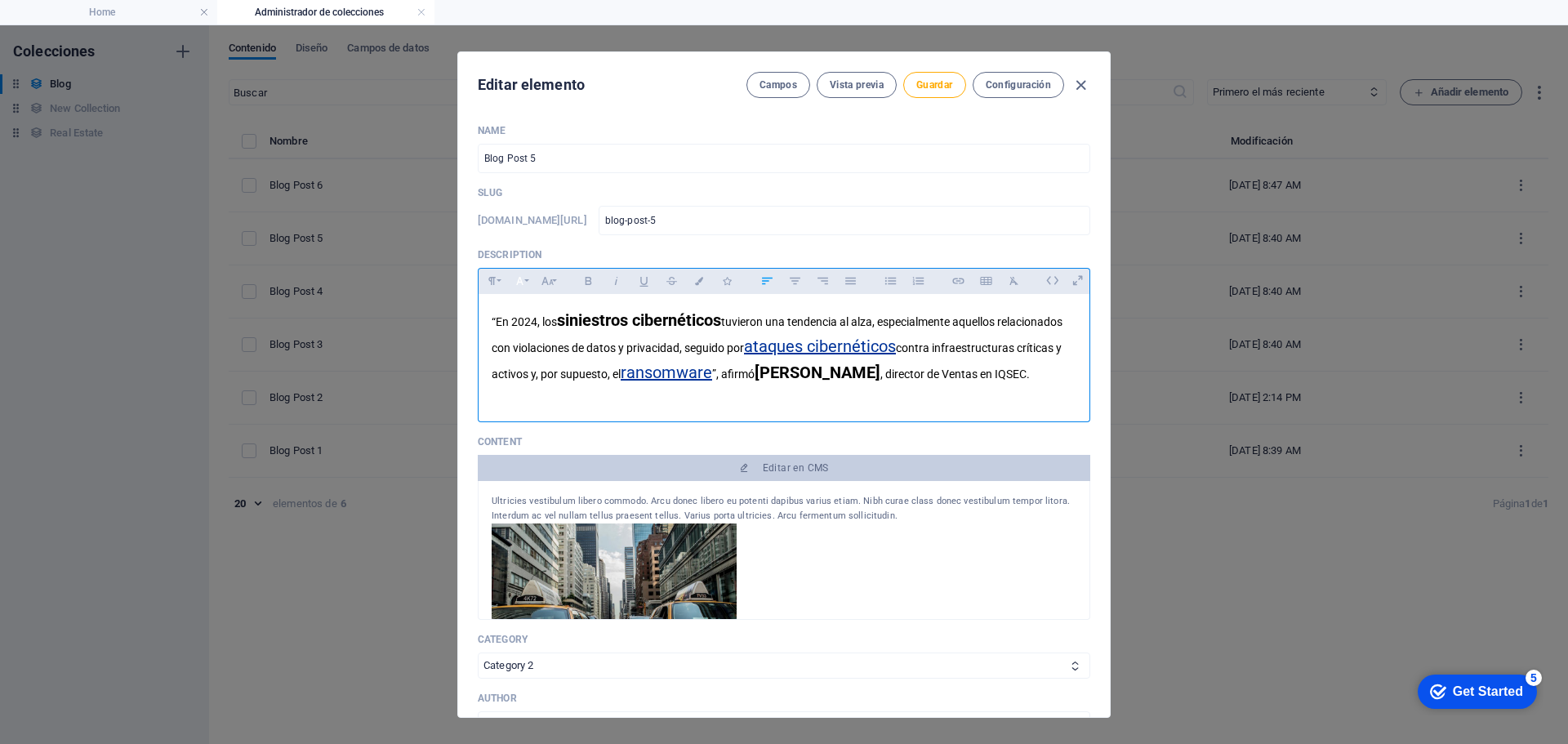
click at [522, 282] on icon "button" at bounding box center [520, 281] width 14 height 20
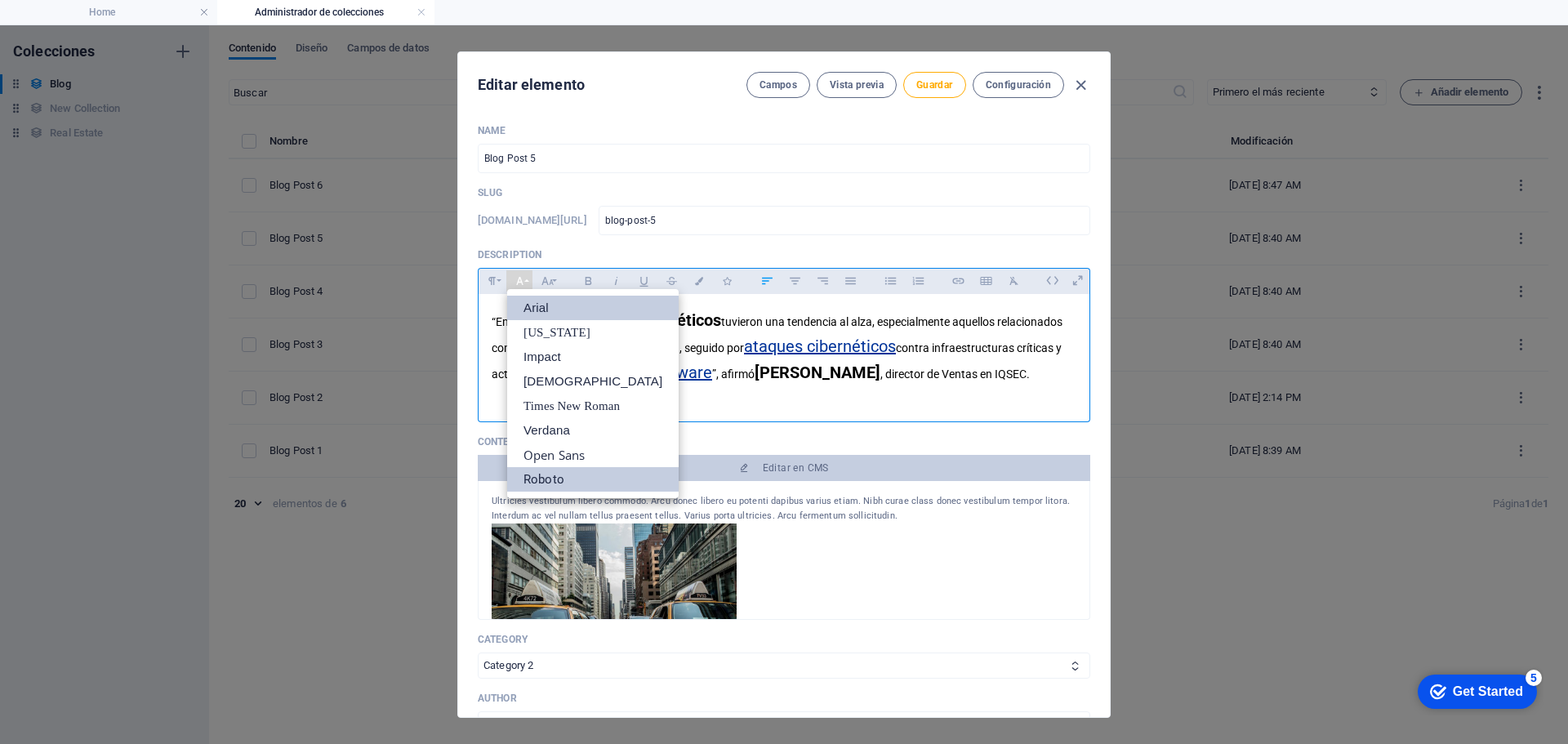
scroll to position [0, 0]
click at [526, 306] on link "Arial" at bounding box center [593, 308] width 172 height 25
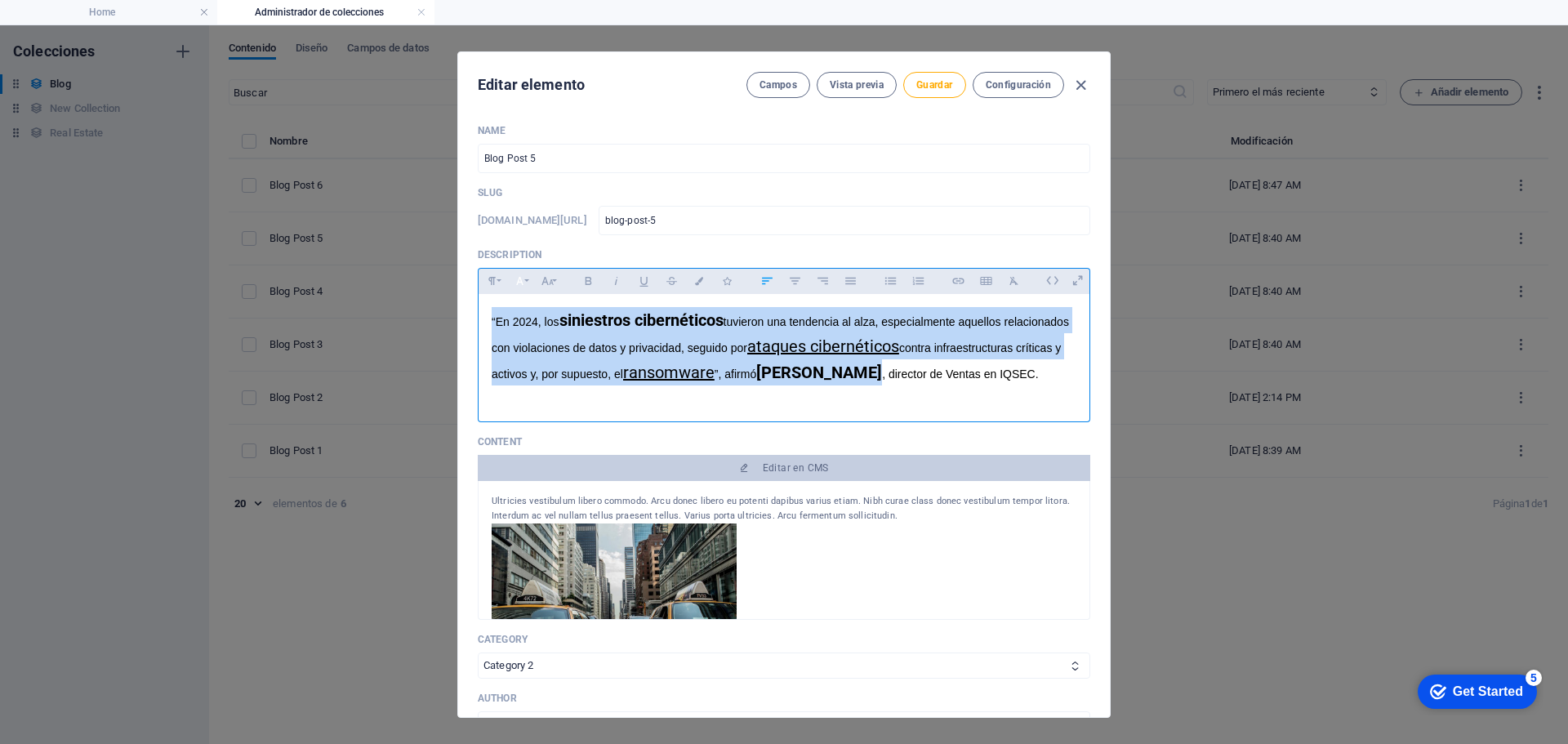
click at [526, 281] on button "Font Family" at bounding box center [519, 281] width 26 height 21
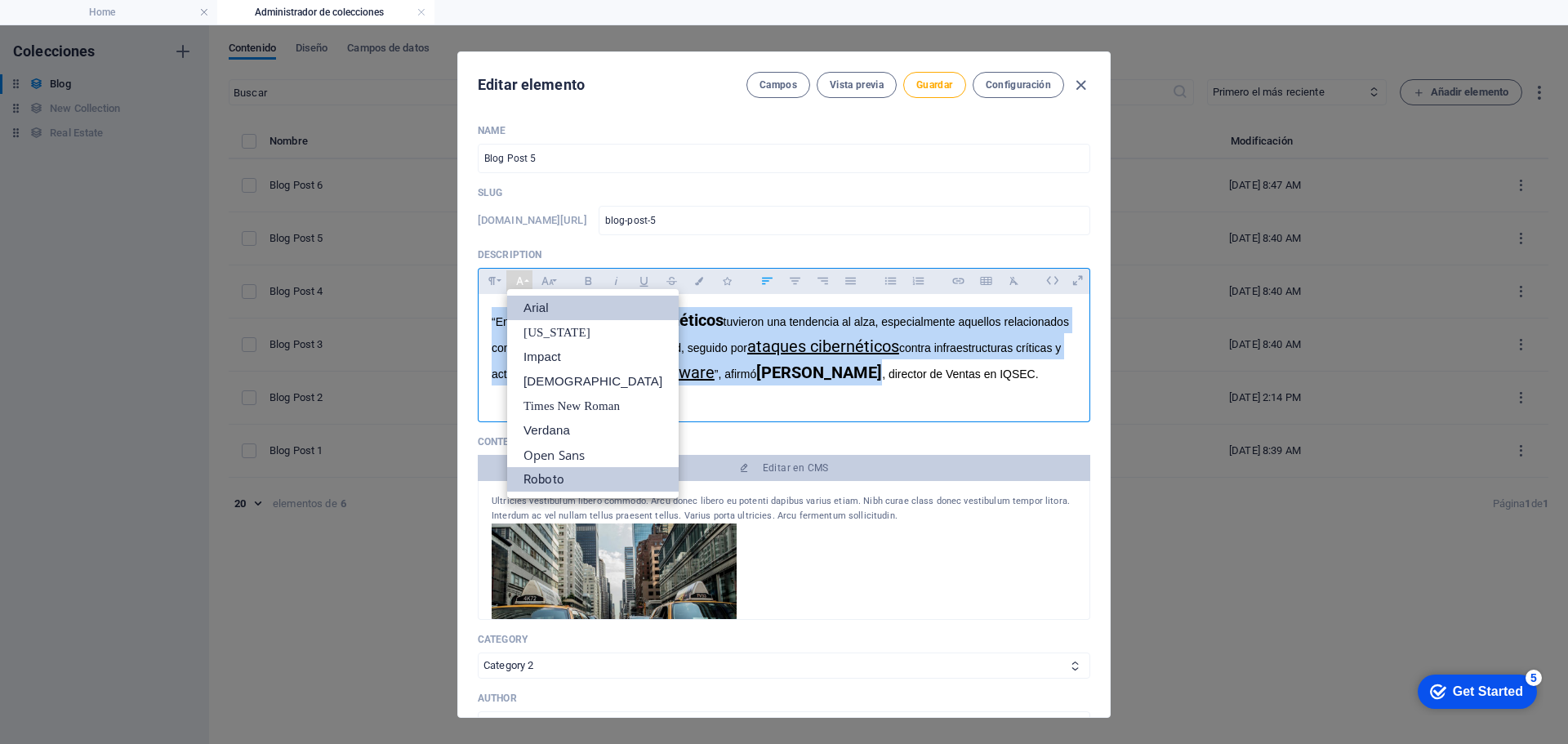
click at [558, 477] on link "Roboto" at bounding box center [593, 479] width 172 height 25
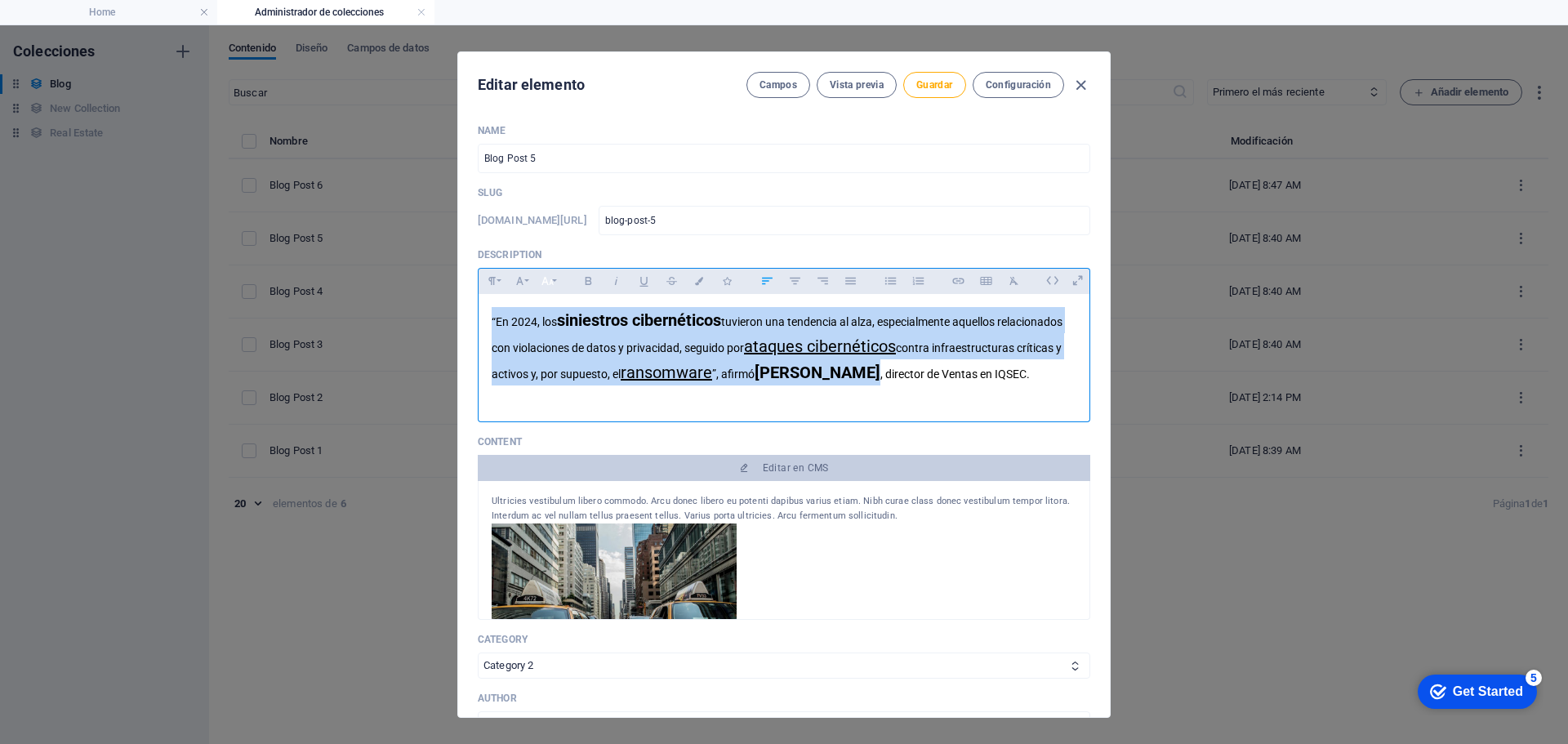
click at [554, 286] on button "Font Size" at bounding box center [547, 281] width 26 height 21
click at [550, 308] on link "8" at bounding box center [565, 308] width 59 height 25
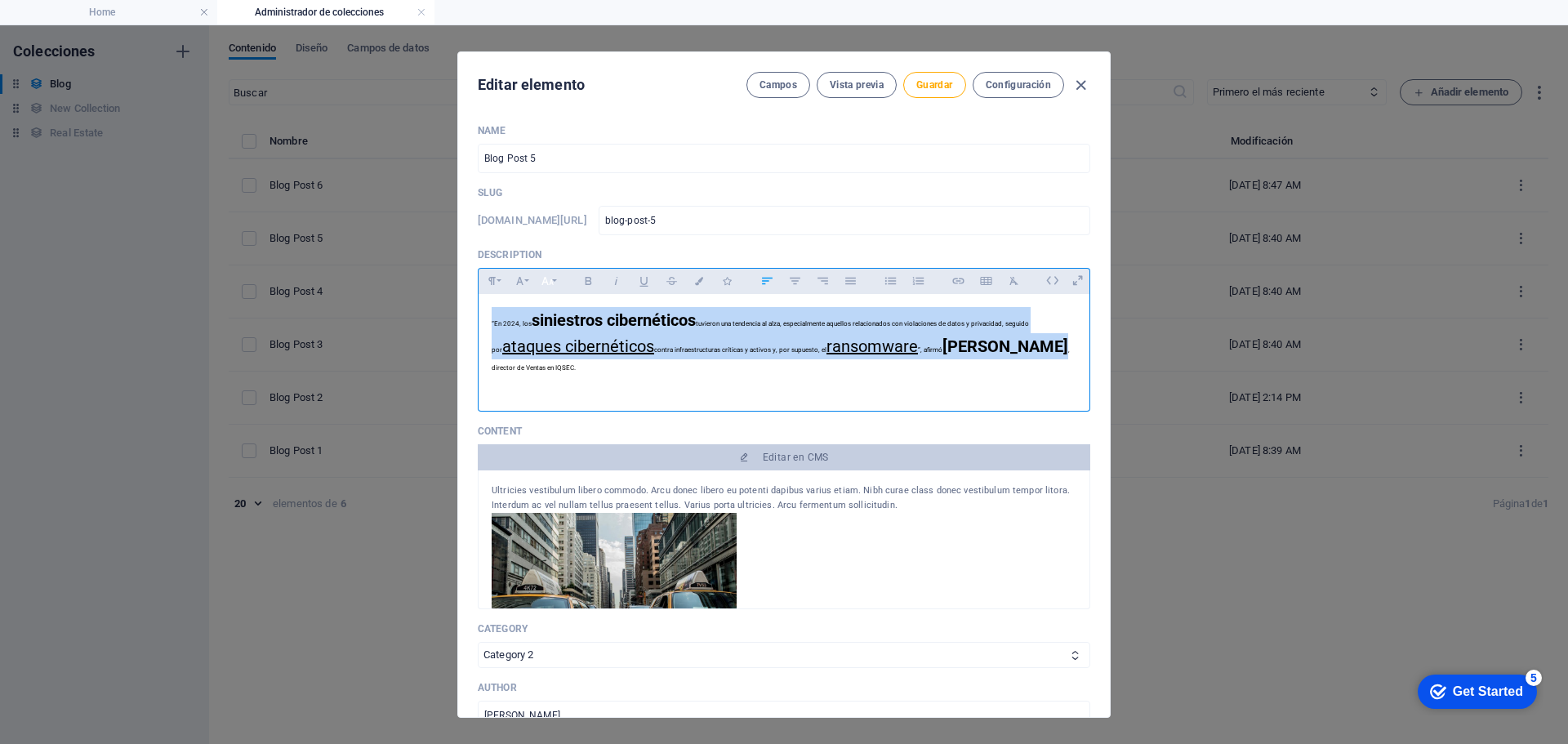
click at [553, 288] on icon "button" at bounding box center [548, 281] width 14 height 20
click at [560, 391] on link "12" at bounding box center [565, 387] width 59 height 25
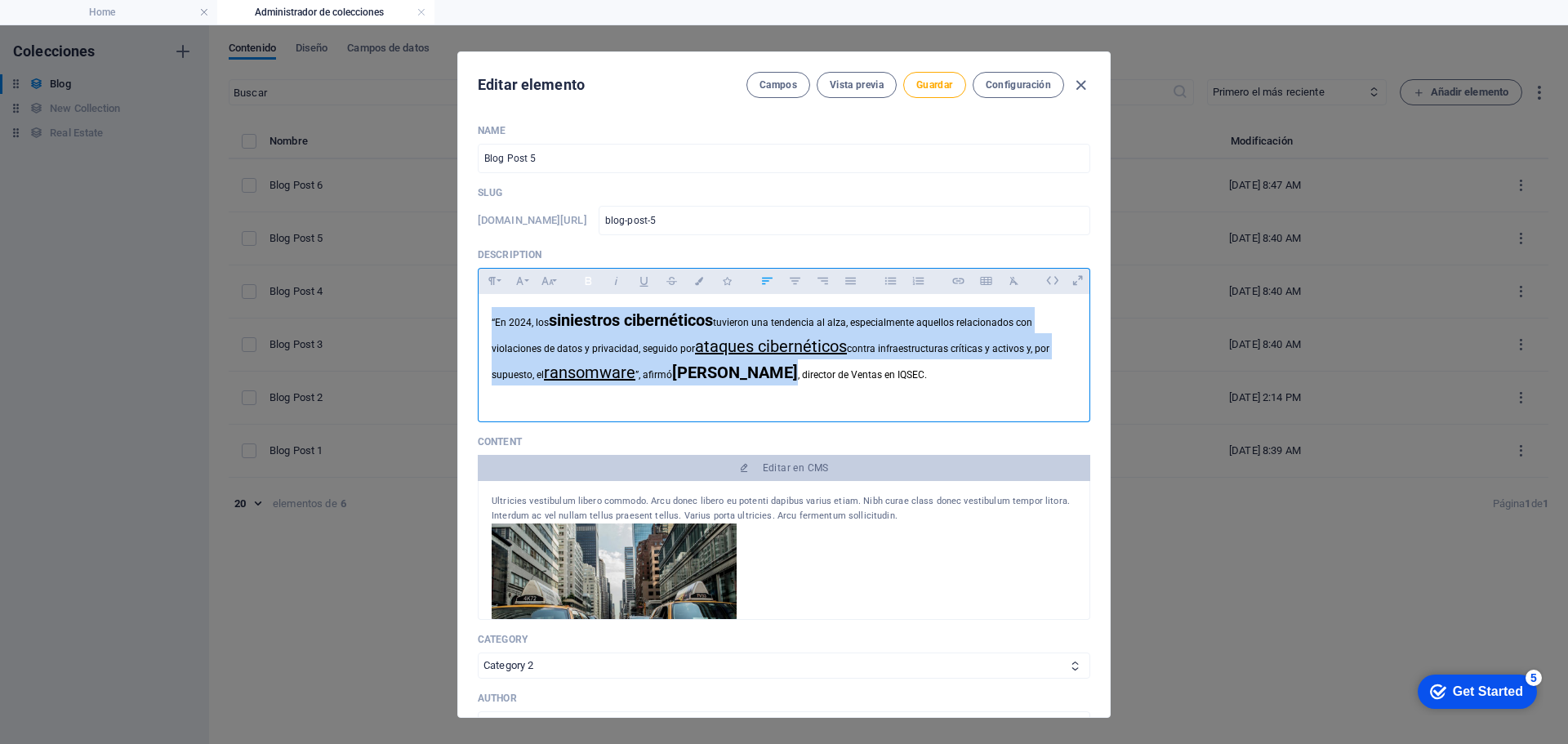
click at [582, 280] on icon "button" at bounding box center [589, 281] width 14 height 20
click at [585, 280] on icon "button" at bounding box center [589, 281] width 14 height 20
click at [616, 283] on icon "button" at bounding box center [615, 281] width 3 height 9
click at [642, 284] on icon "button" at bounding box center [643, 282] width 9 height 10
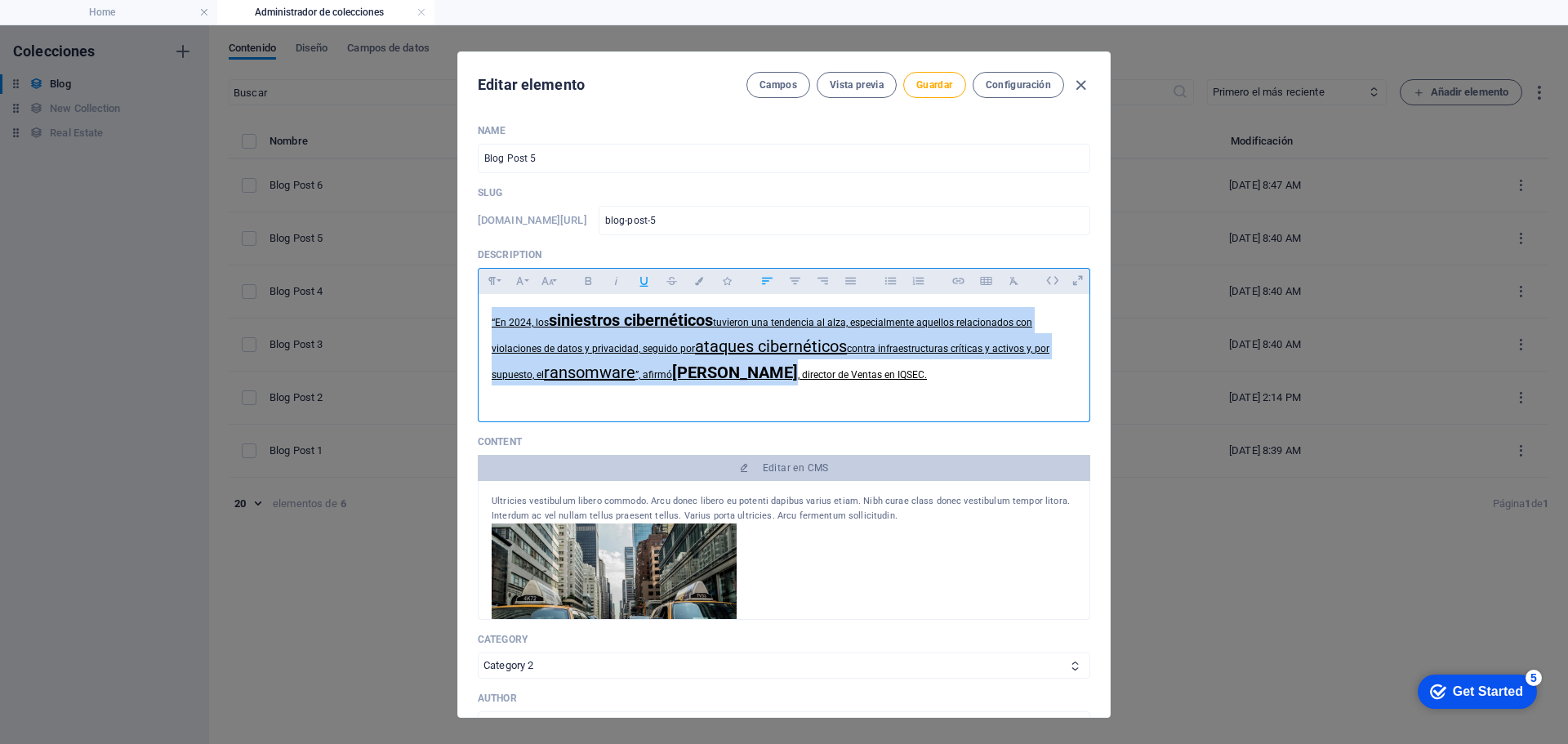
click at [642, 284] on icon "button" at bounding box center [643, 282] width 9 height 10
click at [671, 280] on icon "button" at bounding box center [672, 281] width 14 height 20
click at [700, 282] on icon "button" at bounding box center [699, 281] width 14 height 9
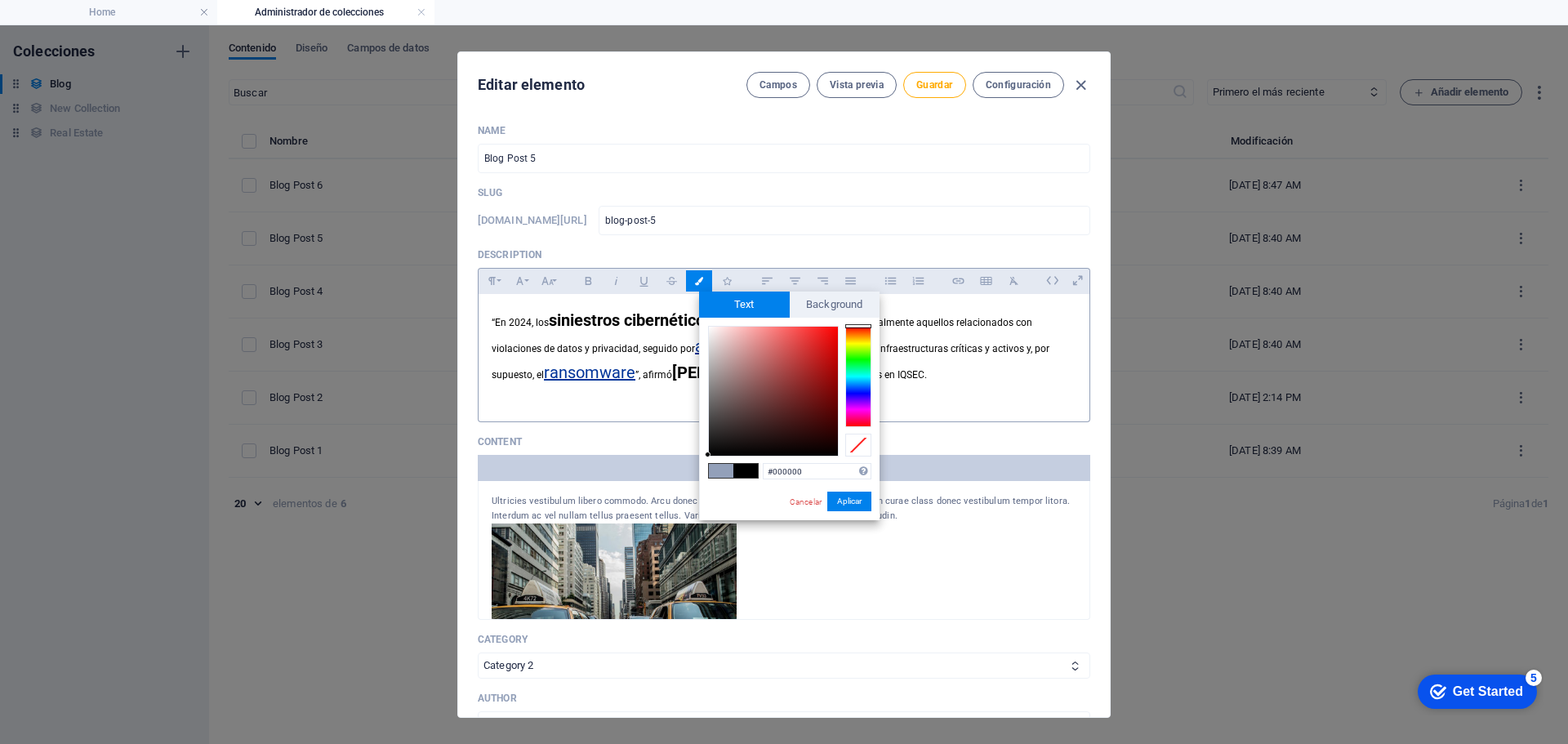
click at [700, 282] on icon "button" at bounding box center [699, 281] width 14 height 9
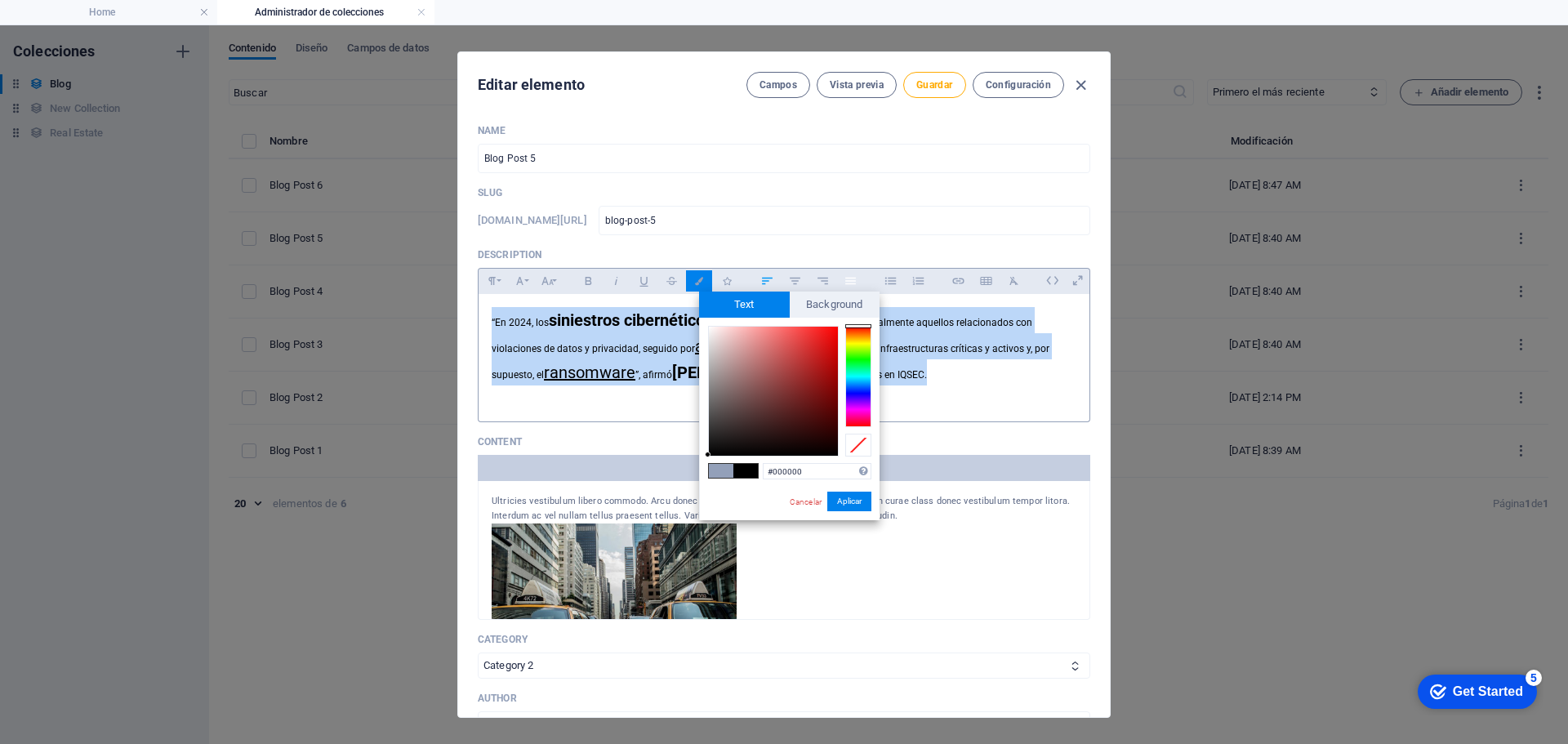
click at [852, 281] on icon "button" at bounding box center [850, 282] width 11 height 8
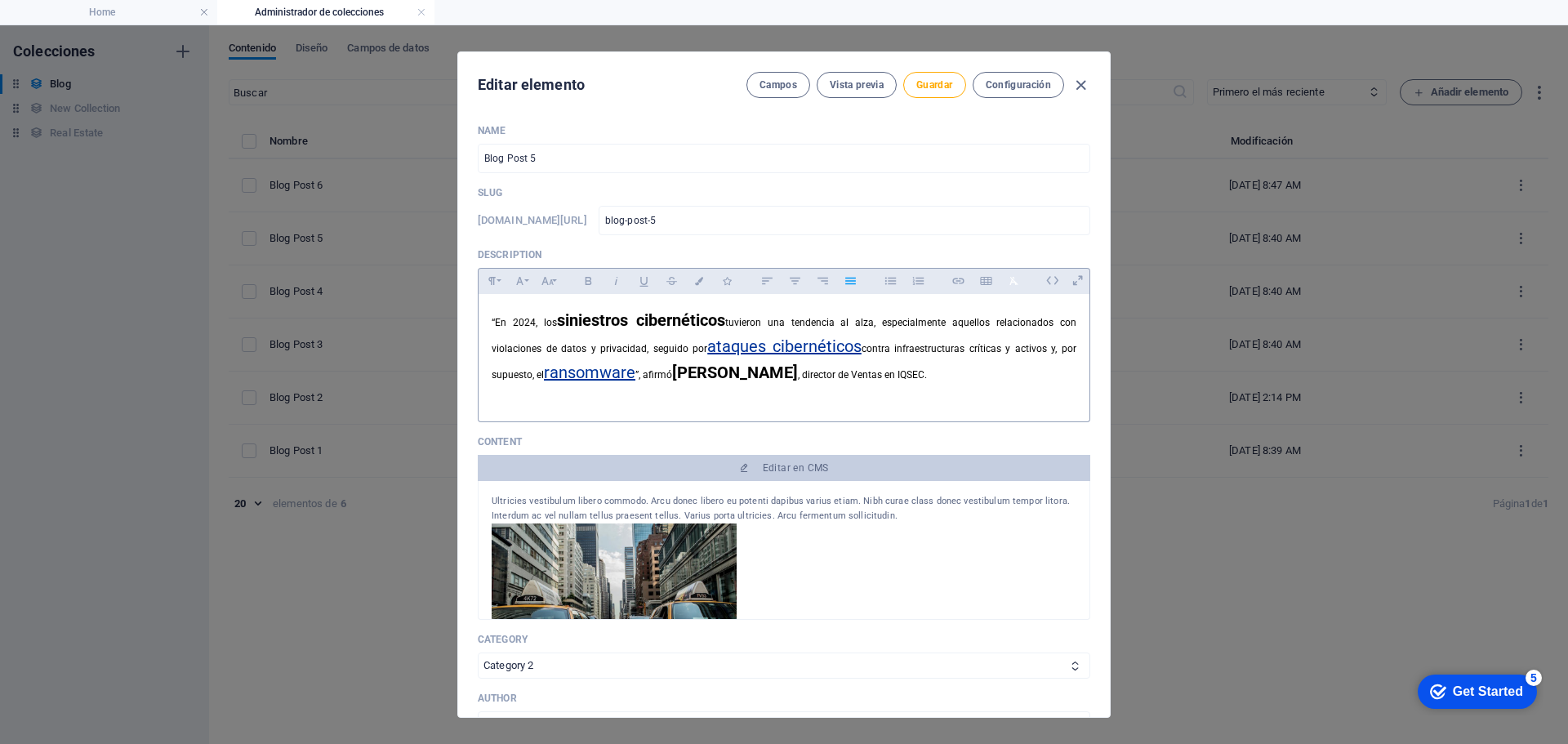
click at [1010, 282] on icon "button" at bounding box center [1014, 281] width 14 height 20
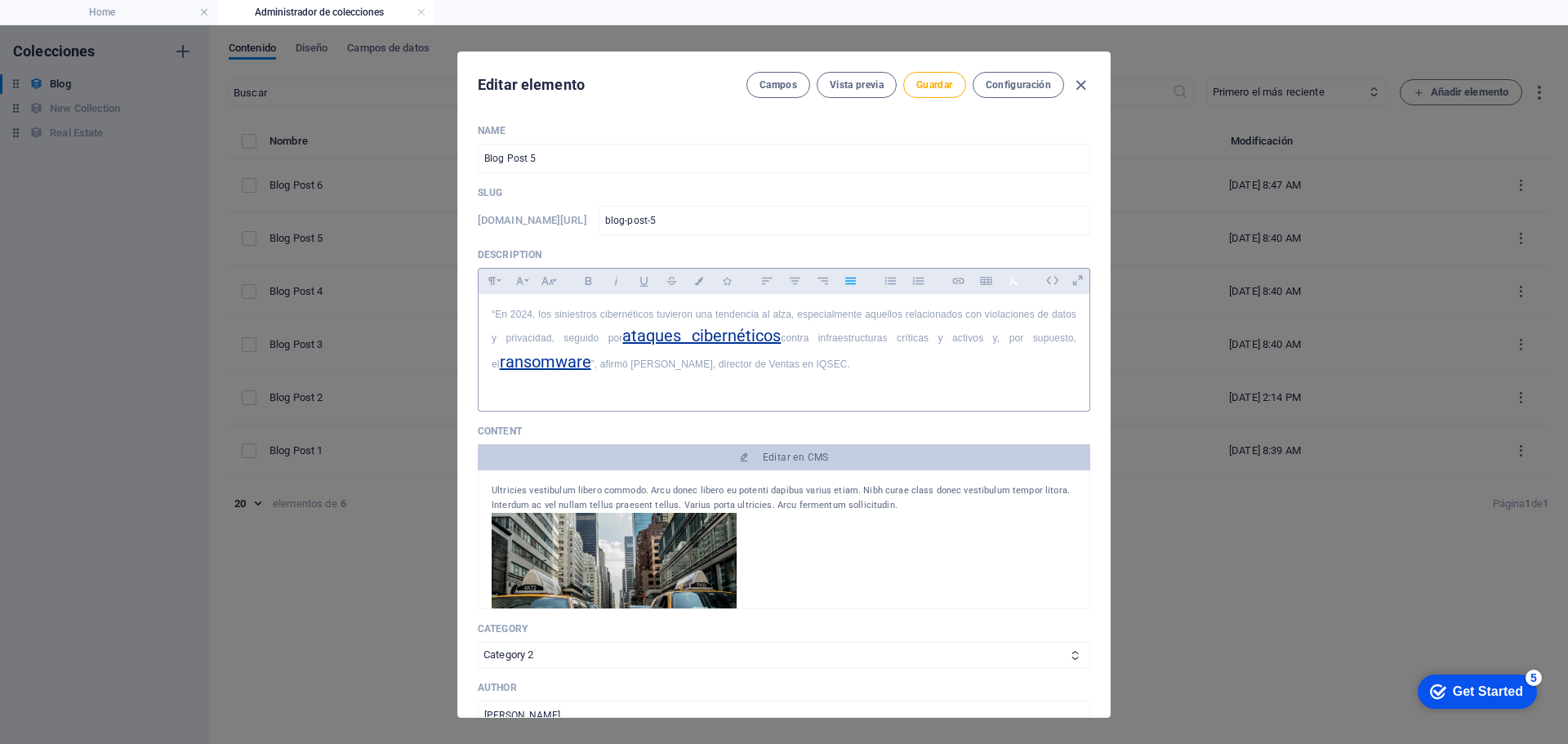
click at [1010, 282] on icon "button" at bounding box center [1014, 281] width 14 height 20
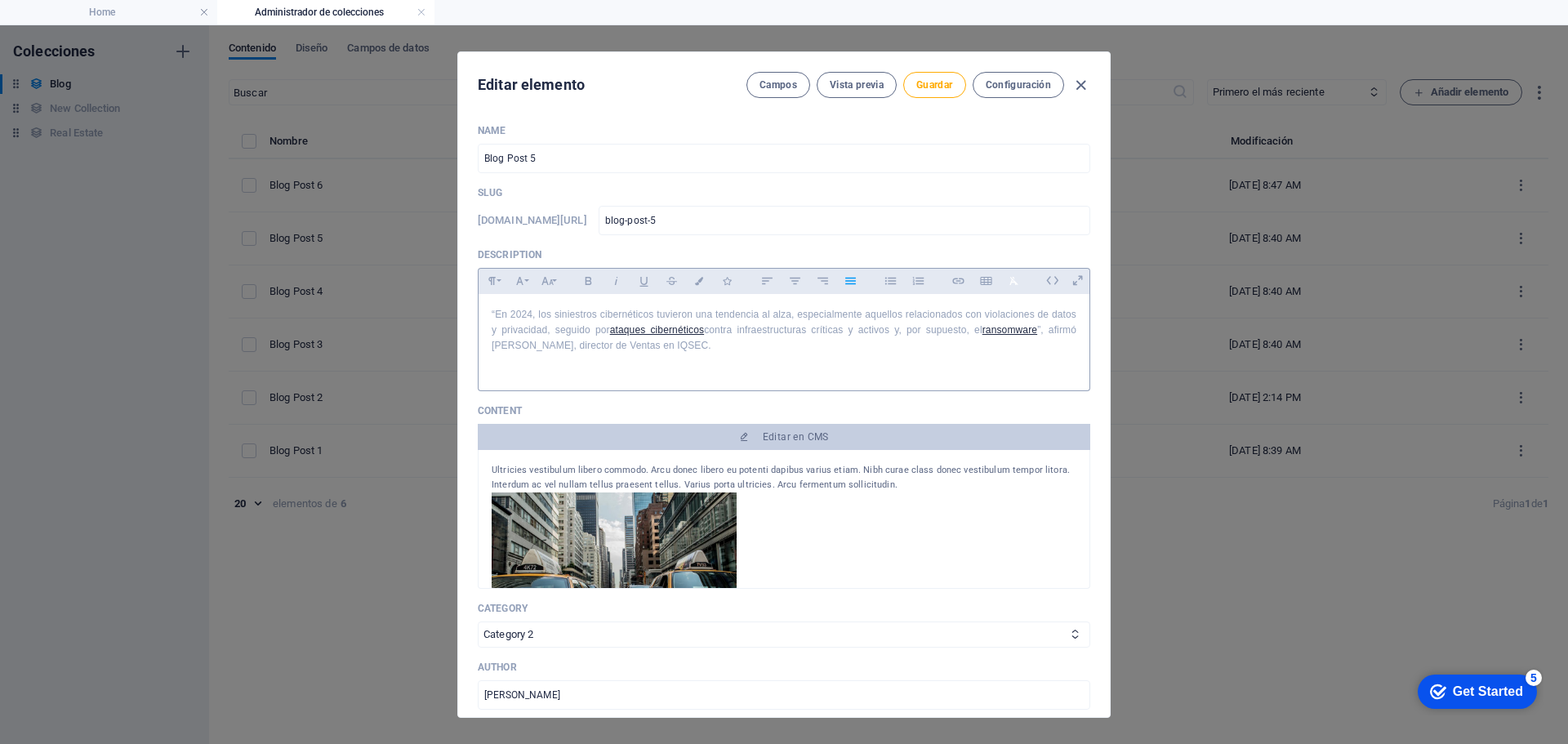
click at [1010, 282] on icon "button" at bounding box center [1014, 281] width 14 height 20
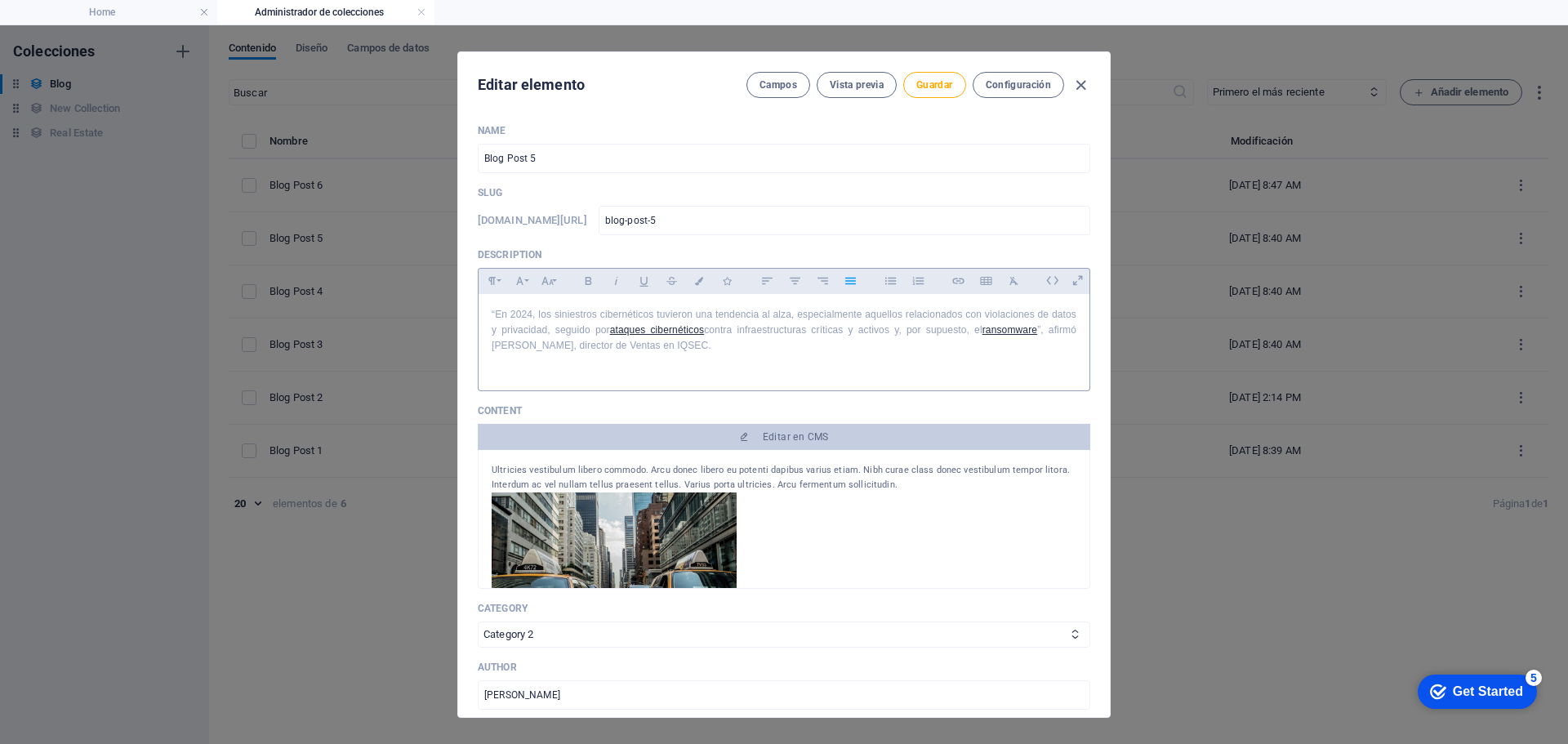
click at [748, 366] on div "“En 2024, los siniestros cibernéticos tuvieron una tendencia al alza, especialm…" at bounding box center [784, 338] width 611 height 89
click at [634, 332] on link "ataques cibernéticos" at bounding box center [657, 329] width 94 height 11
click at [799, 367] on div "“En 2024, los siniestros cibernéticos tuvieron una tendencia al alza, especialm…" at bounding box center [784, 338] width 611 height 89
drag, startPoint x: 707, startPoint y: 344, endPoint x: 432, endPoint y: 312, distance: 276.9
click at [432, 312] on div "Editar elemento Campos Vista previa Guardar Configuración Name Blog Post 5 ​ Sl…" at bounding box center [784, 385] width 1568 height 718
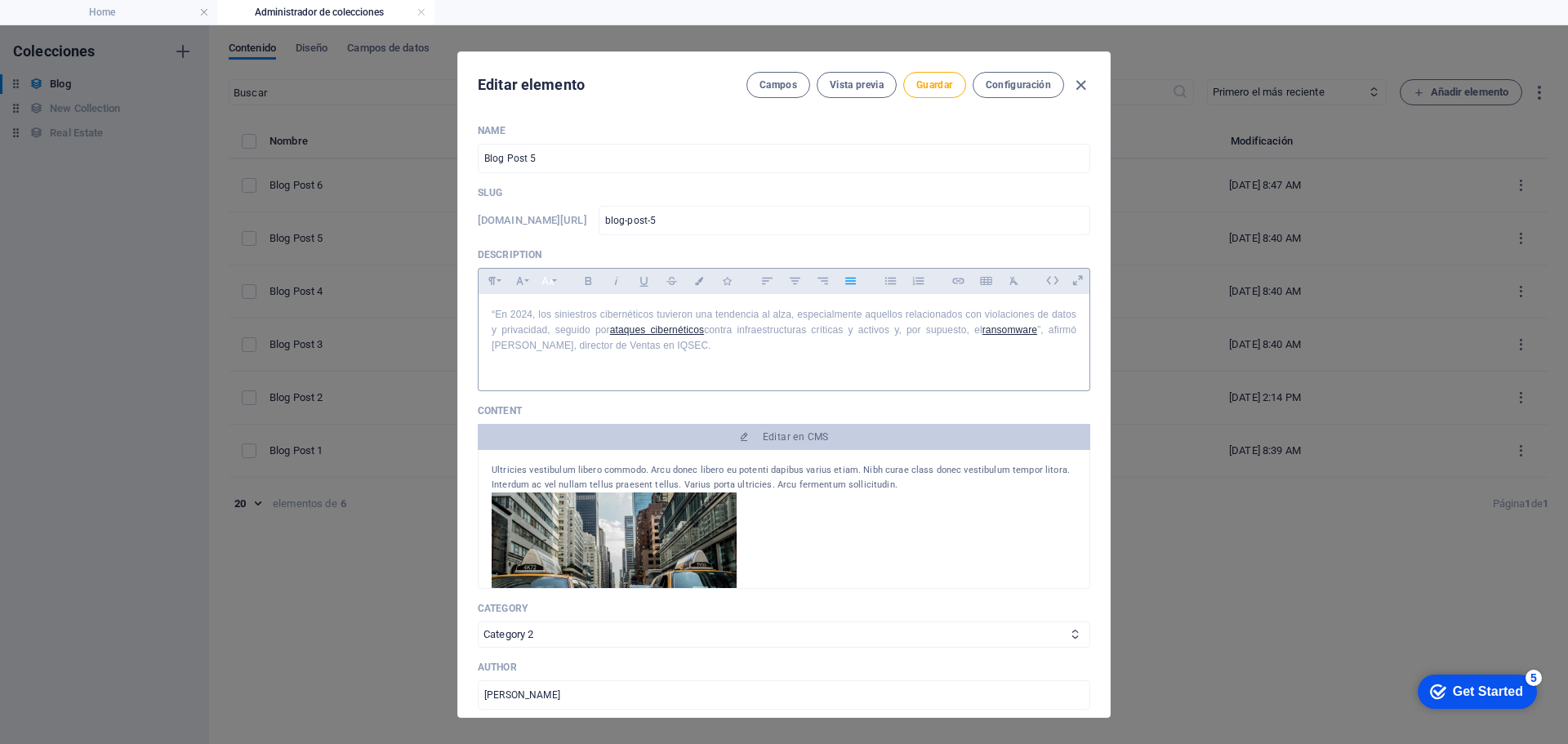
click at [559, 285] on button "Font Size" at bounding box center [547, 281] width 26 height 21
click at [569, 372] on link "12" at bounding box center [565, 371] width 59 height 25
click at [736, 360] on div "“En 2024, los siniestros cibernéticos tuvieron una tendencia al alza, especialm…" at bounding box center [784, 338] width 611 height 89
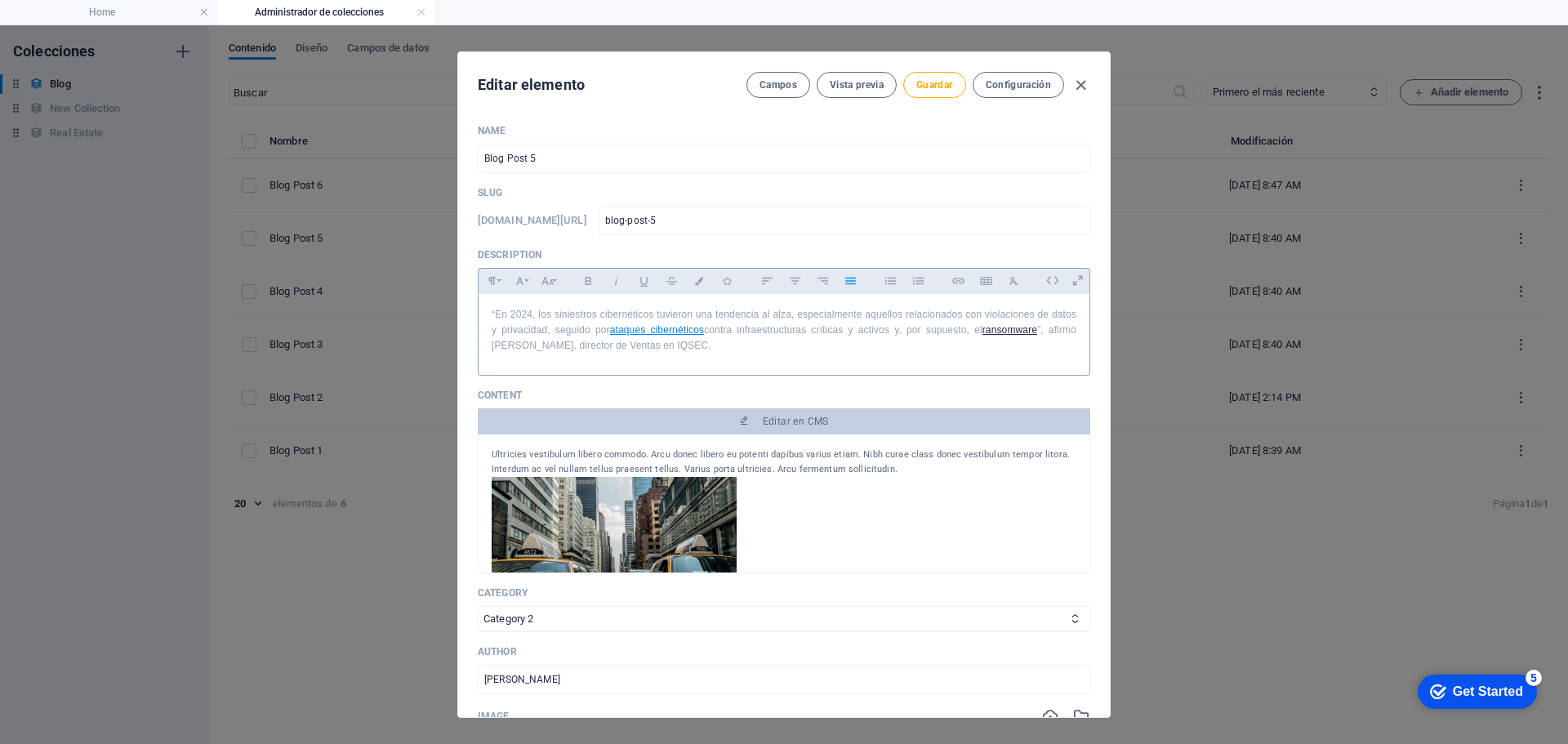
click at [645, 328] on link "ataques cibernéticos" at bounding box center [657, 329] width 94 height 11
click at [806, 351] on p "“En 2024, los siniestros cibernéticos tuvieron una tendencia al alza, especialm…" at bounding box center [784, 330] width 585 height 48
click at [930, 88] on span "Guardar" at bounding box center [934, 85] width 36 height 13
click at [1078, 89] on icon "button" at bounding box center [1082, 86] width 19 height 19
type input "[DATE]"
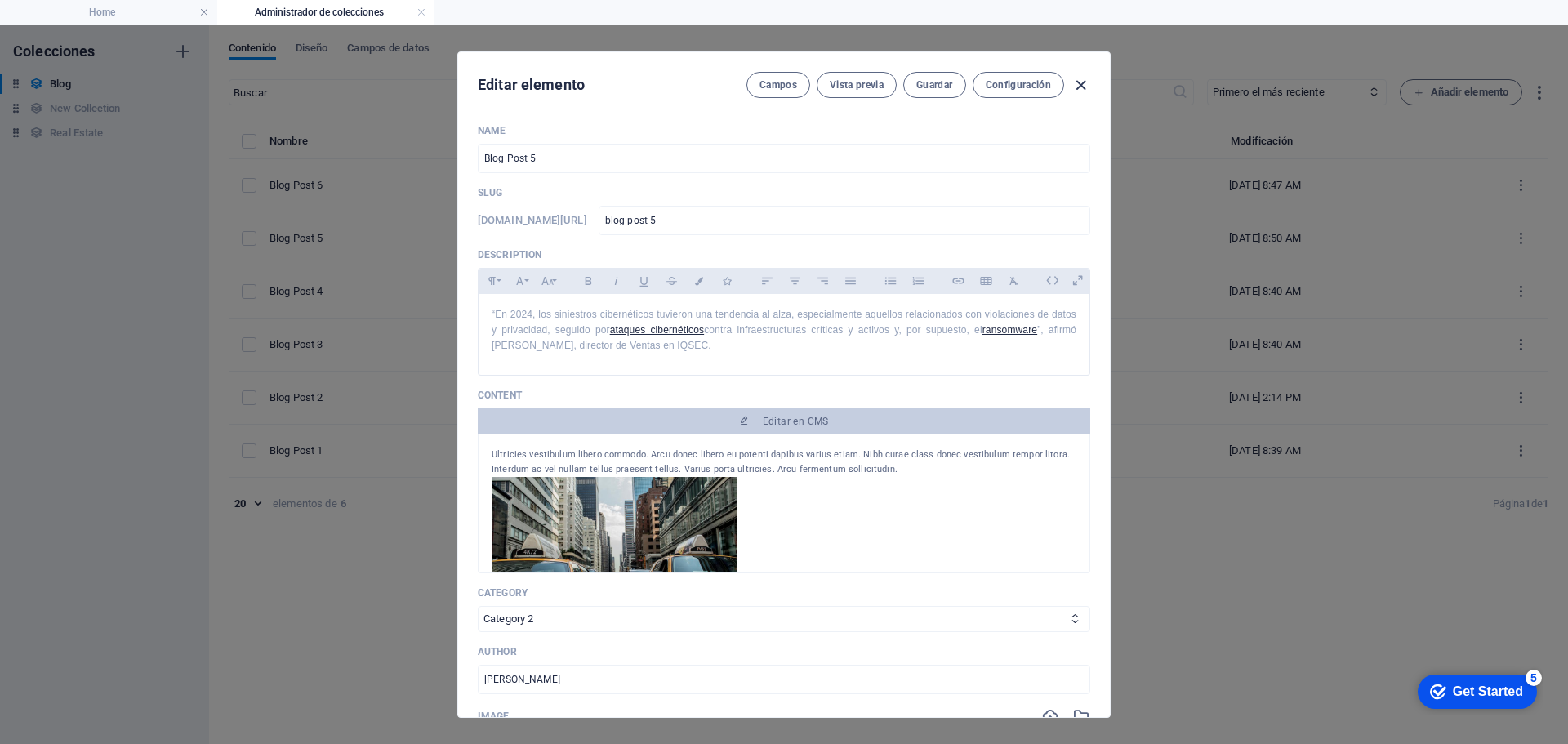
type input "blog-post-5"
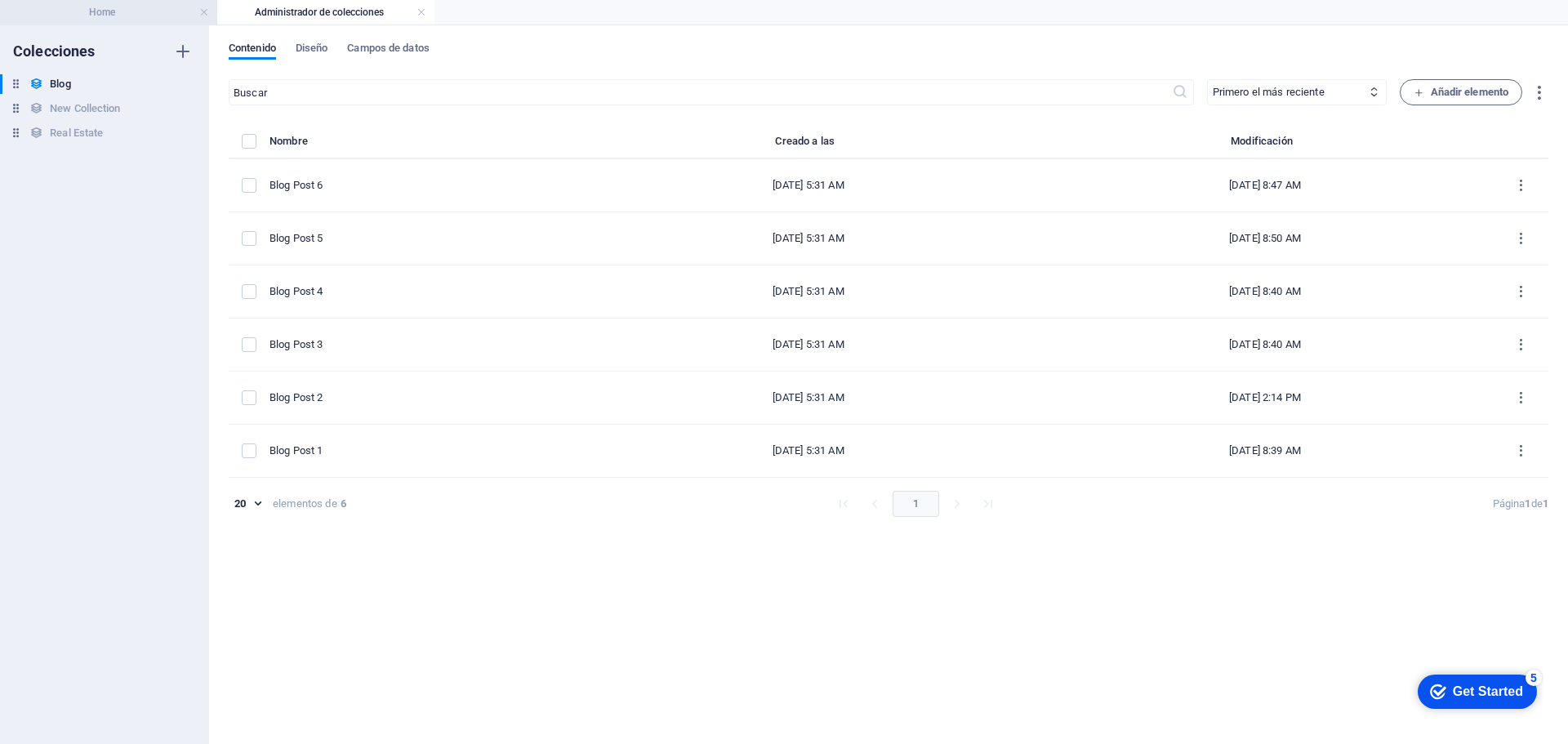
click at [99, 15] on h4 "Home" at bounding box center [108, 11] width 217 height 18
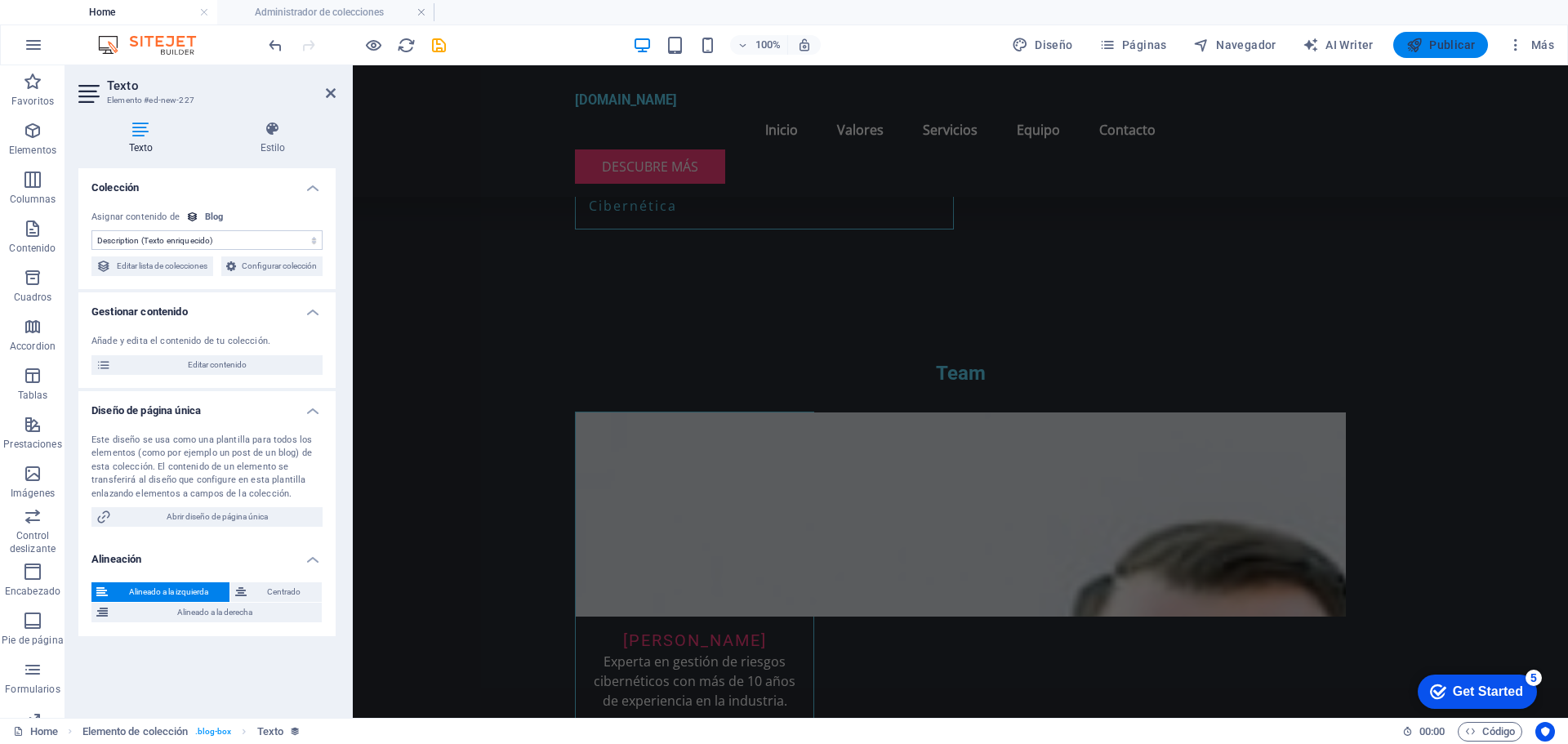
click at [1423, 53] on button "Publicar" at bounding box center [1441, 44] width 96 height 26
